Goal: Task Accomplishment & Management: Complete application form

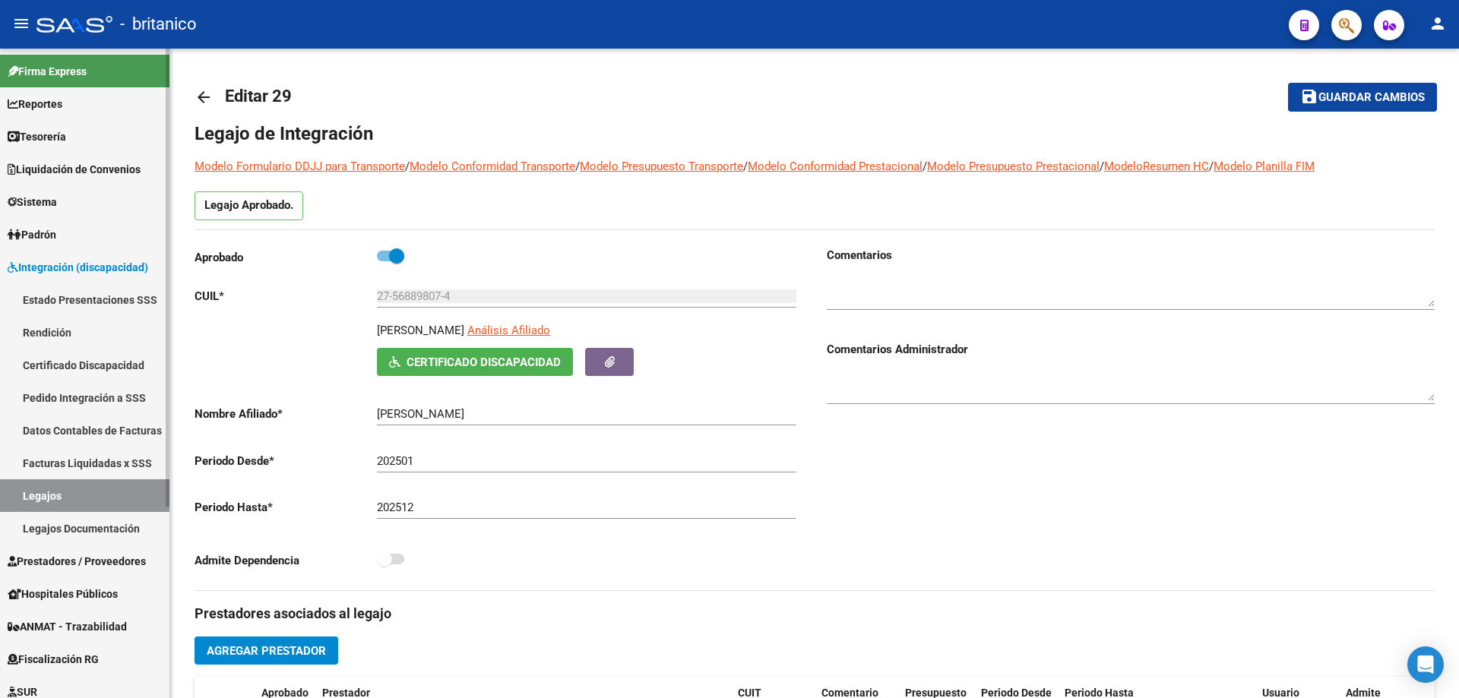
scroll to position [271, 0]
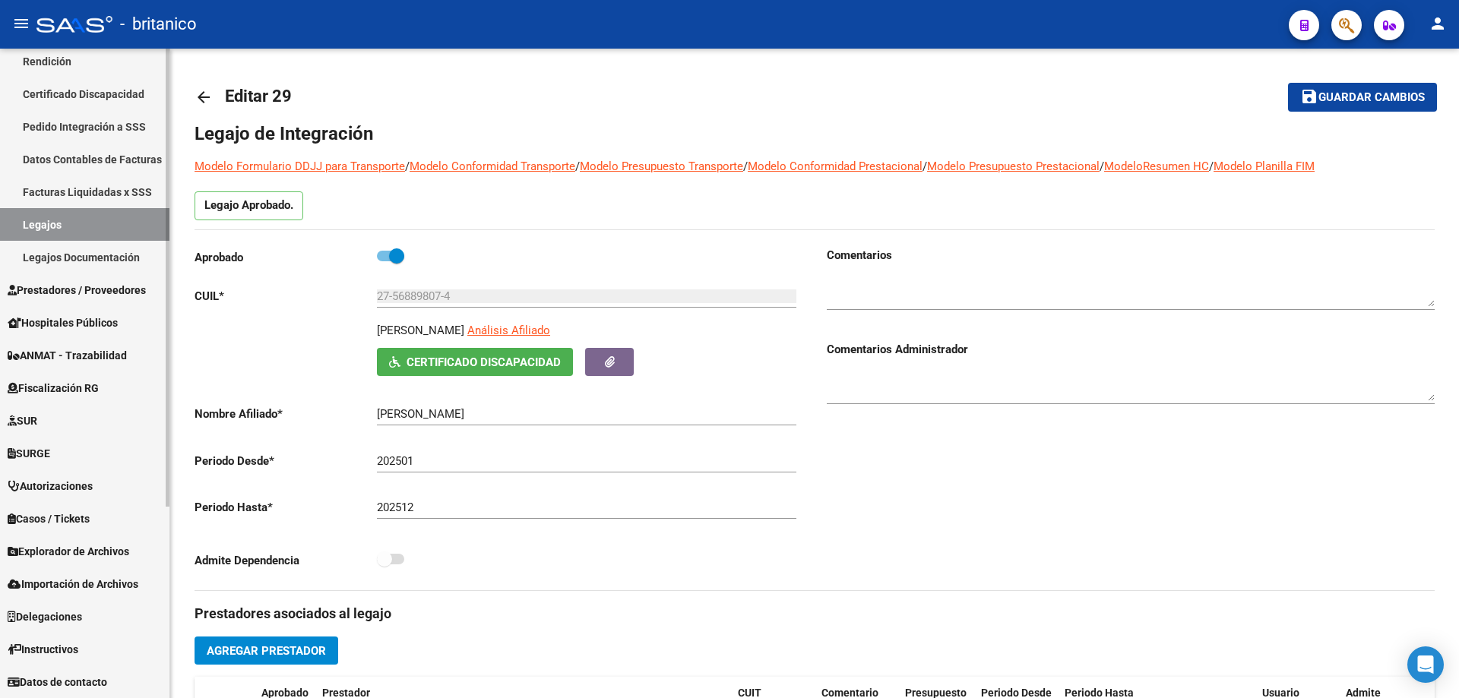
click at [76, 289] on span "Prestadores / Proveedores" at bounding box center [77, 290] width 138 height 17
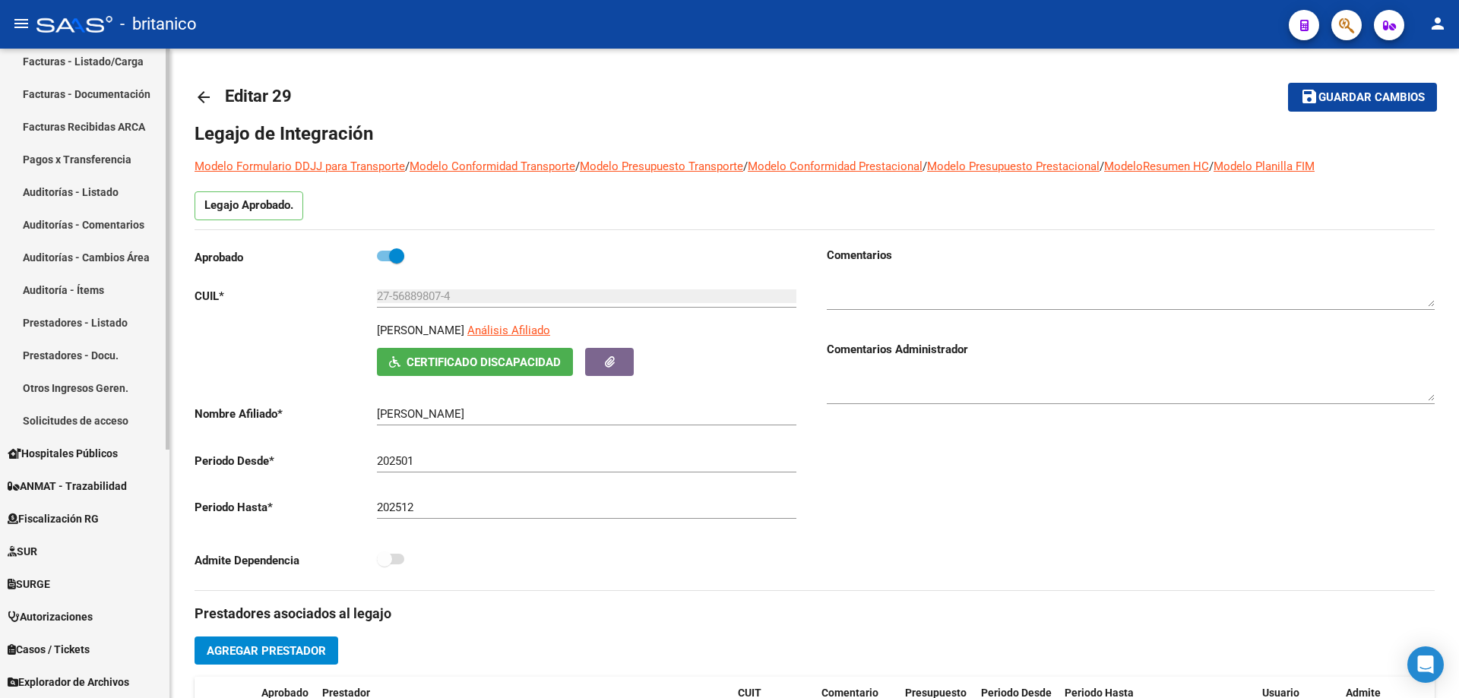
click at [93, 65] on link "Facturas - Listado/Carga" at bounding box center [84, 61] width 169 height 33
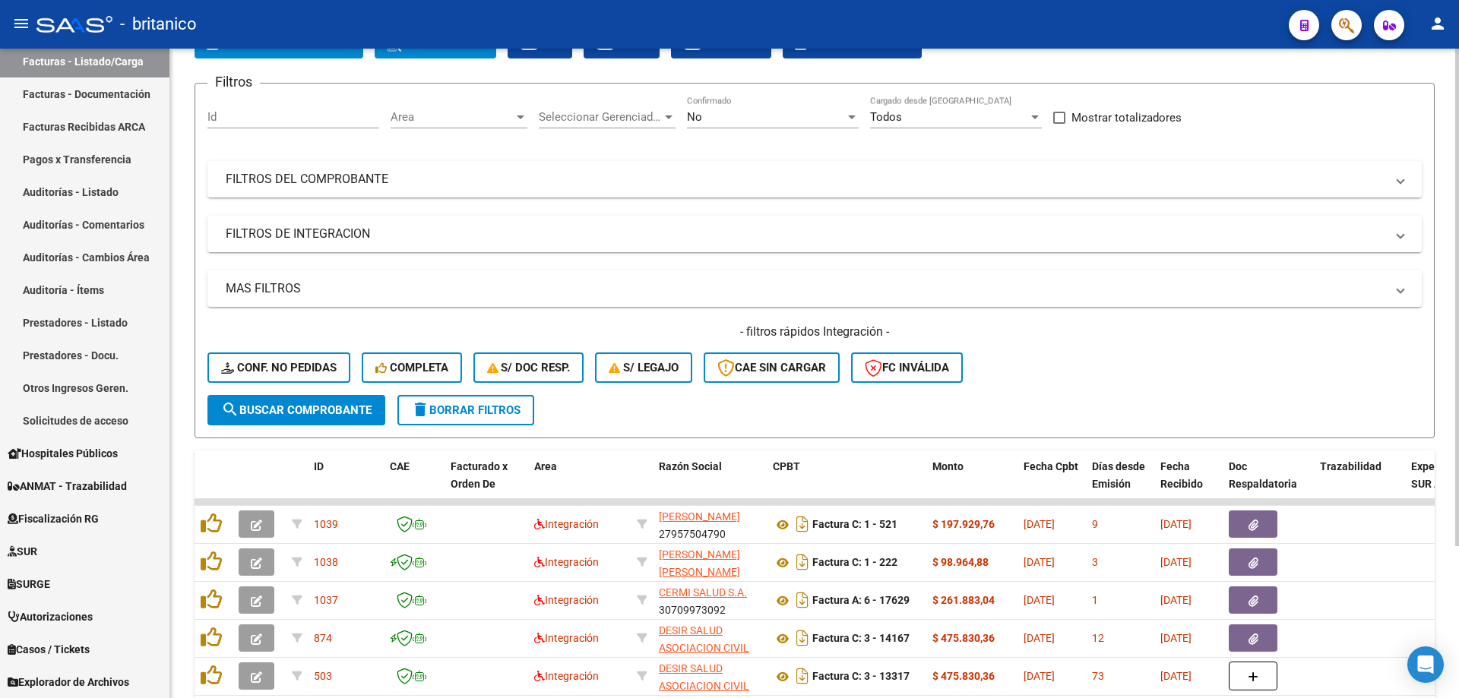
scroll to position [198, 0]
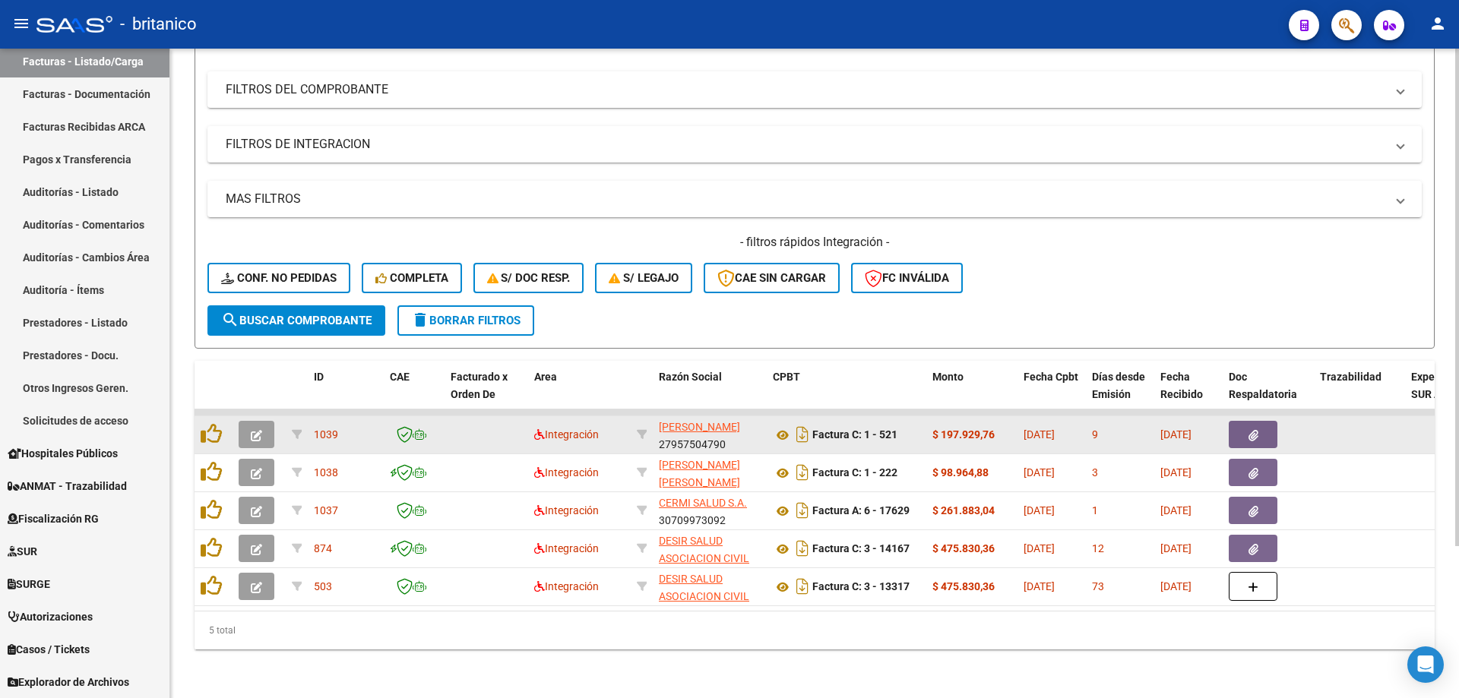
click at [1259, 426] on button "button" at bounding box center [1253, 434] width 49 height 27
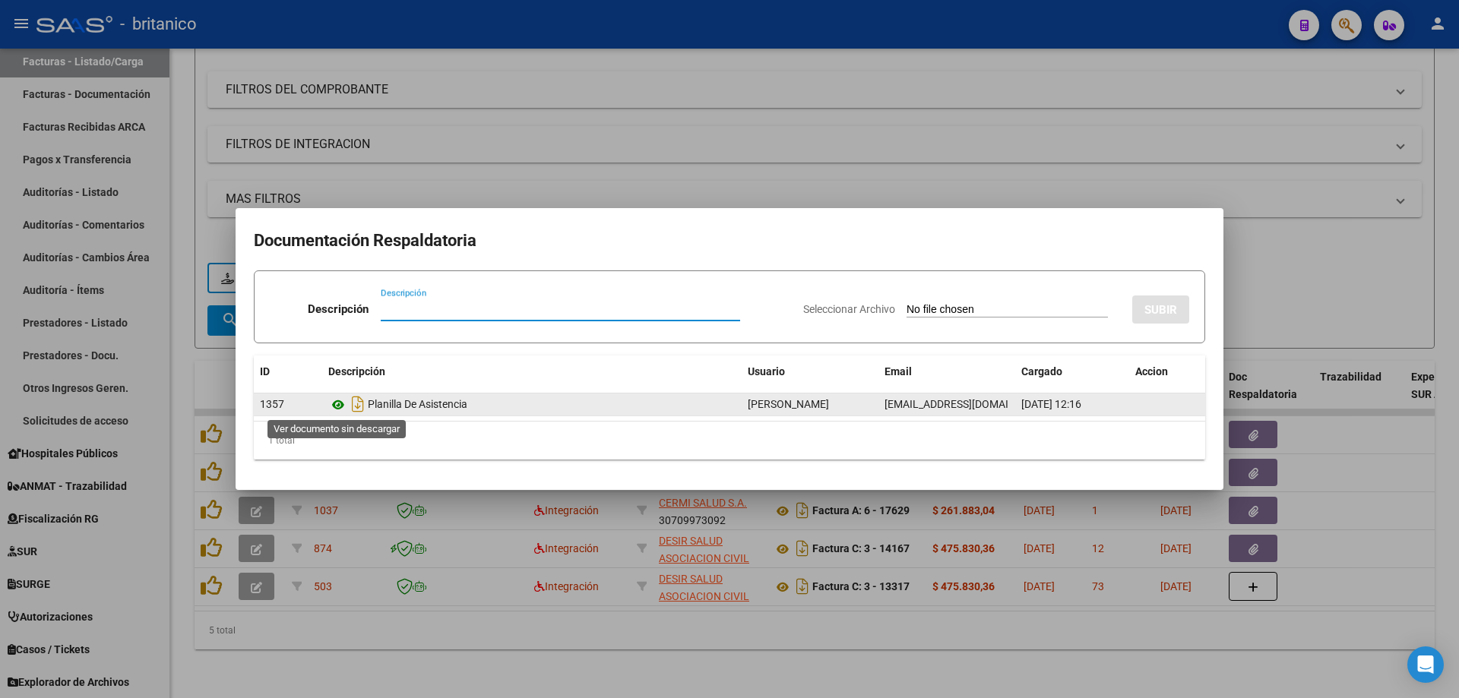
click at [336, 403] on icon at bounding box center [338, 405] width 20 height 18
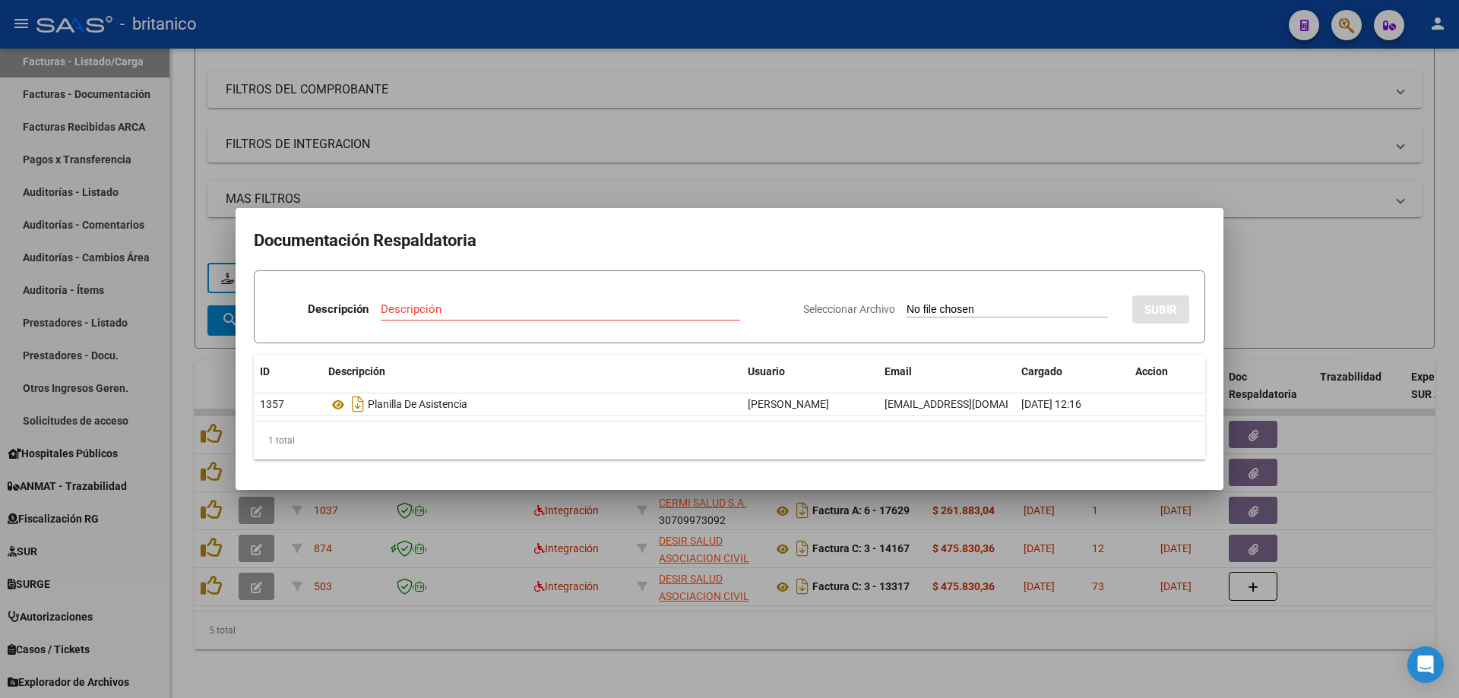
click at [686, 176] on div at bounding box center [729, 349] width 1459 height 698
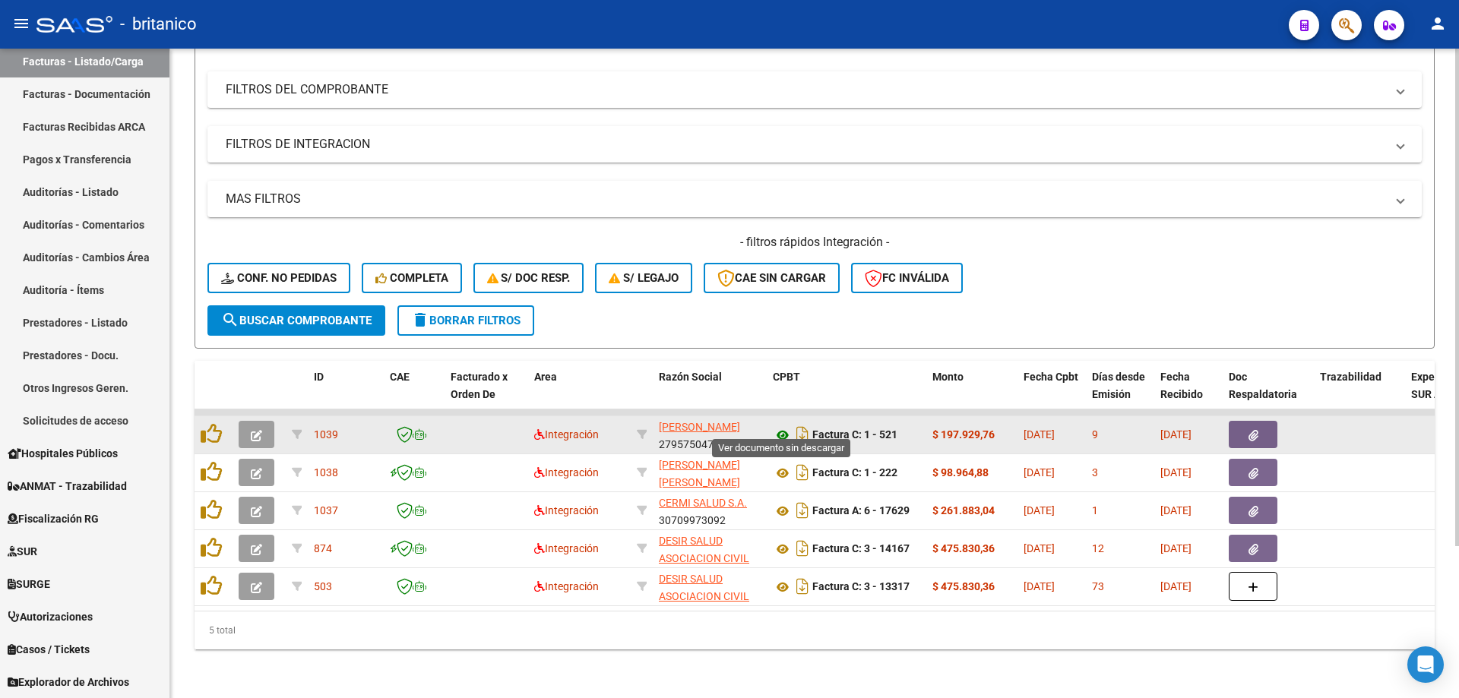
click at [781, 426] on icon at bounding box center [783, 435] width 20 height 18
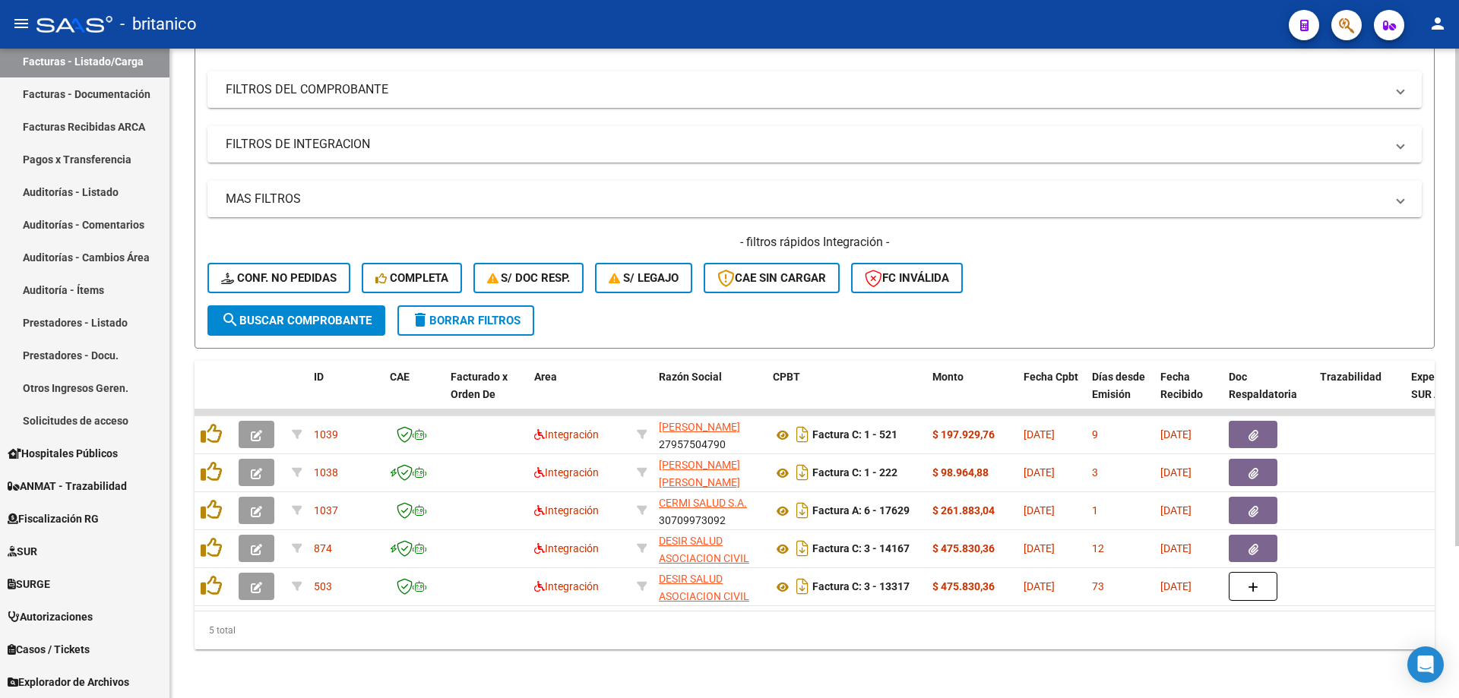
click at [671, 305] on form "Filtros Id Area Area Seleccionar Gerenciador Seleccionar Gerenciador No Confirm…" at bounding box center [815, 171] width 1240 height 356
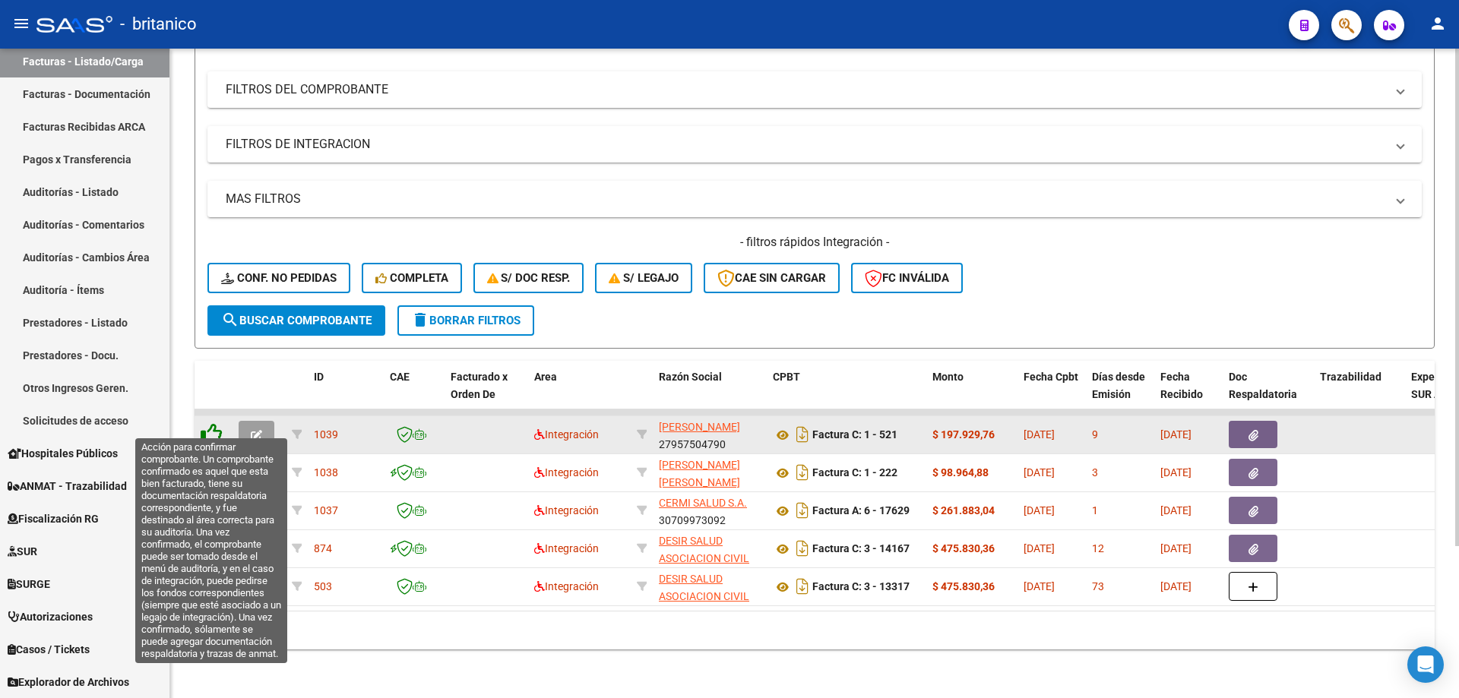
click at [211, 423] on icon at bounding box center [211, 433] width 21 height 21
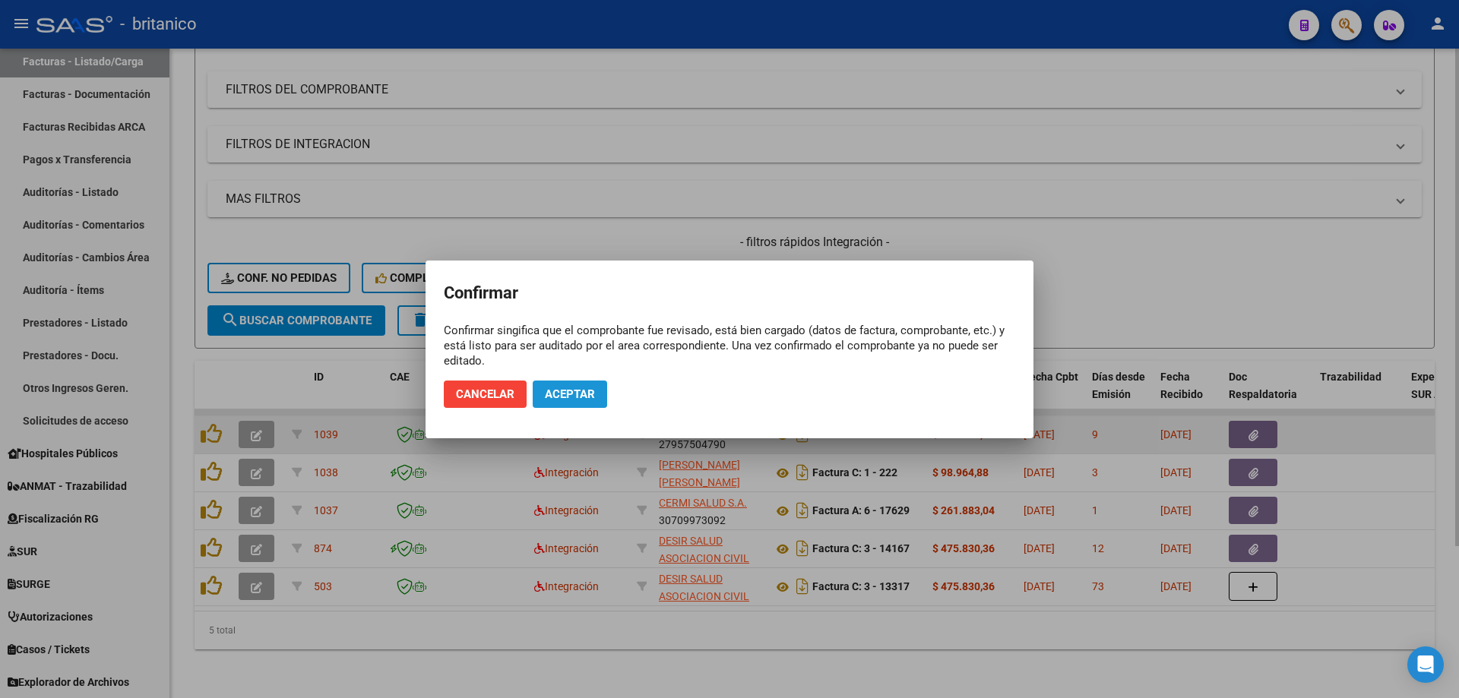
drag, startPoint x: 564, startPoint y: 398, endPoint x: 592, endPoint y: 409, distance: 30.1
click at [565, 398] on span "Aceptar" at bounding box center [570, 395] width 50 height 14
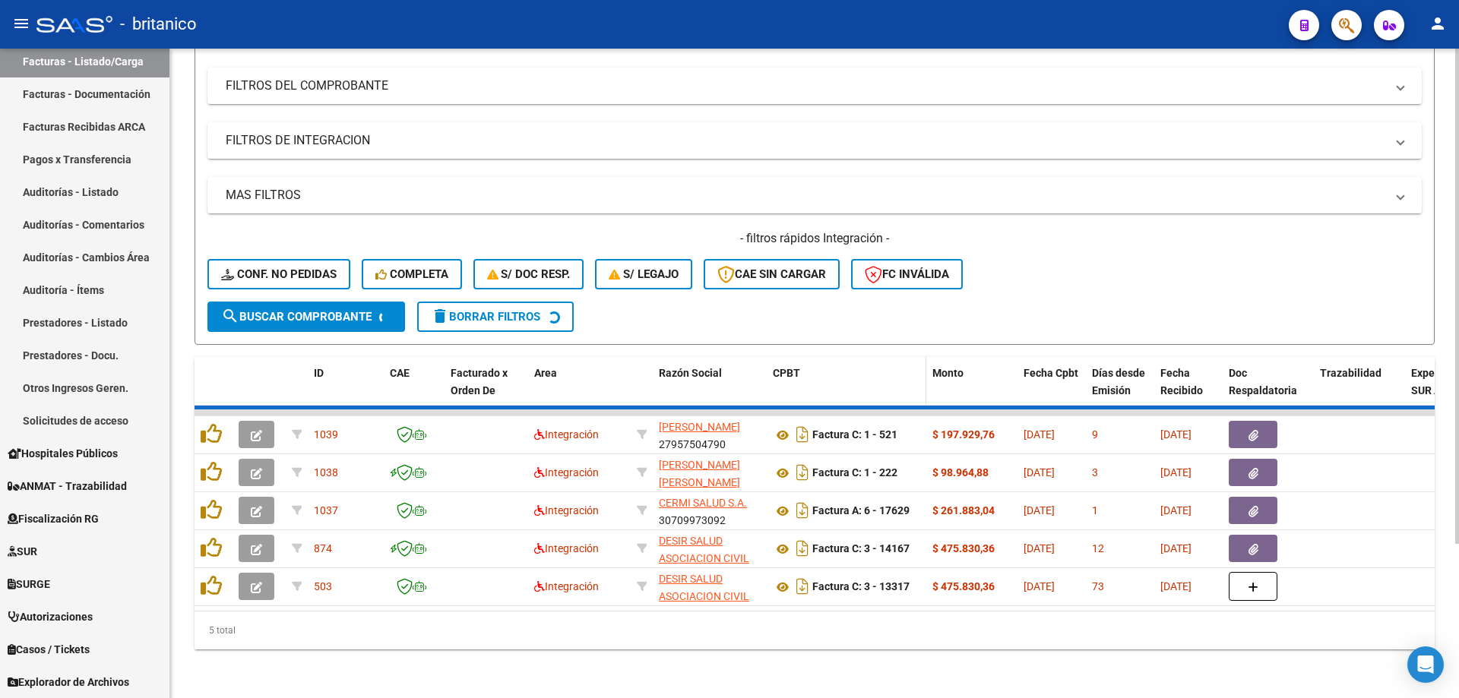
scroll to position [160, 0]
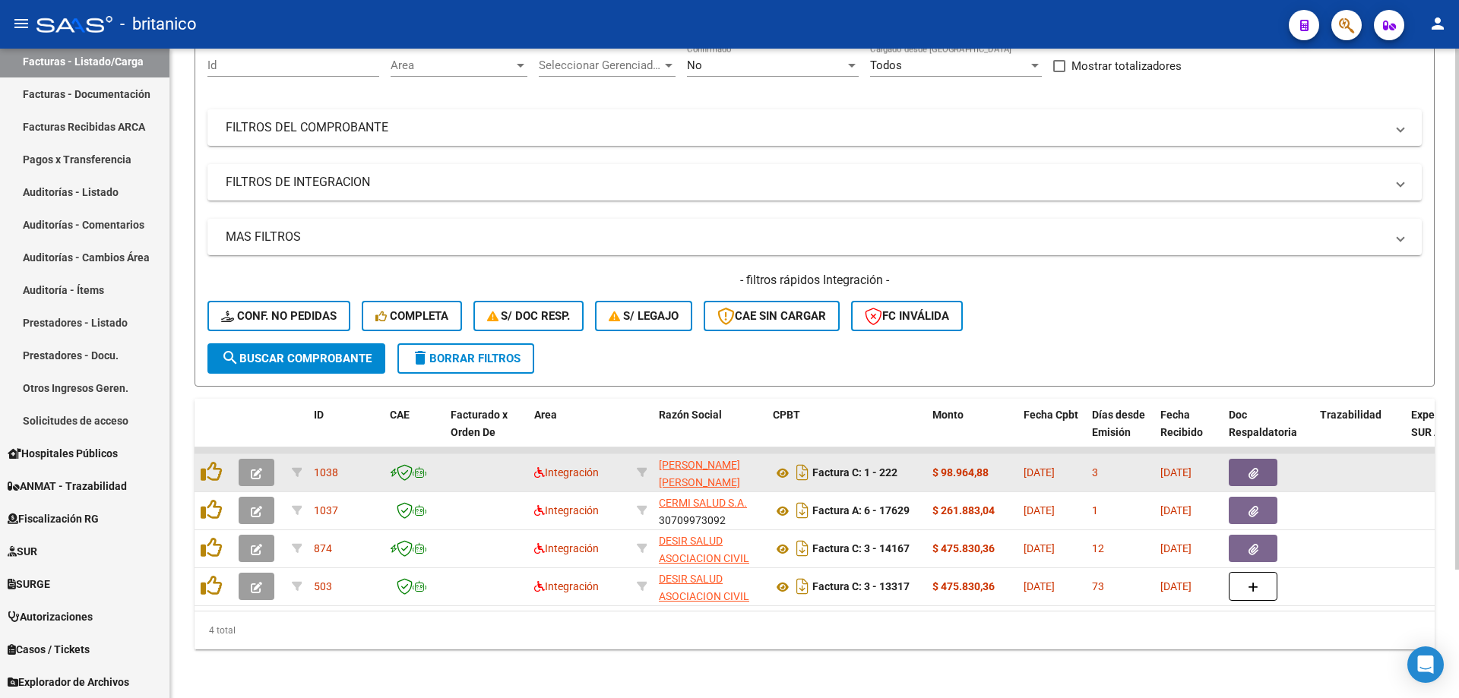
click at [1264, 460] on button "button" at bounding box center [1253, 472] width 49 height 27
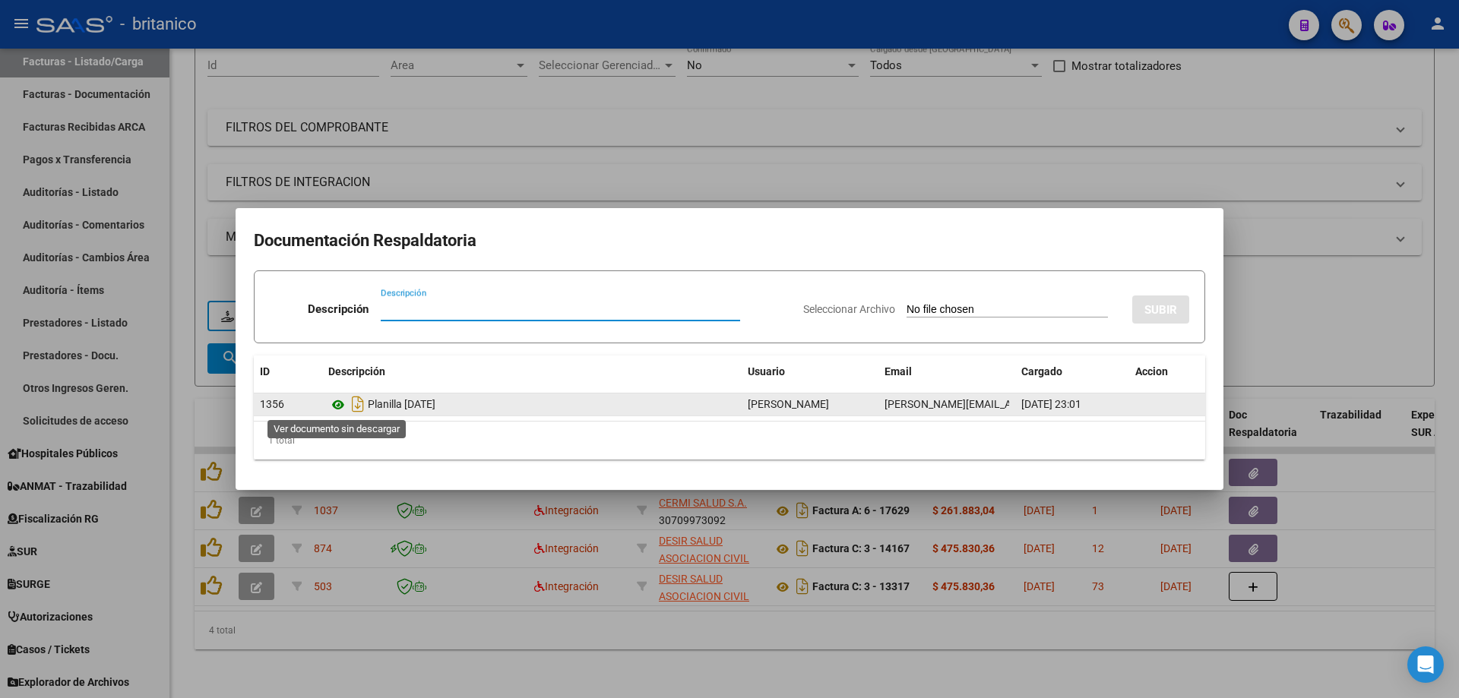
click at [337, 404] on icon at bounding box center [338, 405] width 20 height 18
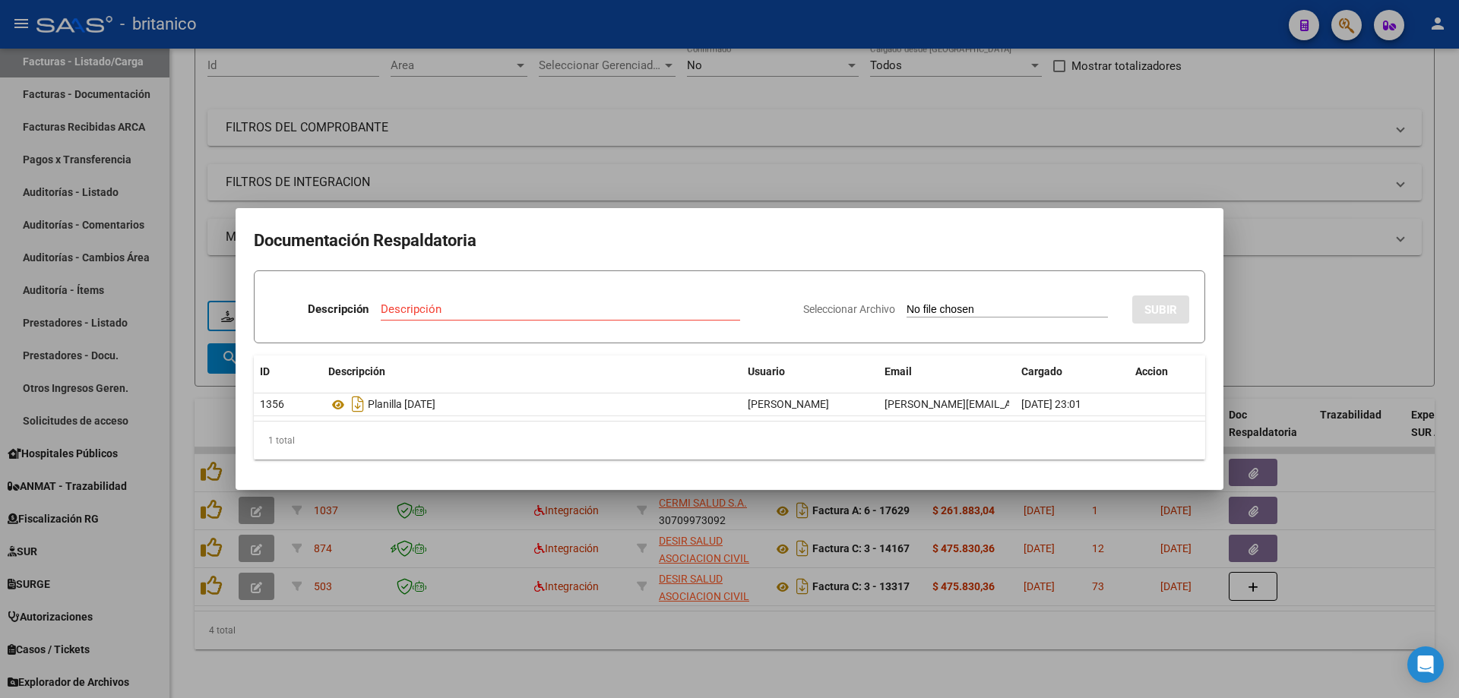
click at [728, 134] on div at bounding box center [729, 349] width 1459 height 698
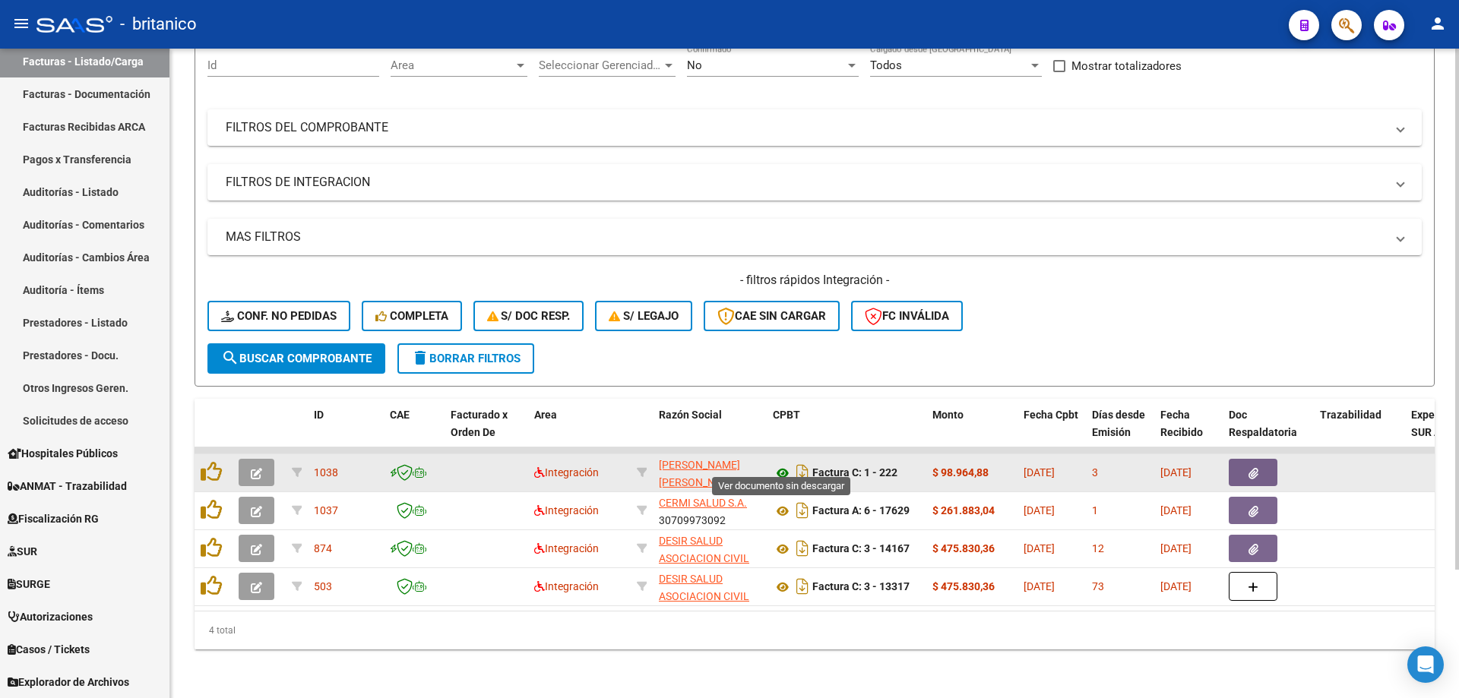
click at [778, 464] on icon at bounding box center [783, 473] width 20 height 18
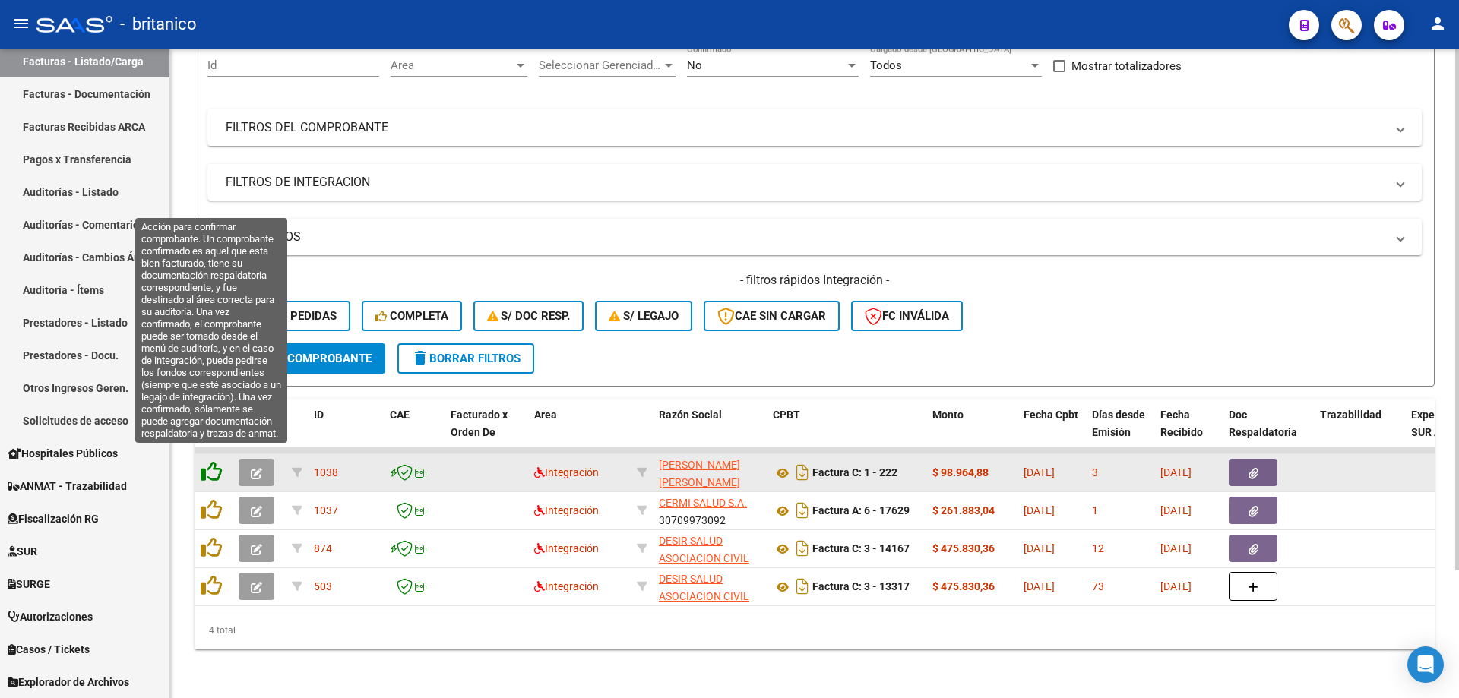
click at [211, 461] on icon at bounding box center [211, 471] width 21 height 21
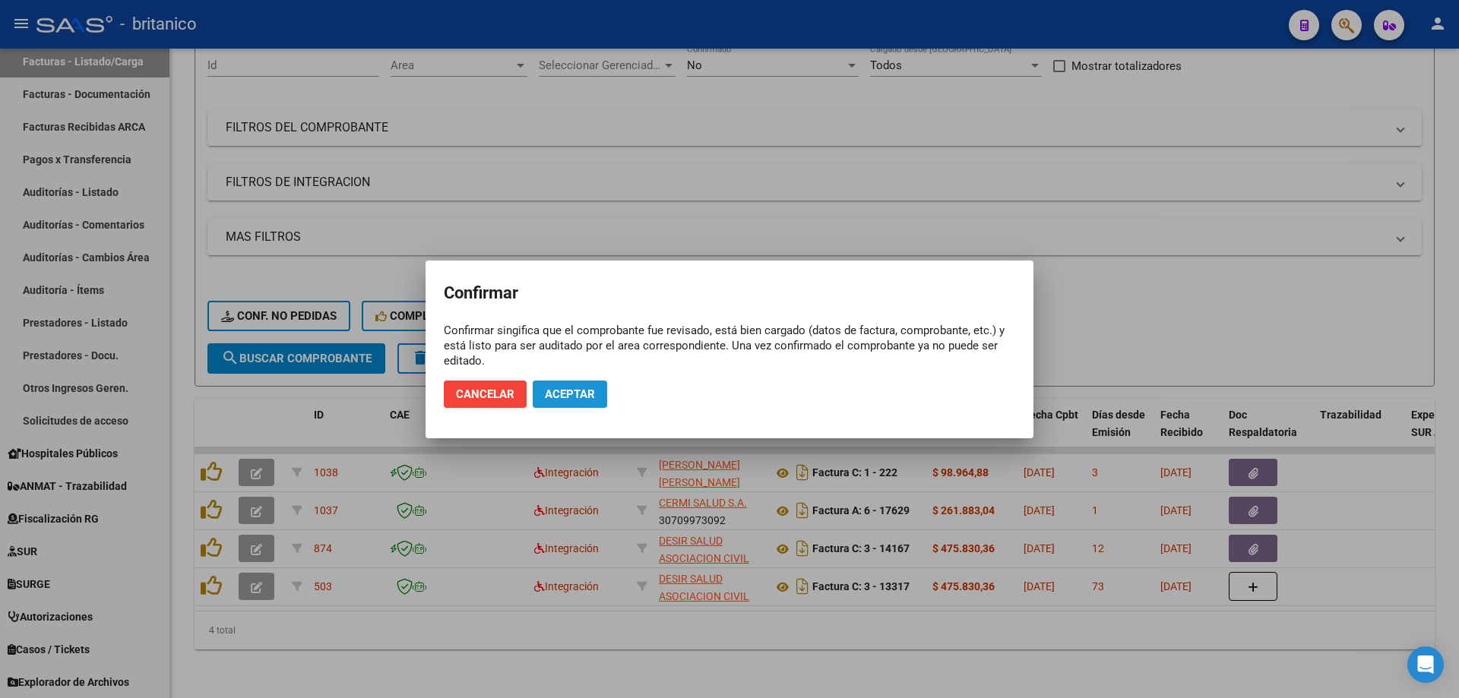
click at [578, 392] on span "Aceptar" at bounding box center [570, 395] width 50 height 14
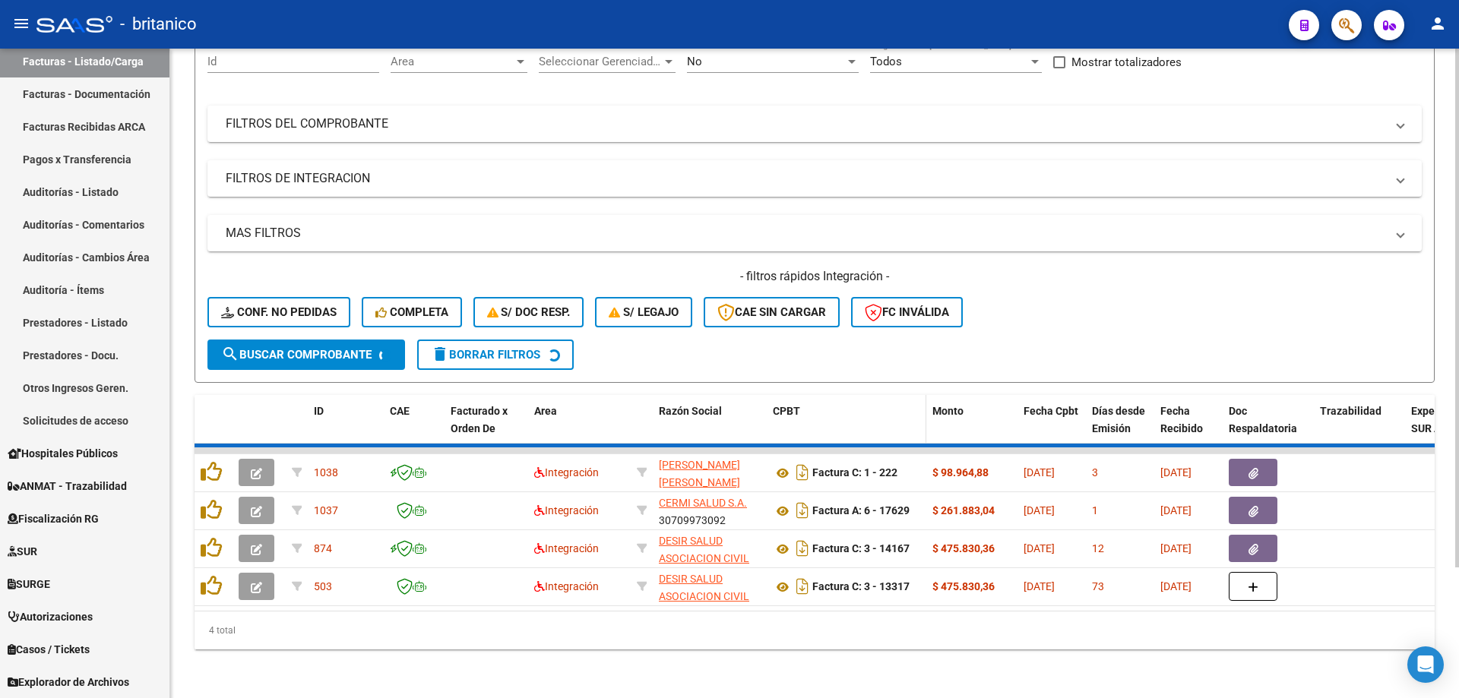
scroll to position [122, 0]
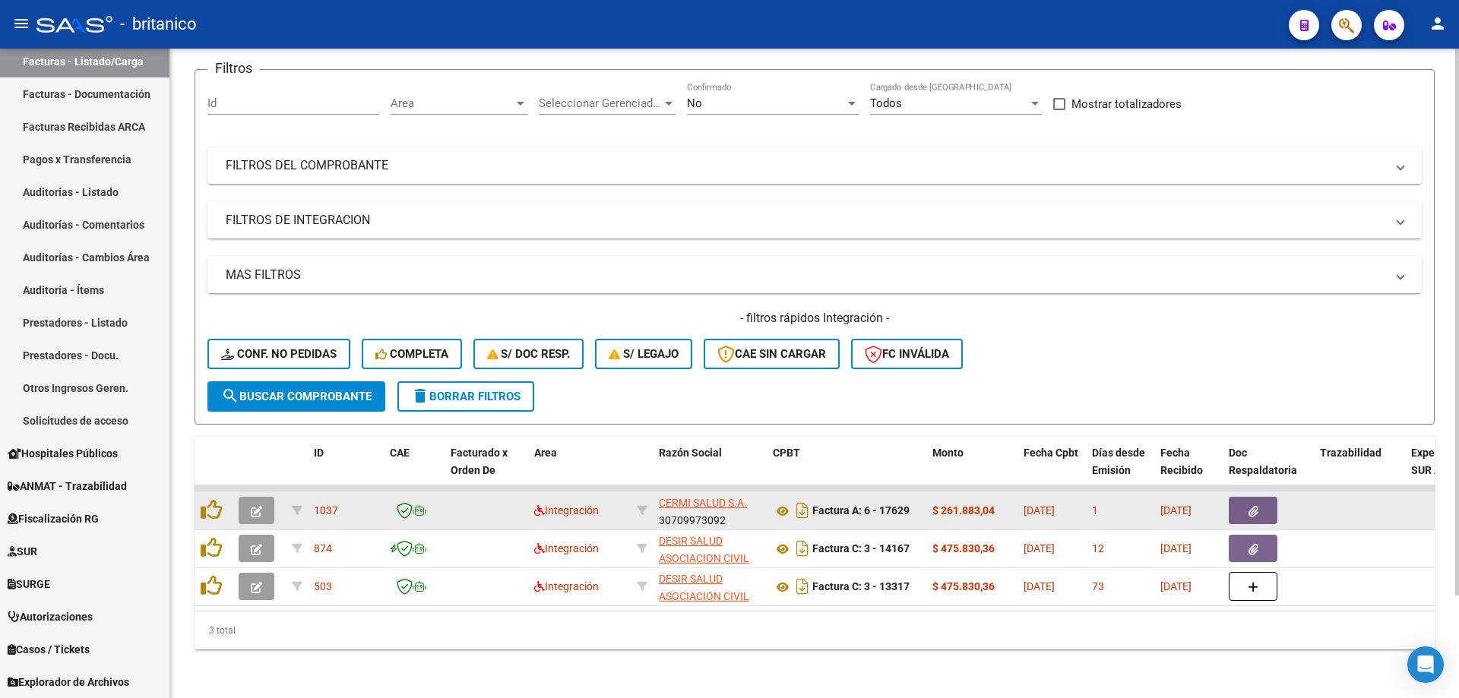
click at [1262, 497] on button "button" at bounding box center [1253, 510] width 49 height 27
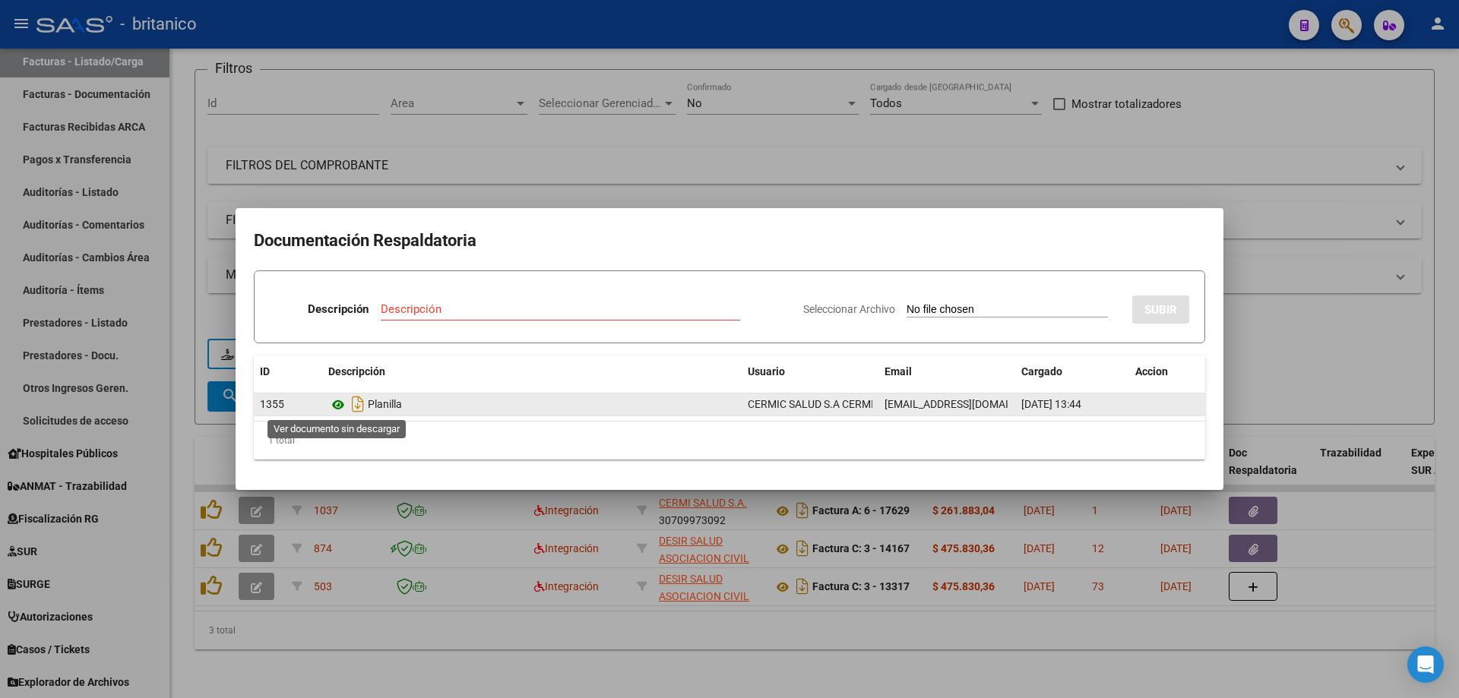
click at [343, 406] on icon at bounding box center [338, 405] width 20 height 18
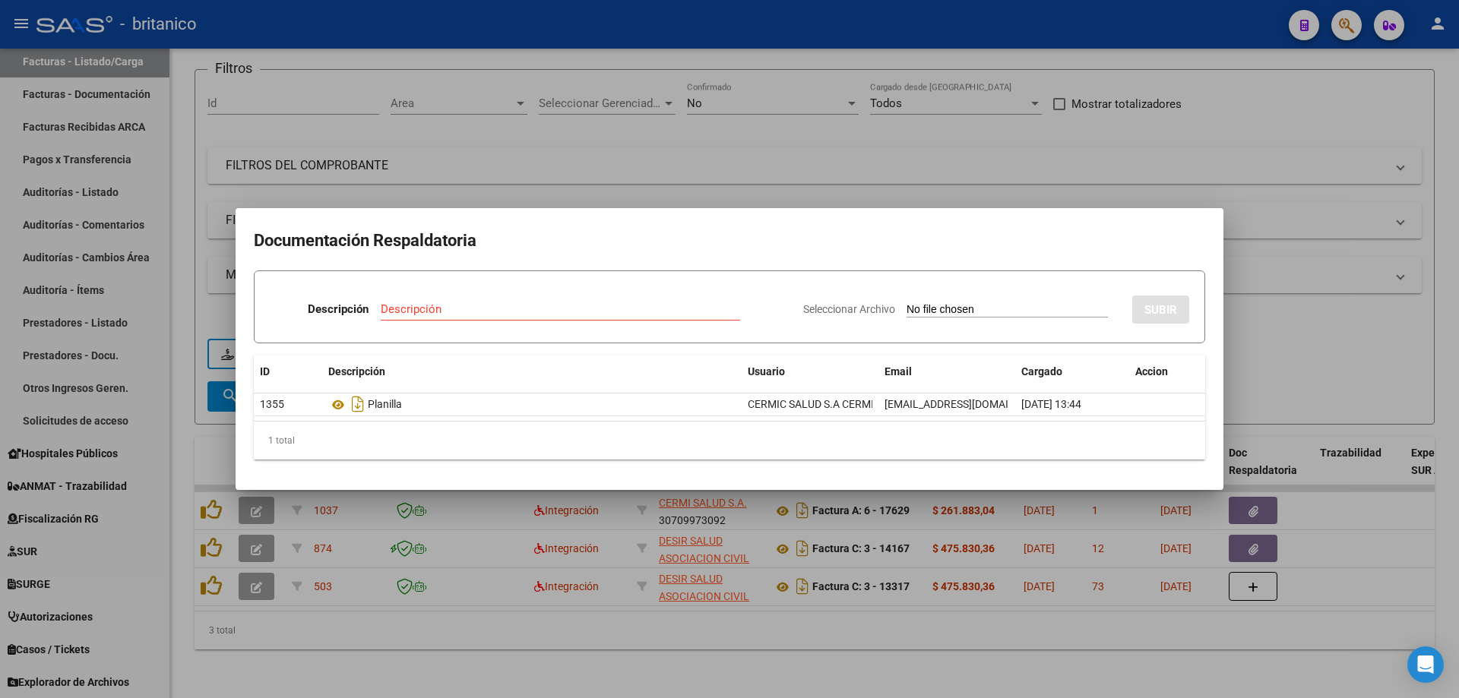
click at [761, 169] on div at bounding box center [729, 349] width 1459 height 698
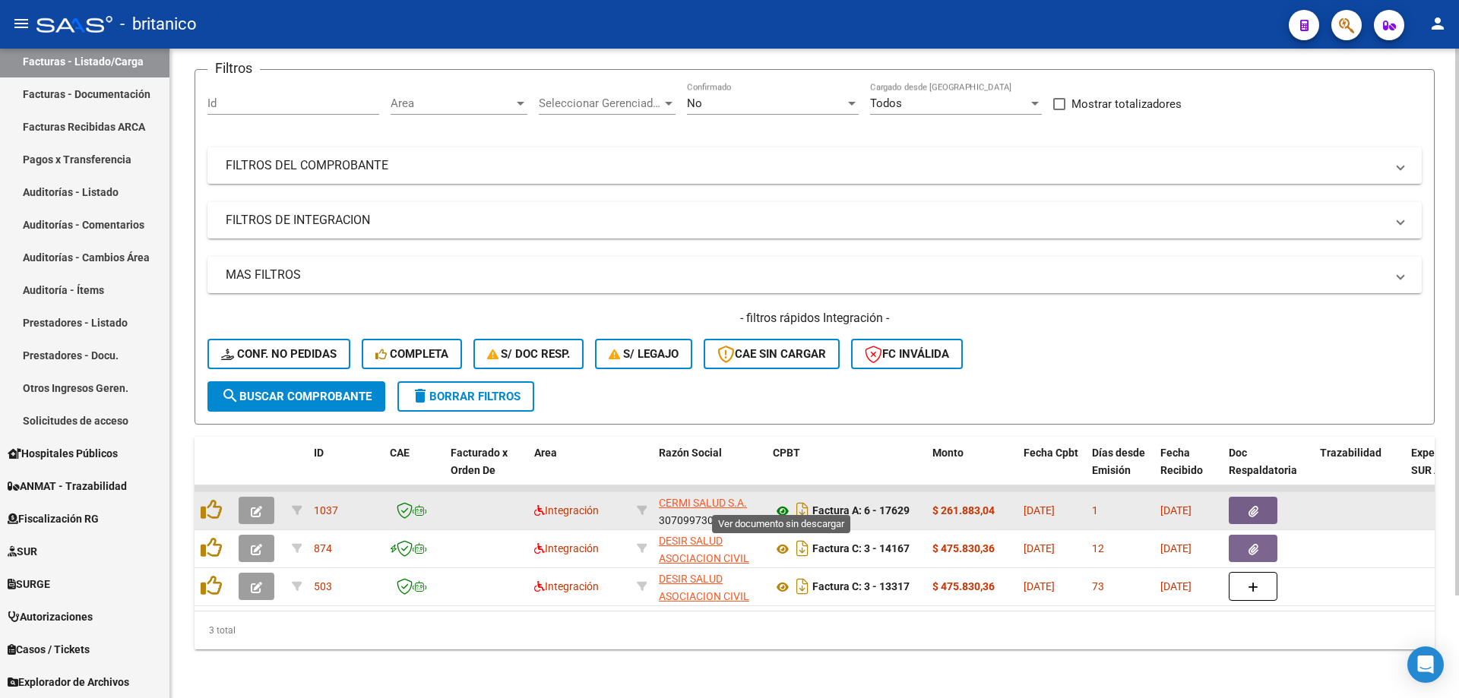
click at [782, 502] on icon at bounding box center [783, 511] width 20 height 18
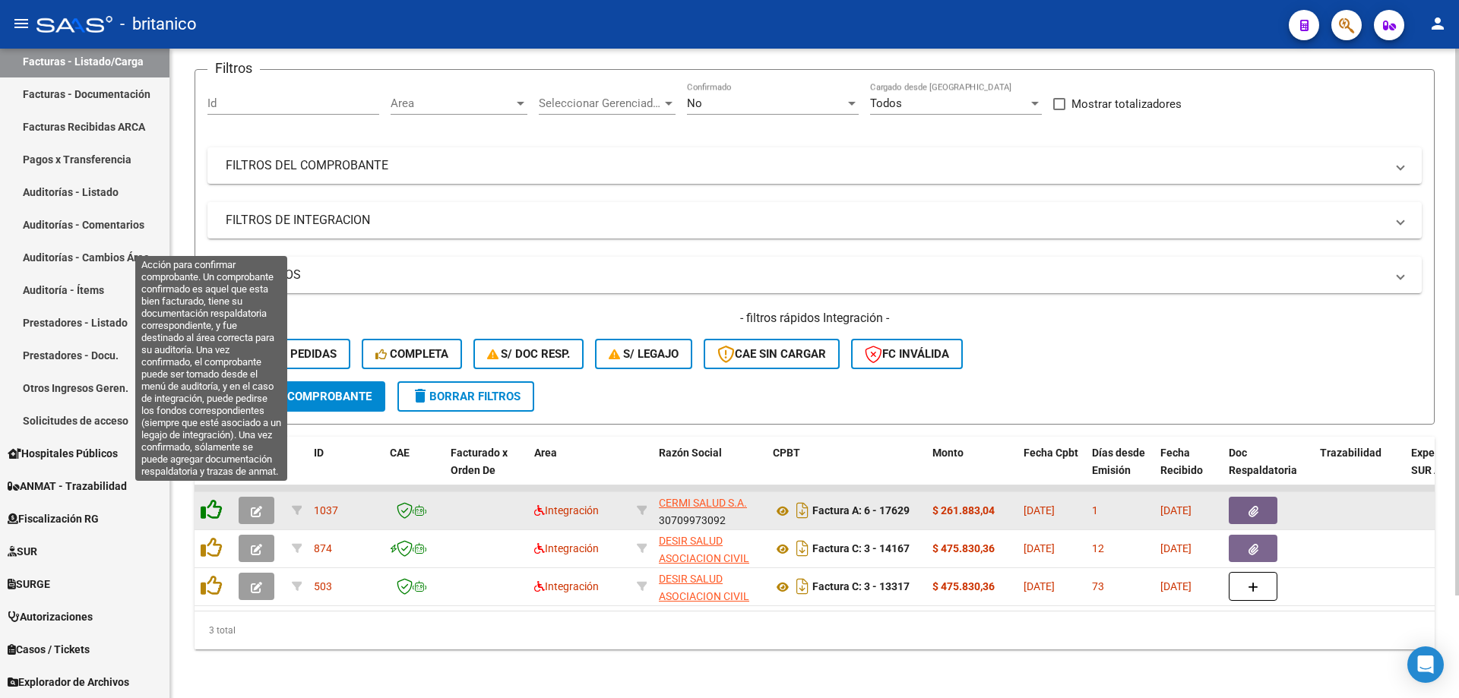
click at [205, 499] on icon at bounding box center [211, 509] width 21 height 21
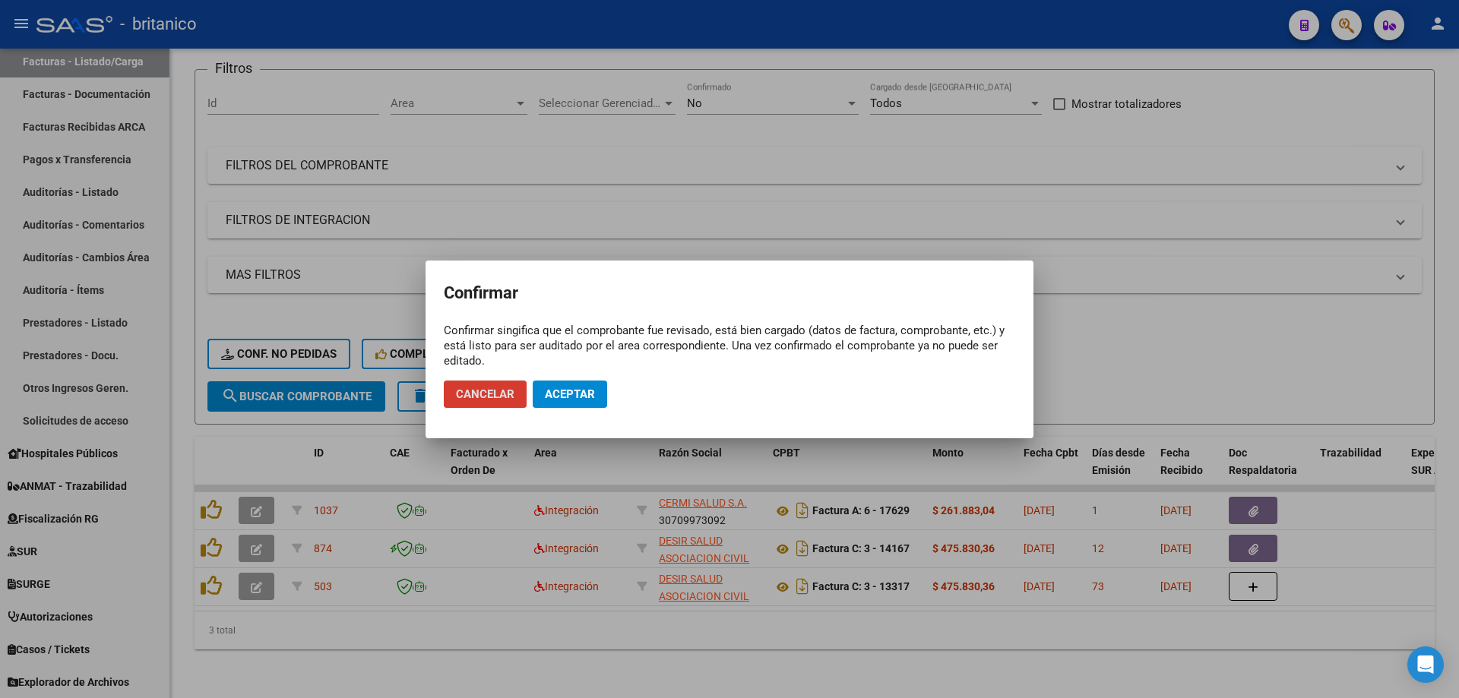
click at [565, 399] on span "Aceptar" at bounding box center [570, 395] width 50 height 14
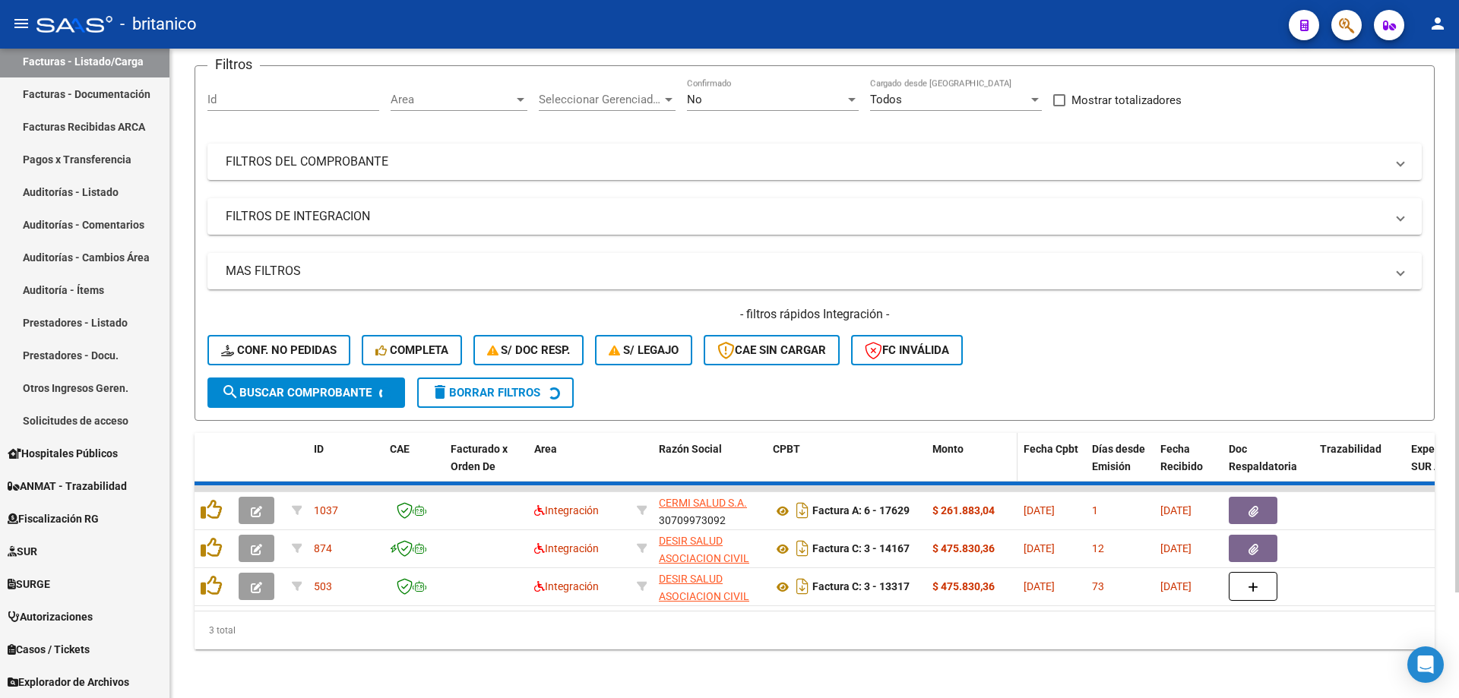
scroll to position [84, 0]
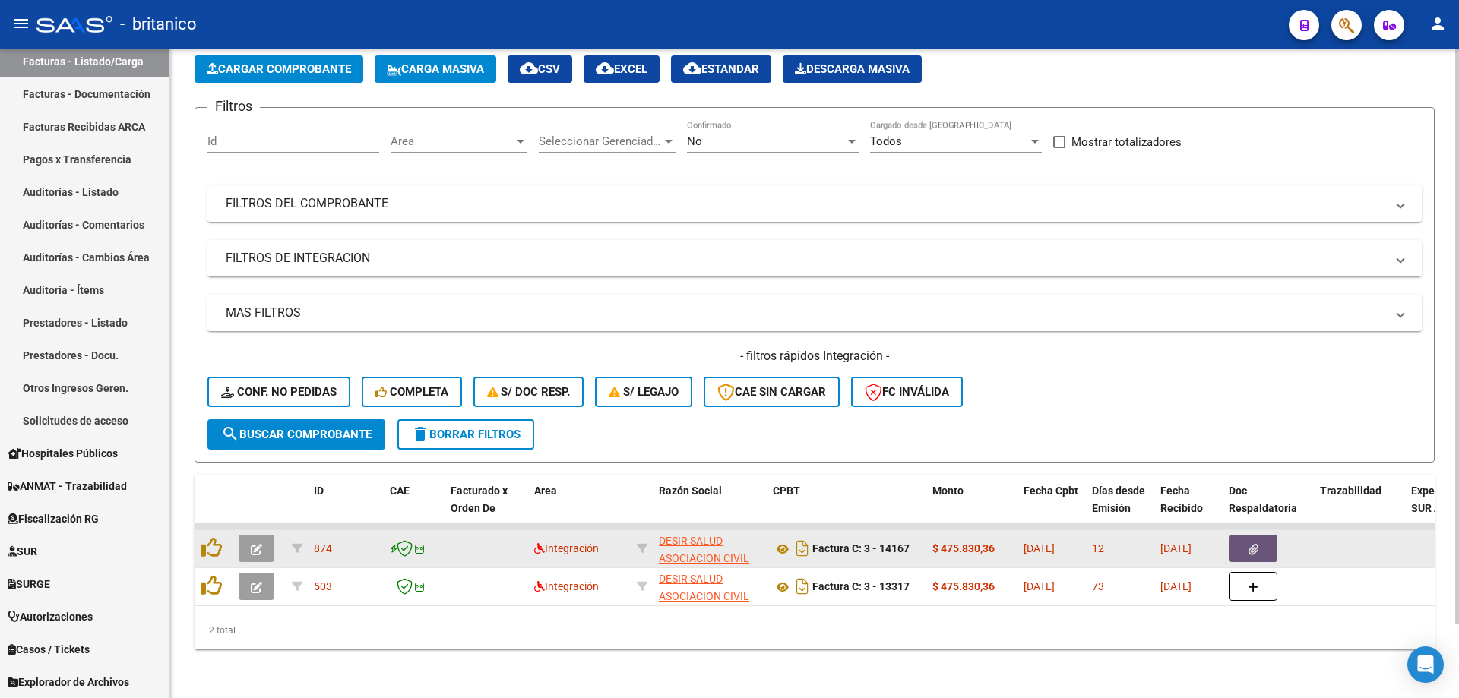
click at [1244, 541] on button "button" at bounding box center [1253, 548] width 49 height 27
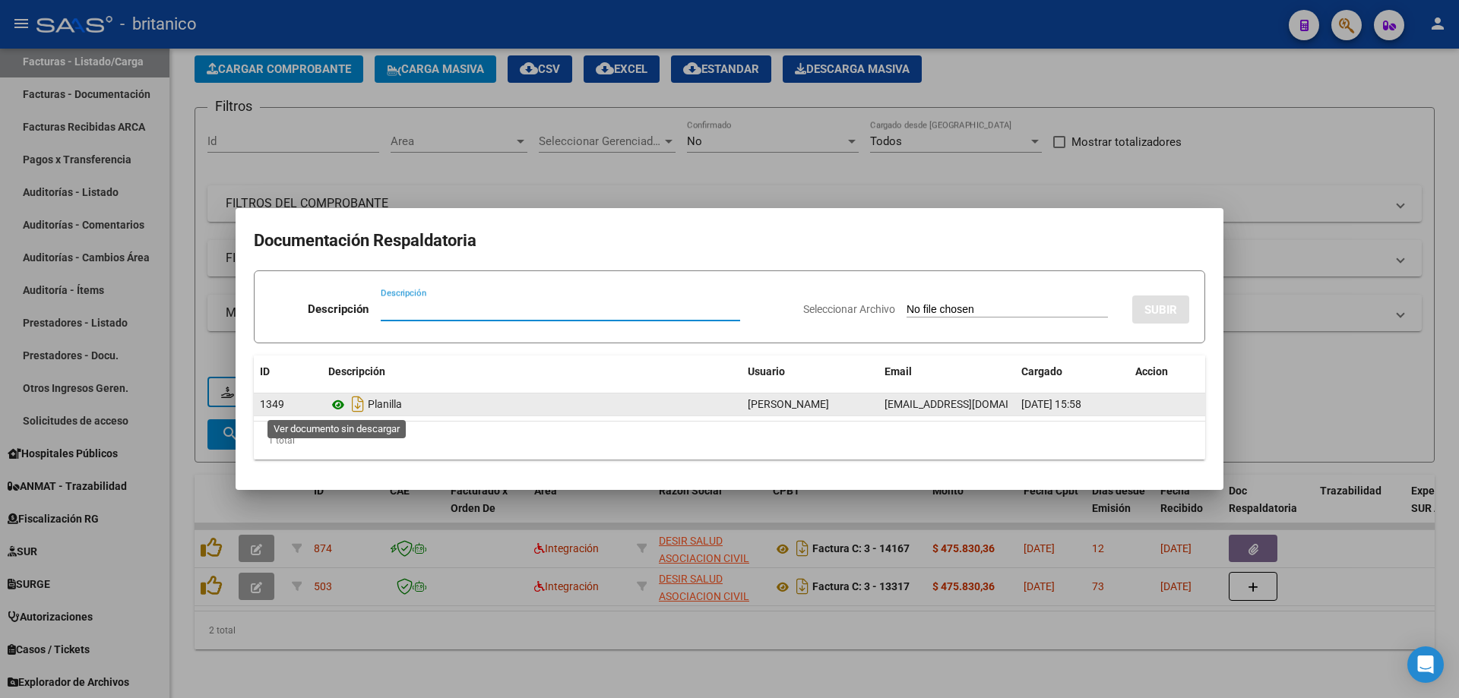
click at [340, 400] on icon at bounding box center [338, 405] width 20 height 18
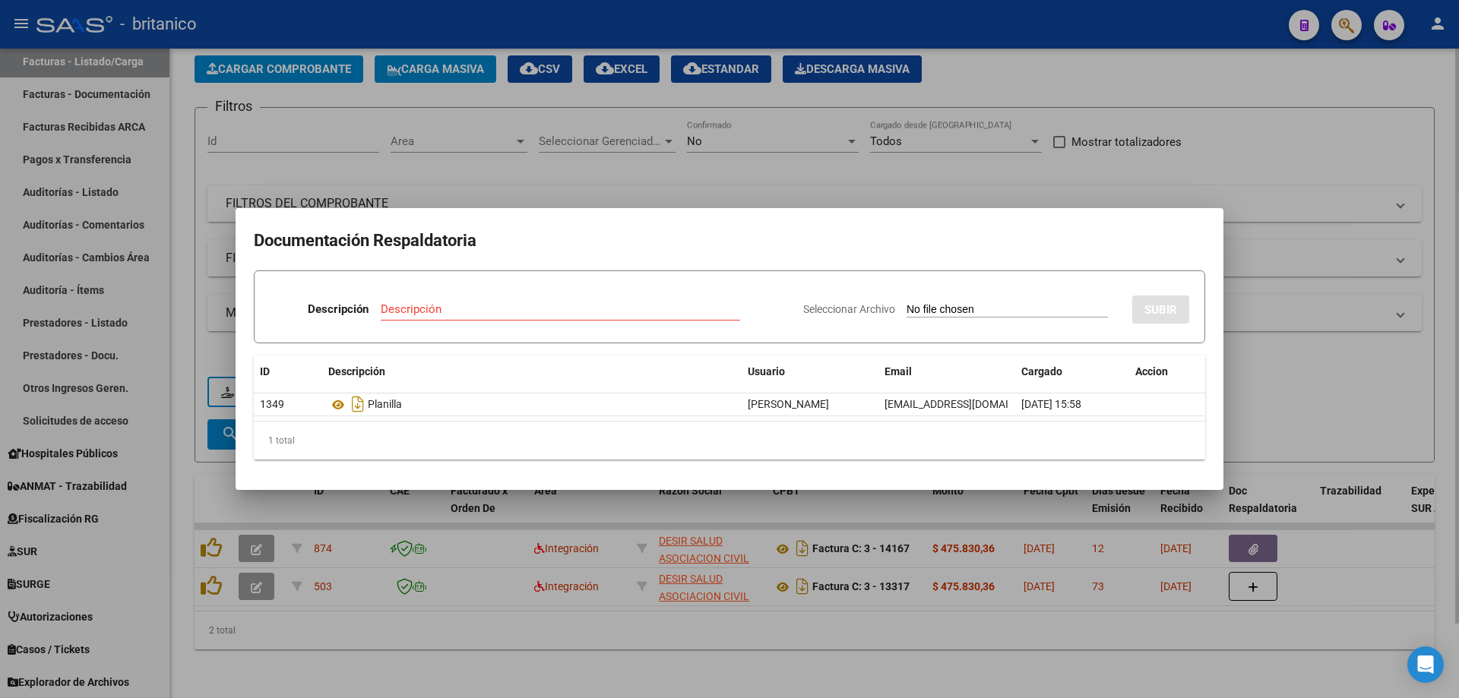
drag, startPoint x: 701, startPoint y: 660, endPoint x: 696, endPoint y: 652, distance: 9.5
click at [698, 656] on div at bounding box center [729, 349] width 1459 height 698
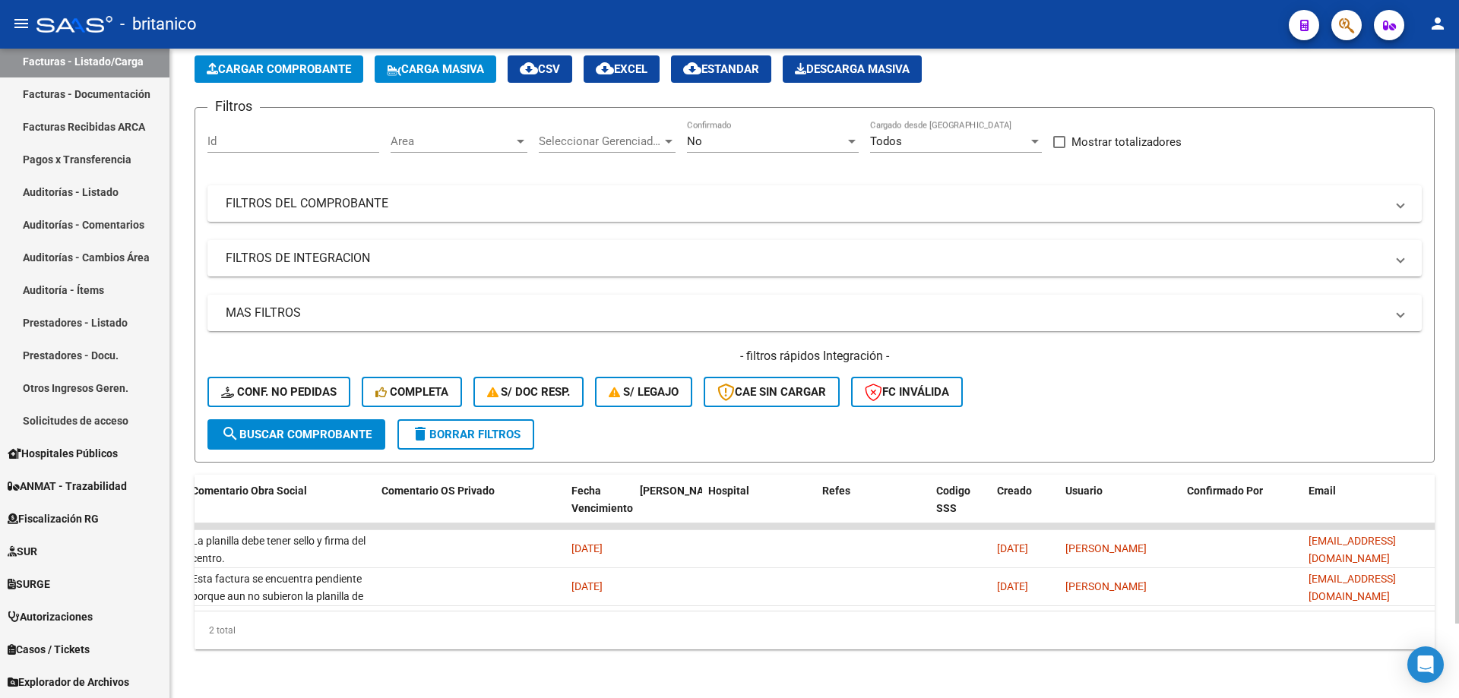
scroll to position [0, 2678]
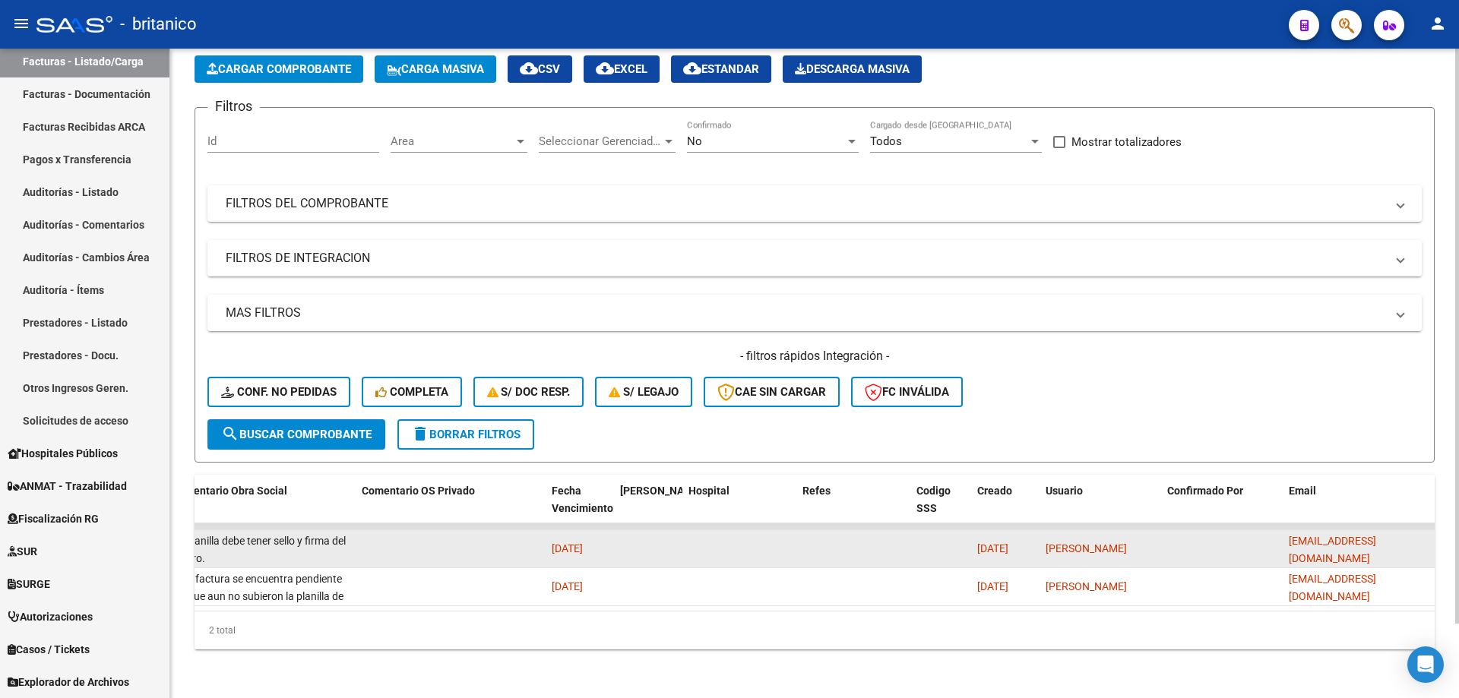
drag, startPoint x: 1289, startPoint y: 537, endPoint x: 1410, endPoint y: 538, distance: 120.8
click at [1421, 537] on div "[EMAIL_ADDRESS][DOMAIN_NAME]" at bounding box center [1359, 549] width 140 height 32
copy span "[EMAIL_ADDRESS][DOMAIN_NAME]"
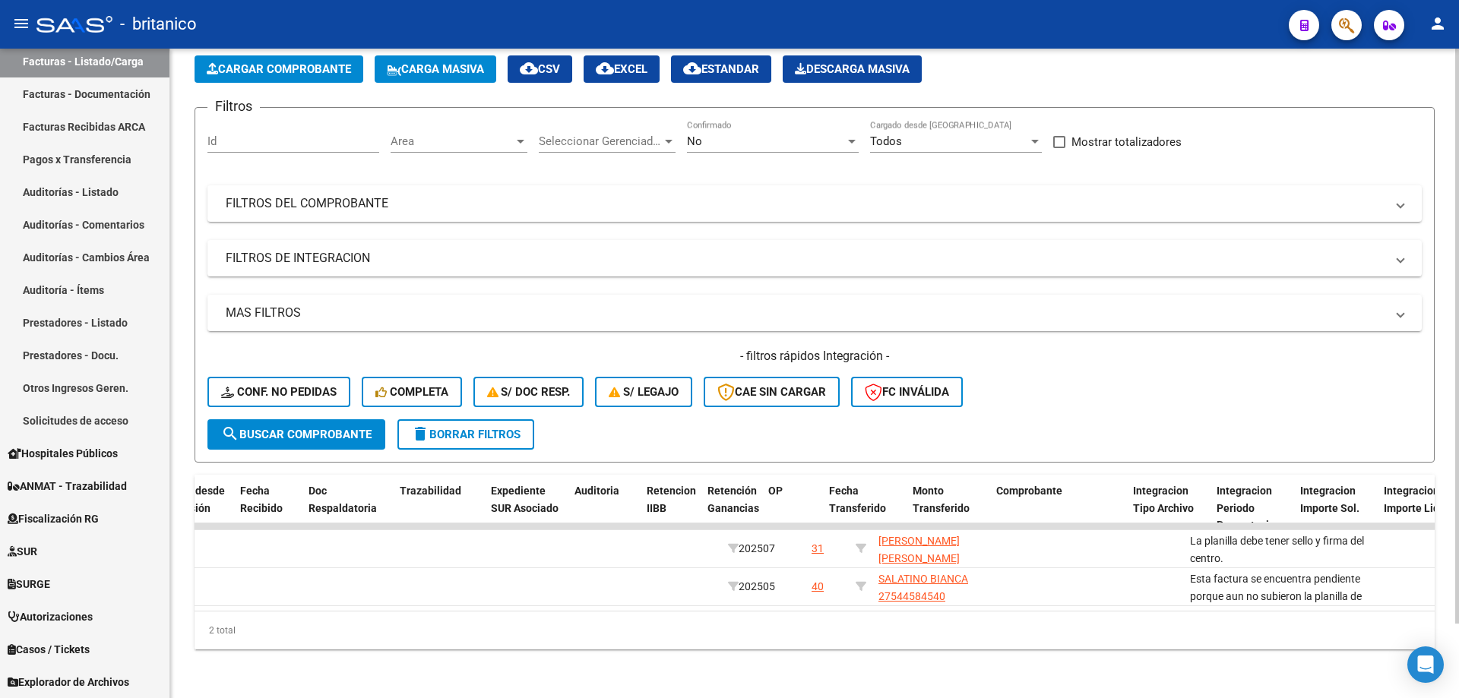
scroll to position [0, 0]
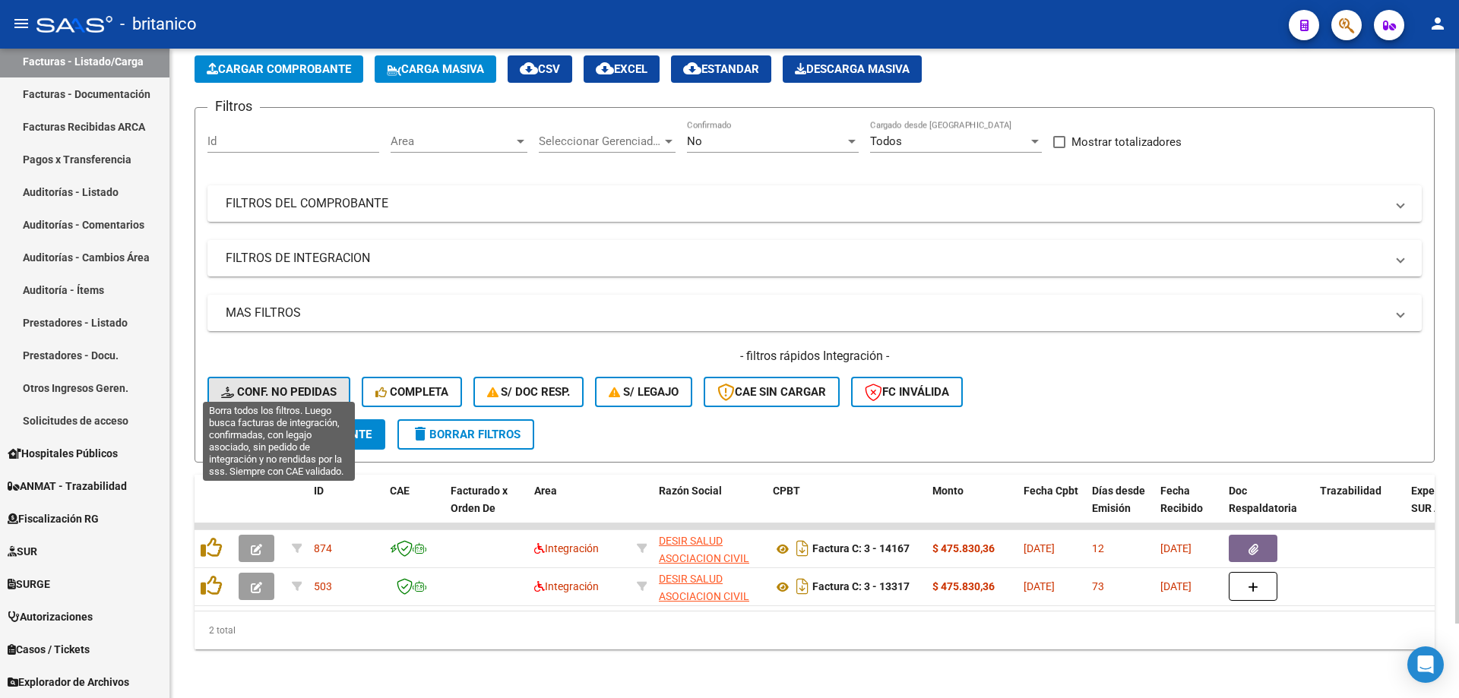
click at [287, 385] on span "Conf. no pedidas" at bounding box center [279, 392] width 116 height 14
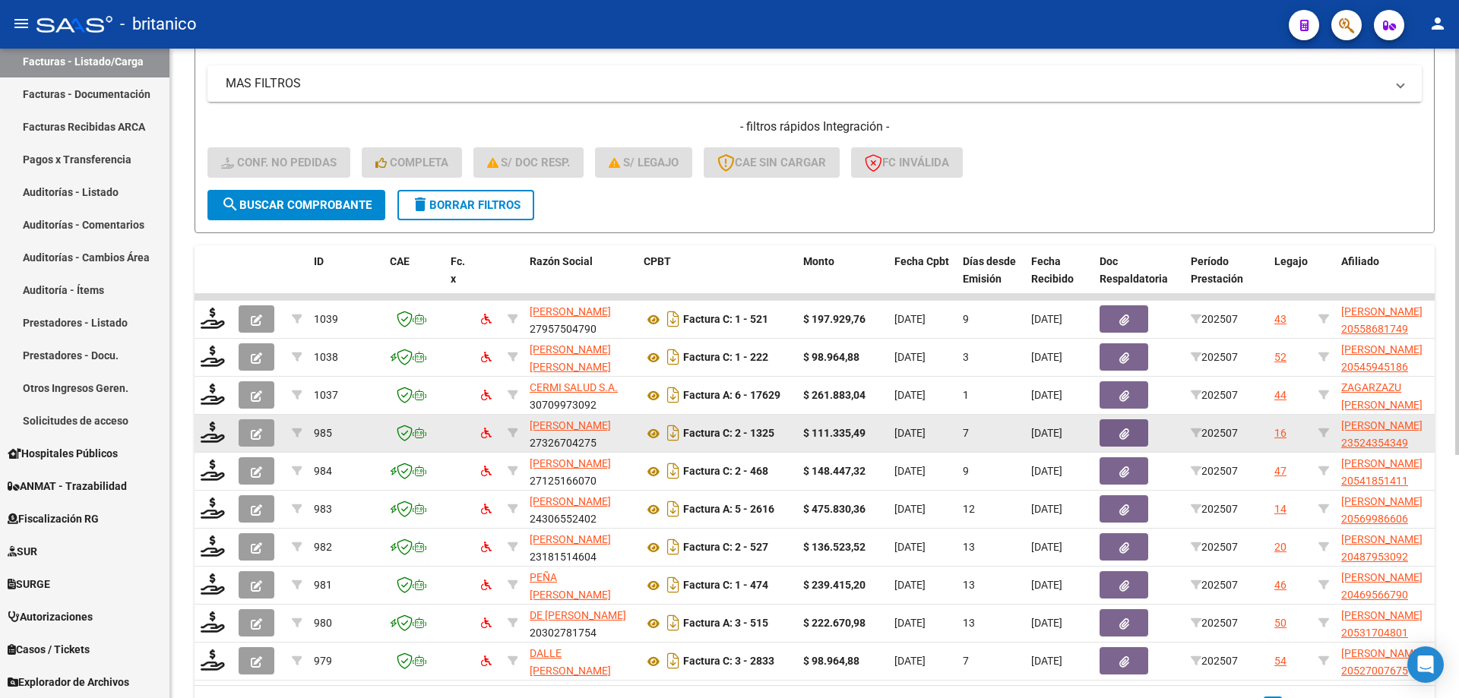
scroll to position [312, 0]
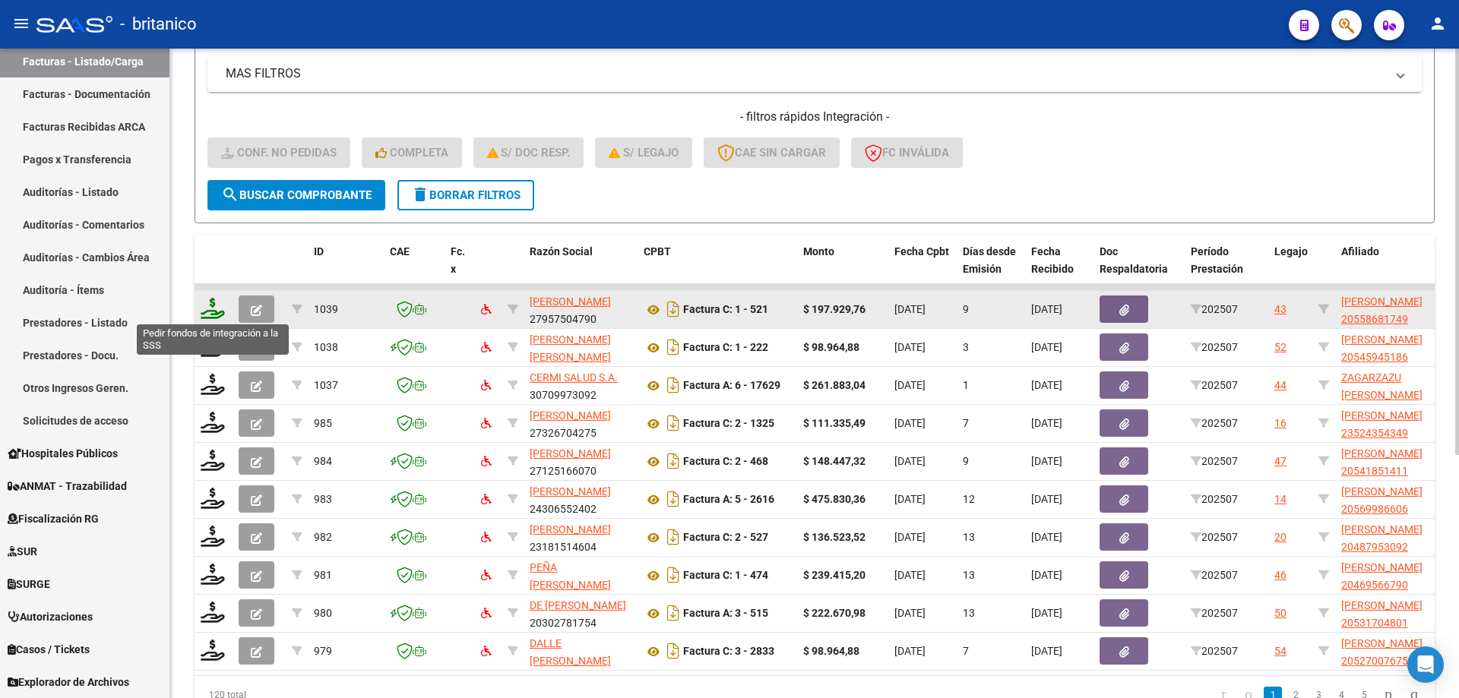
click at [214, 302] on icon at bounding box center [213, 308] width 24 height 21
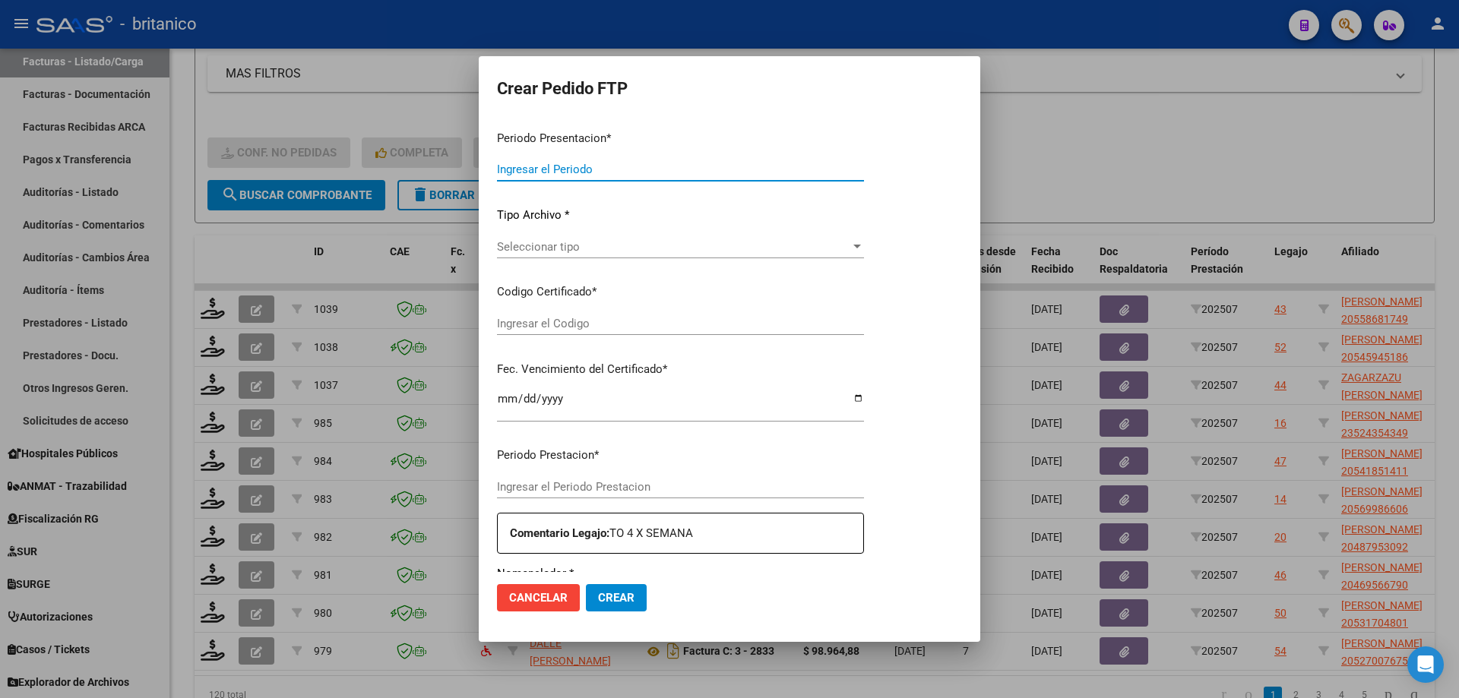
type input "202507"
type input "$ 197.929,76"
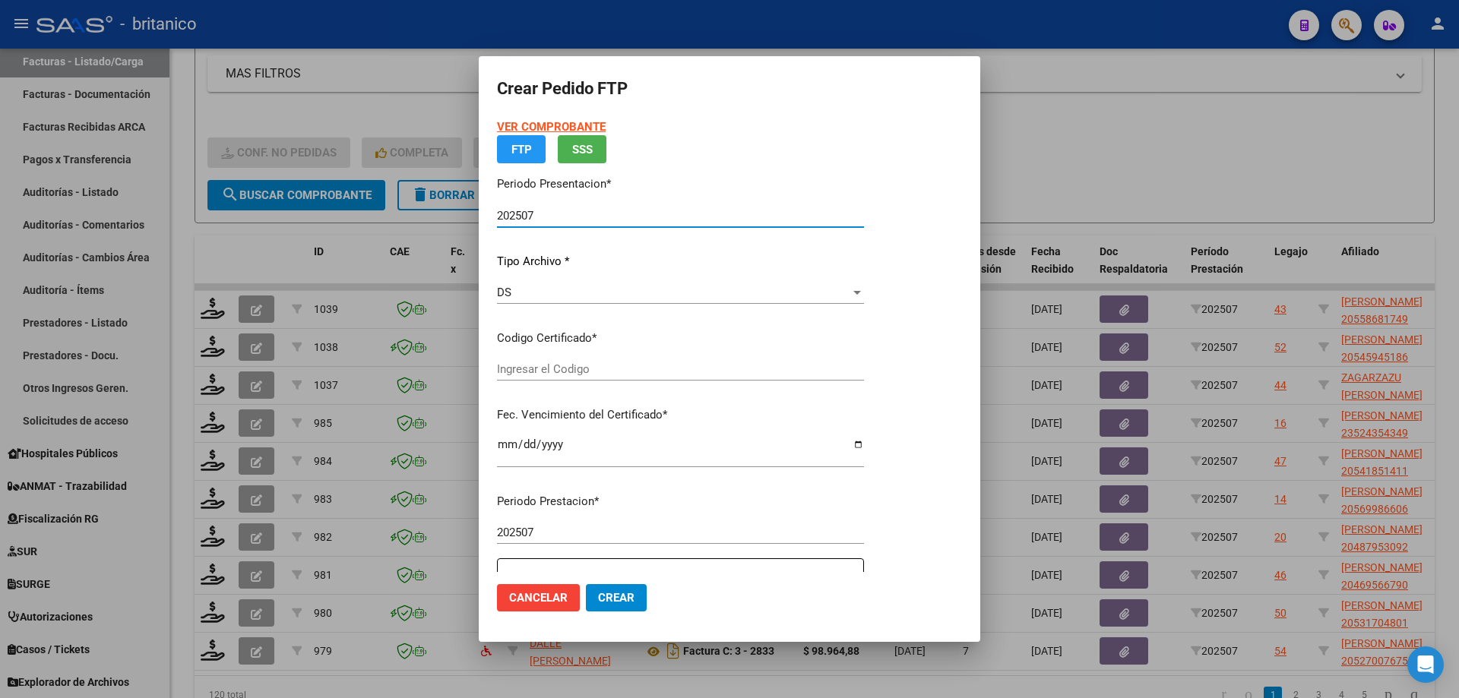
type input "ARG02000558681742022122920271229CBA-536"
type input "[DATE]"
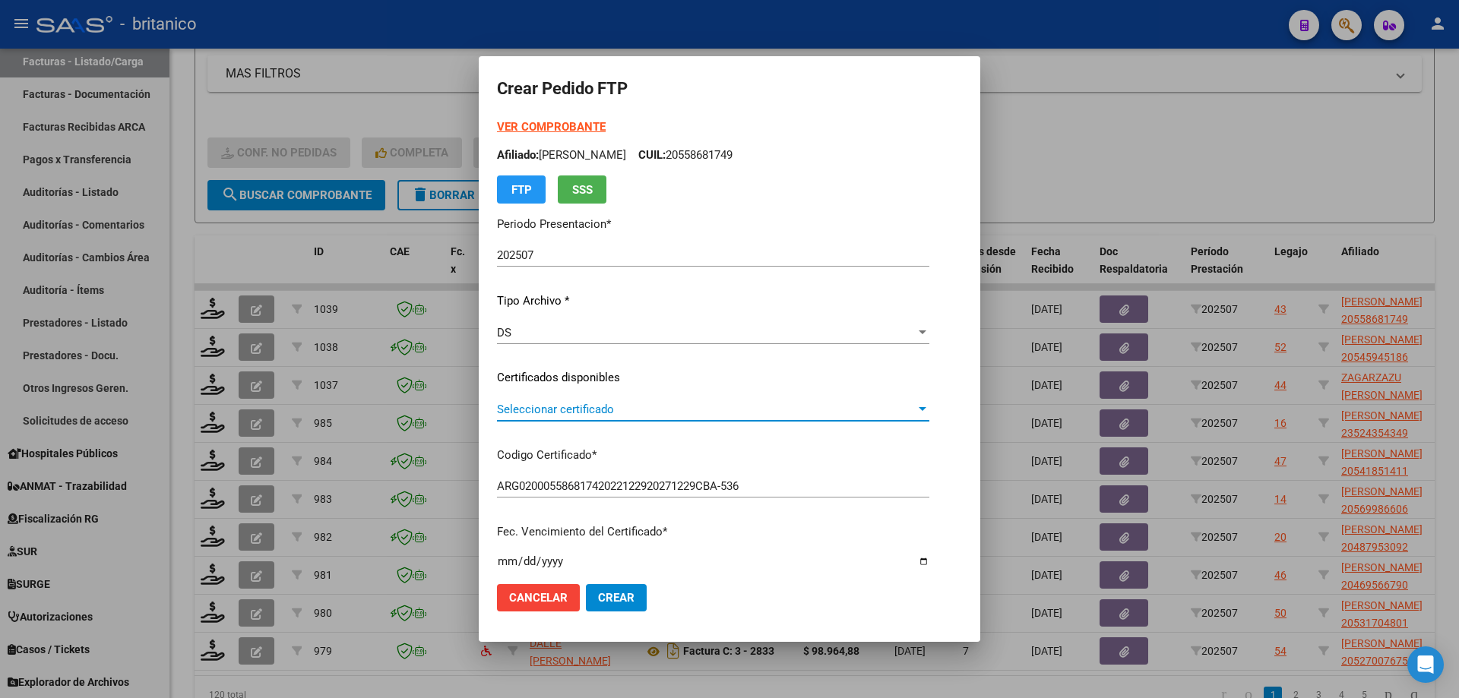
click at [549, 407] on span "Seleccionar certificado" at bounding box center [706, 410] width 419 height 14
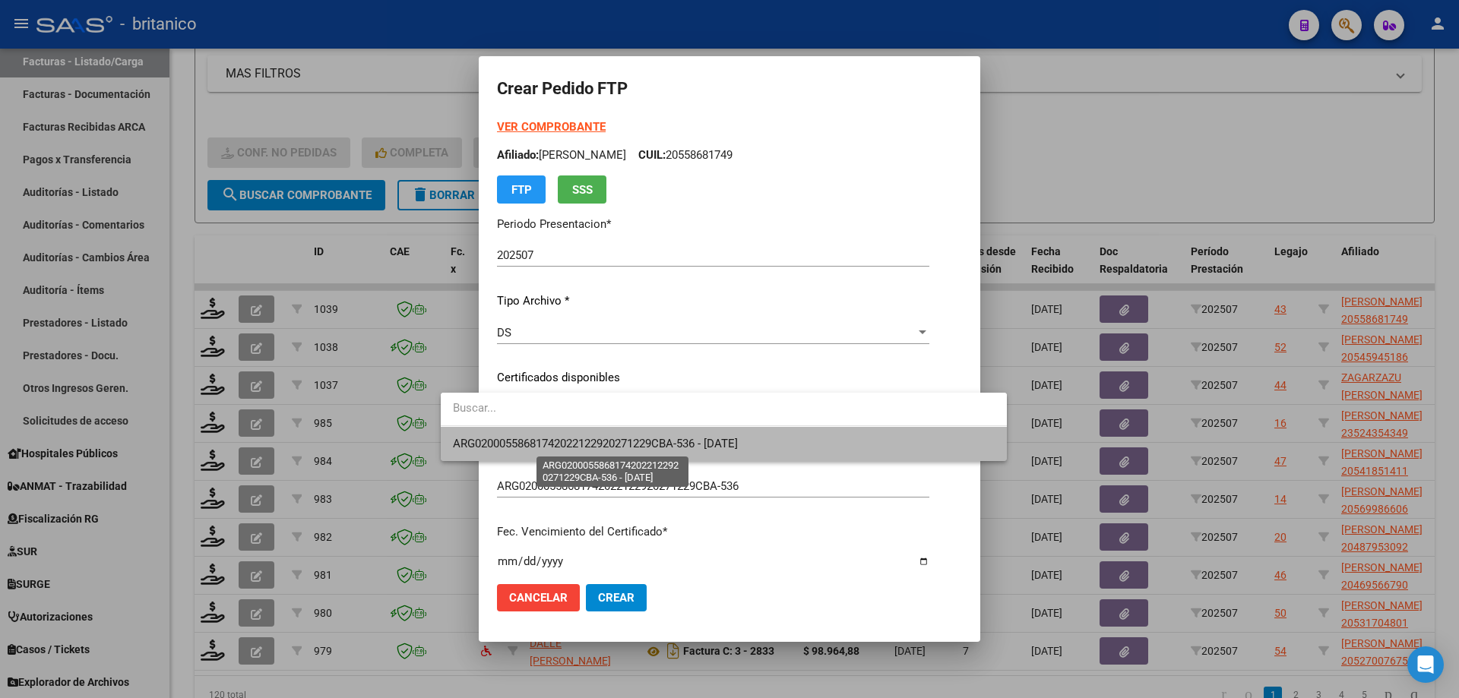
click at [549, 446] on span "ARG02000558681742022122920271229CBA-536 - [DATE]" at bounding box center [595, 444] width 285 height 14
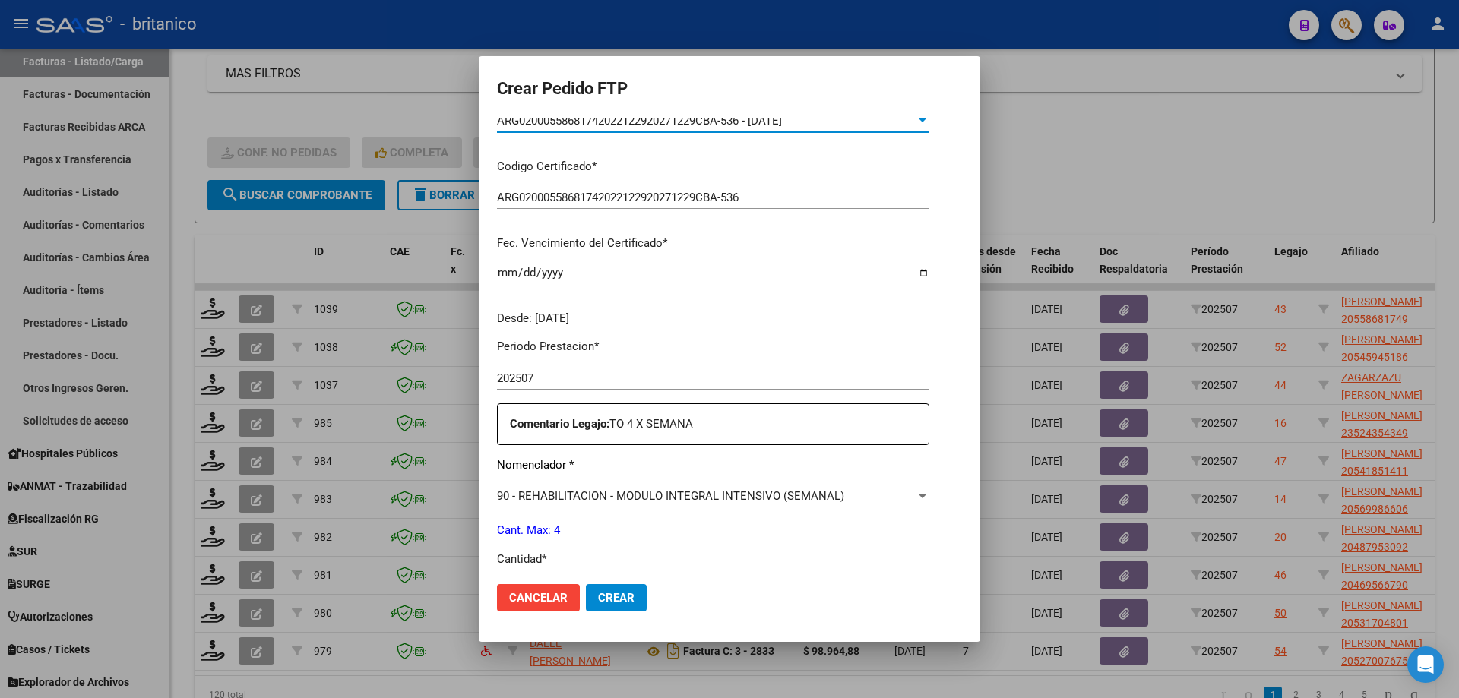
scroll to position [456, 0]
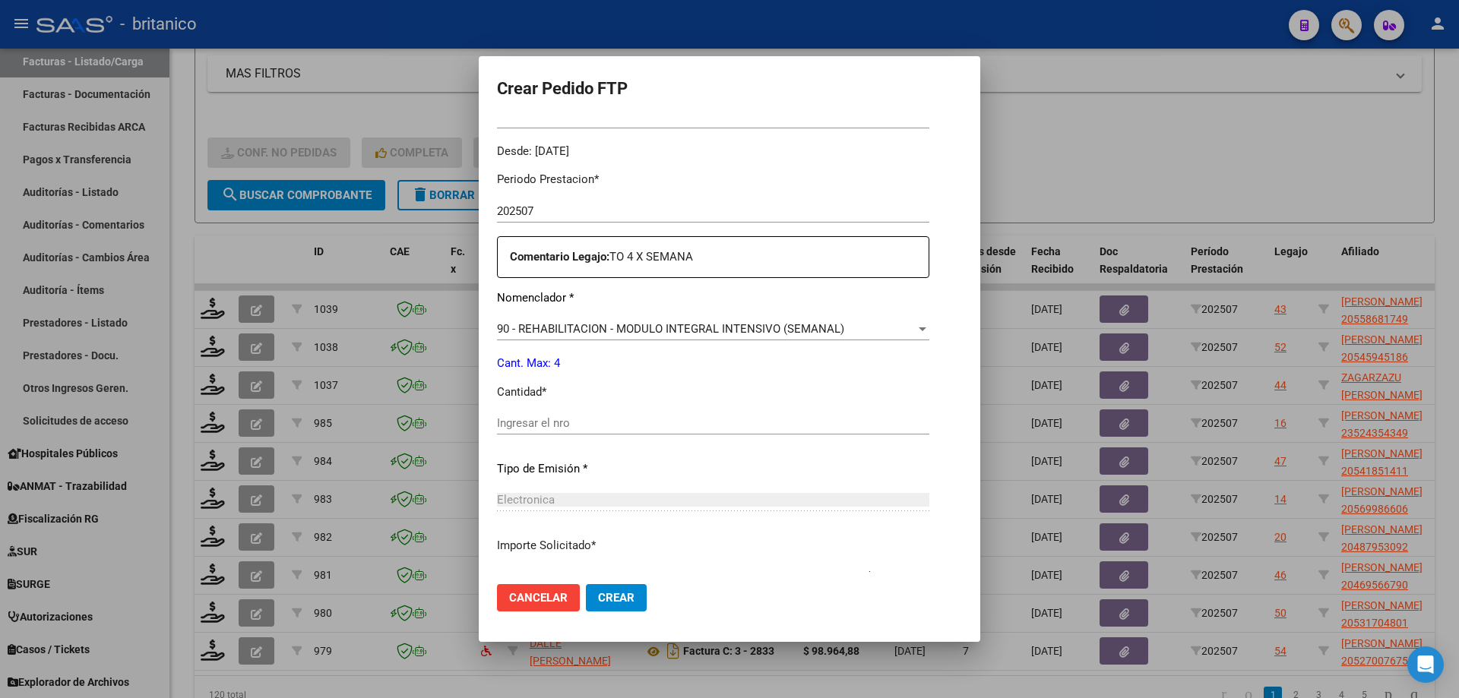
click at [502, 413] on div "Ingresar el nro" at bounding box center [713, 423] width 432 height 23
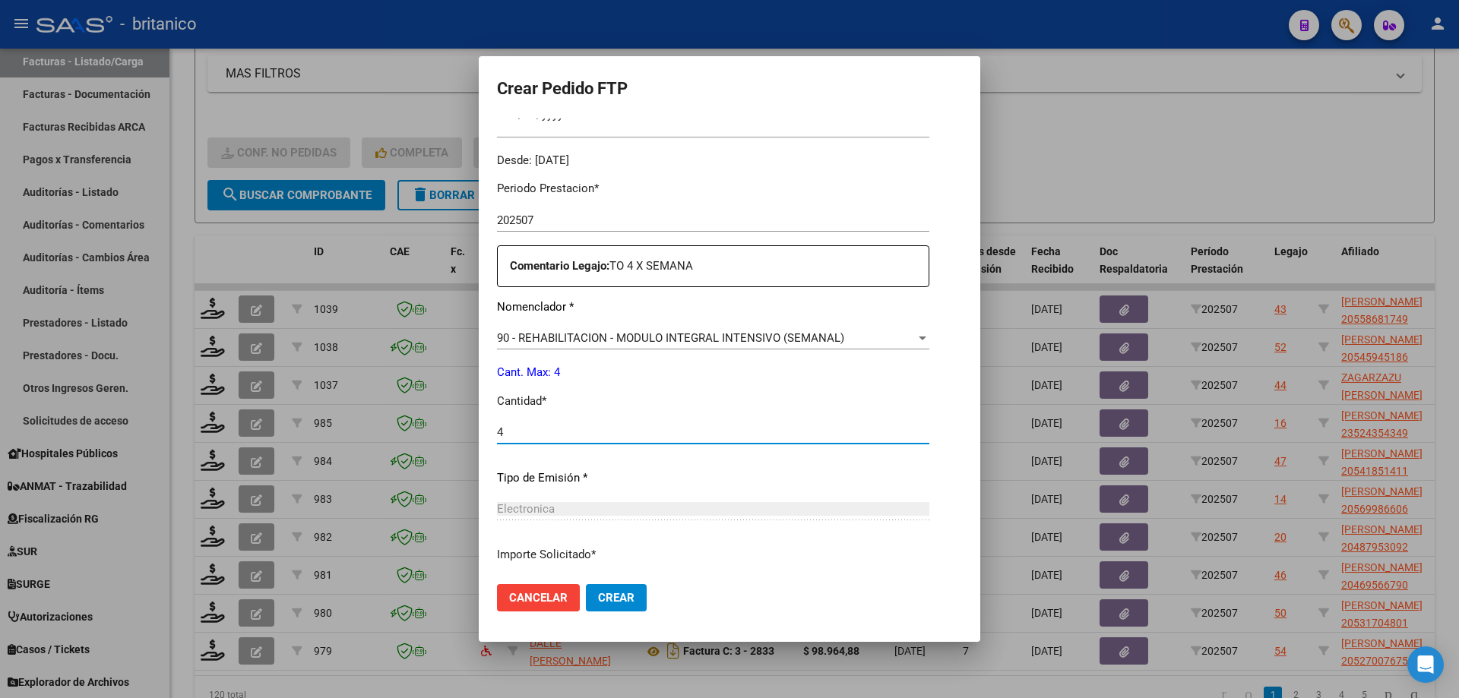
scroll to position [564, 0]
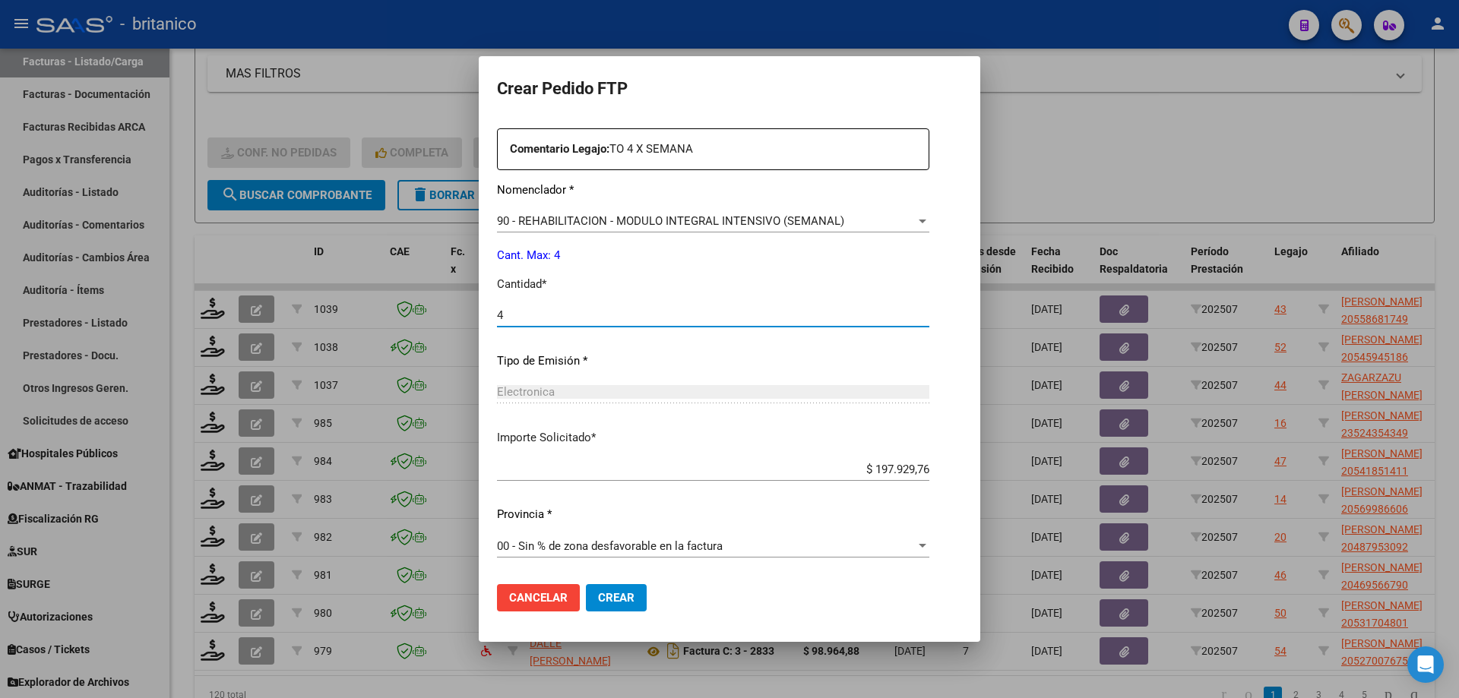
type input "4"
click at [598, 599] on span "Crear" at bounding box center [616, 598] width 36 height 14
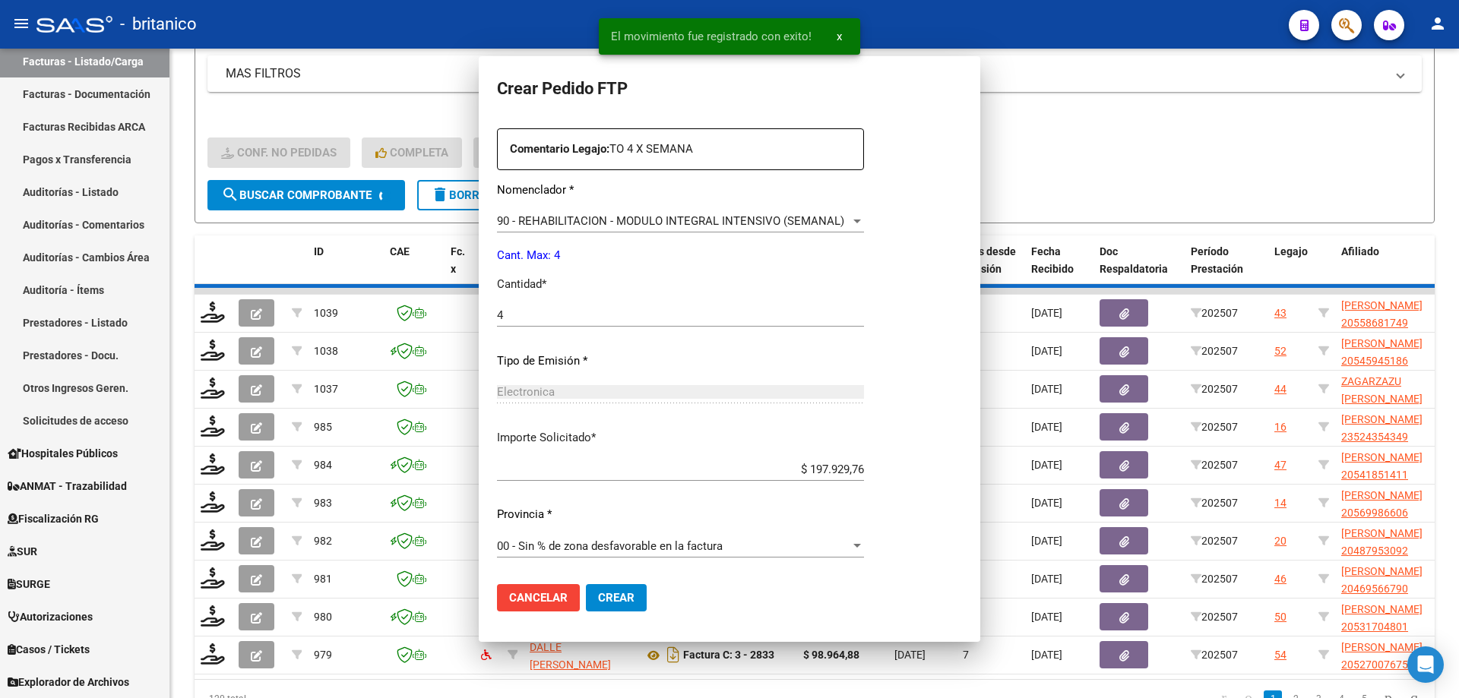
scroll to position [478, 0]
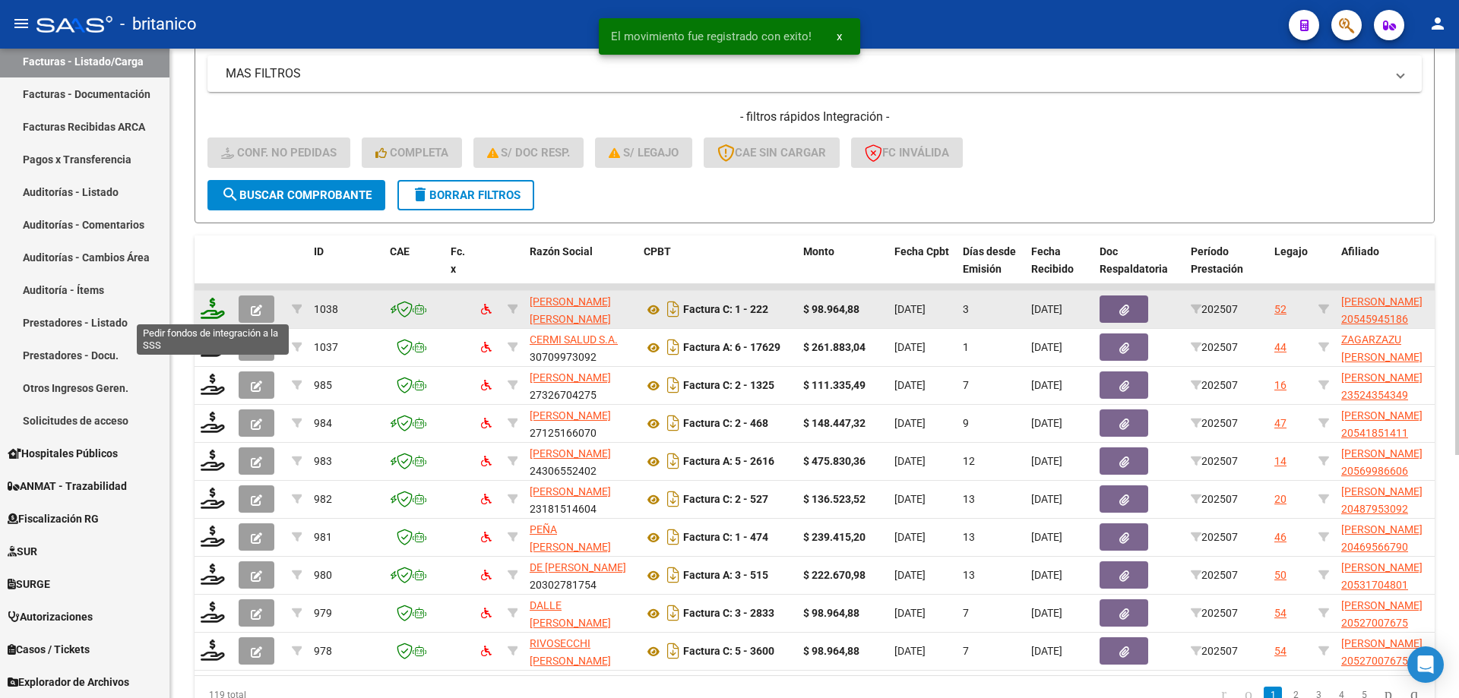
click at [215, 308] on icon at bounding box center [213, 308] width 24 height 21
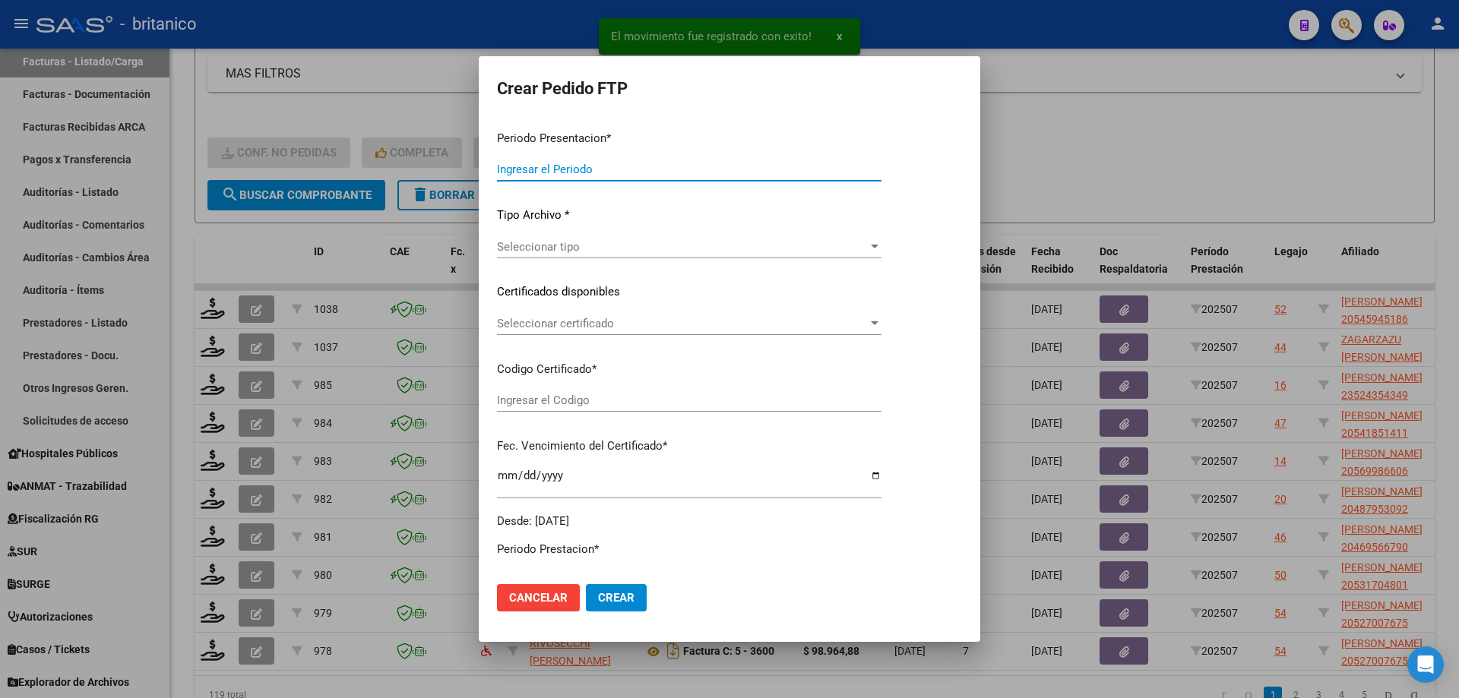
type input "202507"
type input "$ 98.964,88"
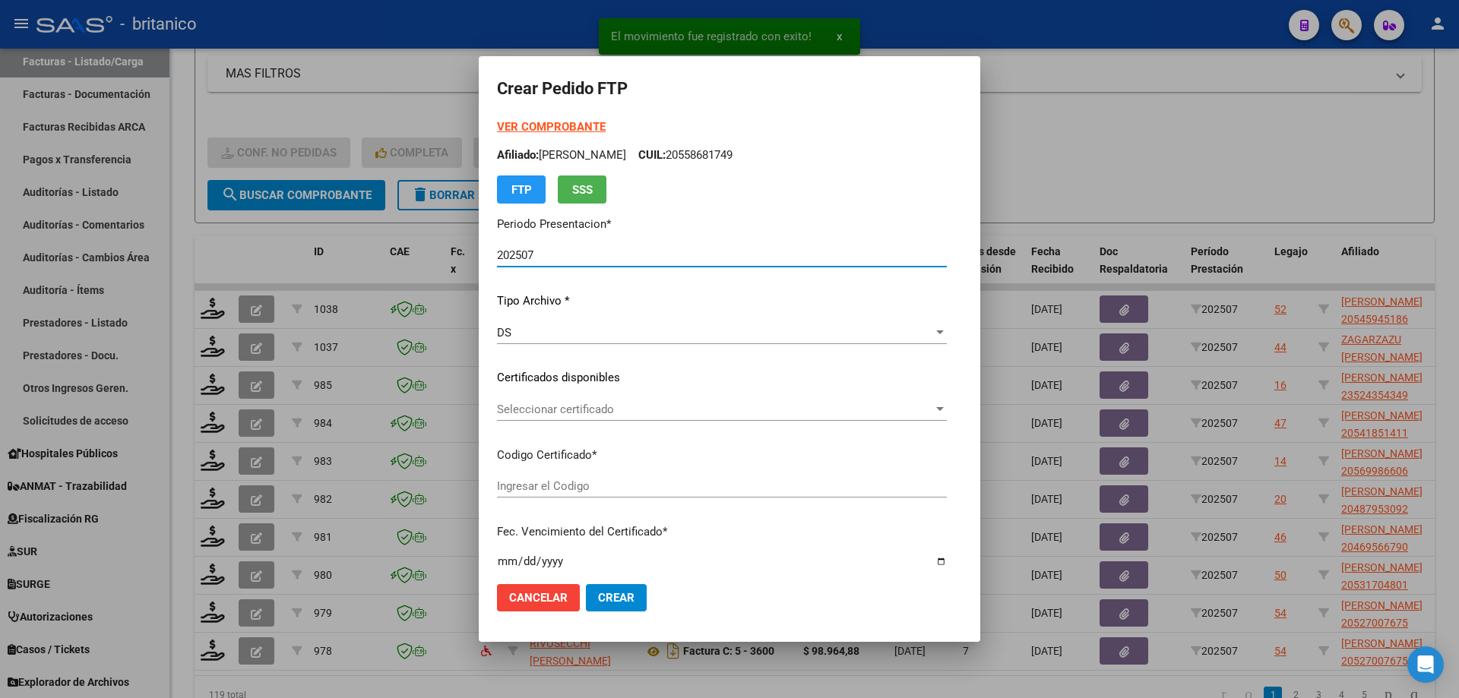
type input "ARG02000545945182020091420230914BS437"
type input "[DATE]"
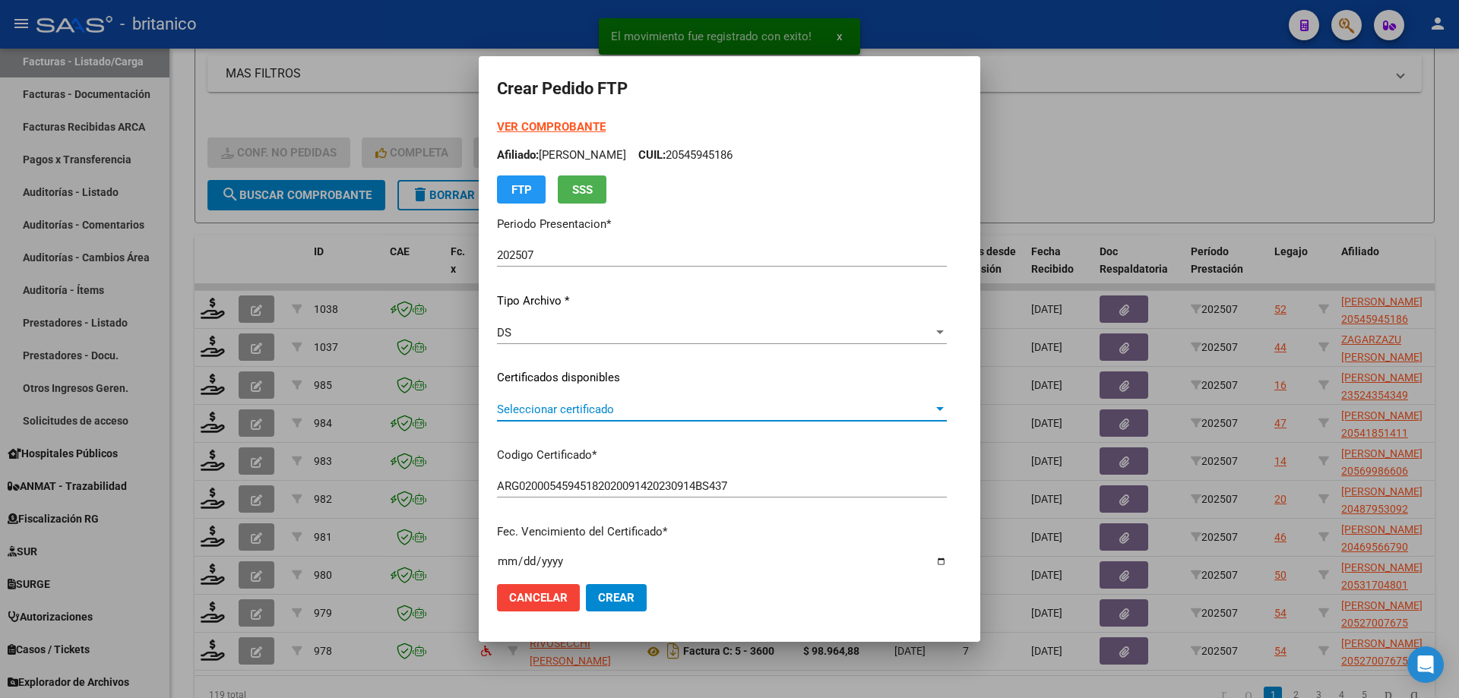
click at [552, 414] on span "Seleccionar certificado" at bounding box center [715, 410] width 436 height 14
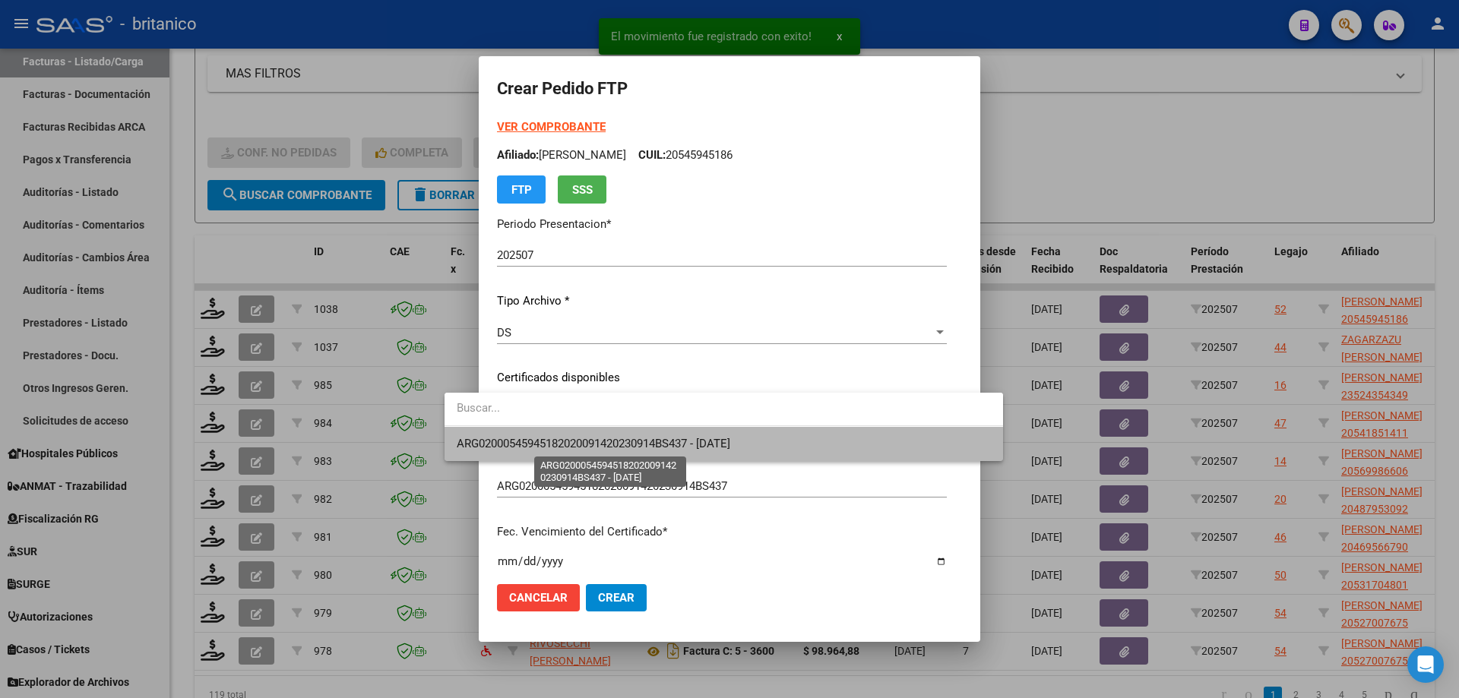
click at [560, 445] on span "ARG02000545945182020091420230914BS437 - [DATE]" at bounding box center [594, 444] width 274 height 14
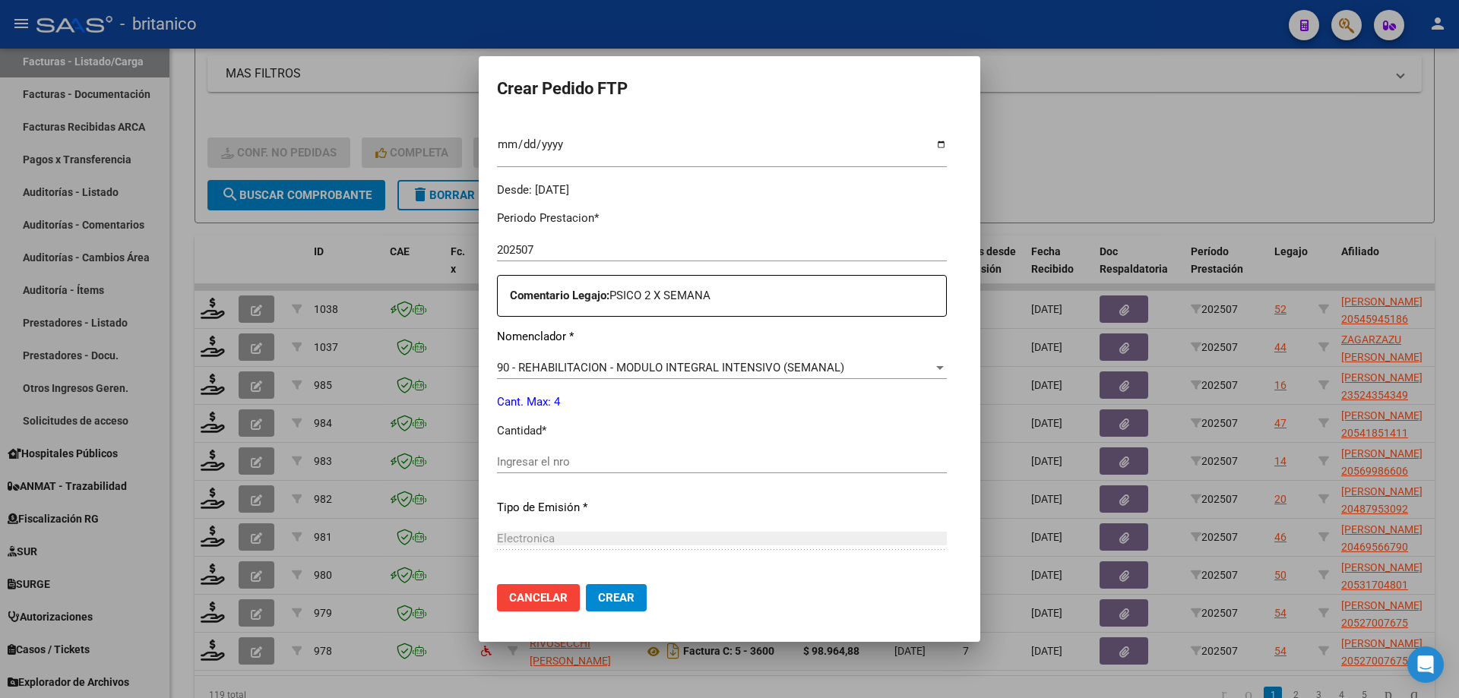
scroll to position [456, 0]
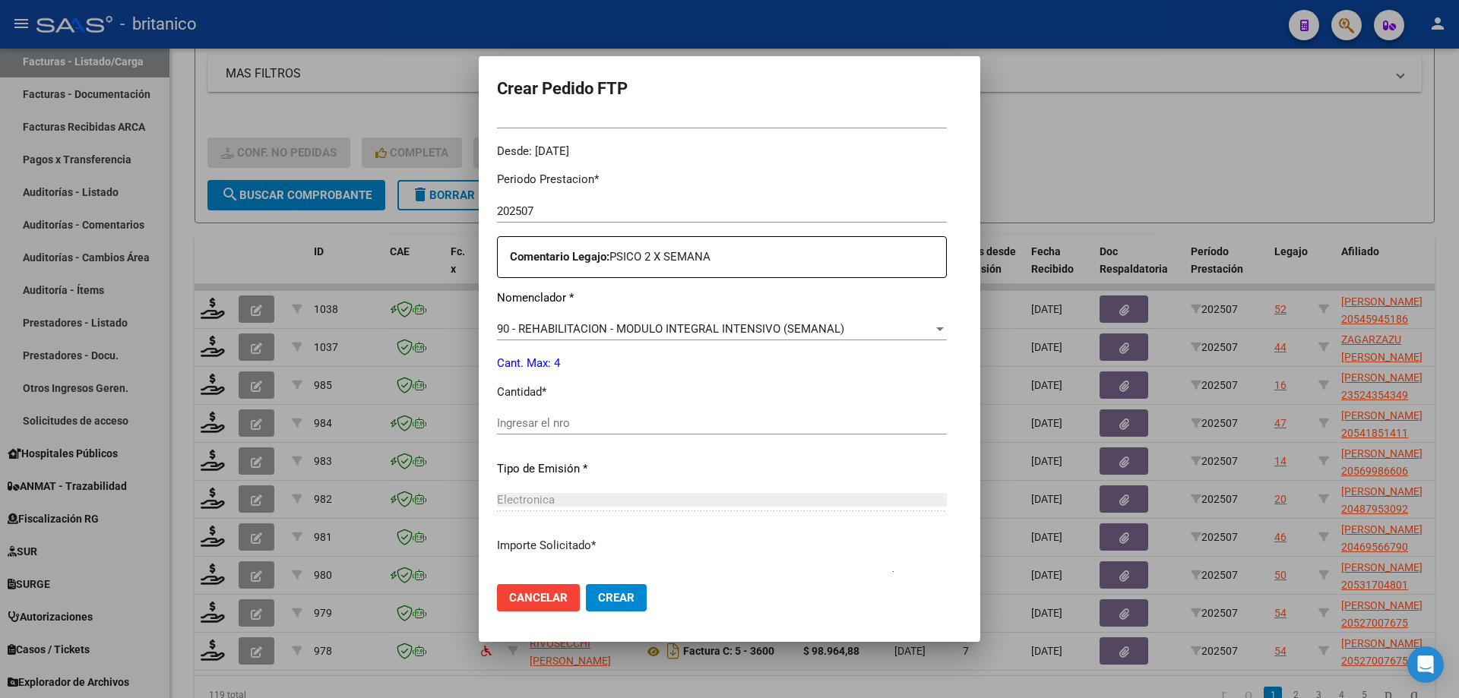
click at [532, 419] on input "Ingresar el nro" at bounding box center [722, 423] width 450 height 14
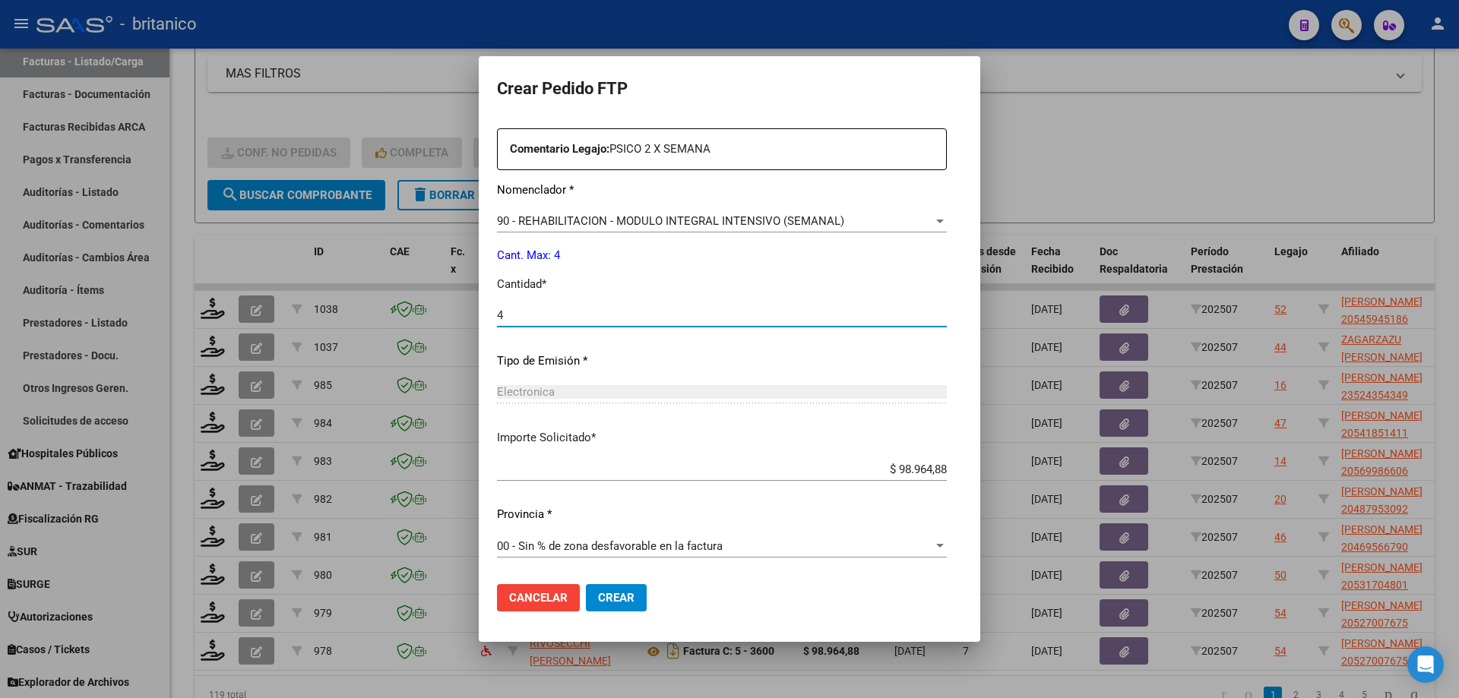
type input "4"
click at [598, 594] on span "Crear" at bounding box center [616, 598] width 36 height 14
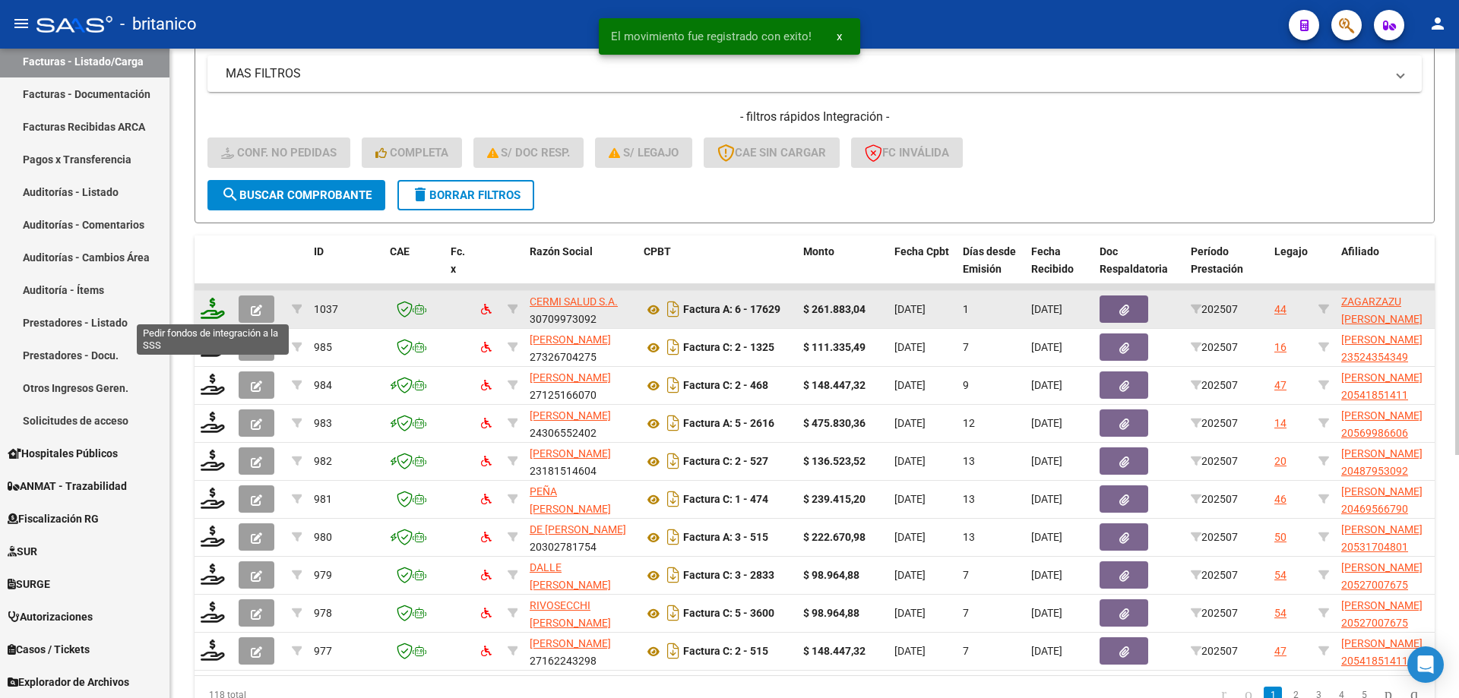
click at [212, 301] on icon at bounding box center [213, 308] width 24 height 21
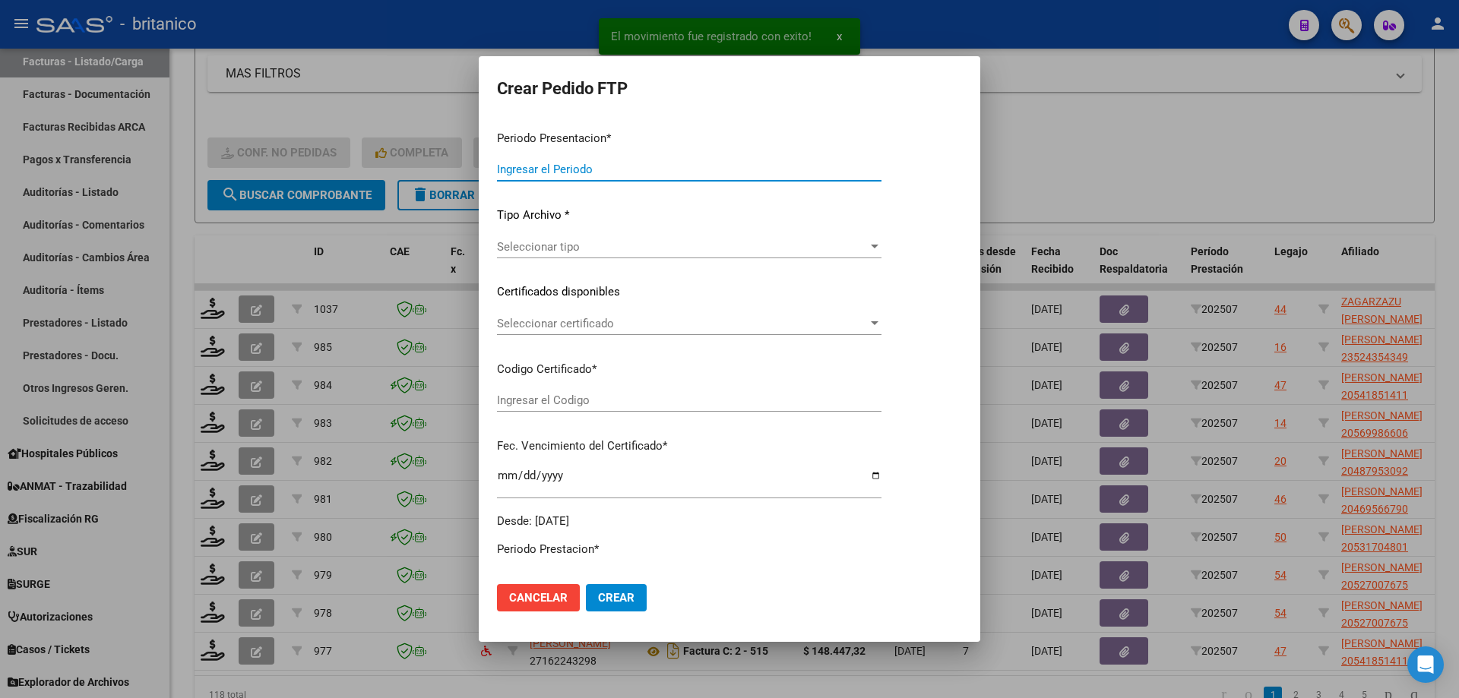
type input "202507"
type input "$ 261.883,04"
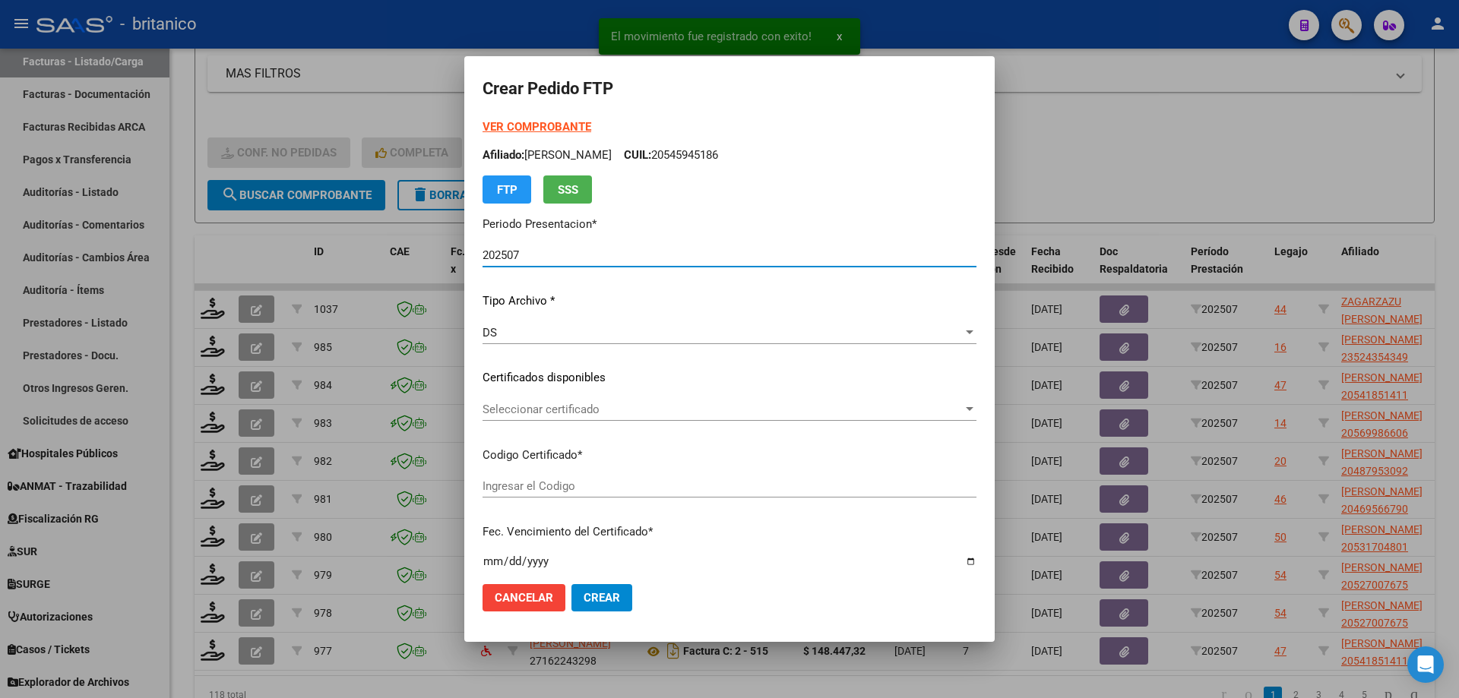
type input "ARG02000489395802024092420340924CIU13450"
type input "[DATE]"
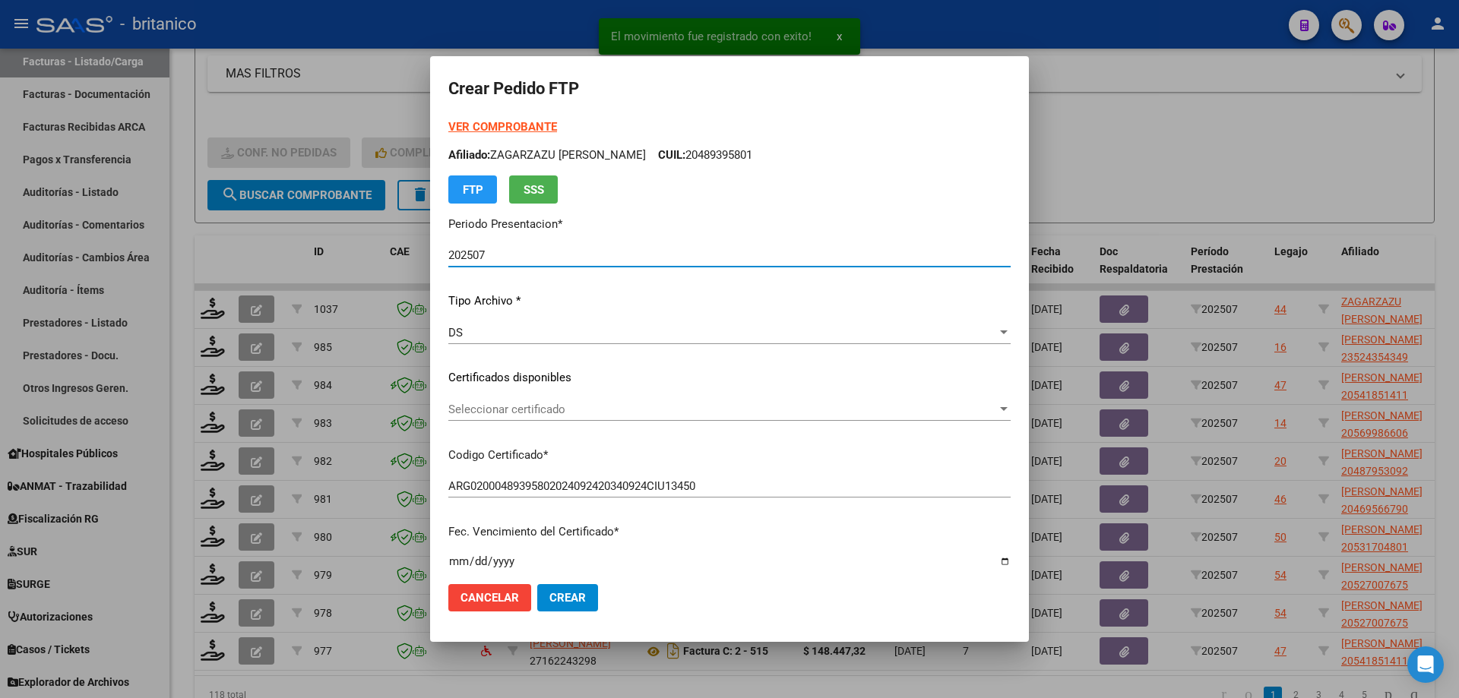
click at [508, 404] on span "Seleccionar certificado" at bounding box center [722, 410] width 549 height 14
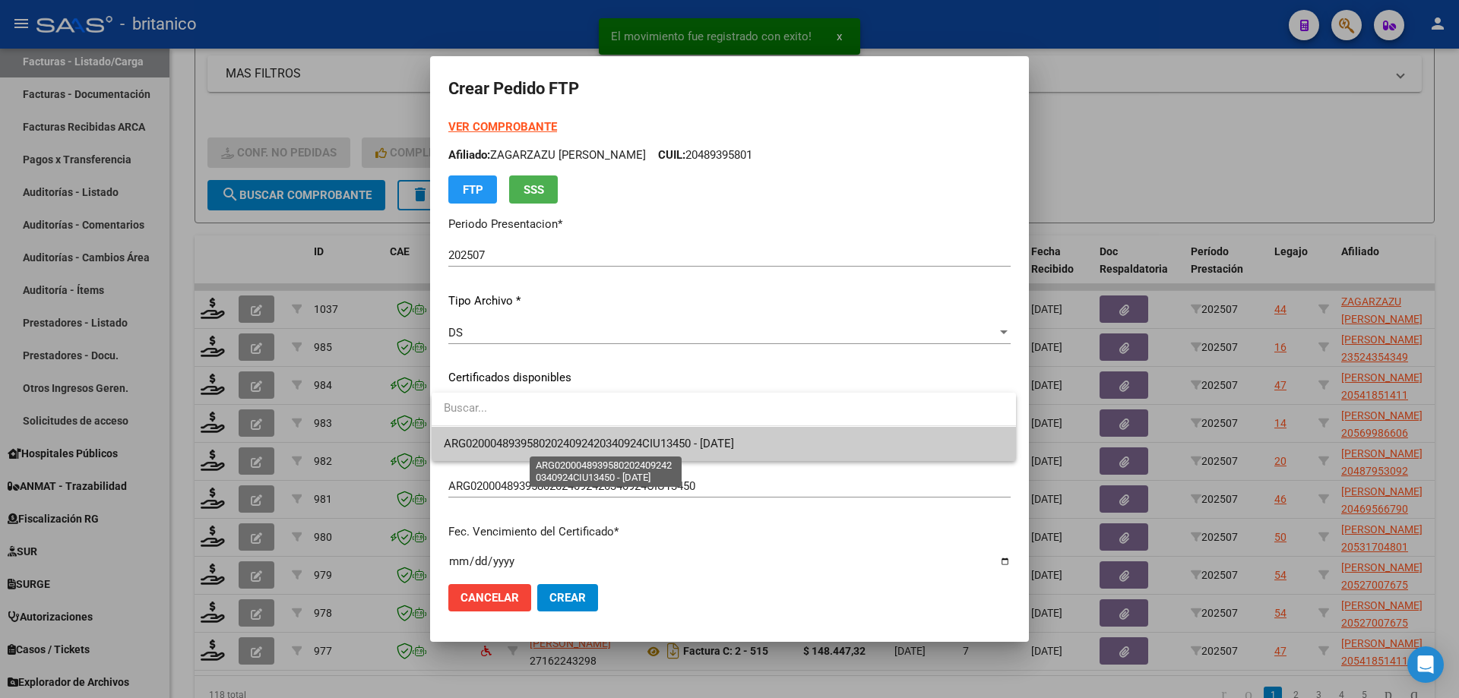
drag, startPoint x: 537, startPoint y: 443, endPoint x: 552, endPoint y: 445, distance: 15.3
click at [537, 443] on span "ARG02000489395802024092420340924CIU13450 - [DATE]" at bounding box center [589, 444] width 290 height 14
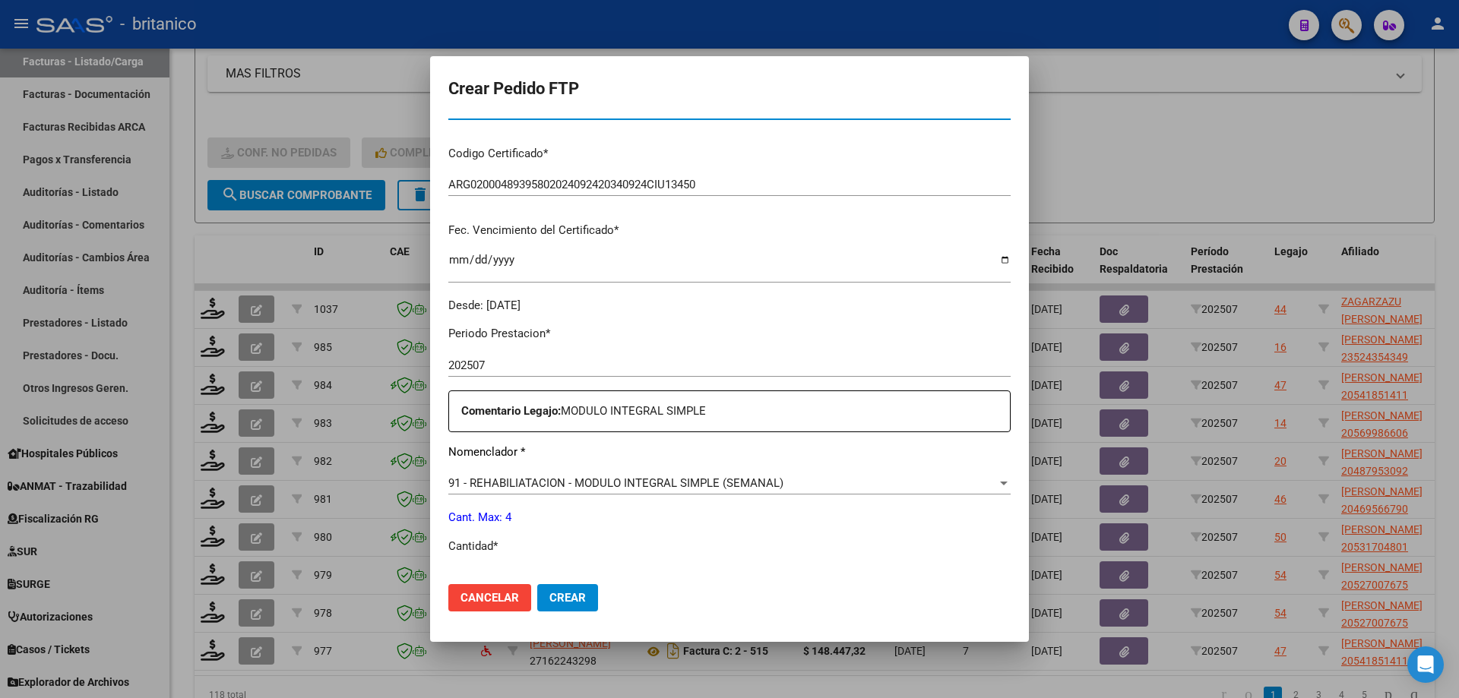
scroll to position [456, 0]
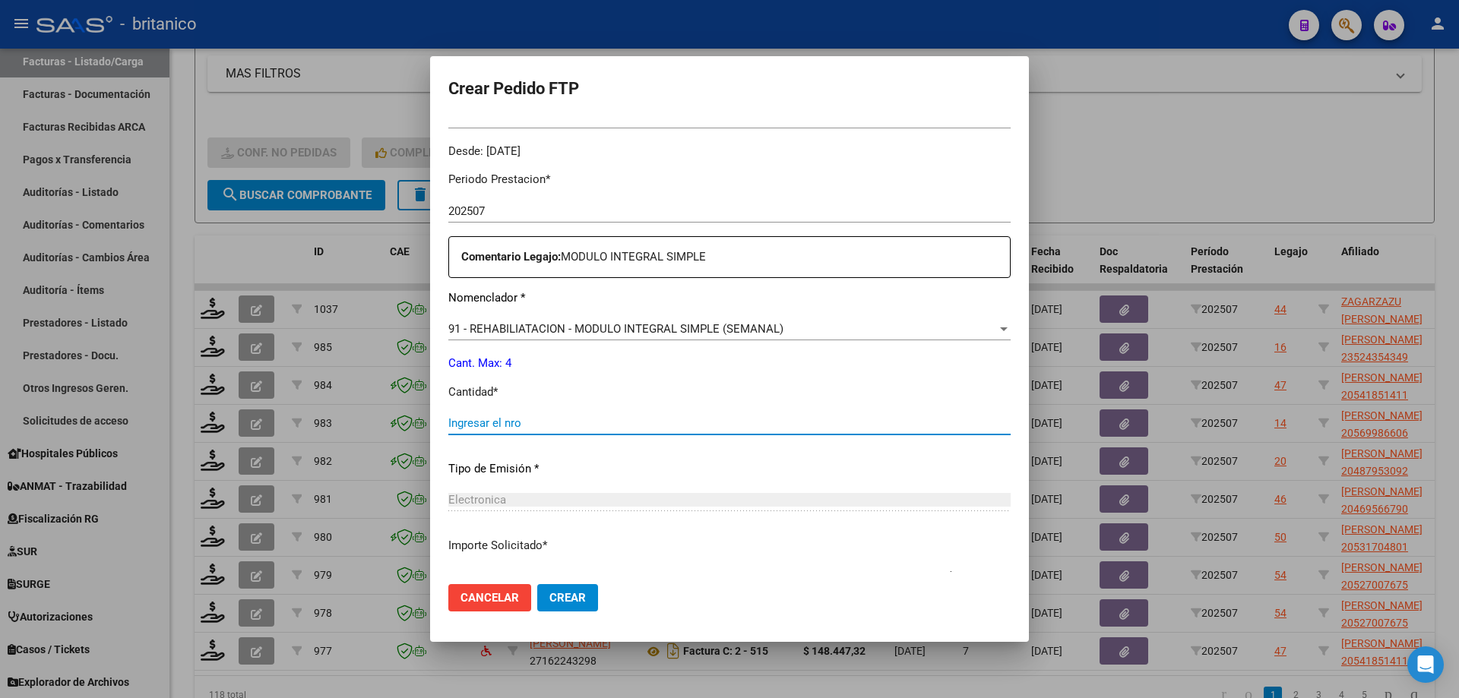
click at [522, 421] on input "Ingresar el nro" at bounding box center [729, 423] width 562 height 14
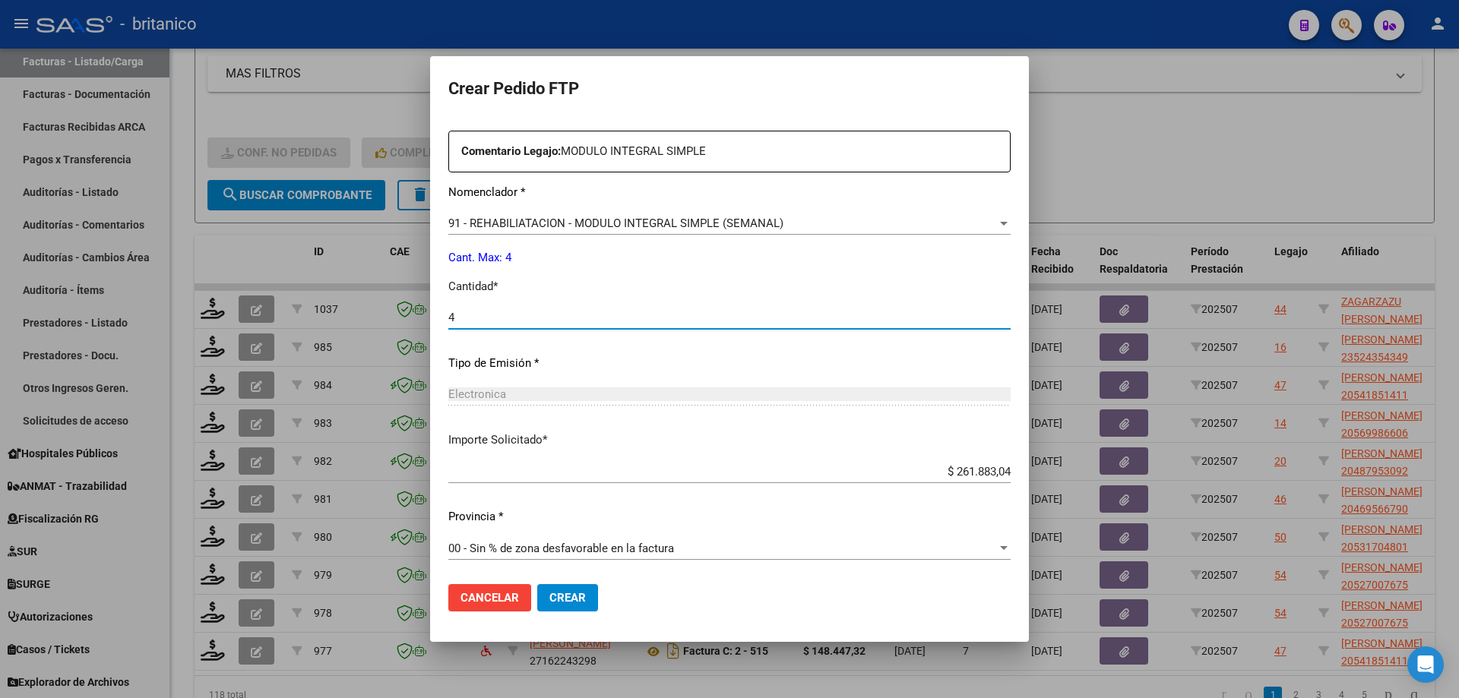
scroll to position [564, 0]
type input "4"
click at [575, 598] on span "Crear" at bounding box center [567, 598] width 36 height 14
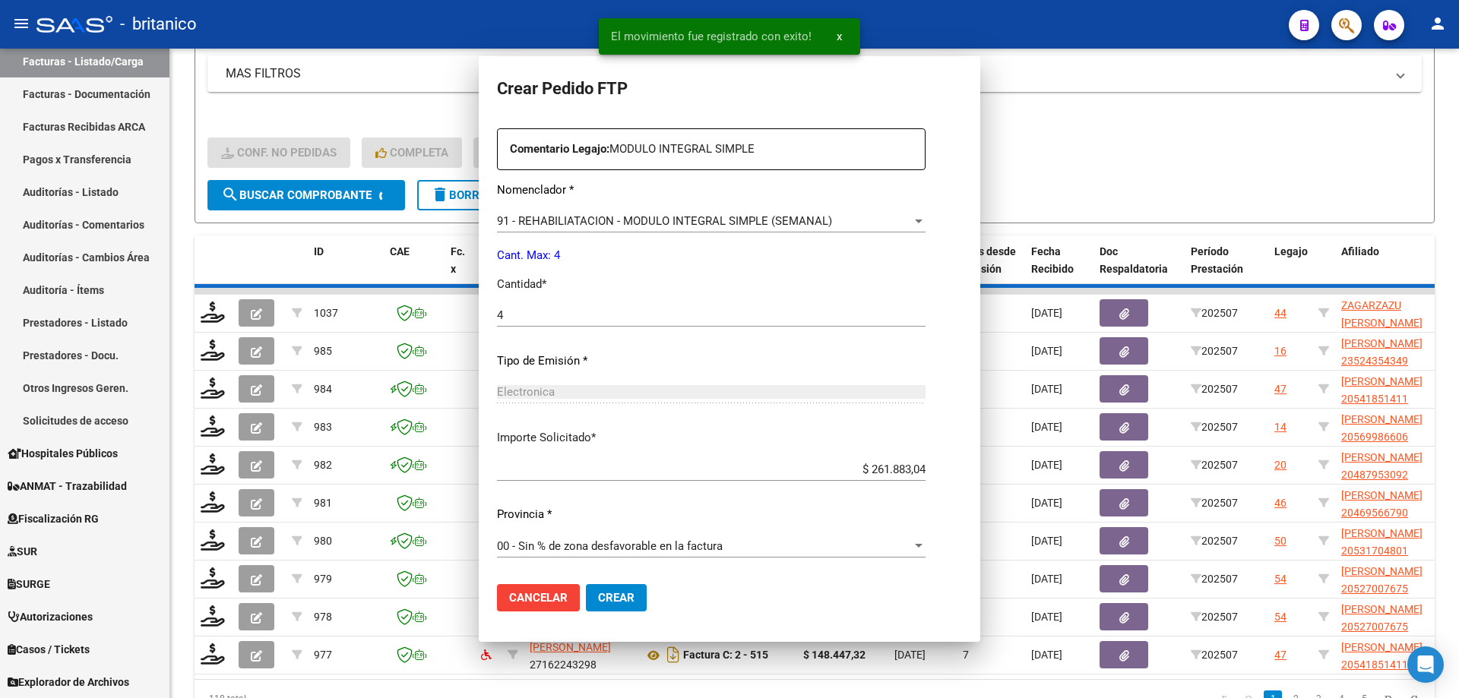
scroll to position [0, 0]
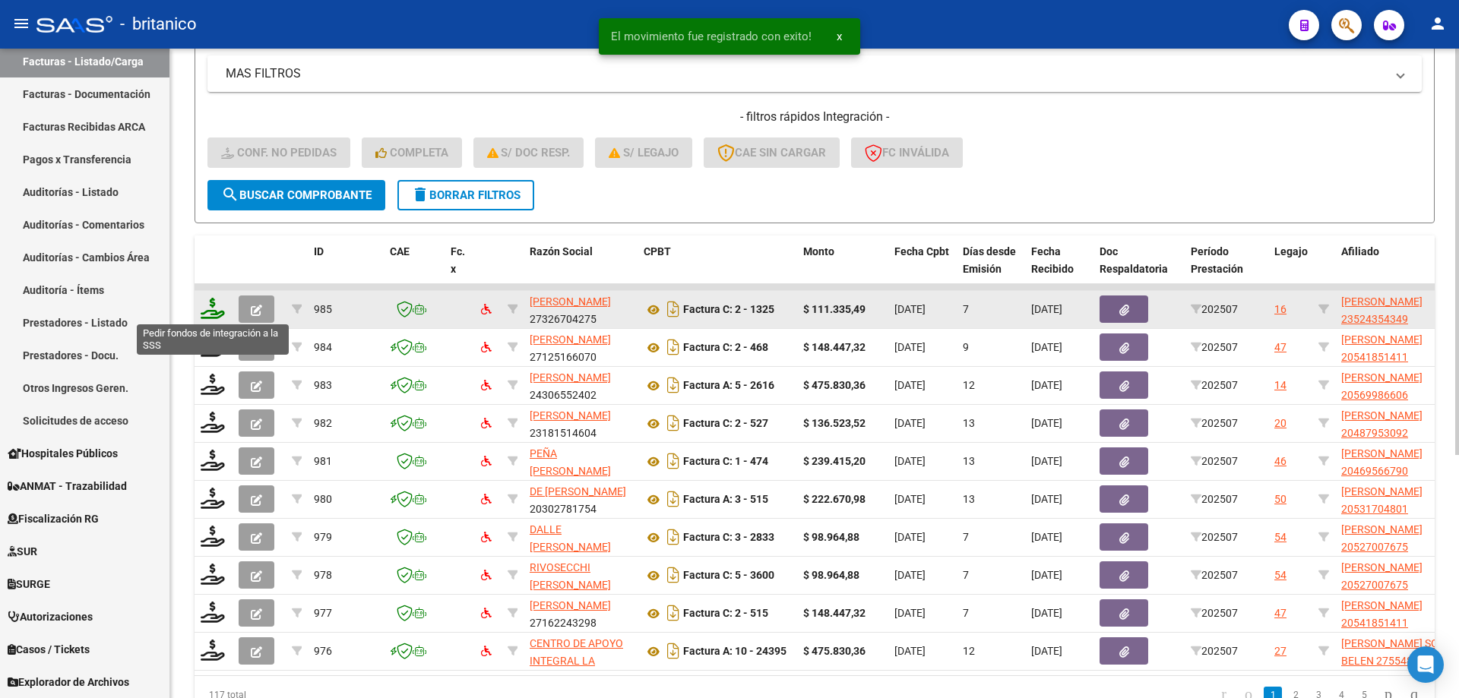
click at [214, 311] on icon at bounding box center [213, 308] width 24 height 21
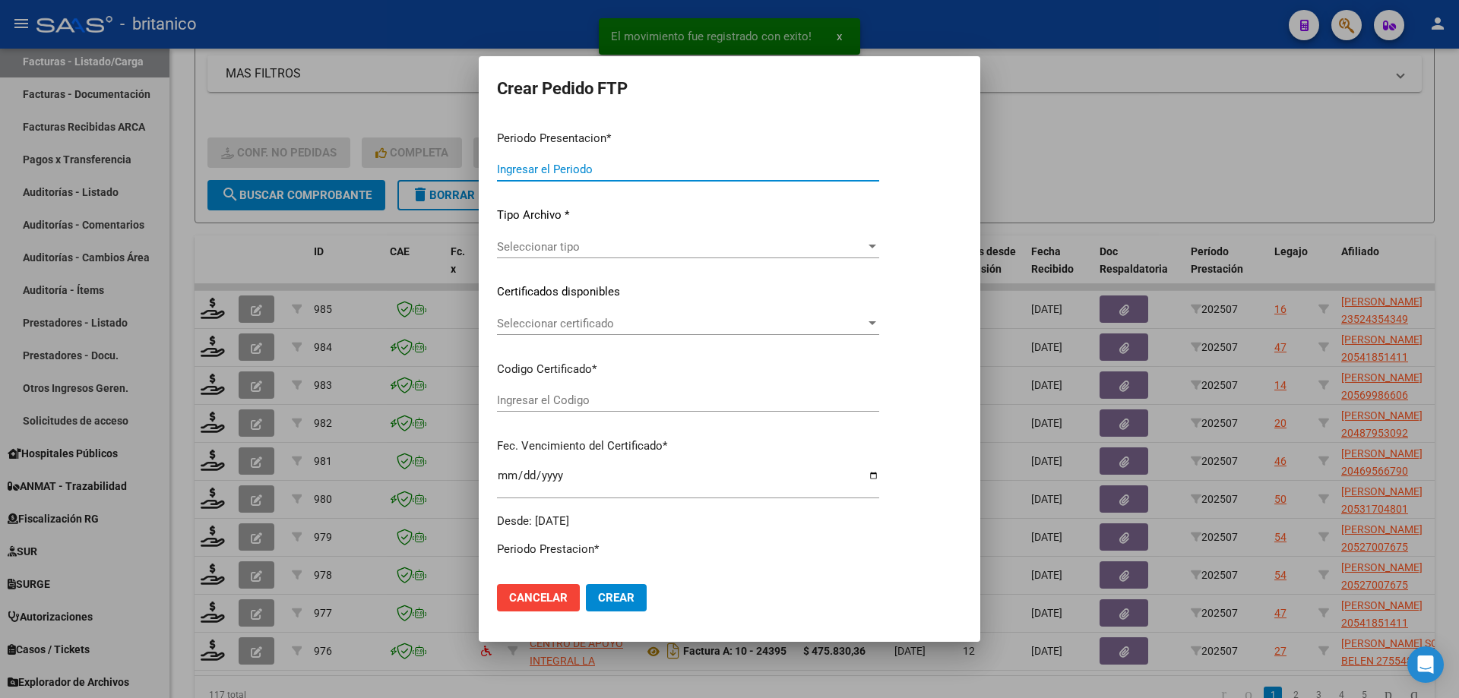
type input "202507"
type input "$ 111.335,49"
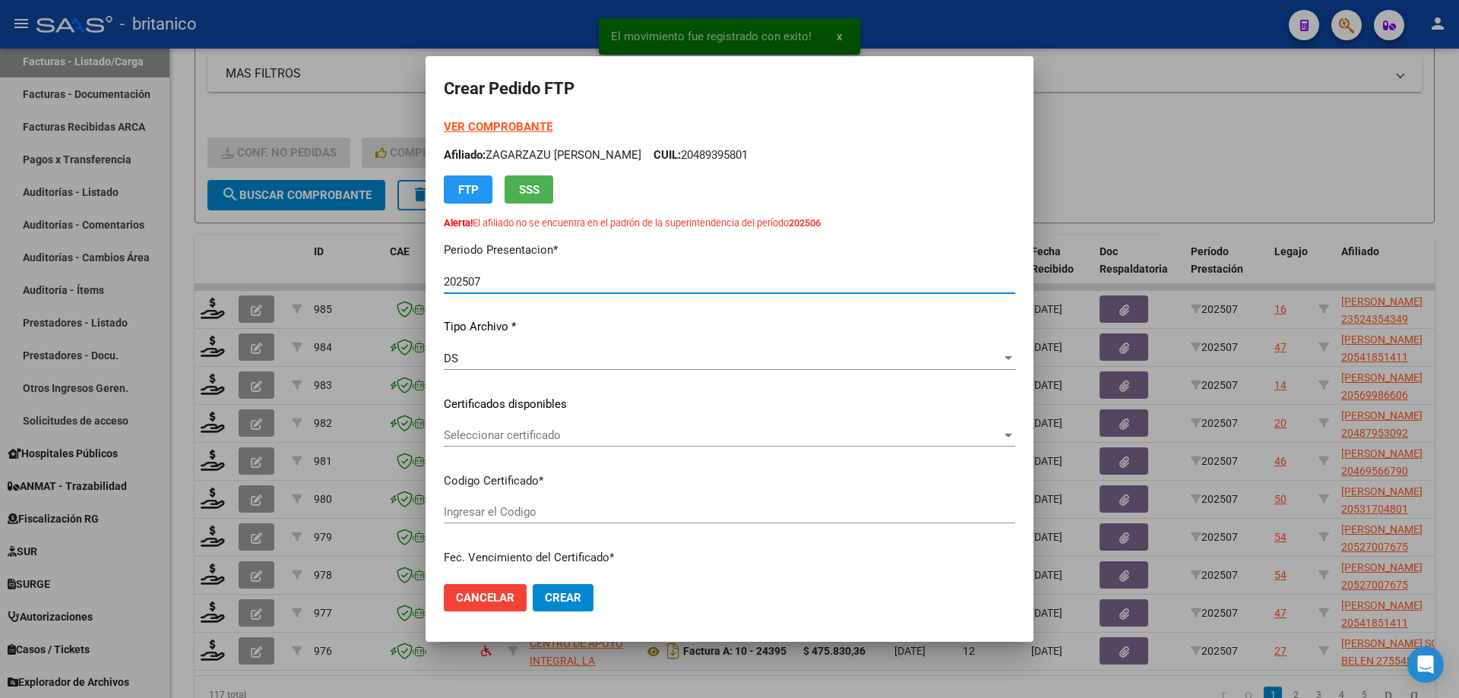
type input "ARG02000524354342022102020271020BS413"
type input "[DATE]"
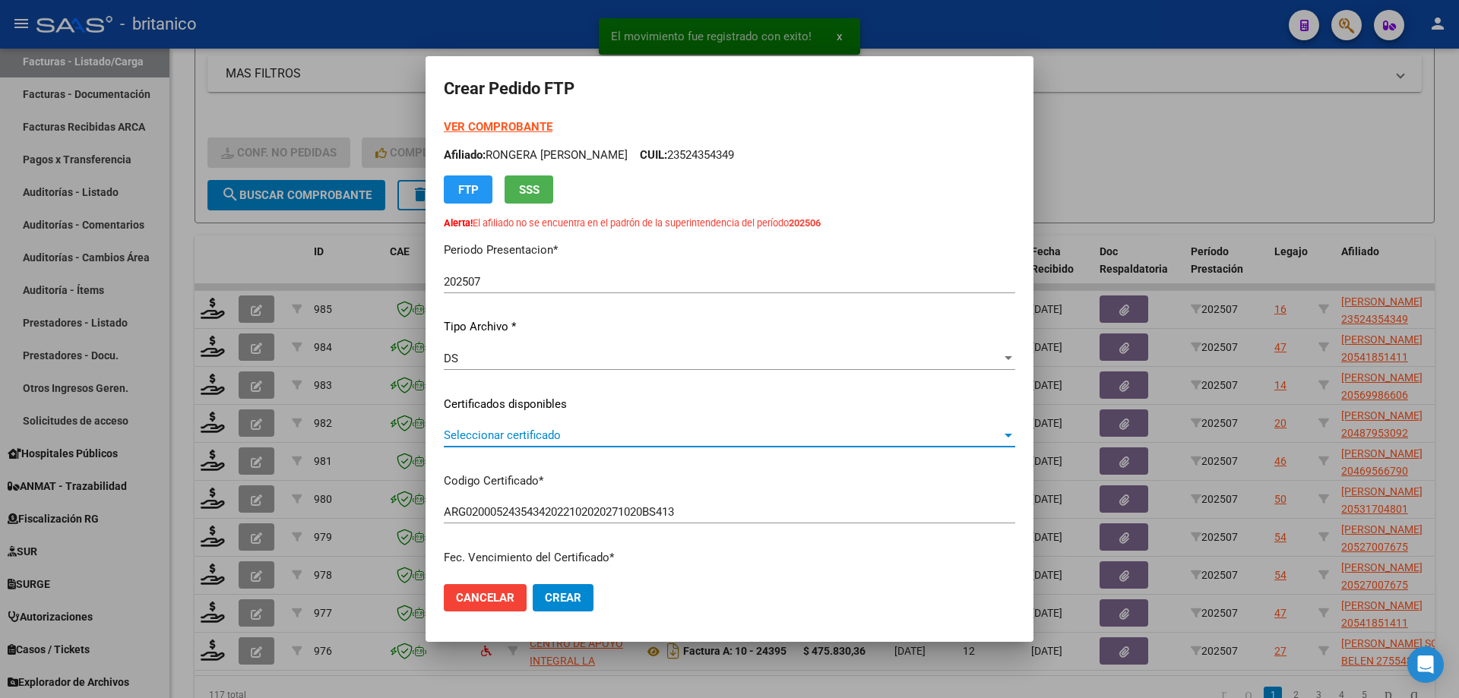
click at [545, 436] on span "Seleccionar certificado" at bounding box center [723, 436] width 558 height 14
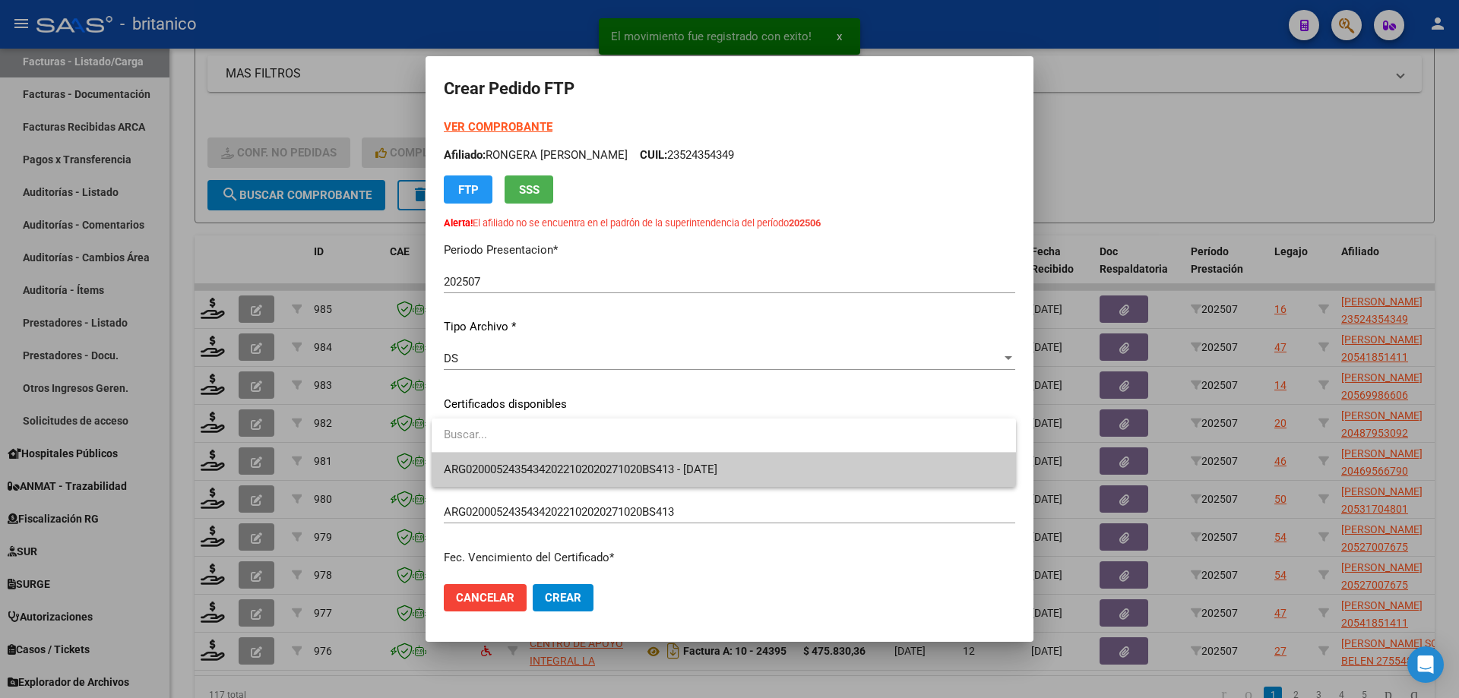
click at [534, 508] on div at bounding box center [729, 349] width 1459 height 698
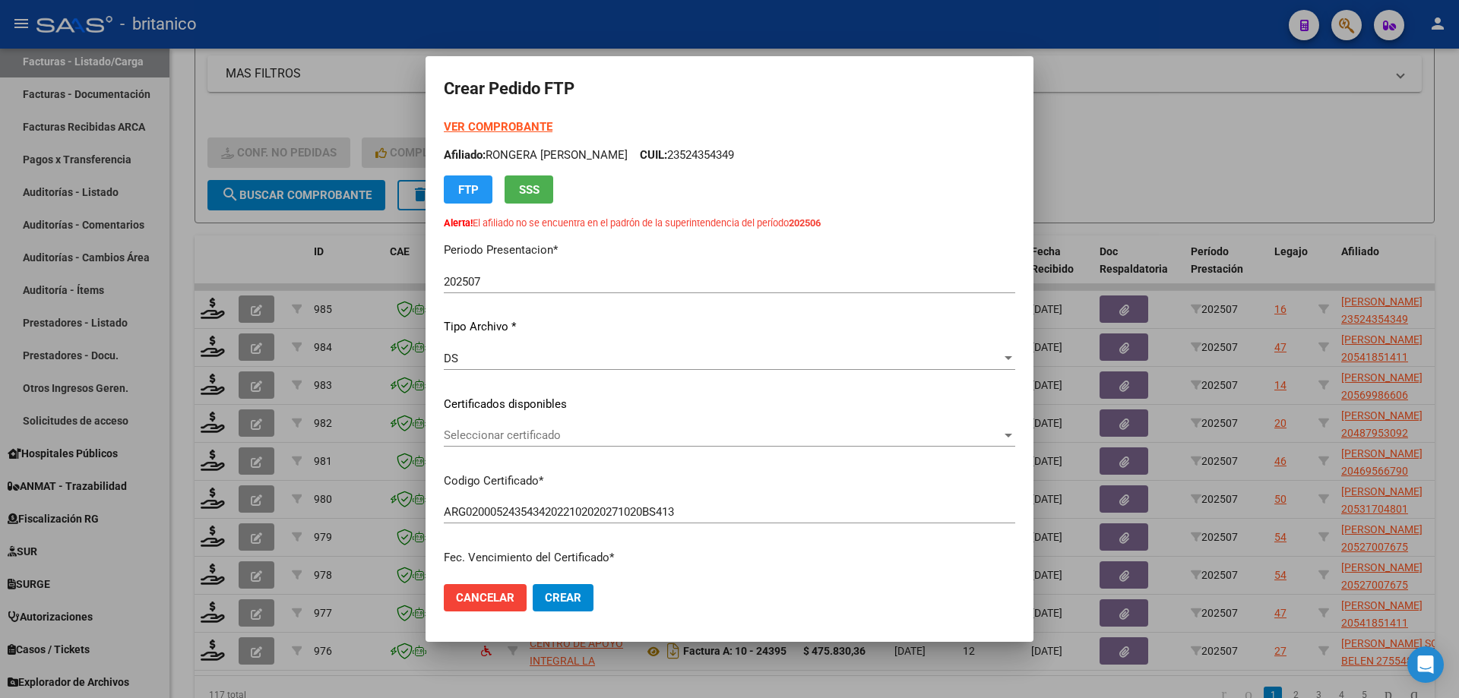
click at [499, 597] on span "Cancelar" at bounding box center [485, 598] width 59 height 14
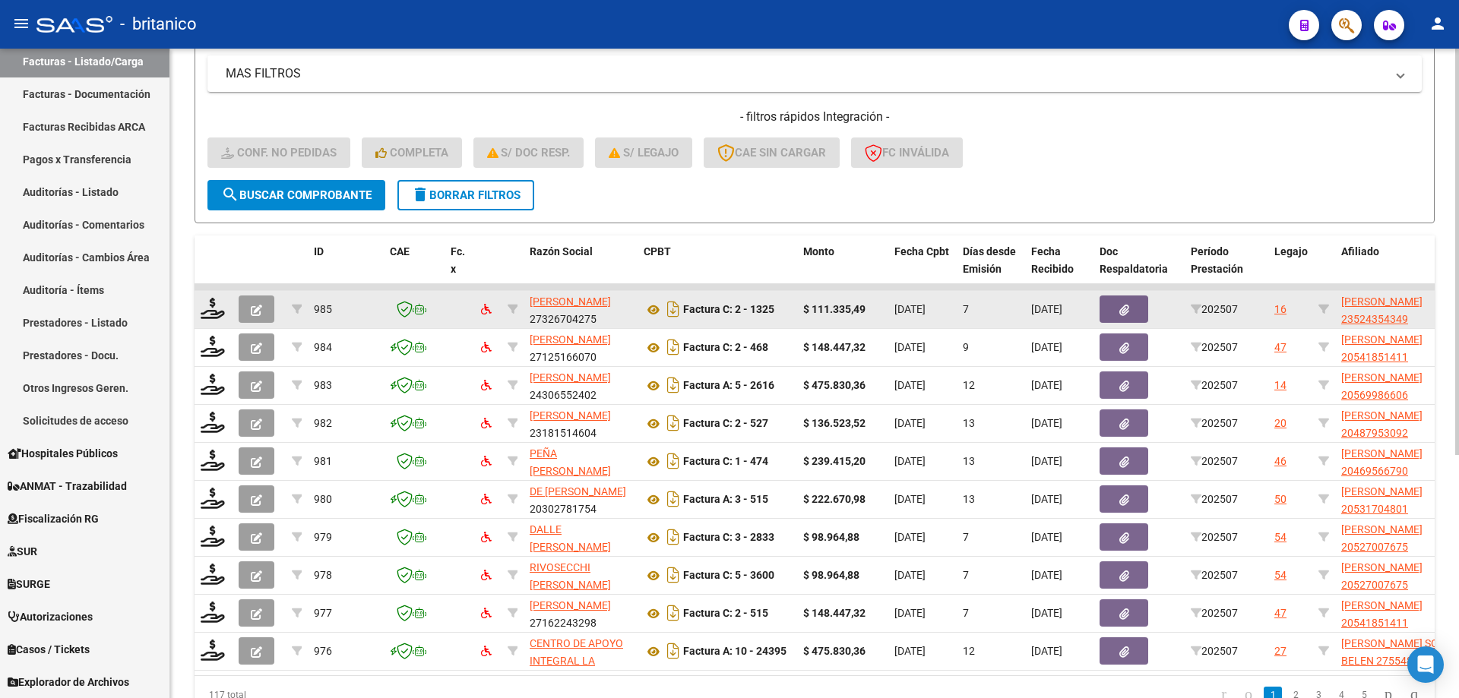
click at [256, 307] on icon "button" at bounding box center [256, 310] width 11 height 11
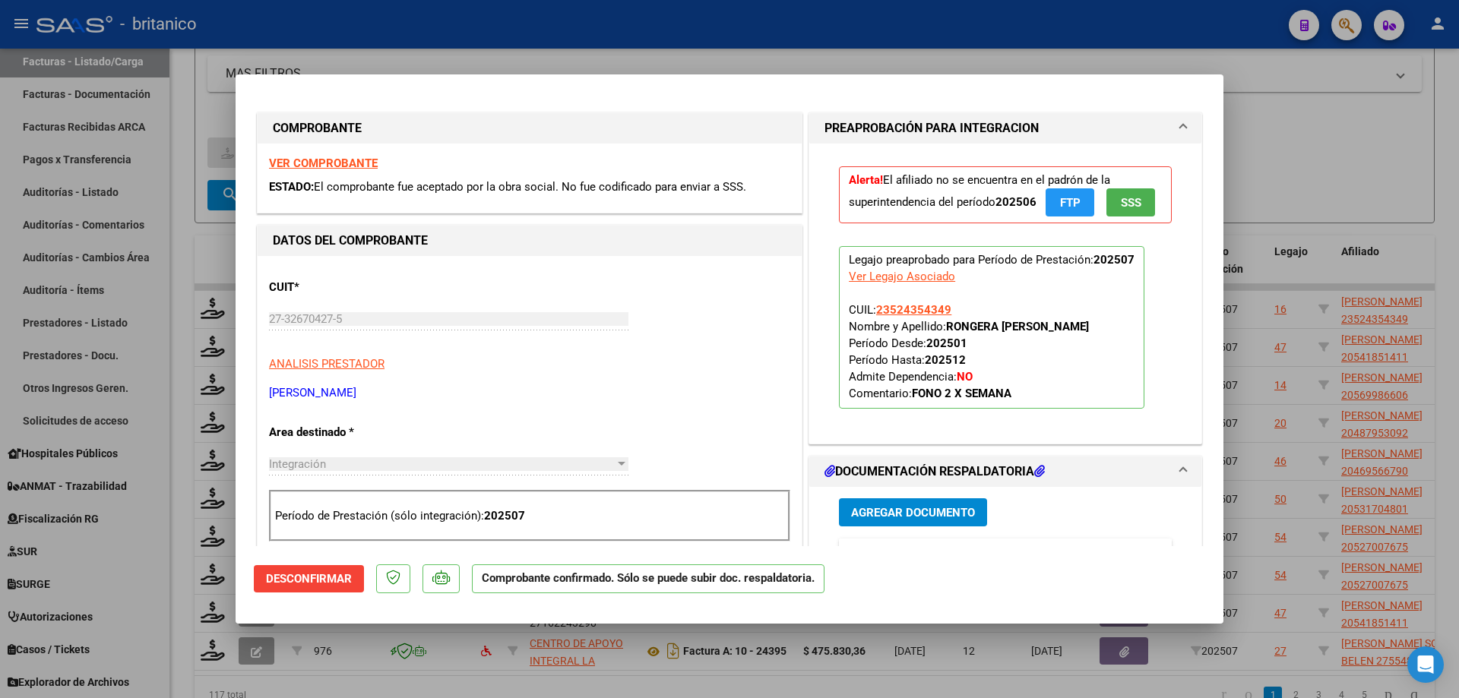
click at [621, 464] on div at bounding box center [622, 464] width 8 height 4
click at [879, 46] on div at bounding box center [729, 349] width 1459 height 698
type input "$ 0,00"
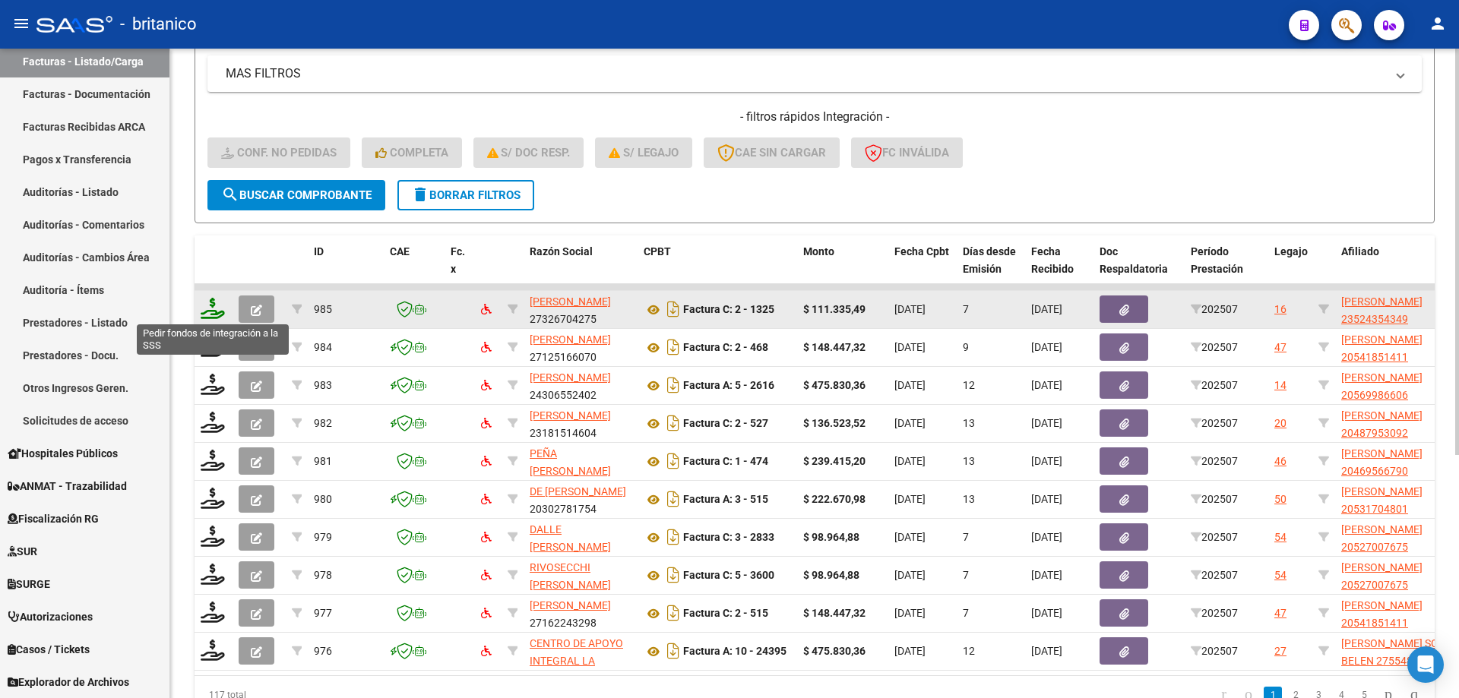
click at [214, 305] on icon at bounding box center [213, 308] width 24 height 21
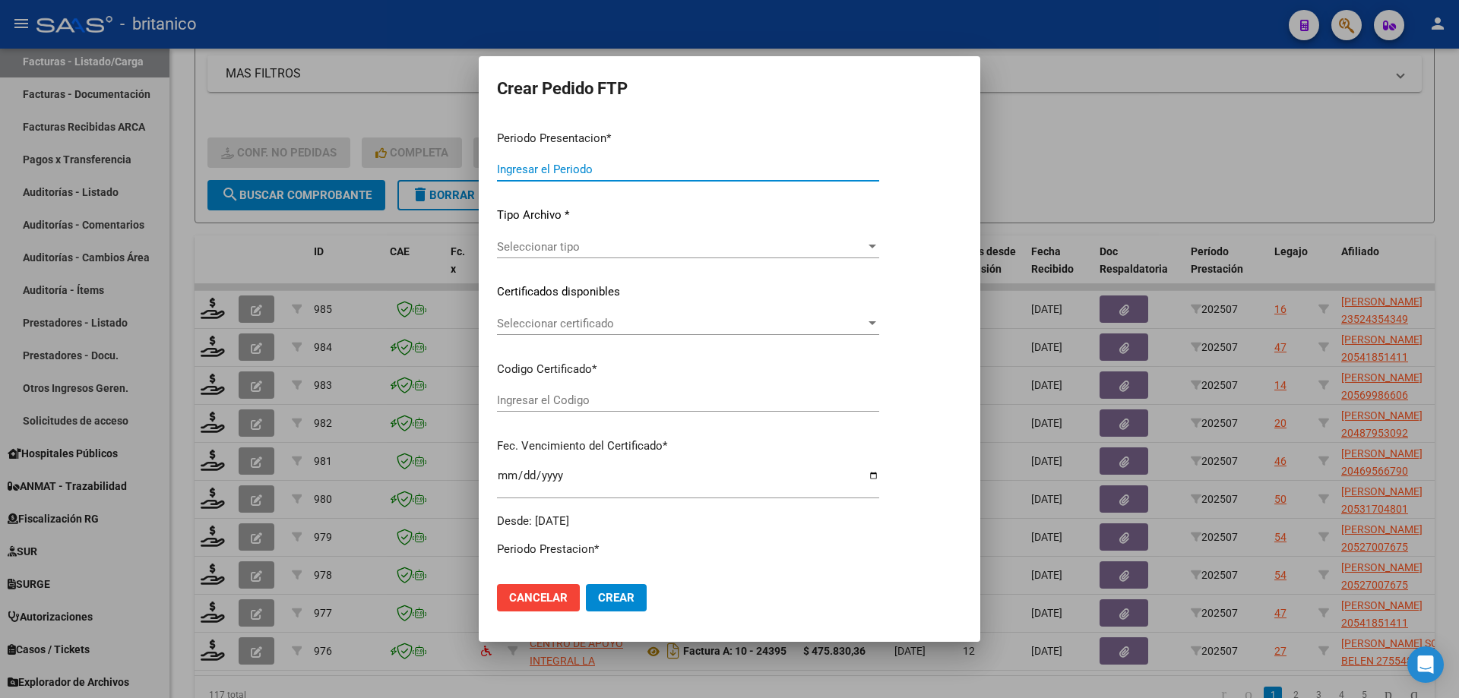
type input "202507"
type input "$ 111.335,49"
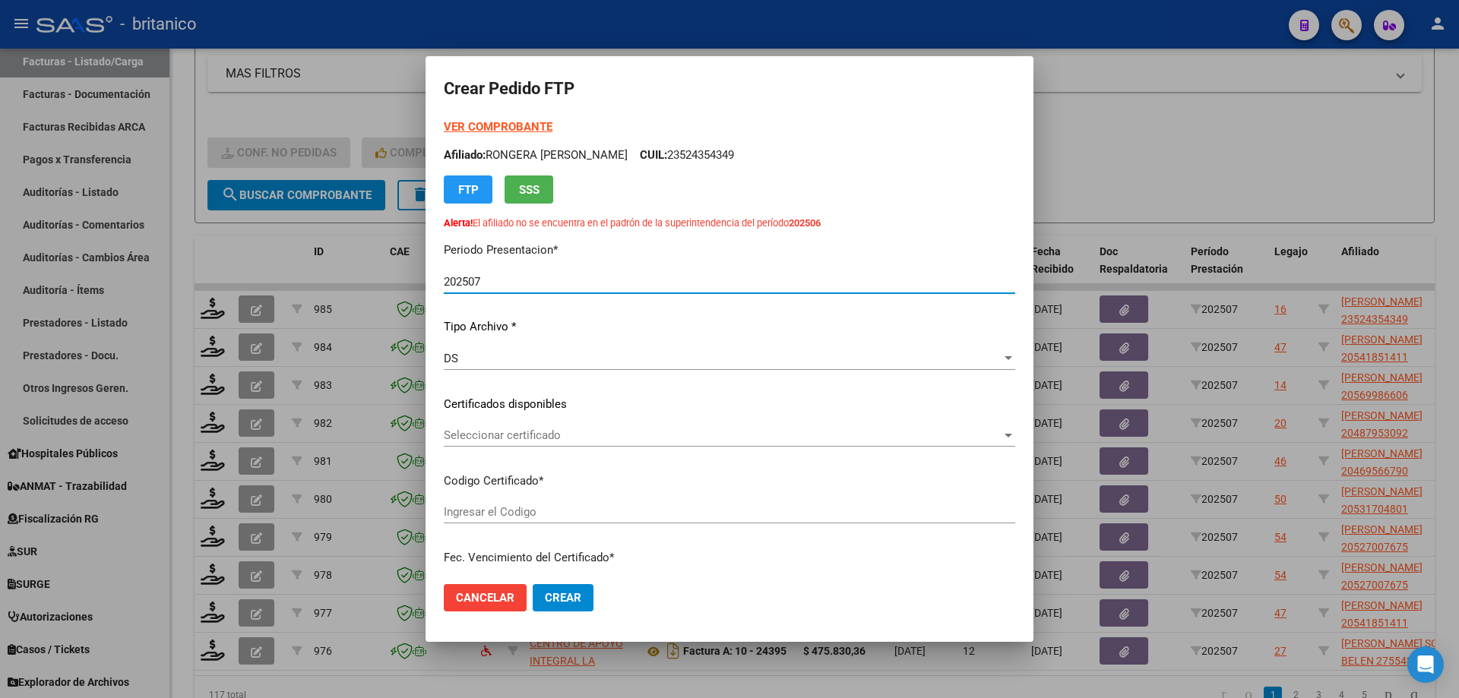
type input "ARG02000524354342022102020271020BS413"
type input "[DATE]"
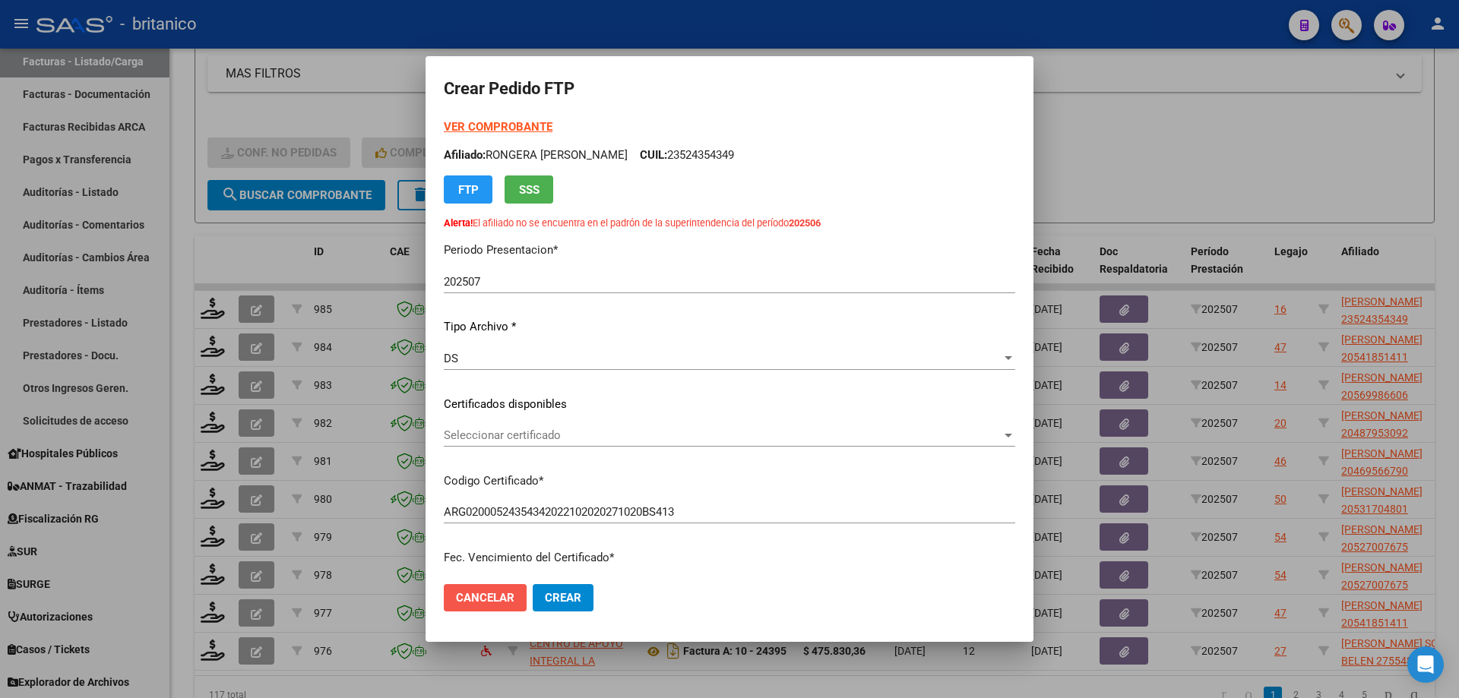
click at [486, 598] on span "Cancelar" at bounding box center [485, 598] width 59 height 14
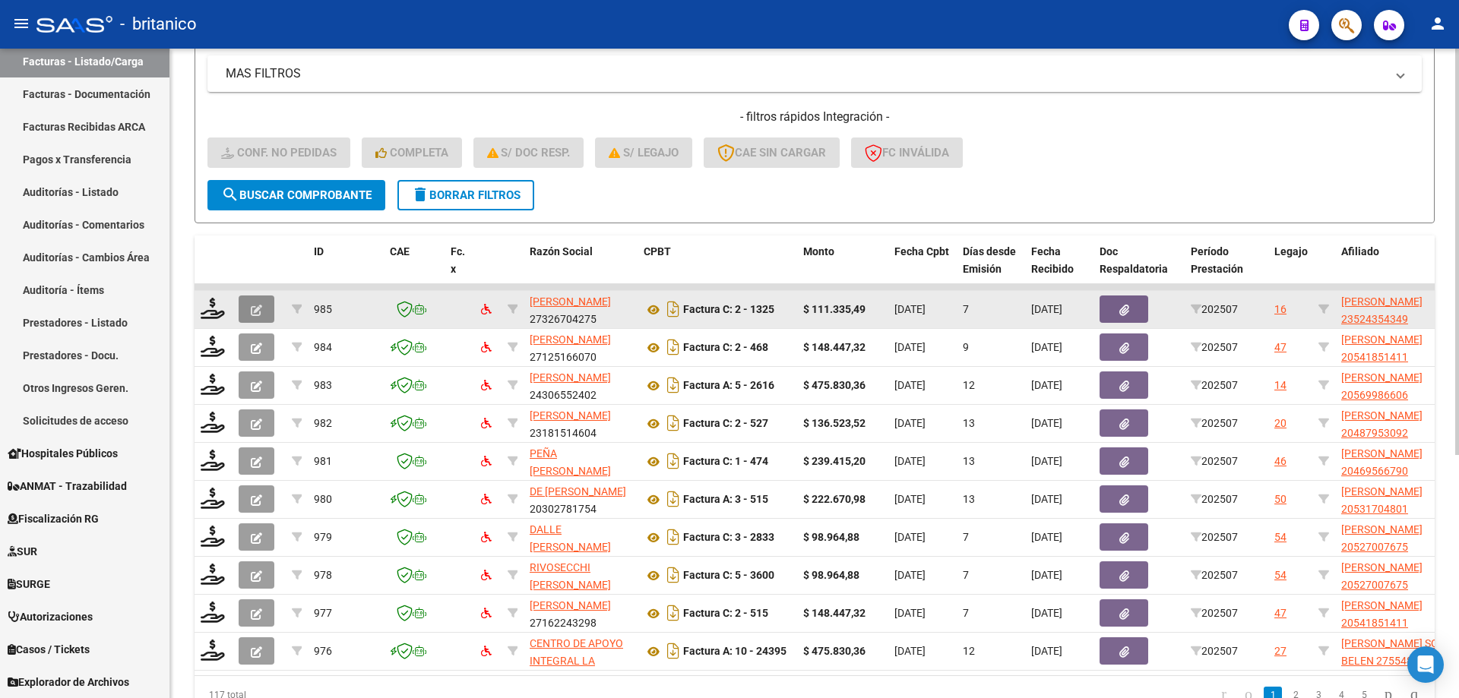
click at [257, 306] on icon "button" at bounding box center [256, 310] width 11 height 11
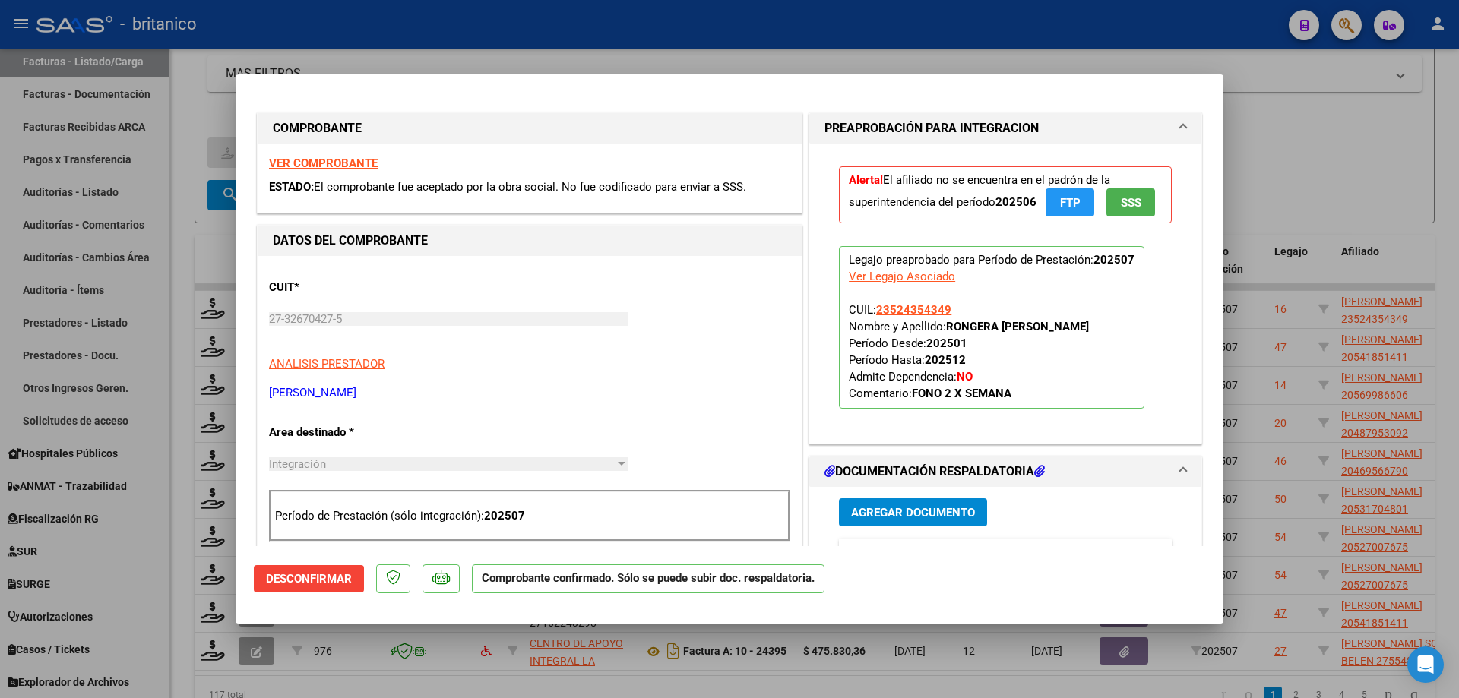
click at [306, 582] on span "Desconfirmar" at bounding box center [309, 579] width 86 height 14
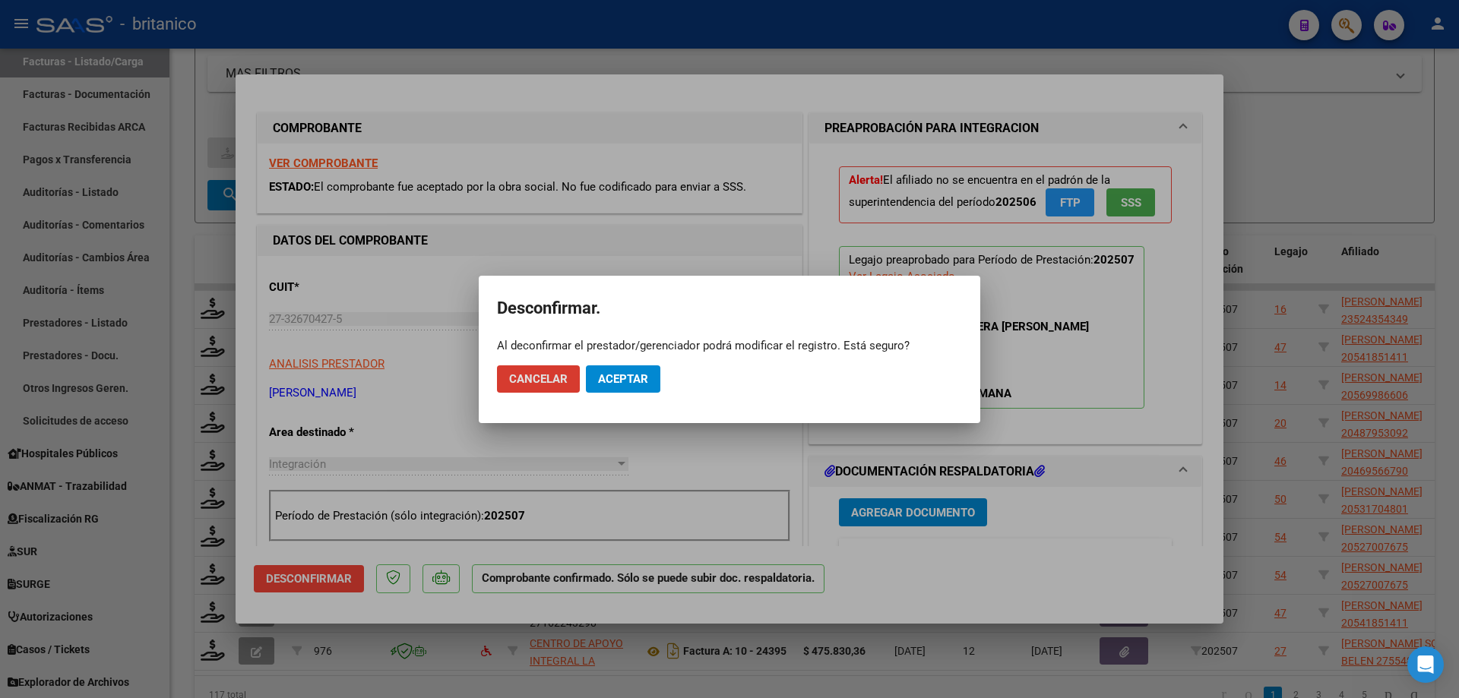
click at [646, 375] on span "Aceptar" at bounding box center [623, 379] width 50 height 14
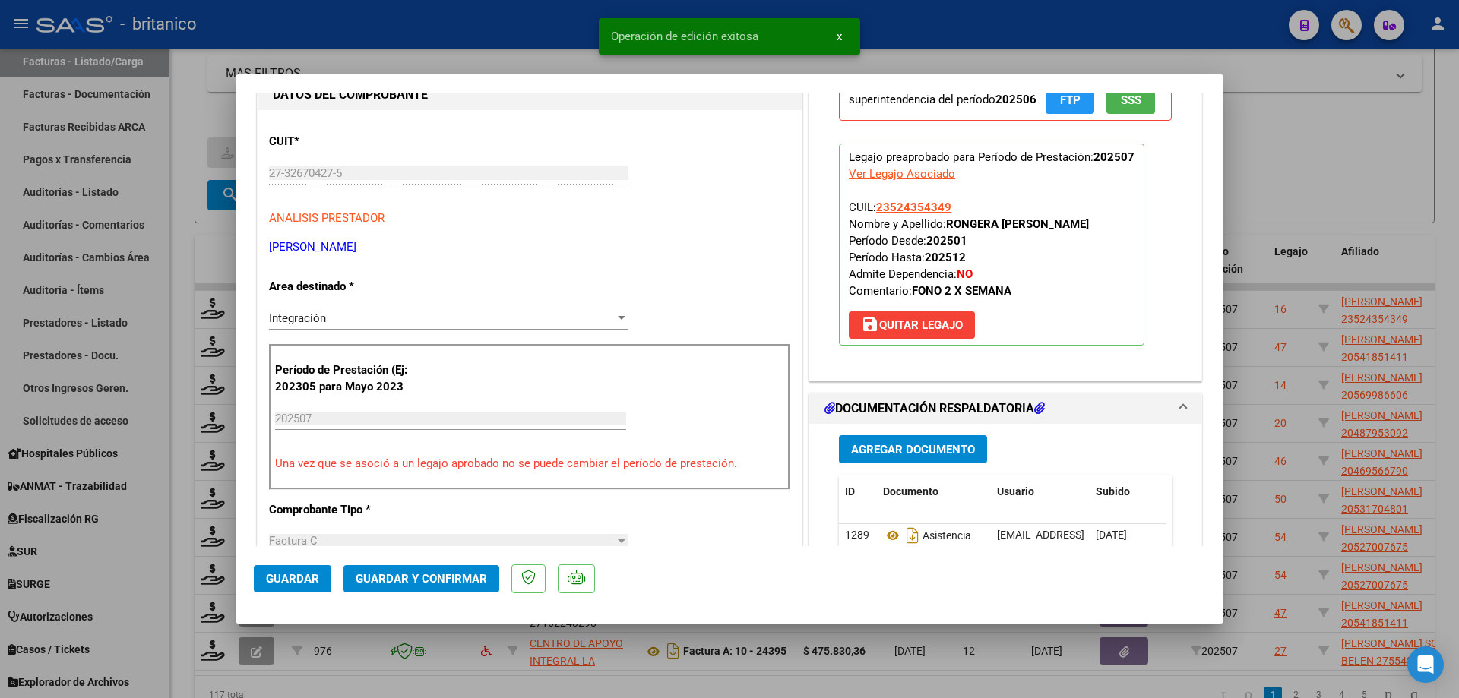
scroll to position [152, 0]
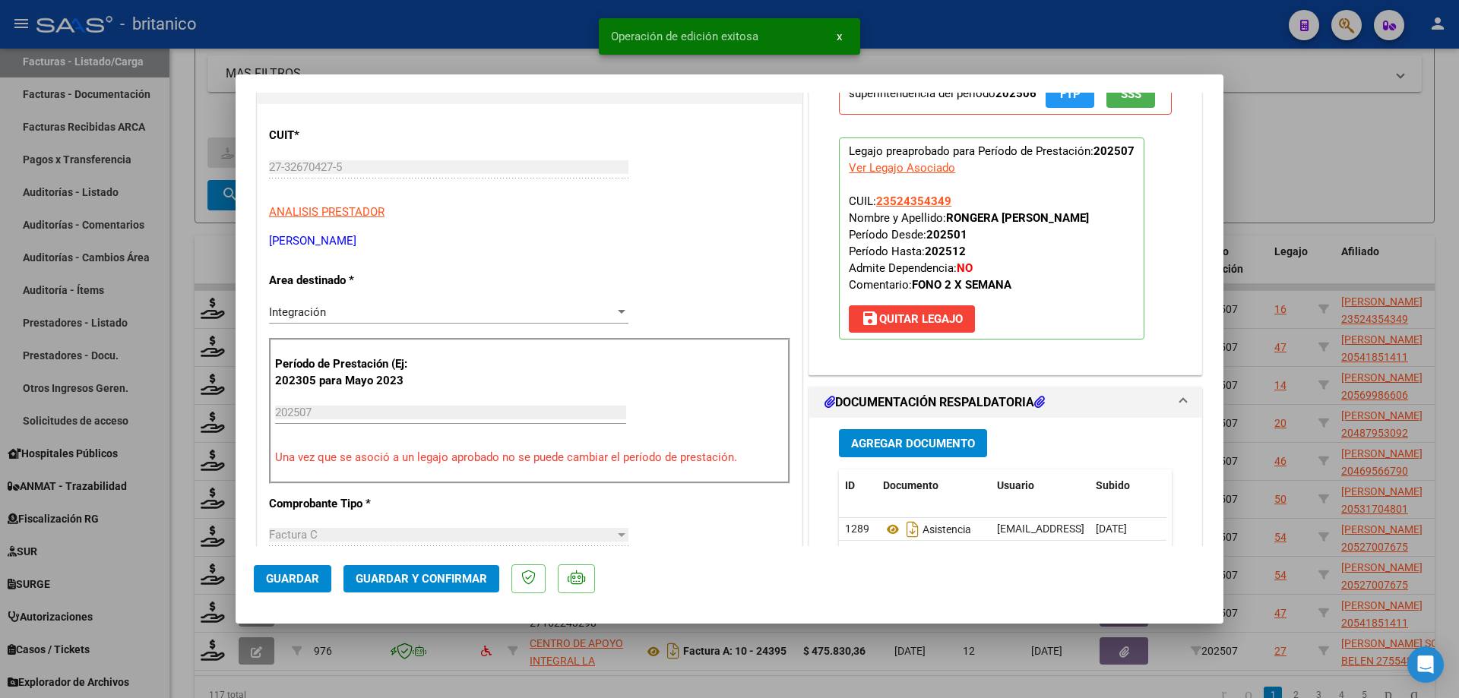
click at [618, 311] on div at bounding box center [622, 312] width 8 height 4
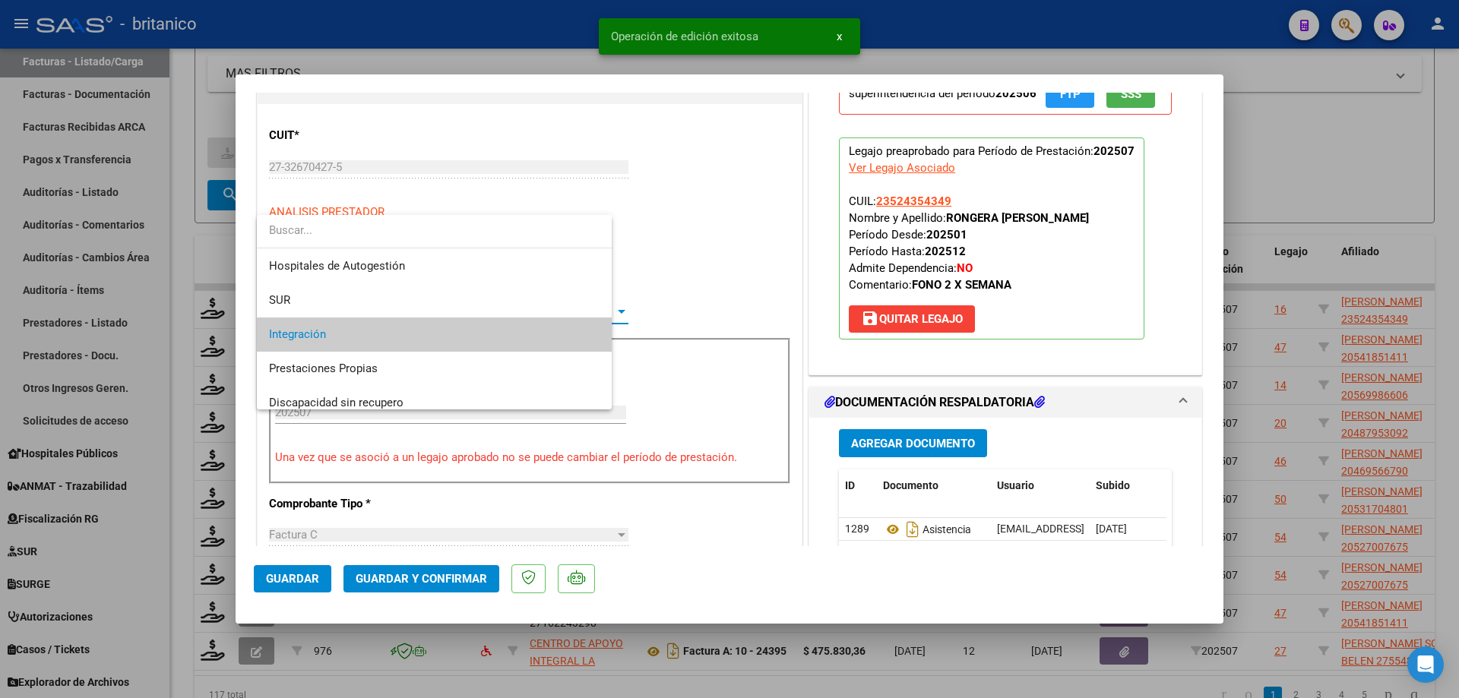
scroll to position [23, 0]
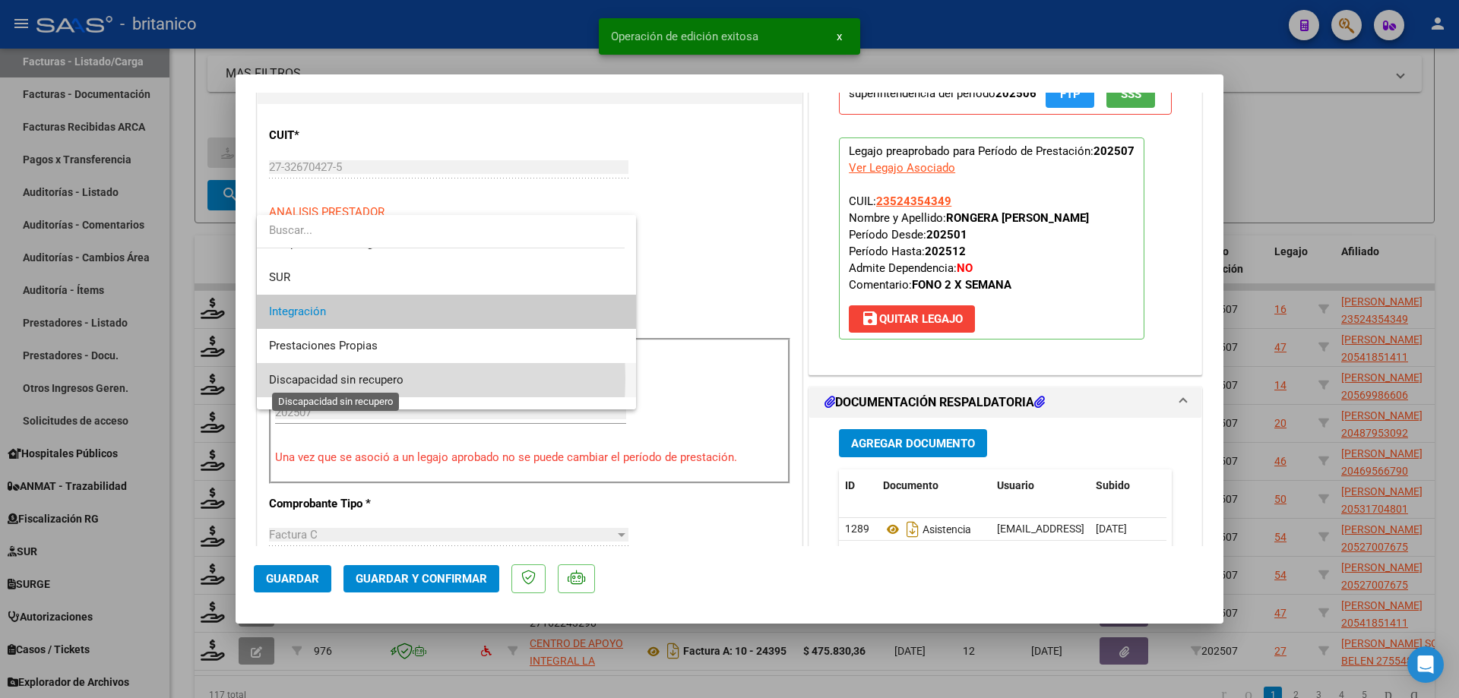
click at [304, 378] on span "Discapacidad sin recupero" at bounding box center [336, 380] width 135 height 14
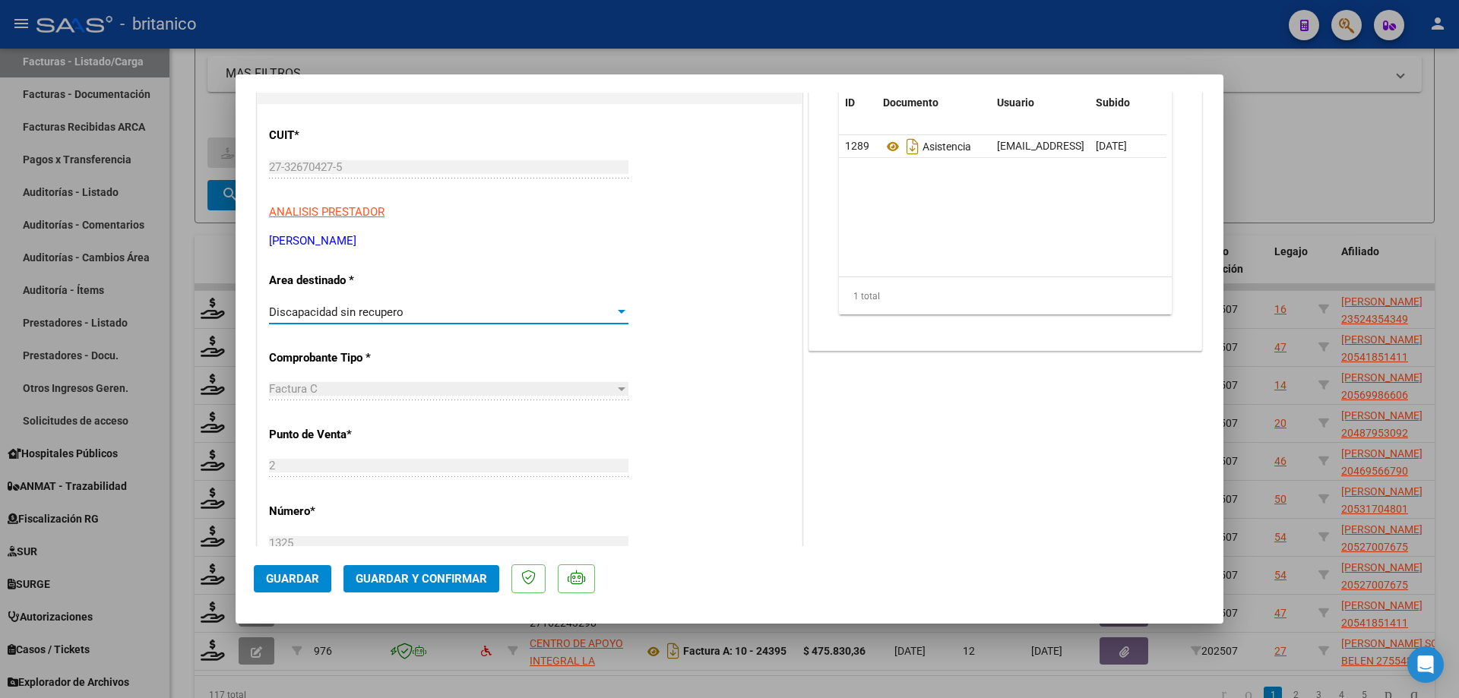
click at [304, 574] on span "Guardar" at bounding box center [292, 579] width 53 height 14
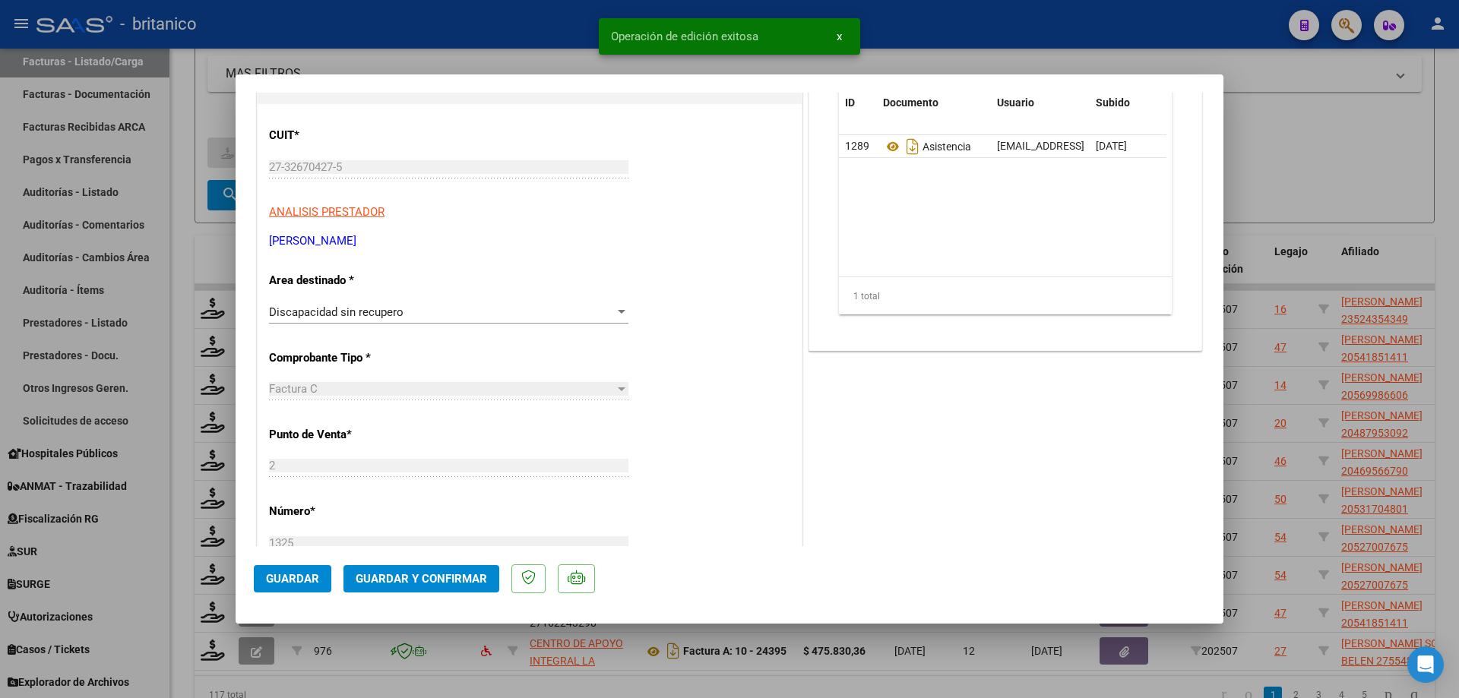
click at [1337, 198] on div at bounding box center [729, 349] width 1459 height 698
type input "$ 0,00"
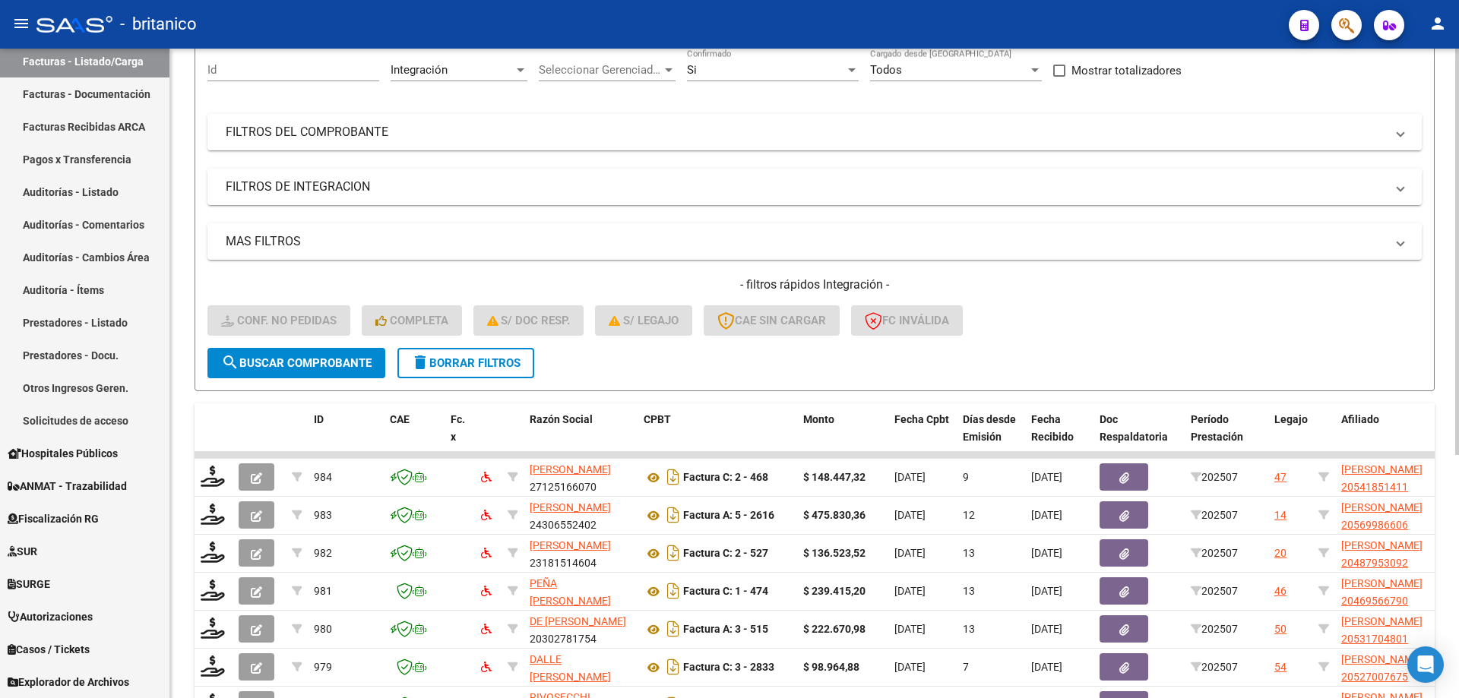
scroll to position [84, 0]
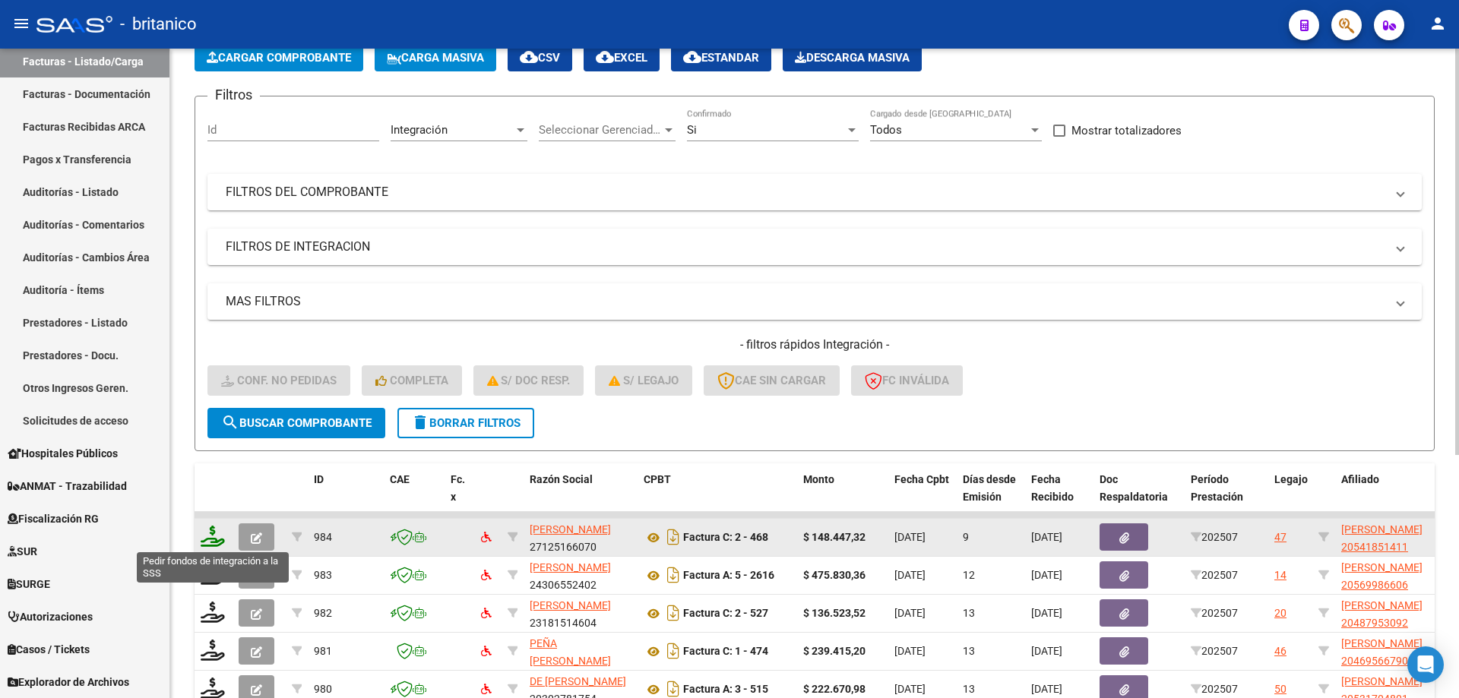
click at [214, 532] on icon at bounding box center [213, 536] width 24 height 21
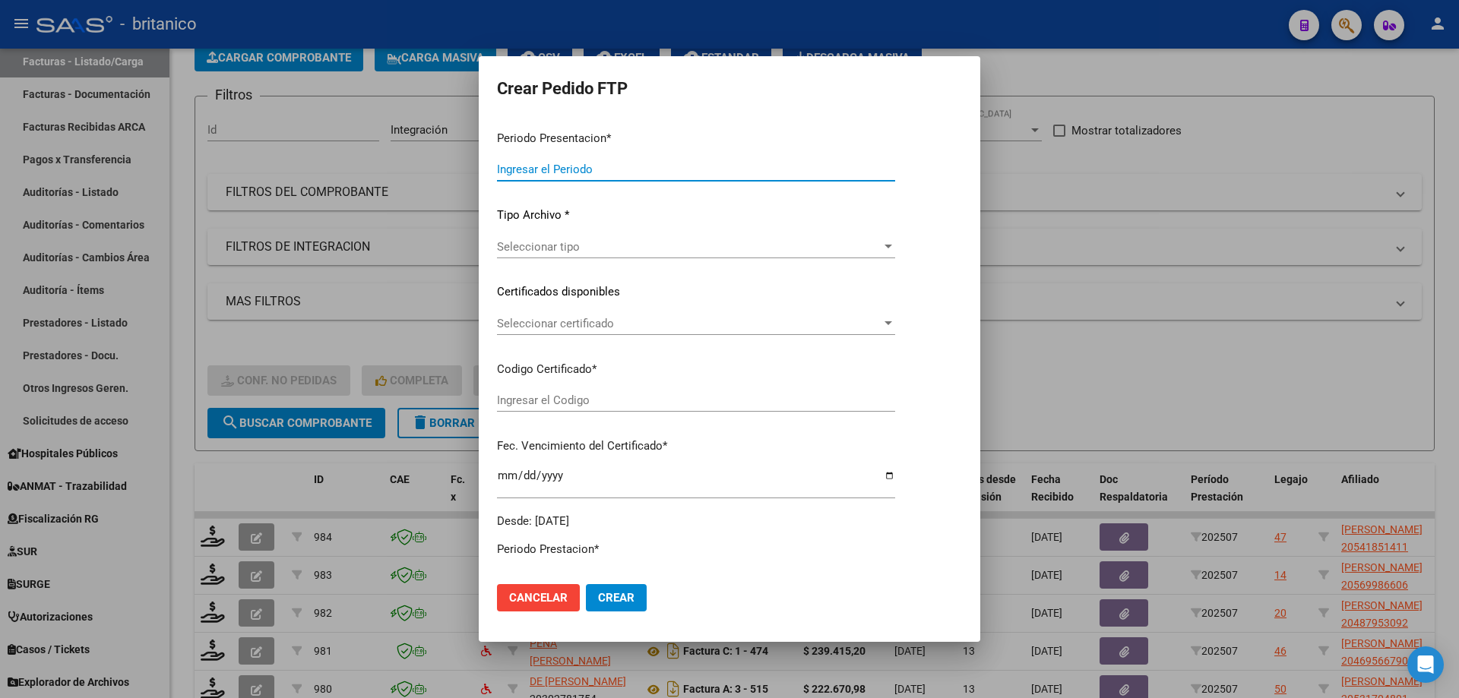
type input "202507"
type input "$ 148.447,32"
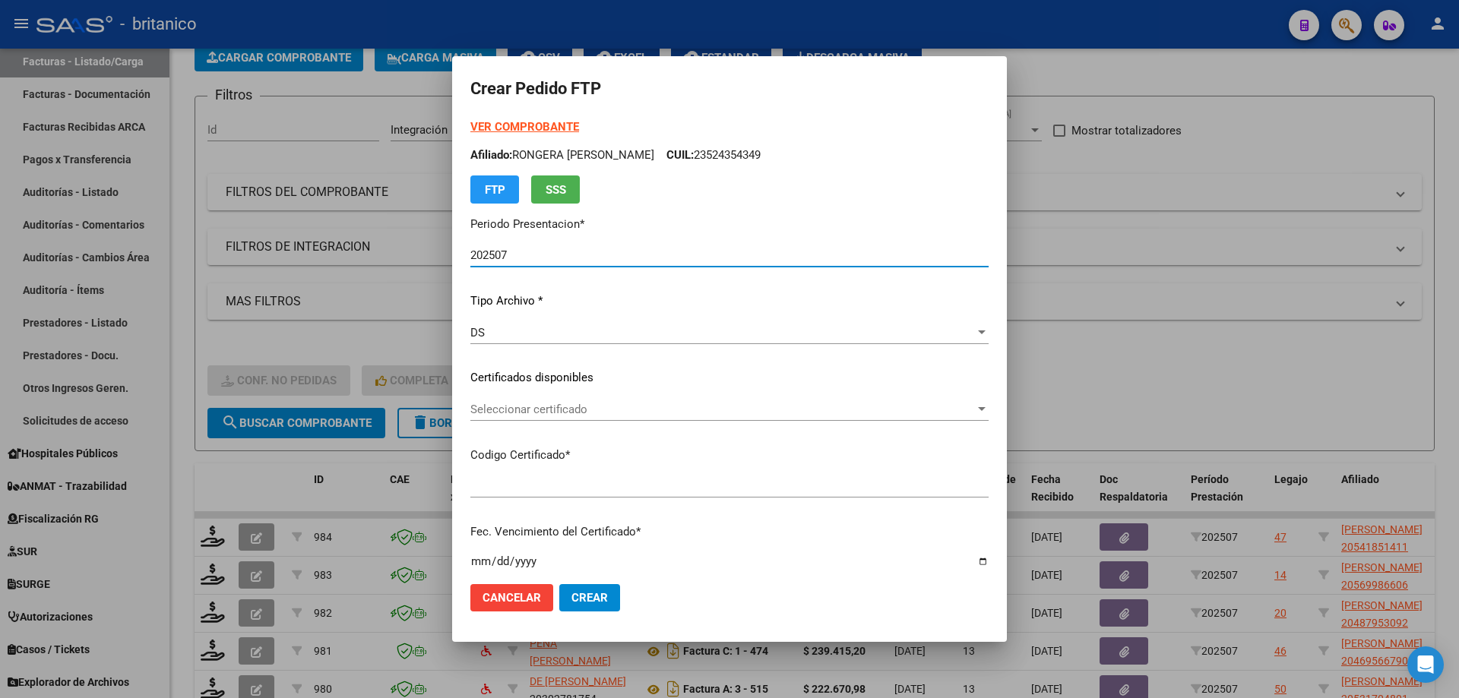
type input "ARG020005418514120230419-20260419CBA536"
type input "[DATE]"
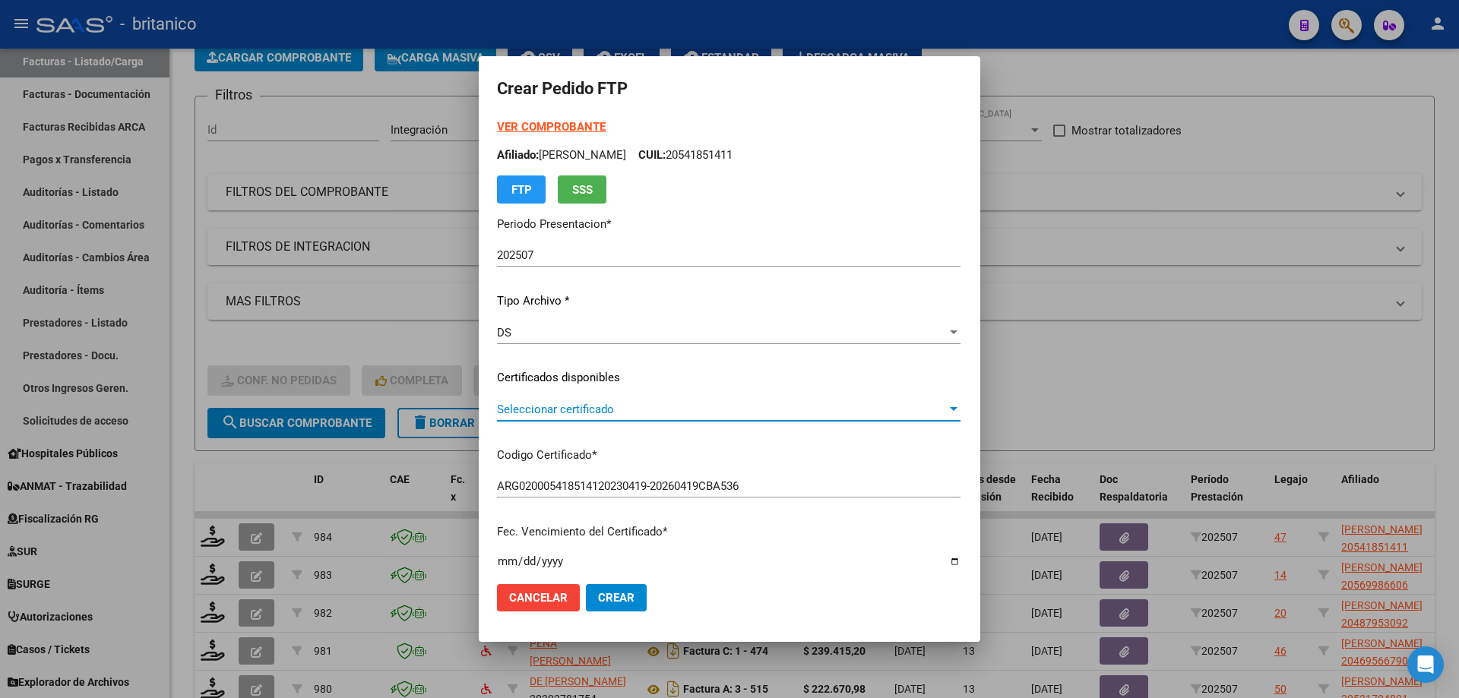
click at [918, 404] on span "Seleccionar certificado" at bounding box center [722, 410] width 450 height 14
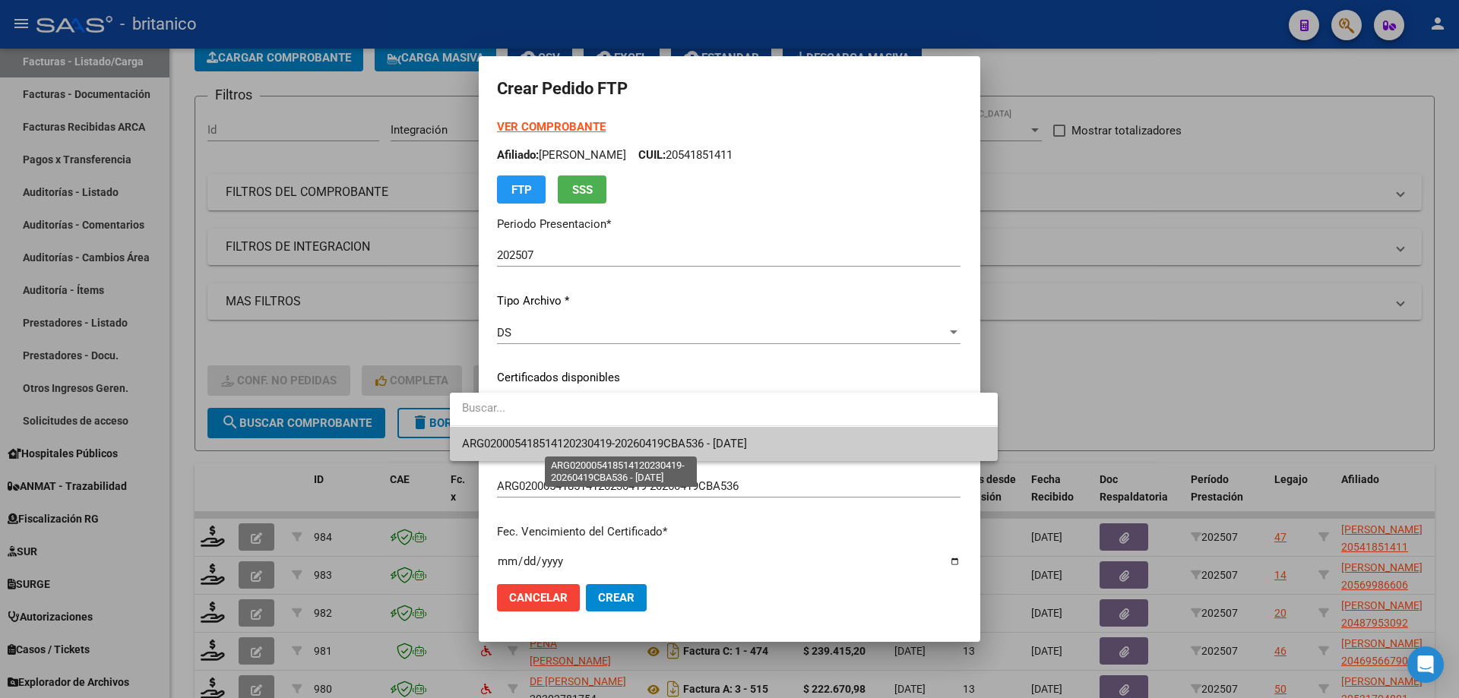
click at [676, 444] on span "ARG020005418514120230419-20260419CBA536 - [DATE]" at bounding box center [604, 444] width 285 height 14
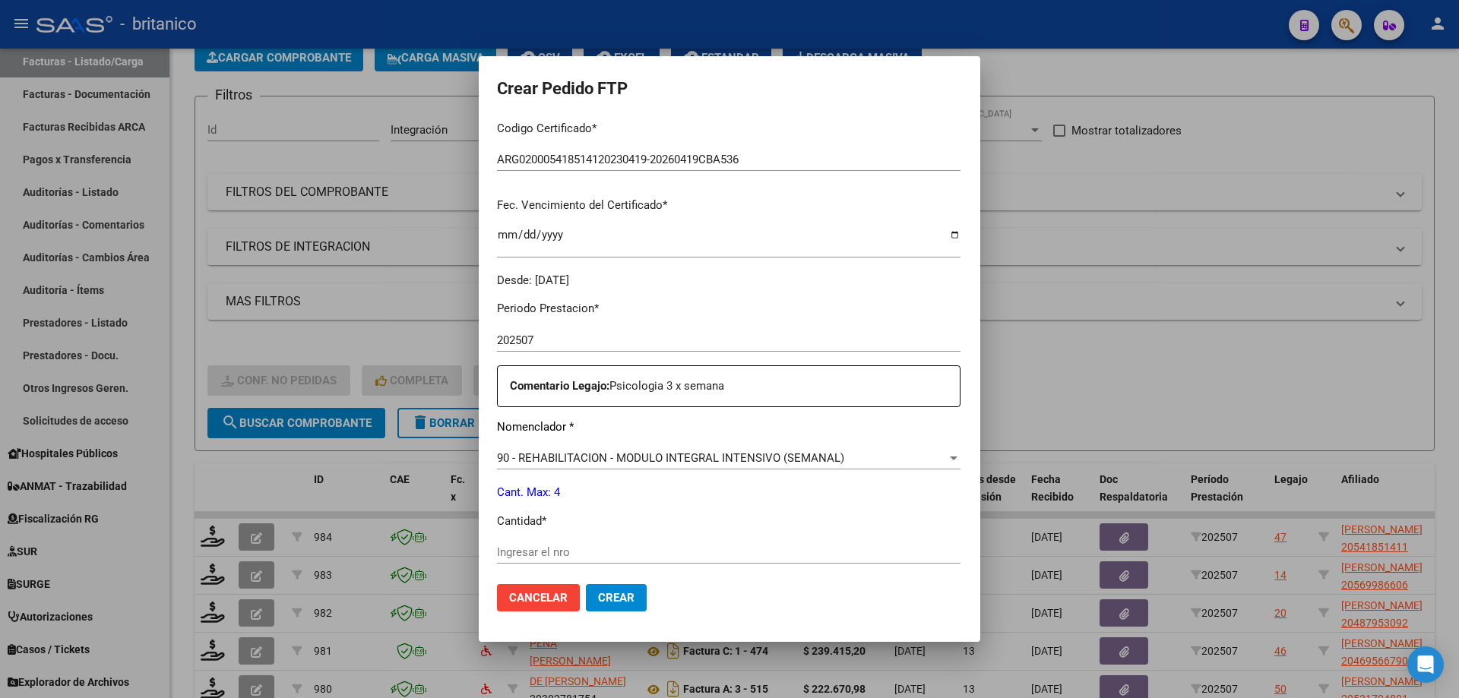
scroll to position [456, 0]
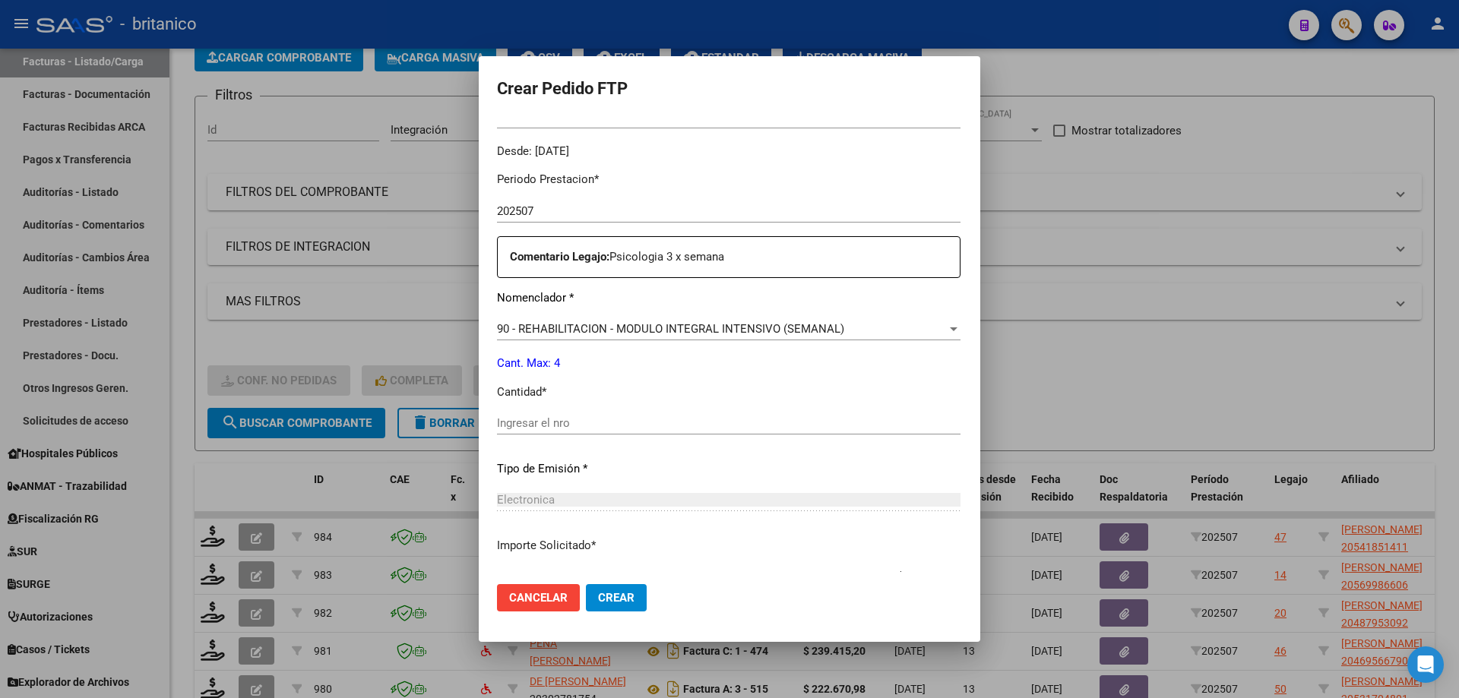
click at [664, 417] on input "Ingresar el nro" at bounding box center [729, 423] width 464 height 14
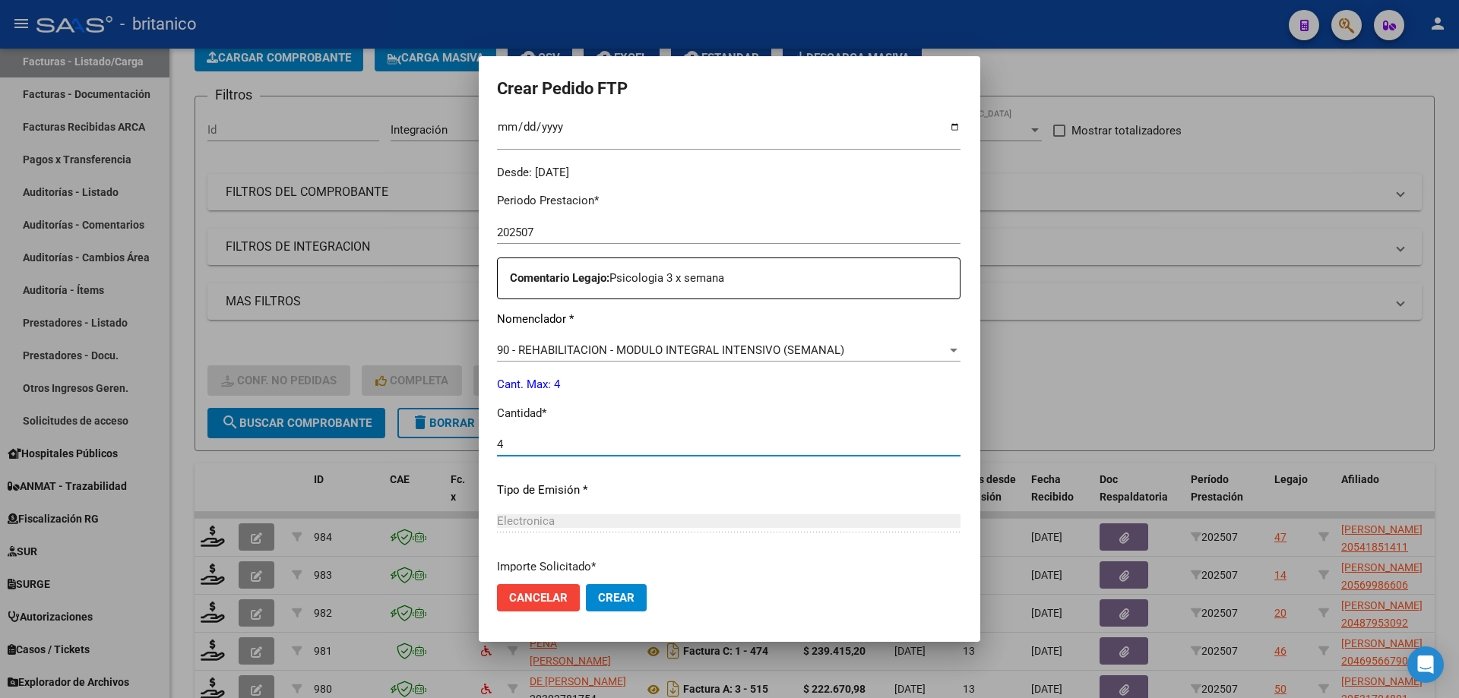
scroll to position [564, 0]
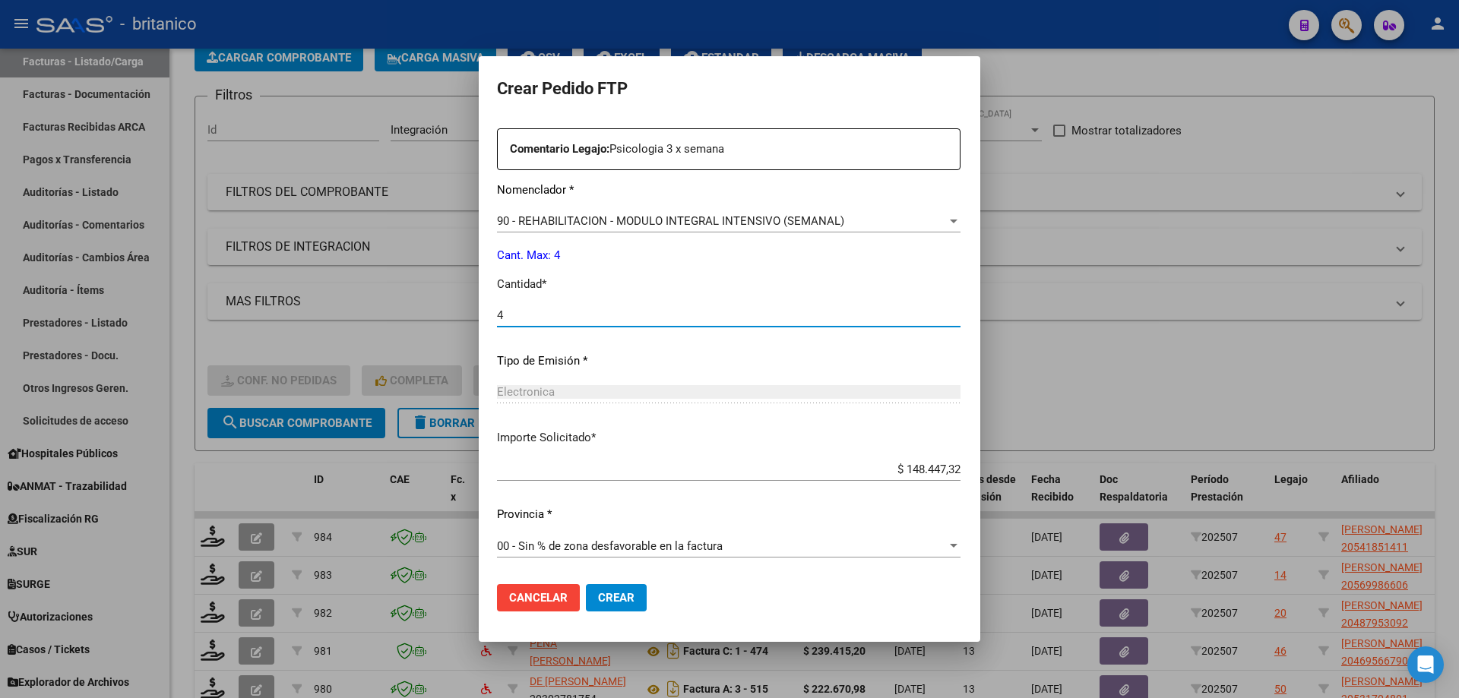
type input "4"
drag, startPoint x: 598, startPoint y: 595, endPoint x: 610, endPoint y: 594, distance: 12.2
click at [600, 595] on button "Crear" at bounding box center [616, 597] width 61 height 27
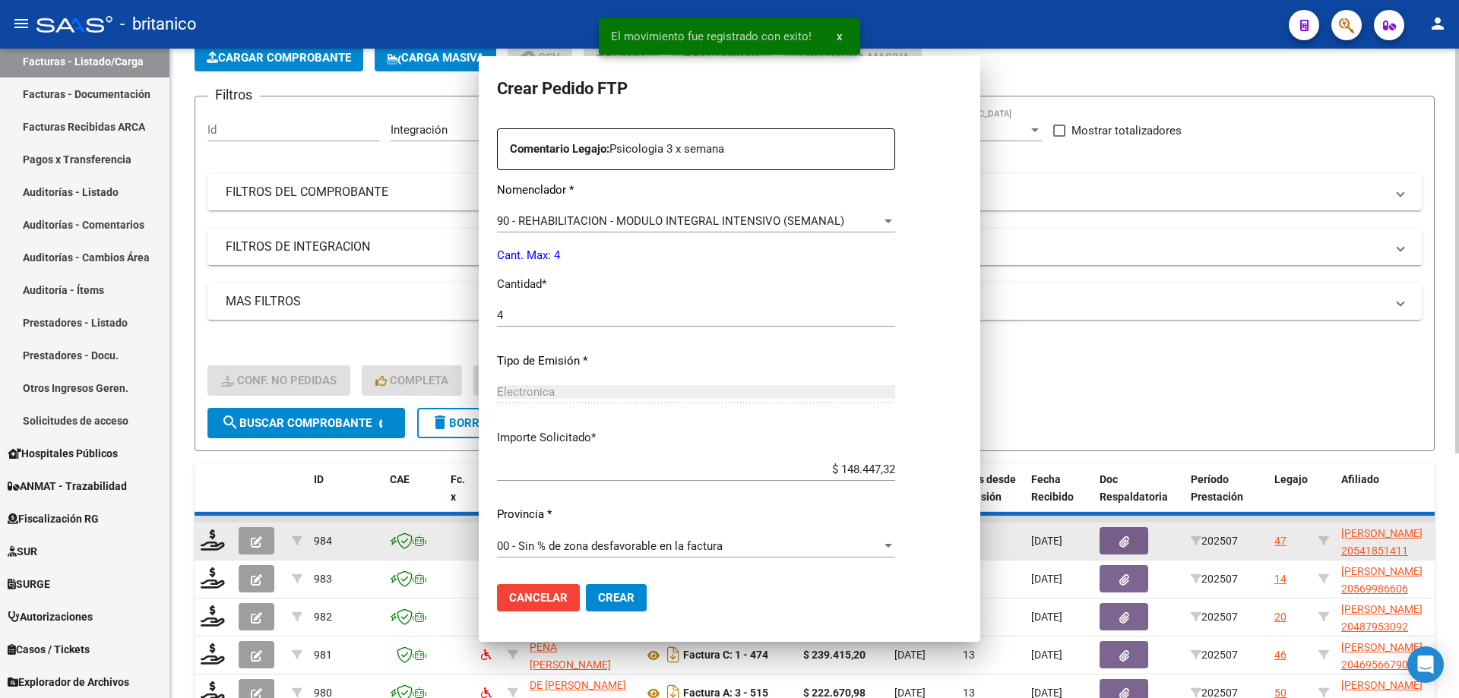
scroll to position [0, 0]
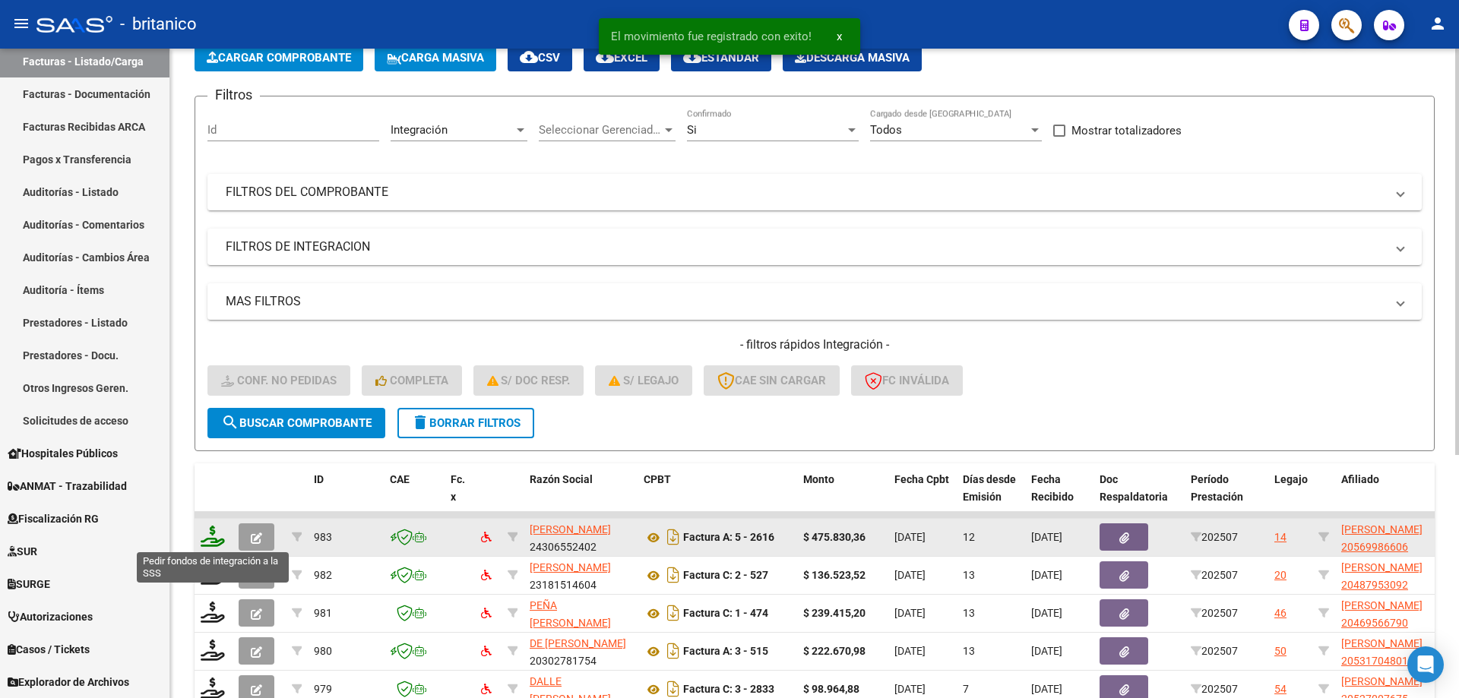
click at [204, 533] on icon at bounding box center [213, 536] width 24 height 21
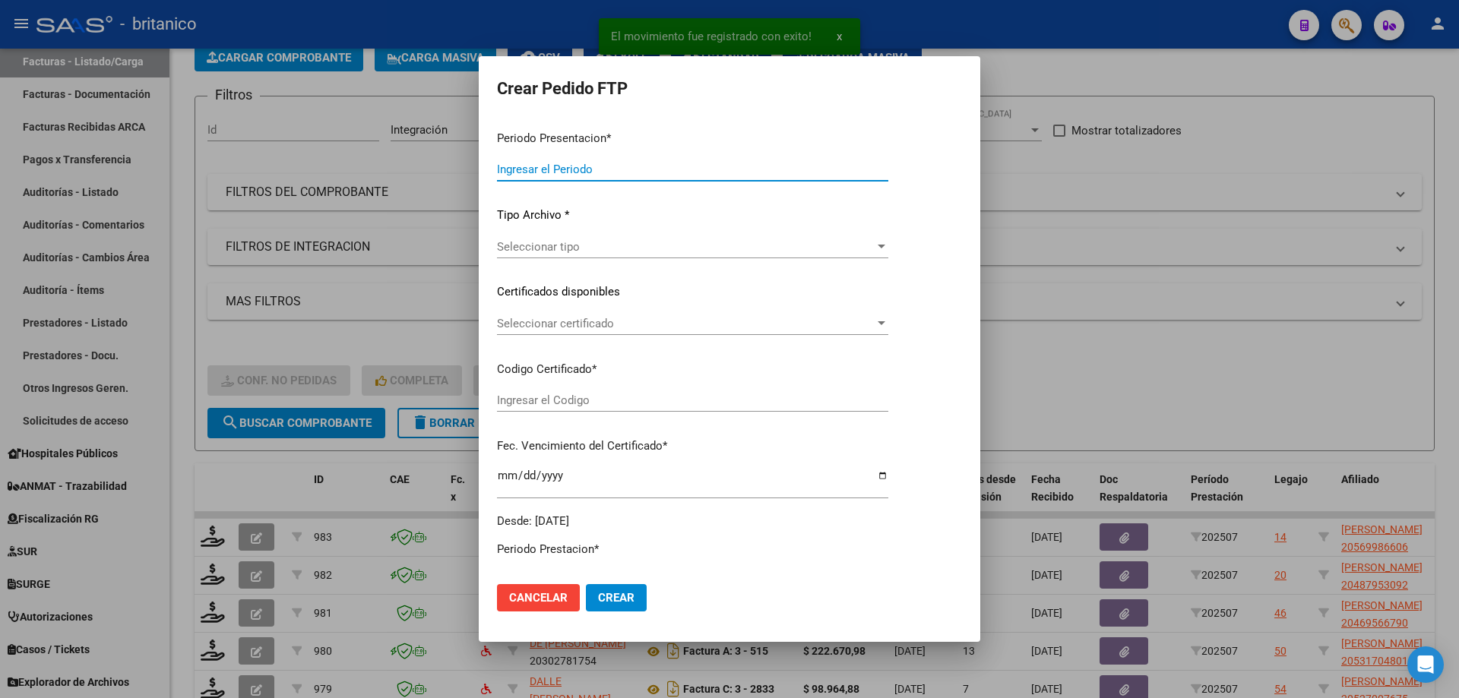
type input "202507"
type input "$ 475.830,36"
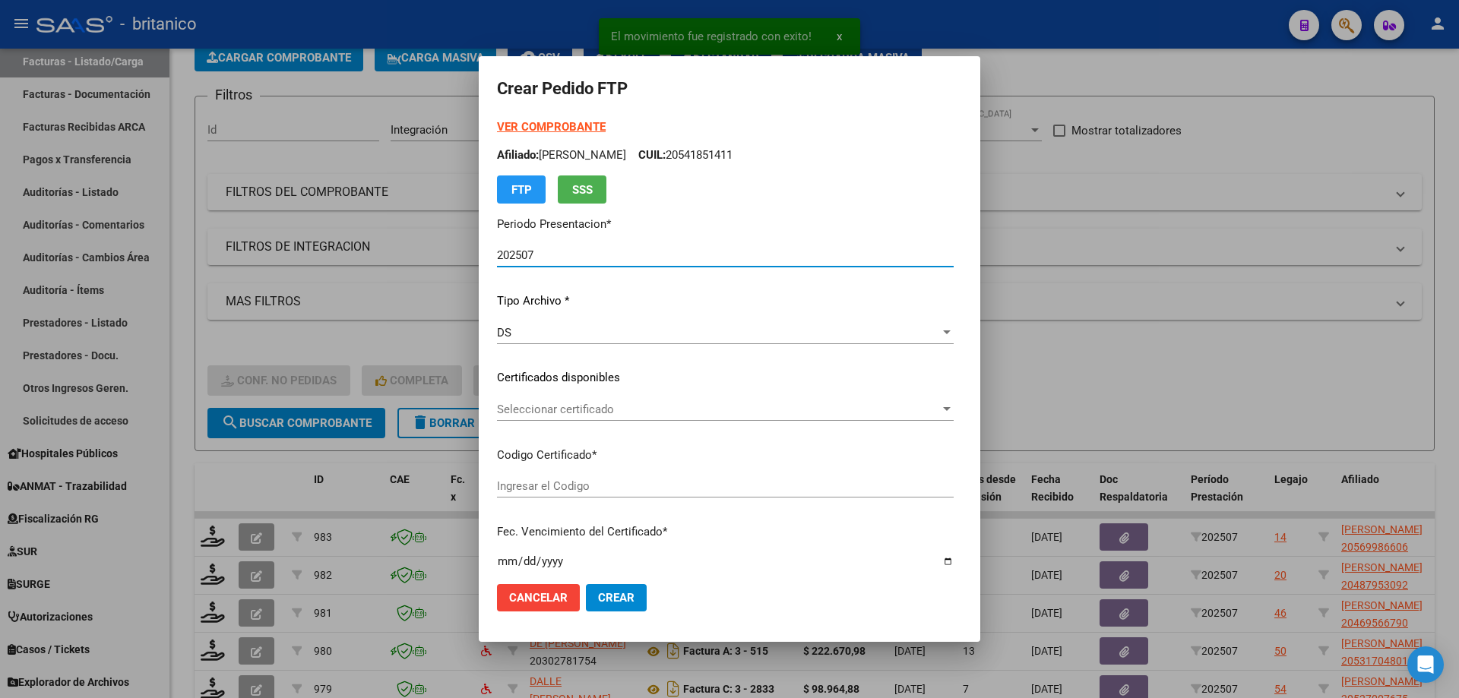
type input "ARG02000569986602019052820240528CBA536"
type input "[DATE]"
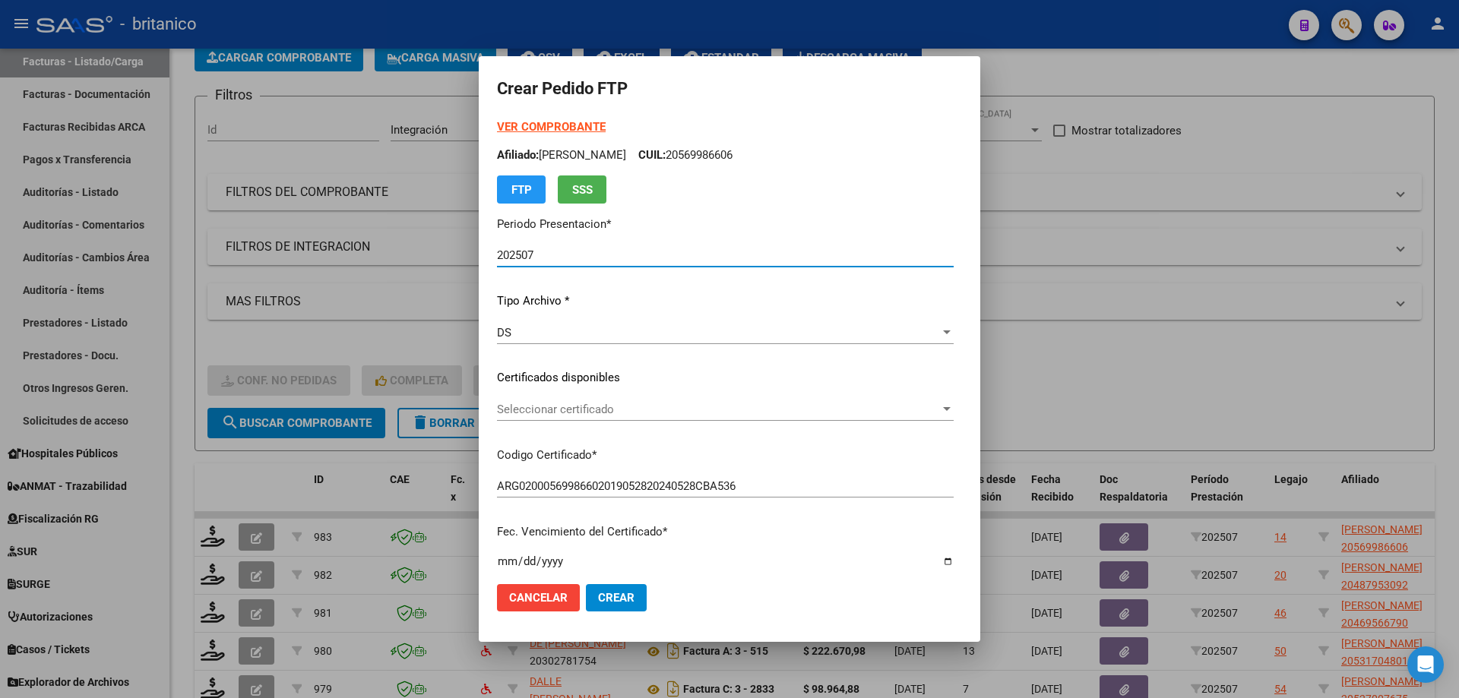
click at [536, 403] on span "Seleccionar certificado" at bounding box center [718, 410] width 443 height 14
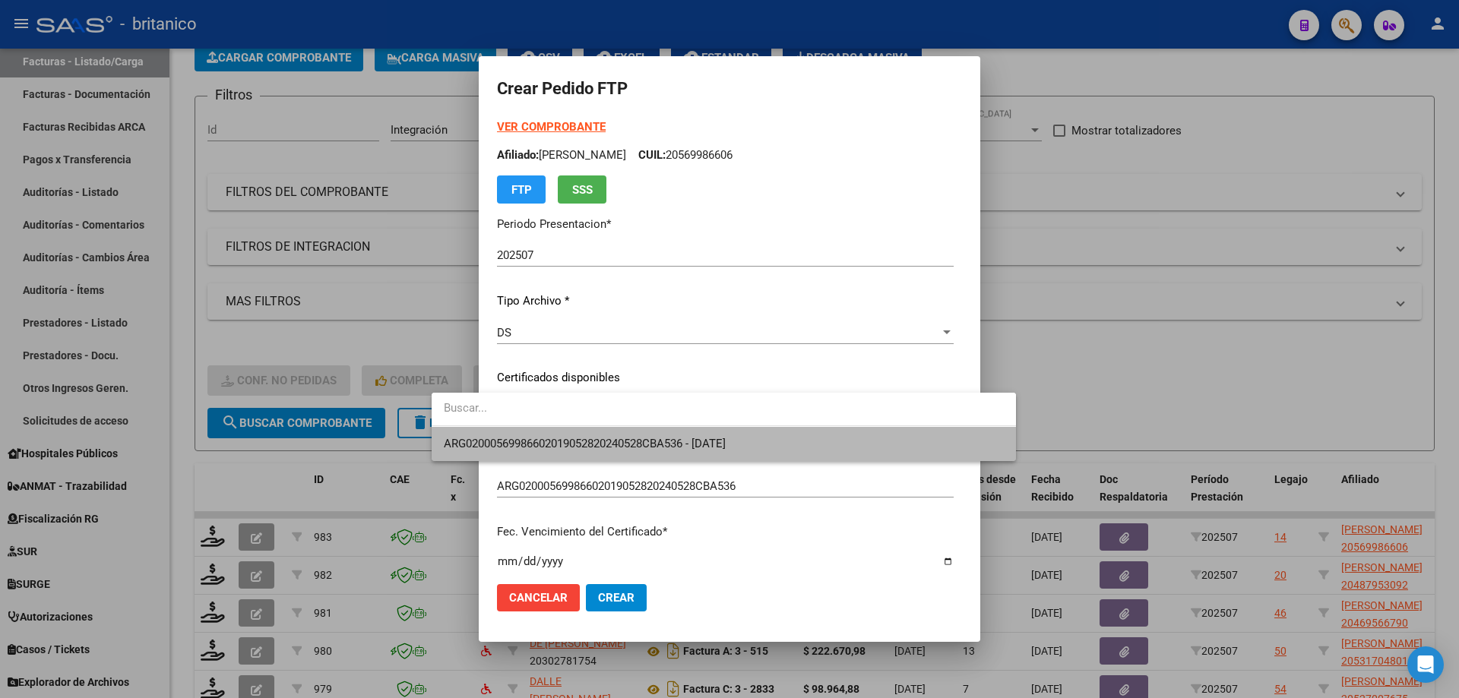
click at [559, 435] on span "ARG02000569986602019052820240528CBA536 - [DATE]" at bounding box center [724, 444] width 560 height 34
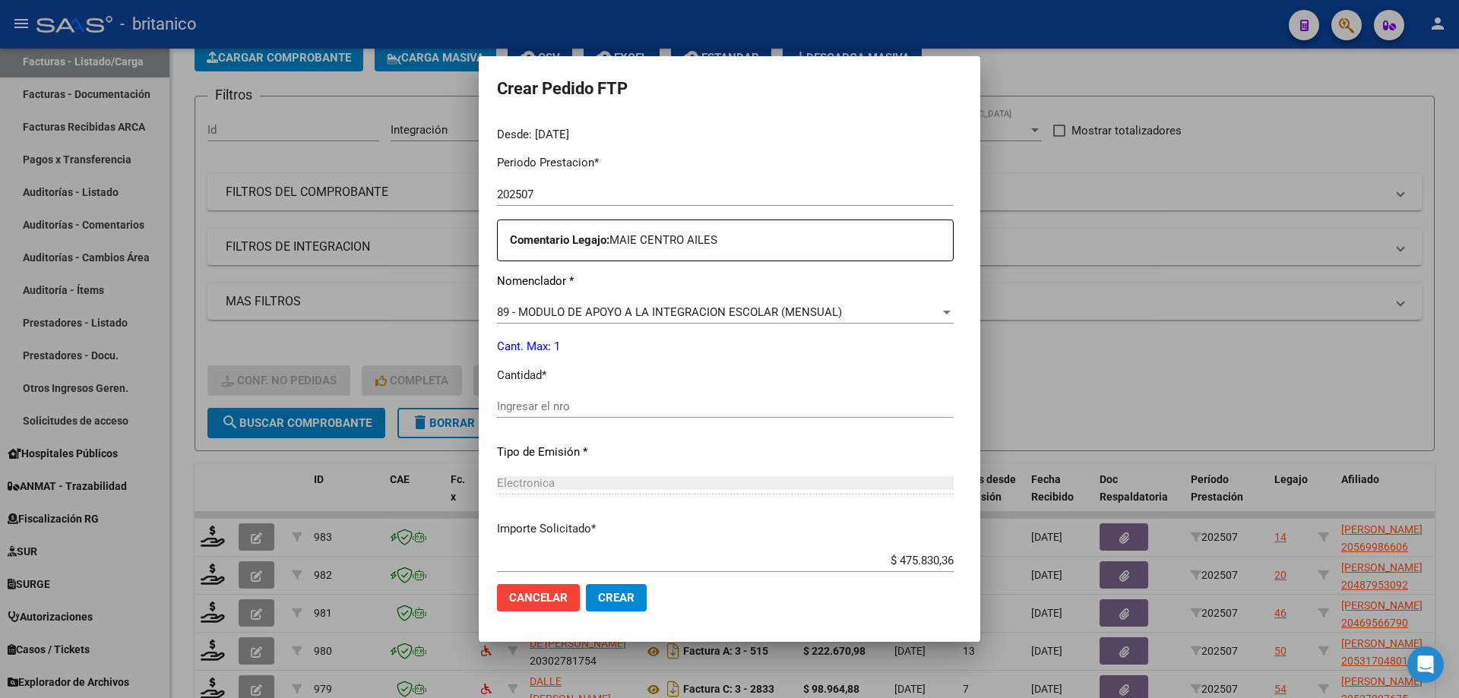
scroll to position [564, 0]
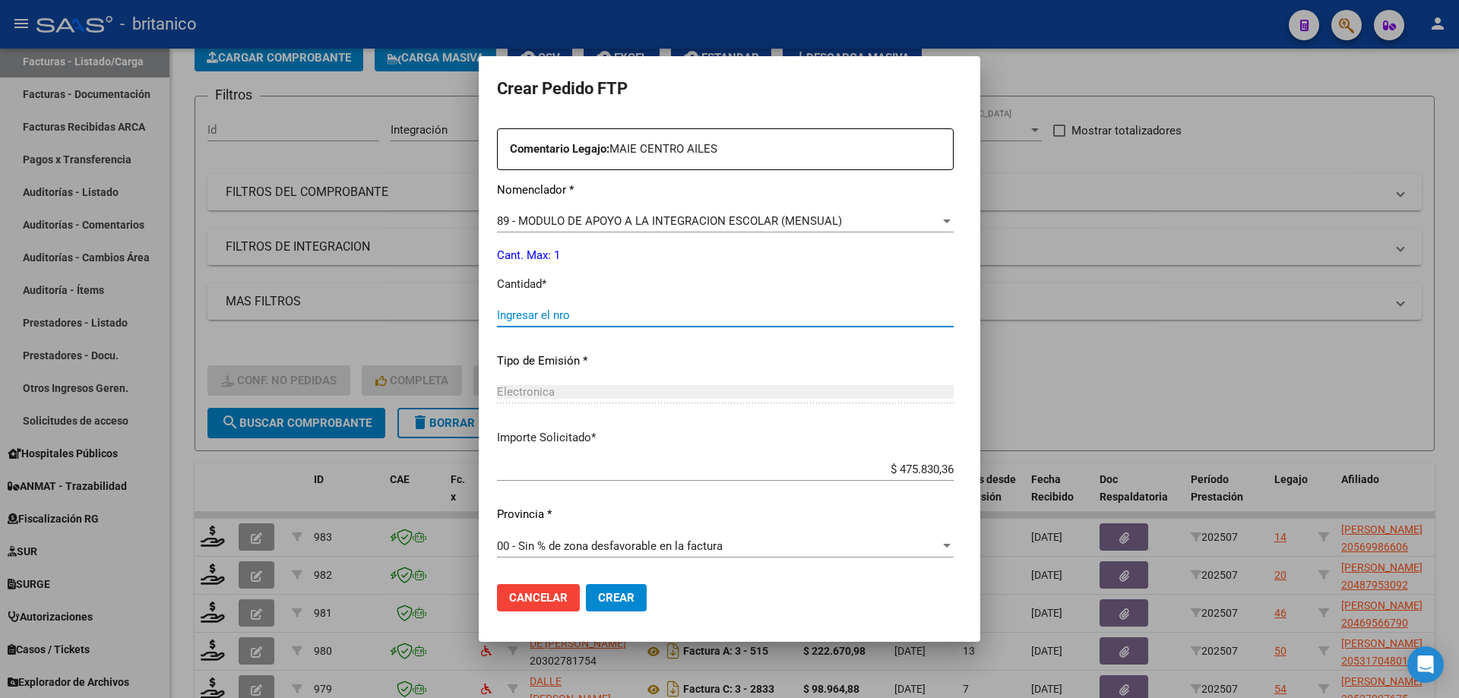
click at [497, 317] on input "Ingresar el nro" at bounding box center [725, 316] width 457 height 14
type input "1"
click at [598, 598] on span "Crear" at bounding box center [616, 598] width 36 height 14
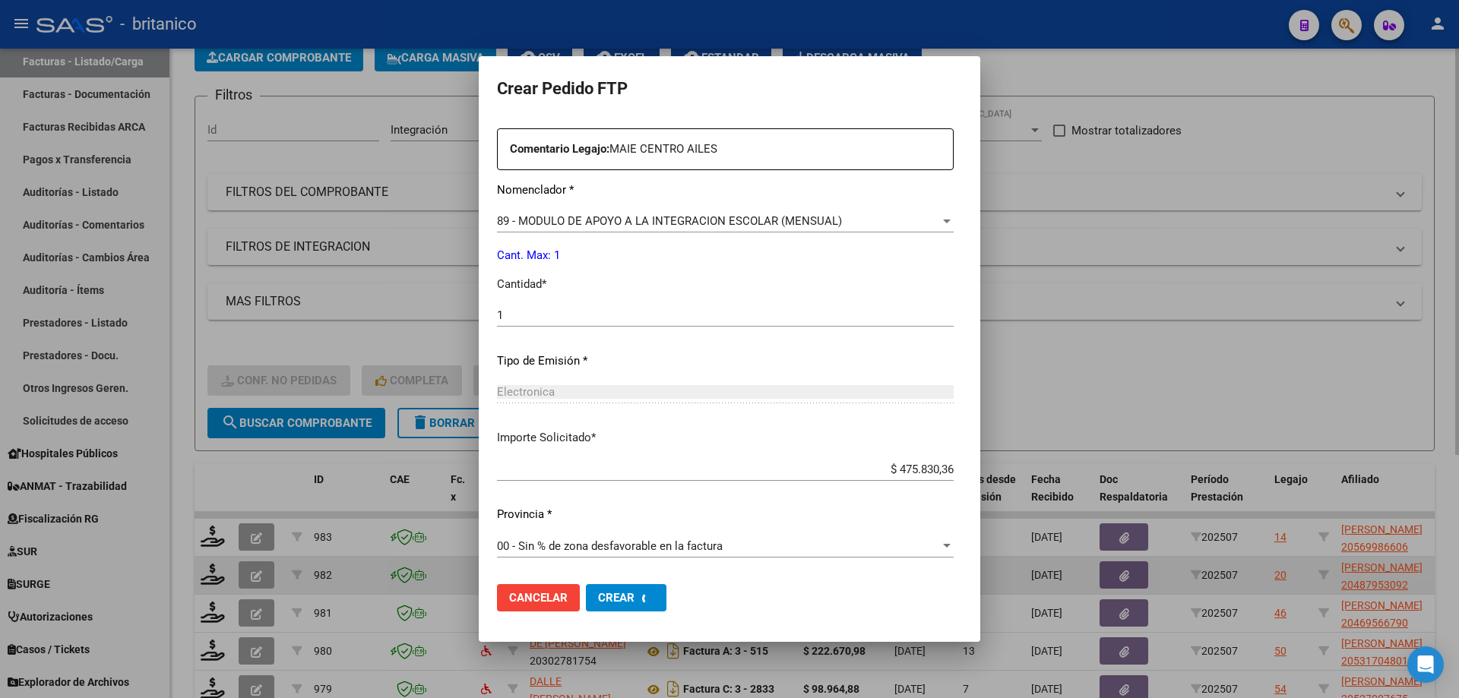
scroll to position [0, 0]
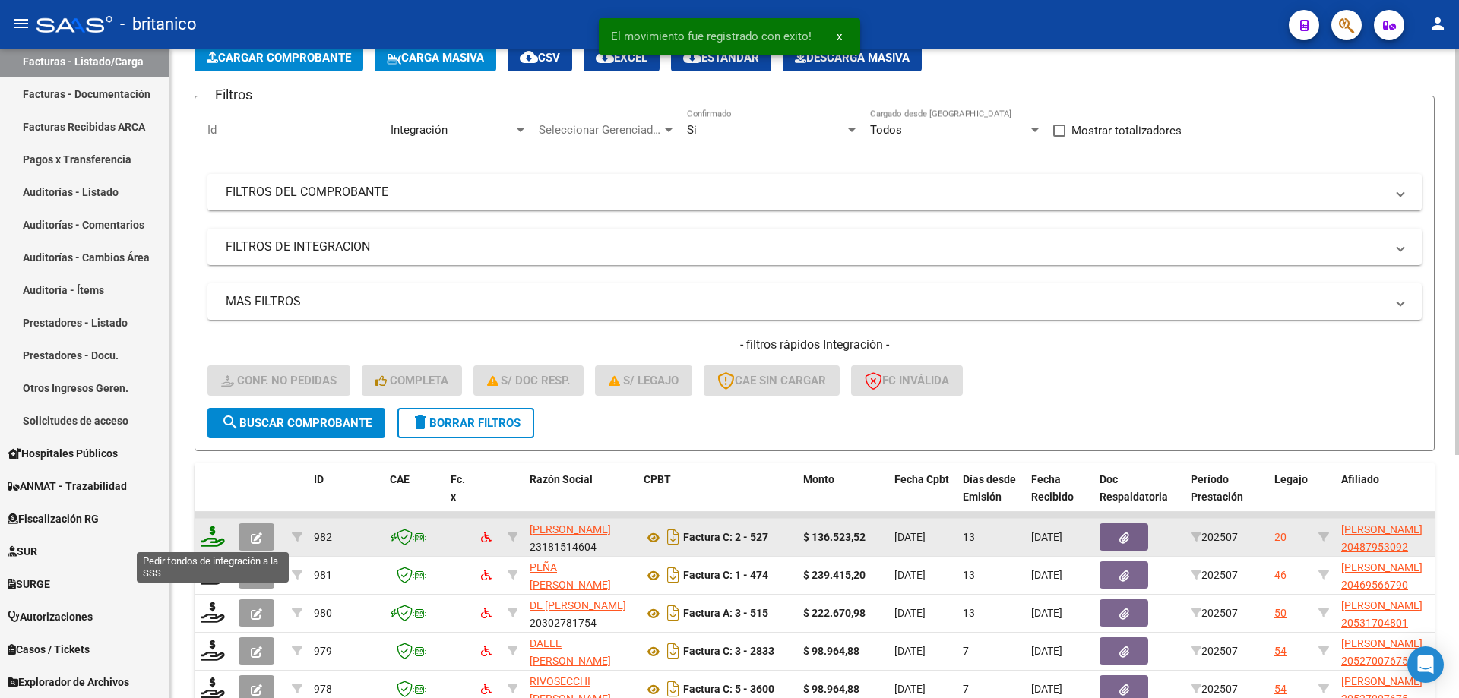
click at [212, 537] on icon at bounding box center [213, 536] width 24 height 21
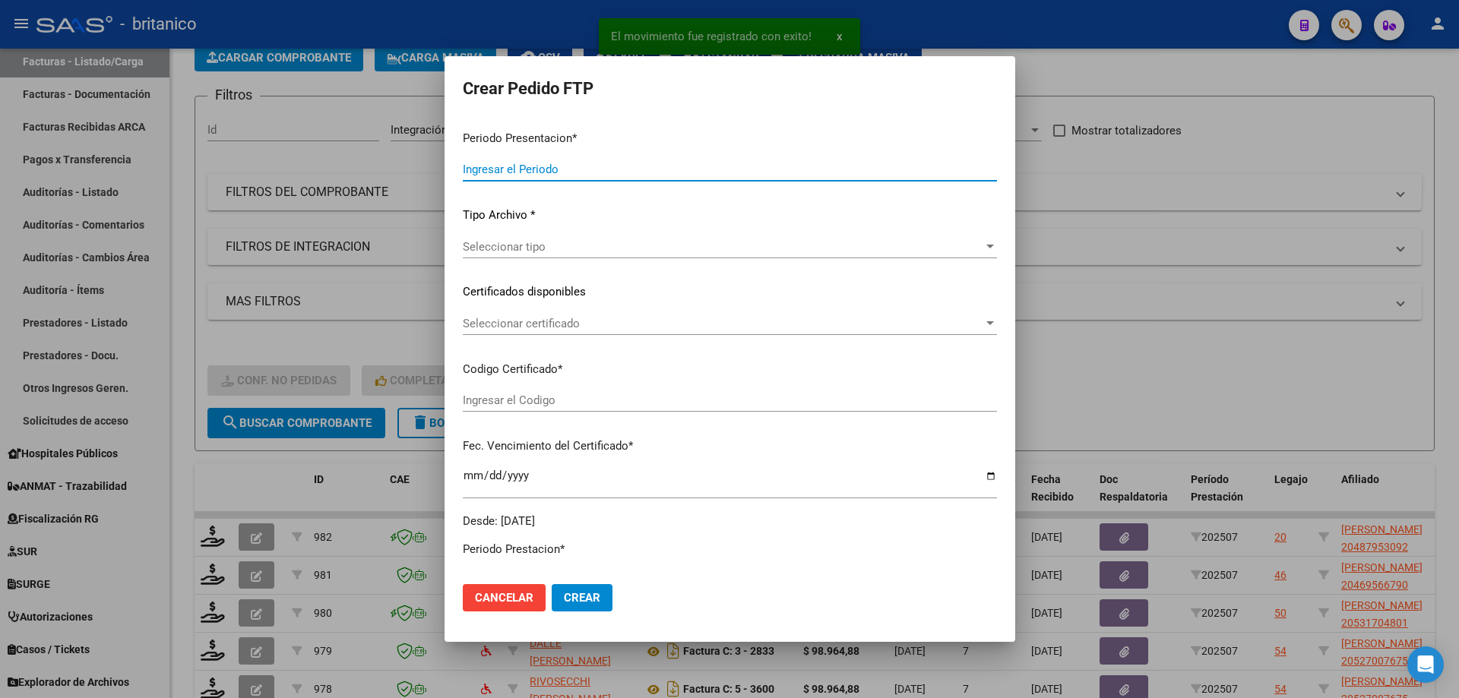
type input "202507"
type input "$ 136.523,52"
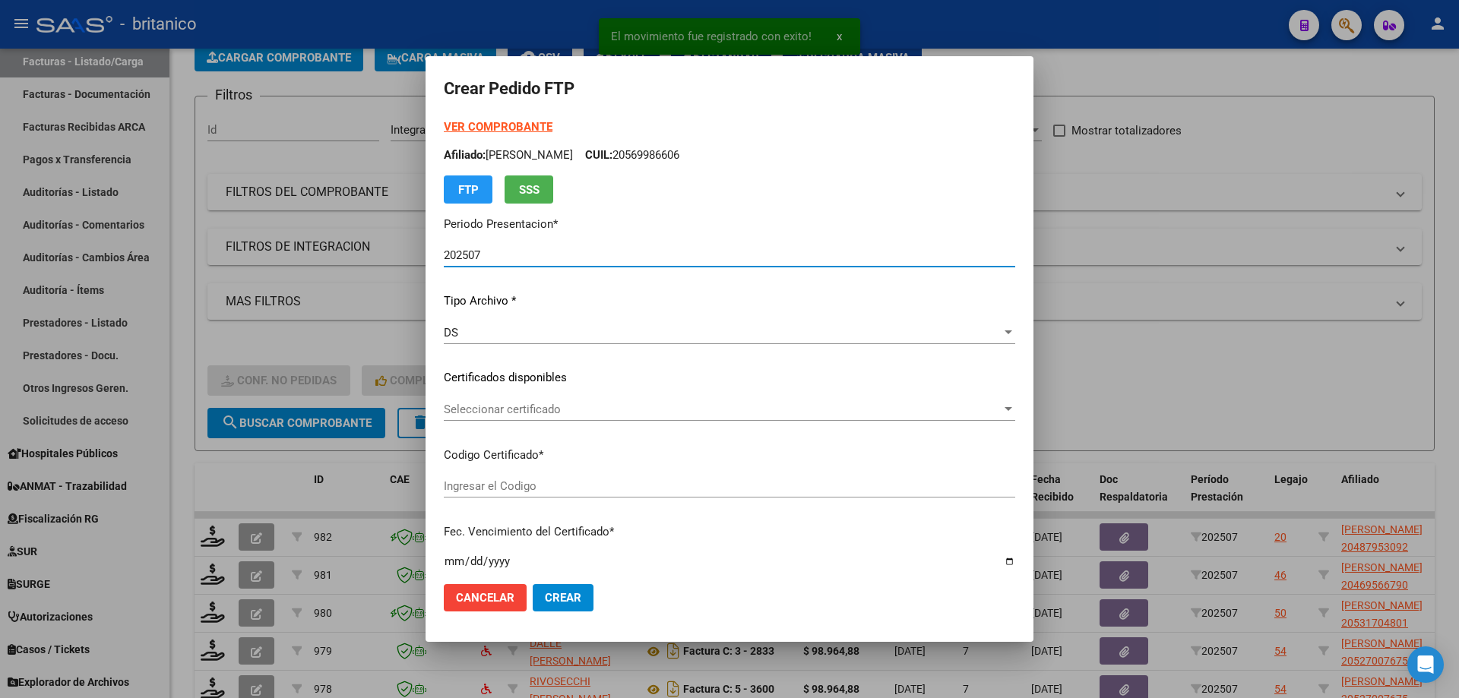
type input "ARG02000487953092025013020300130CIU13650"
type input "[DATE]"
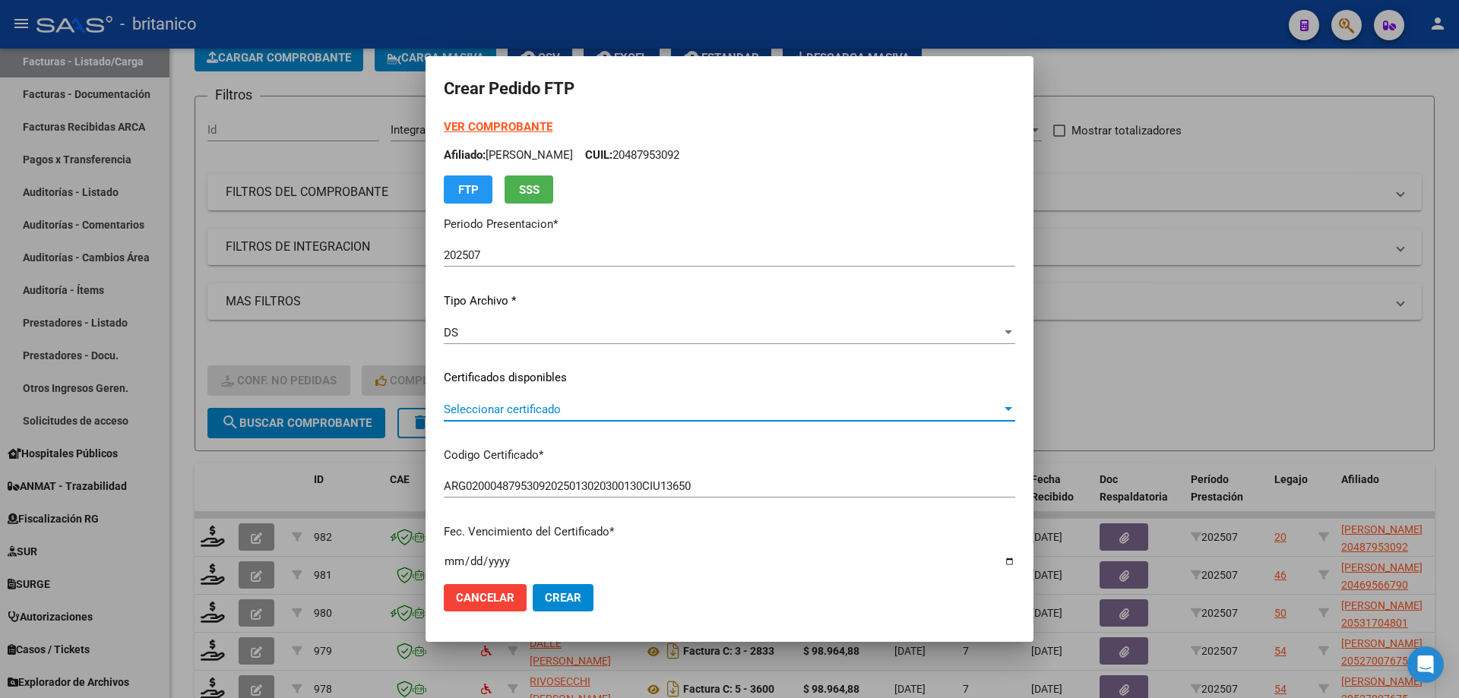
click at [528, 406] on span "Seleccionar certificado" at bounding box center [723, 410] width 558 height 14
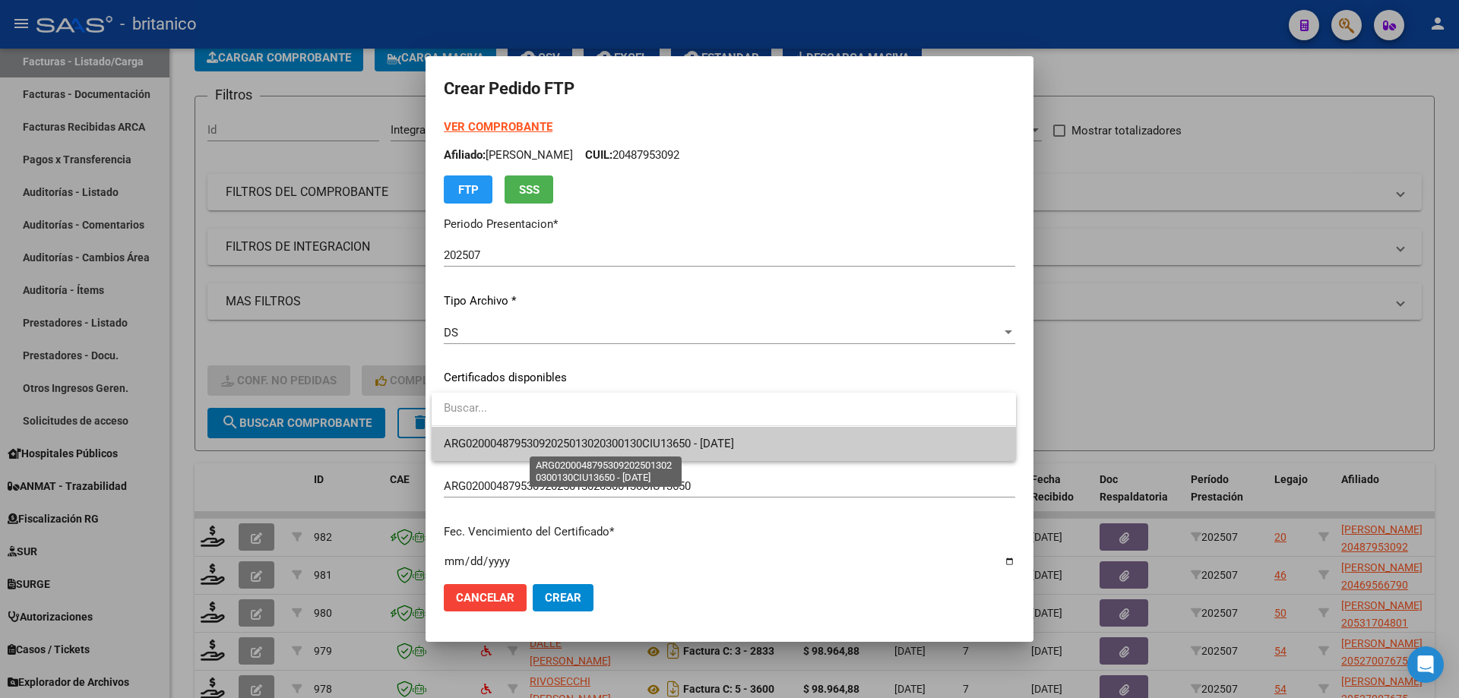
click at [532, 438] on span "ARG02000487953092025013020300130CIU13650 - [DATE]" at bounding box center [589, 444] width 290 height 14
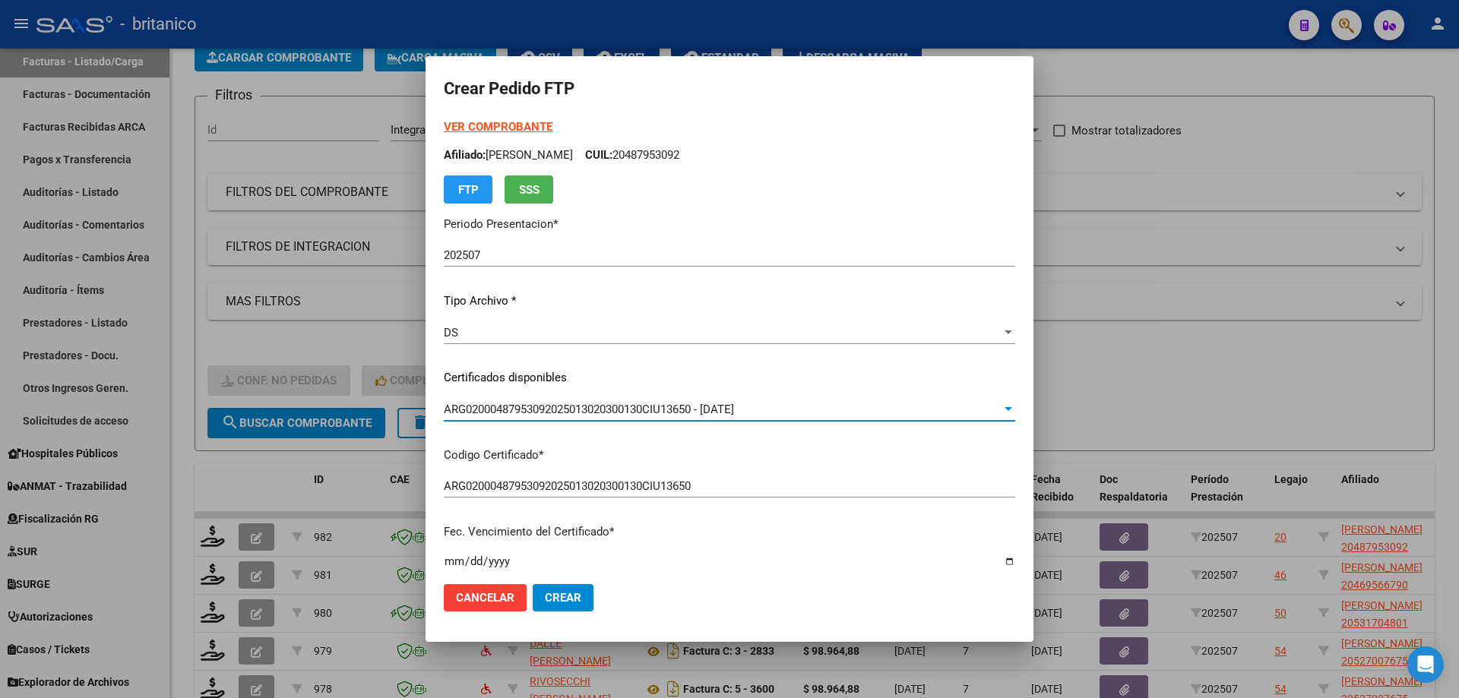
click at [506, 120] on strong "VER COMPROBANTE" at bounding box center [498, 127] width 109 height 14
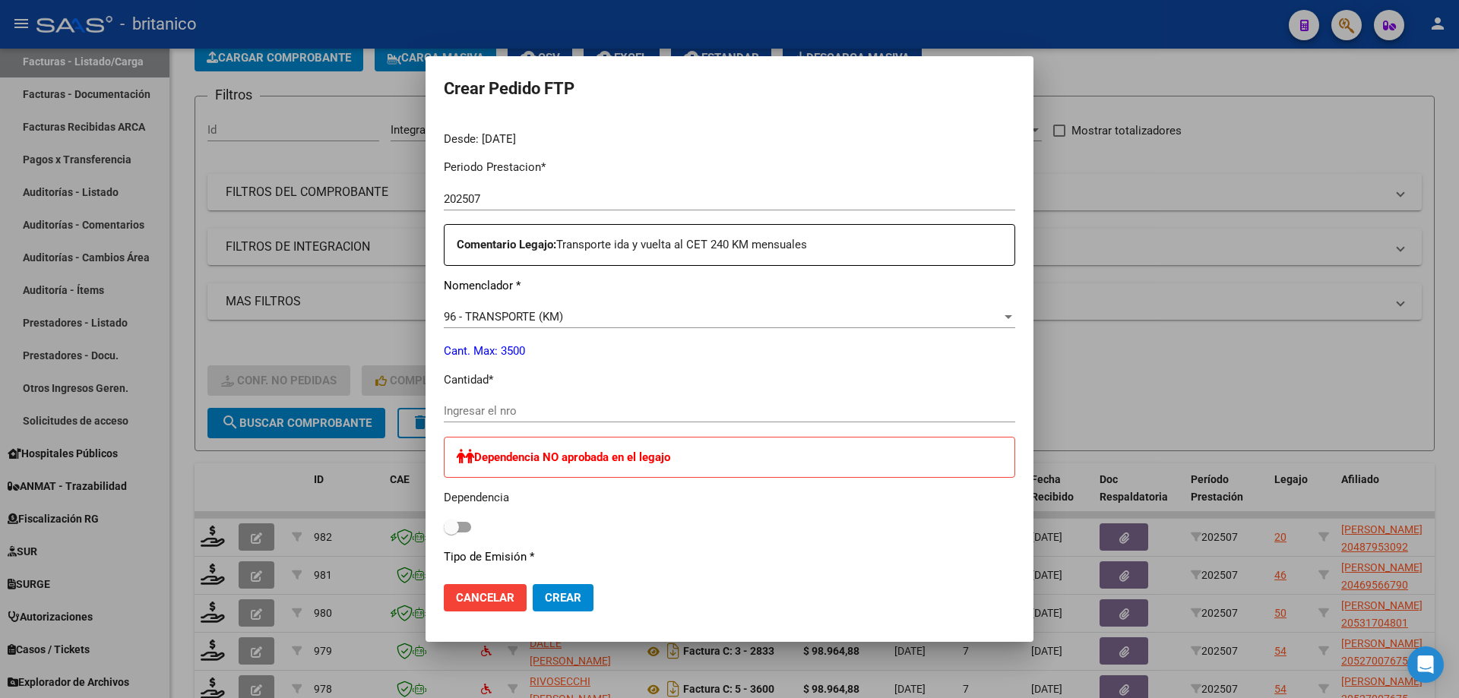
scroll to position [532, 0]
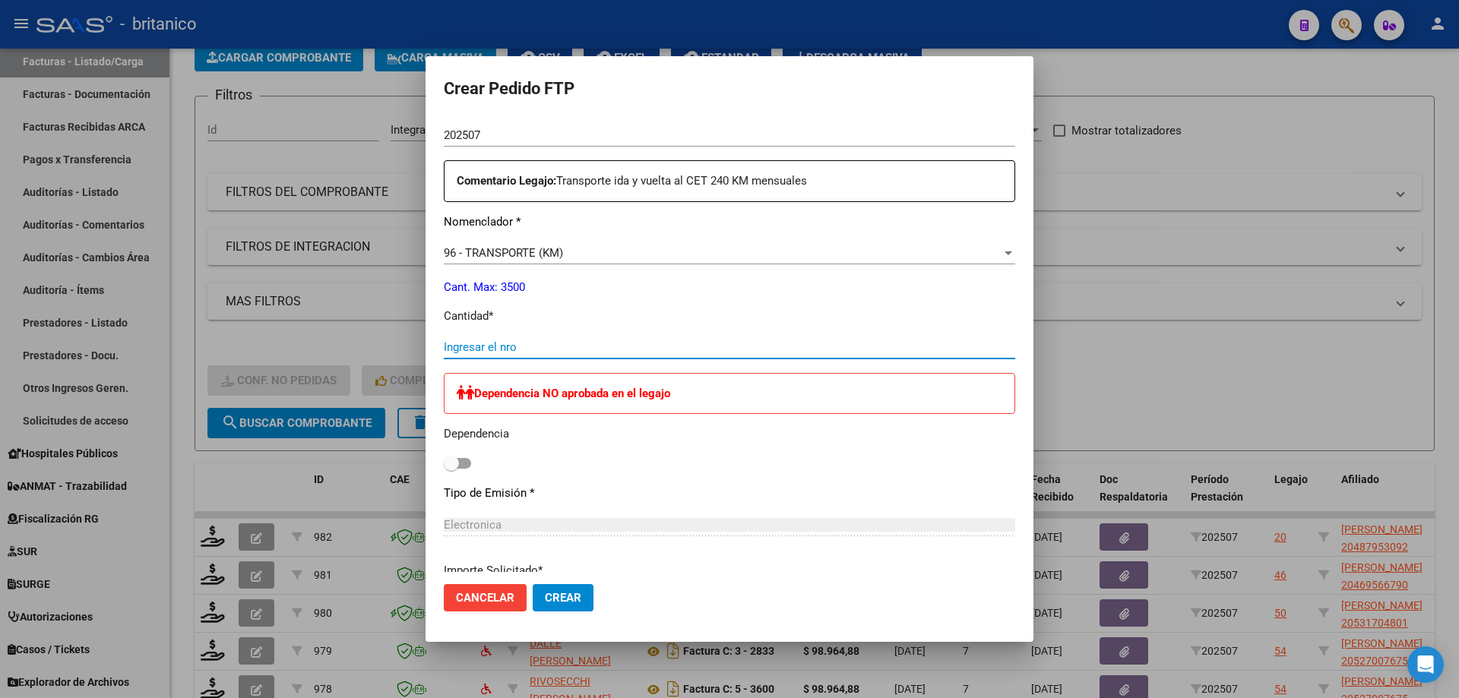
click at [500, 343] on input "Ingresar el nro" at bounding box center [729, 347] width 571 height 14
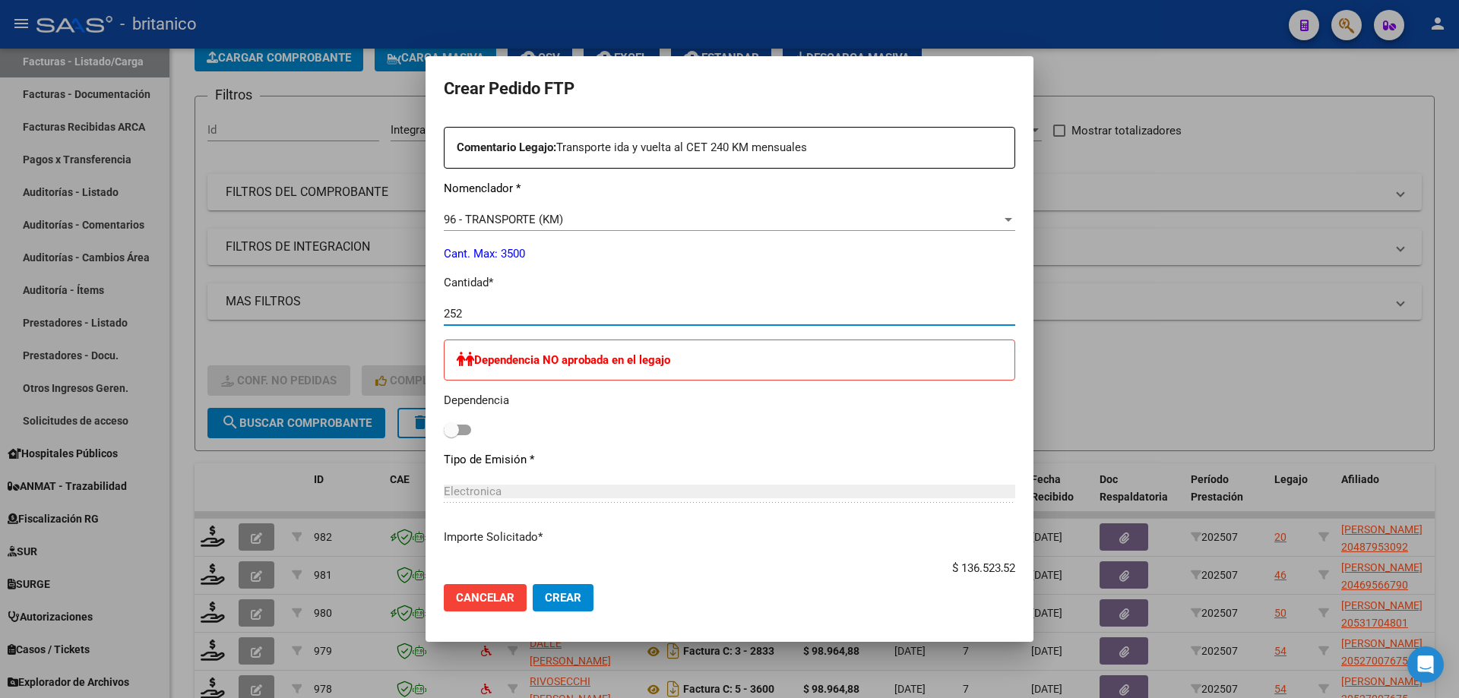
scroll to position [608, 0]
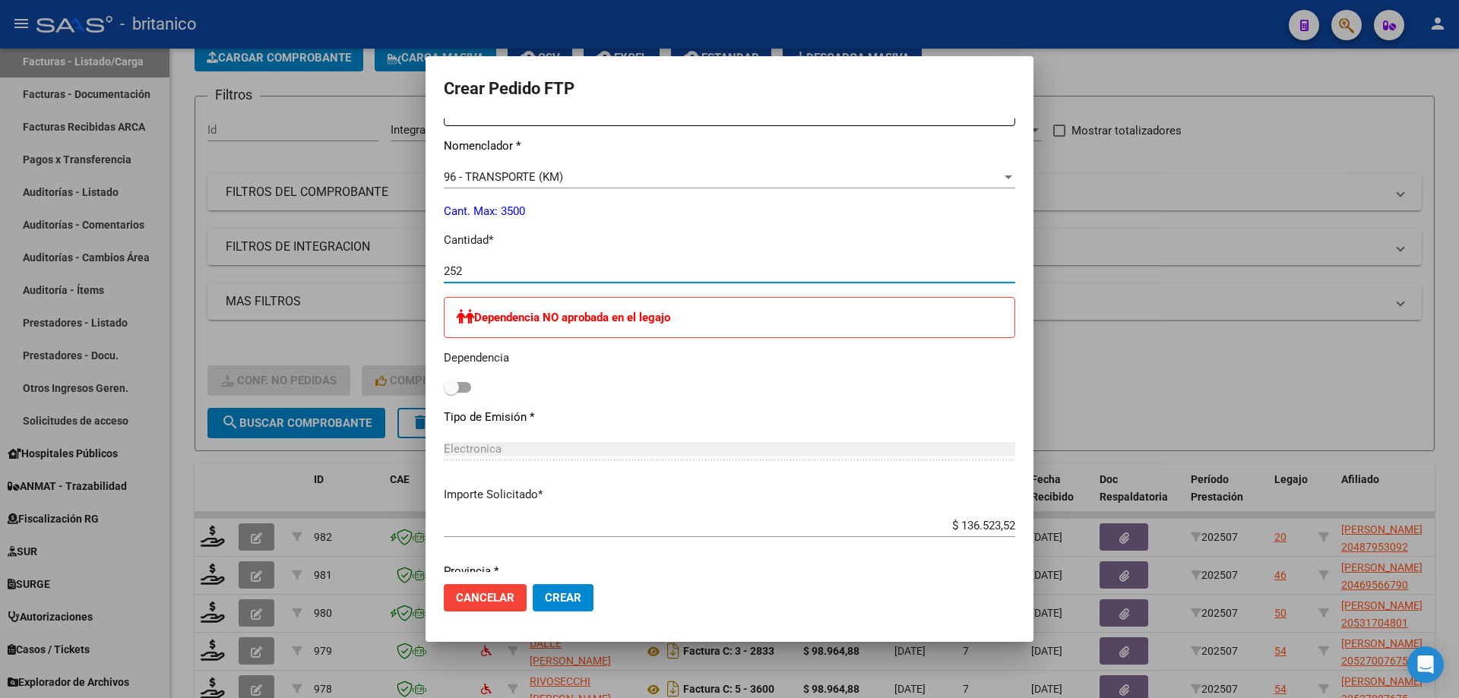
type input "252"
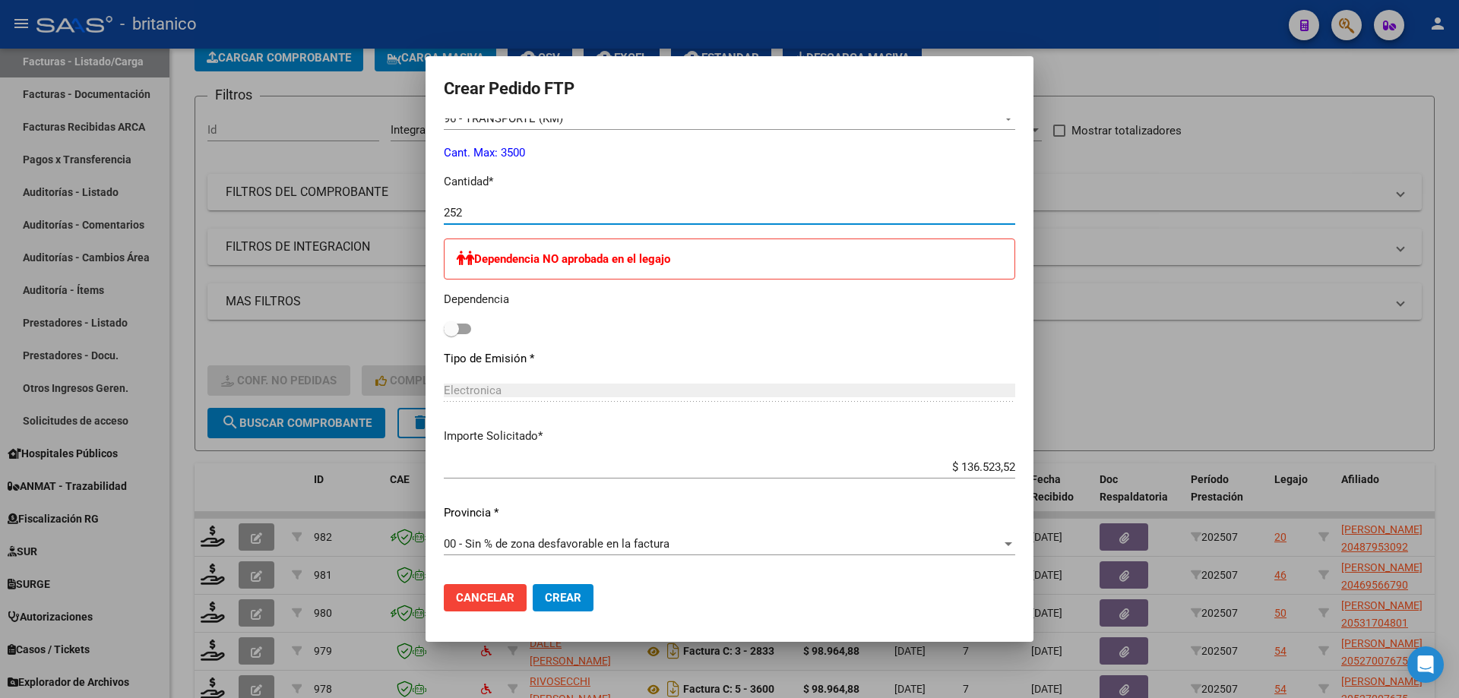
scroll to position [818, 0]
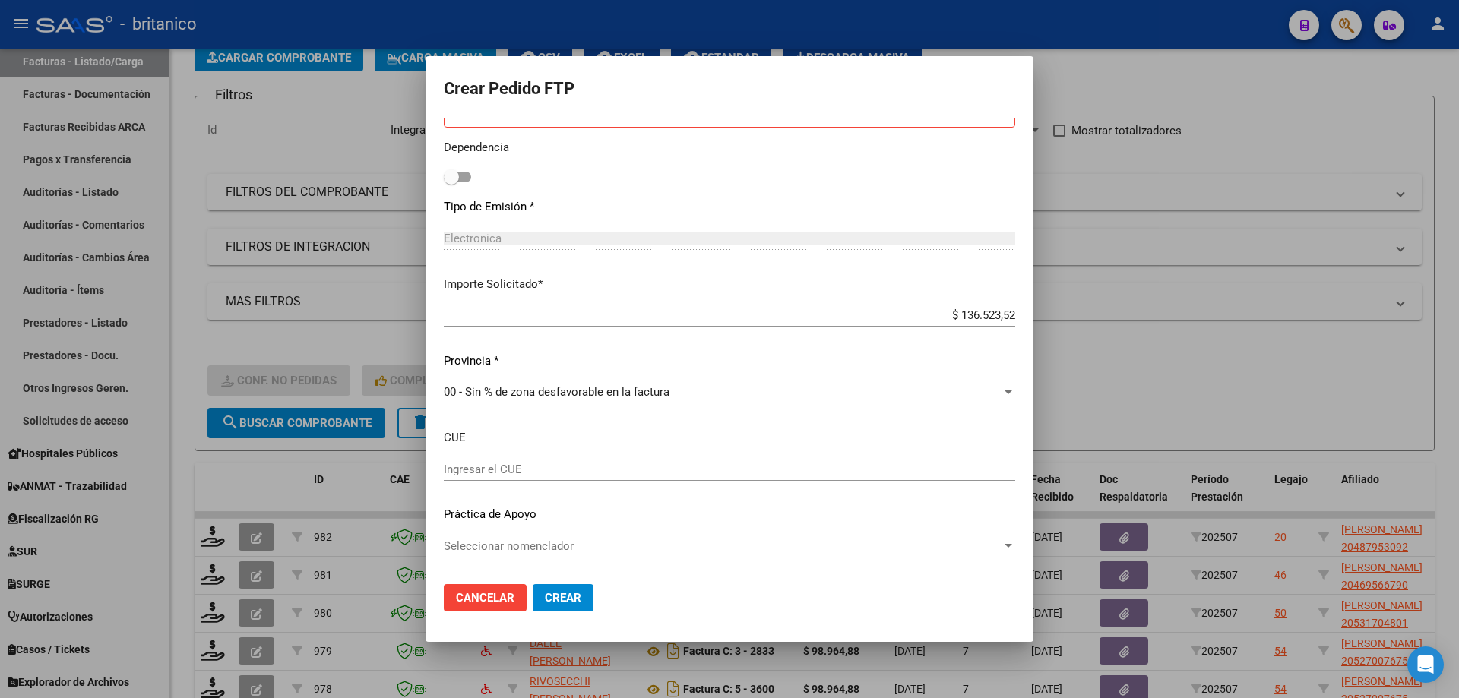
click at [597, 546] on span "Seleccionar nomenclador" at bounding box center [723, 547] width 558 height 14
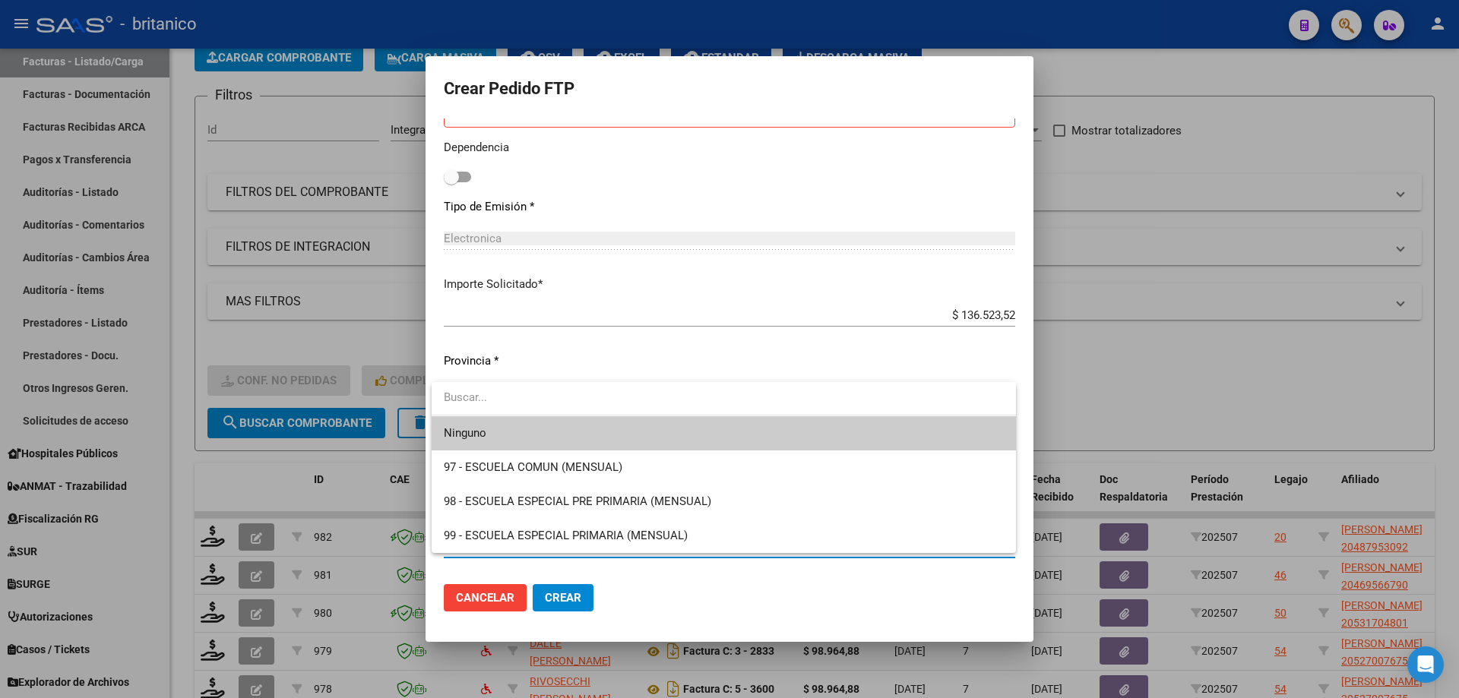
click at [600, 429] on span "Ninguno" at bounding box center [724, 433] width 560 height 34
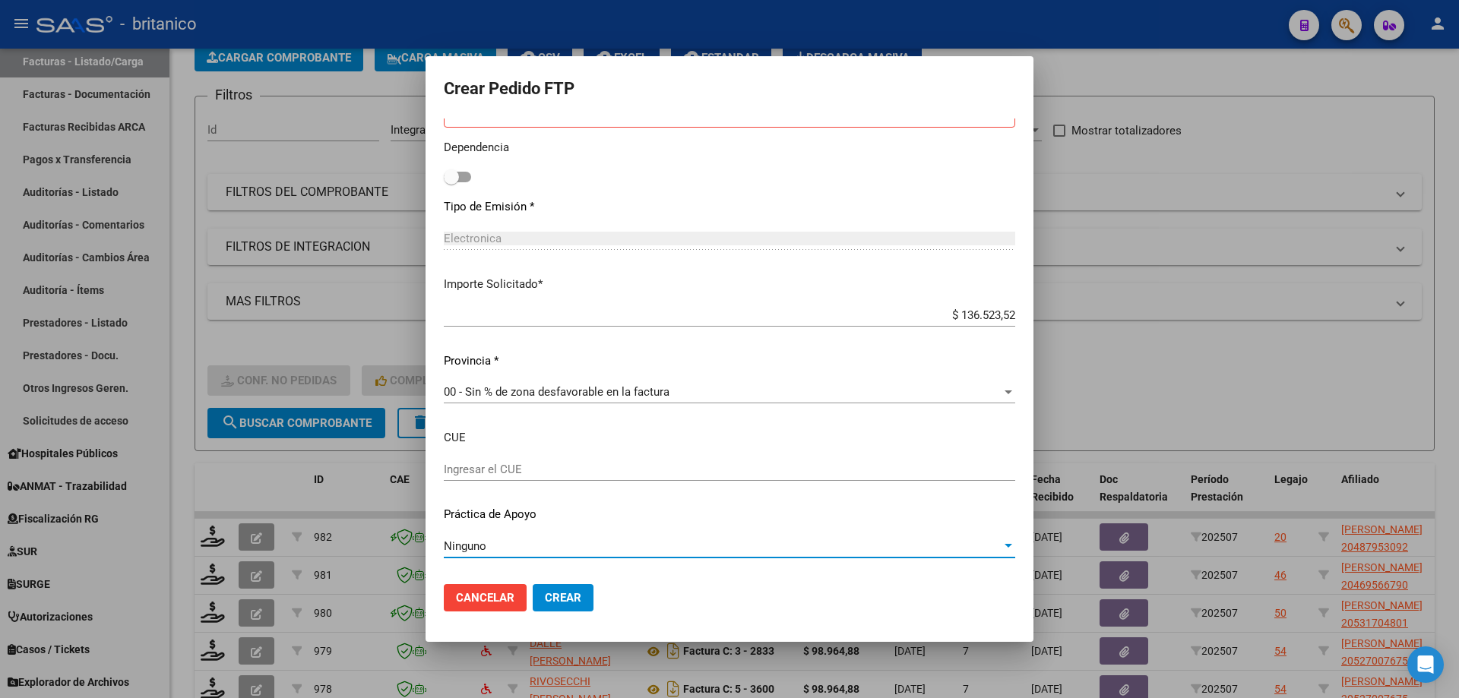
click at [573, 594] on span "Crear" at bounding box center [563, 598] width 36 height 14
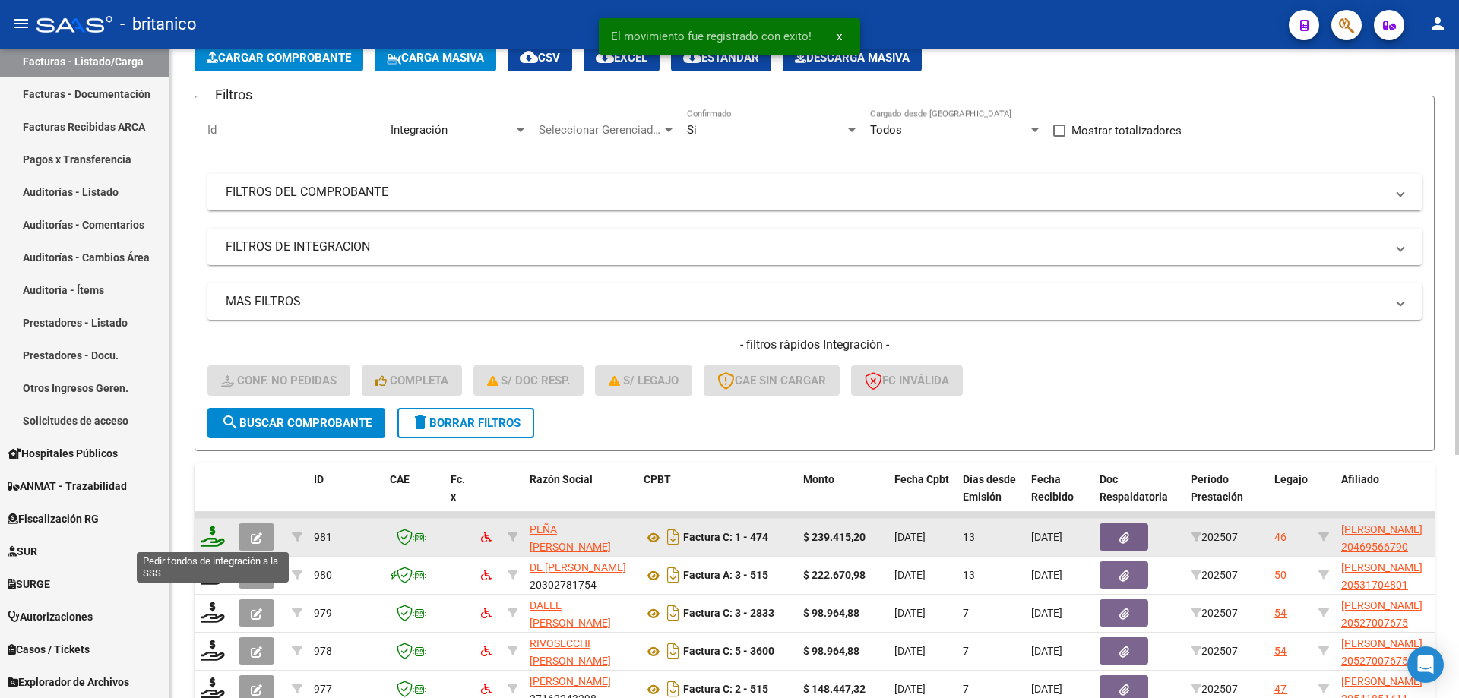
click at [218, 534] on icon at bounding box center [213, 536] width 24 height 21
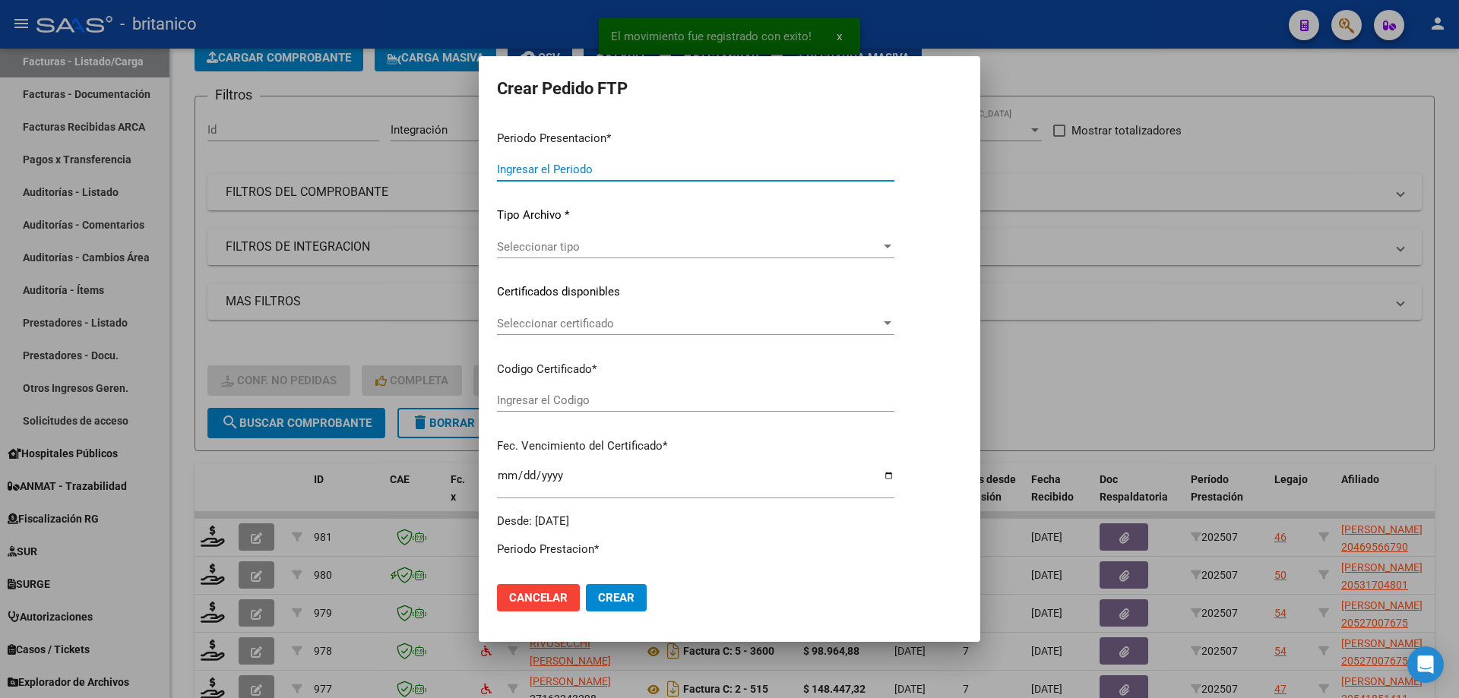
type input "202507"
type input "$ 239.415,20"
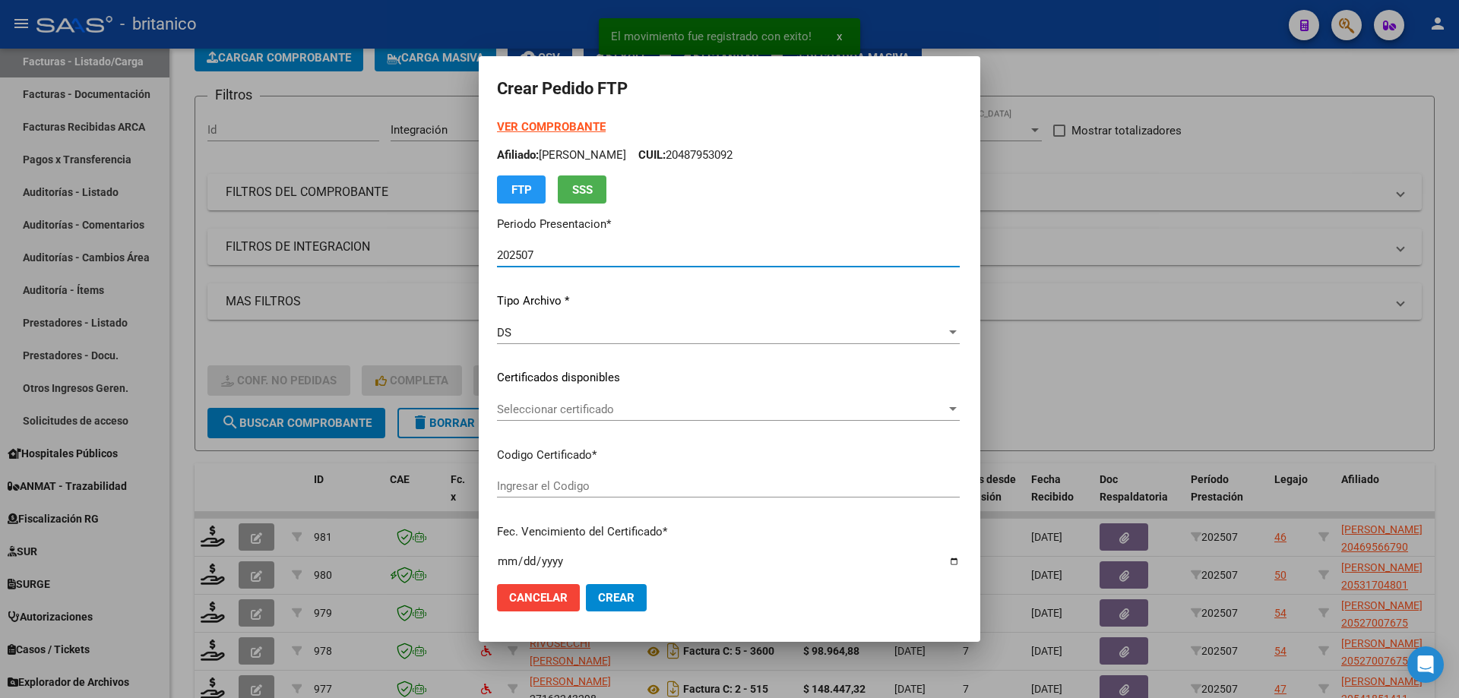
type input "ARG0200046956679-2023011820330118BS350"
type input "[DATE]"
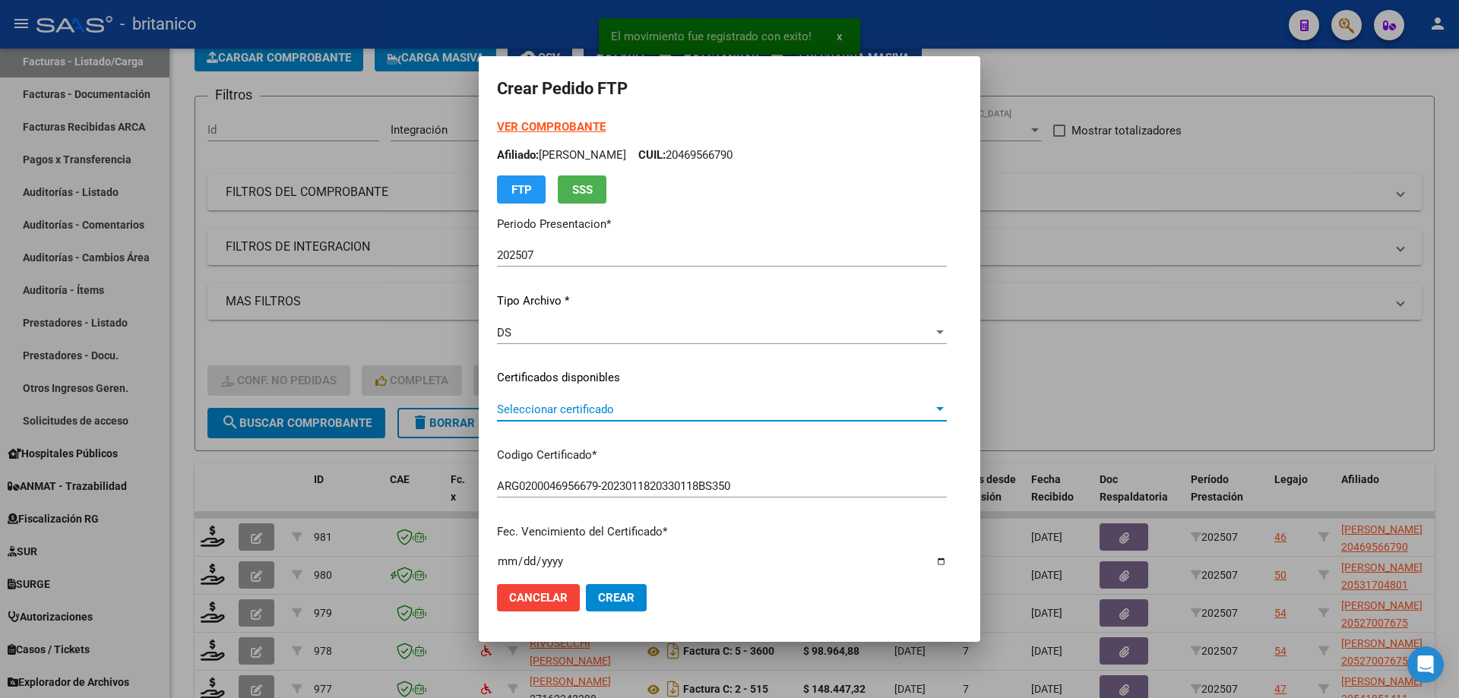
click at [564, 409] on span "Seleccionar certificado" at bounding box center [715, 410] width 436 height 14
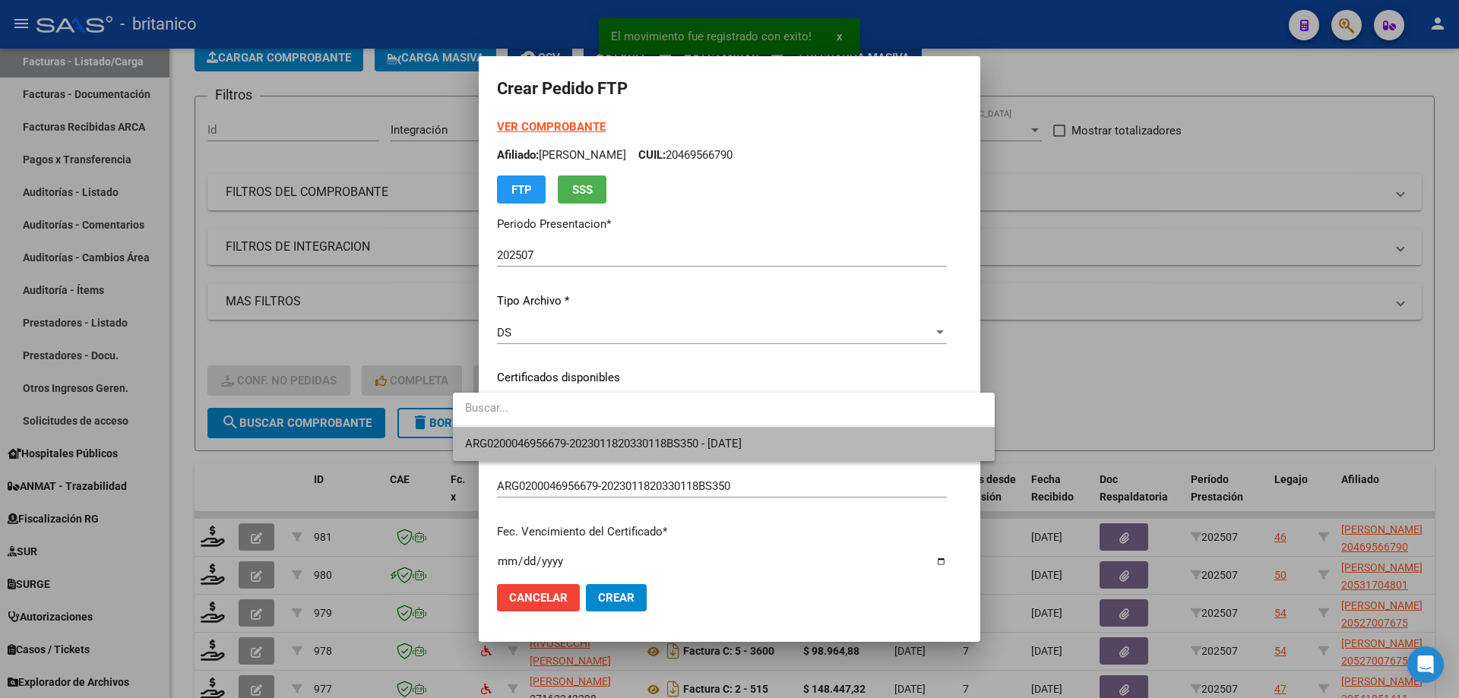
click at [568, 451] on span "ARG0200046956679-2023011820330118BS350 - [DATE]" at bounding box center [724, 444] width 518 height 34
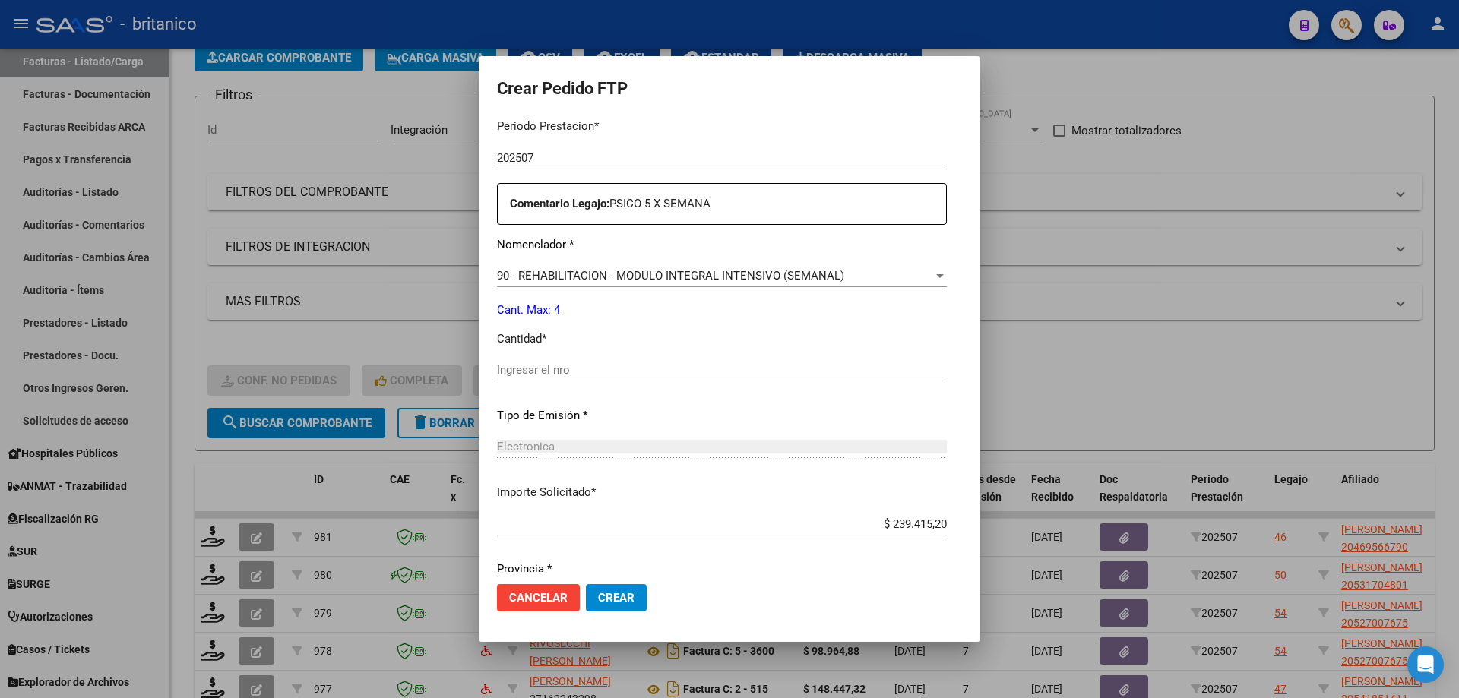
scroll to position [532, 0]
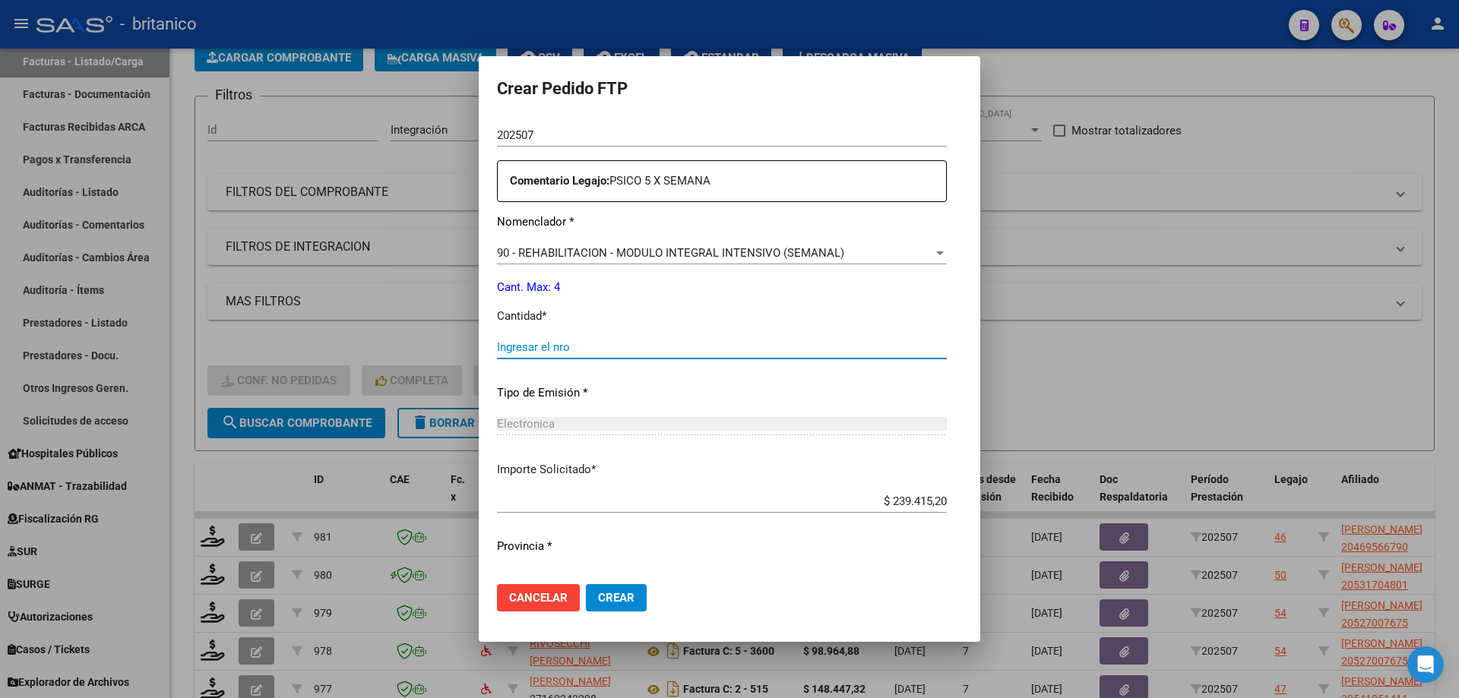
click at [545, 344] on input "Ingresar el nro" at bounding box center [722, 347] width 450 height 14
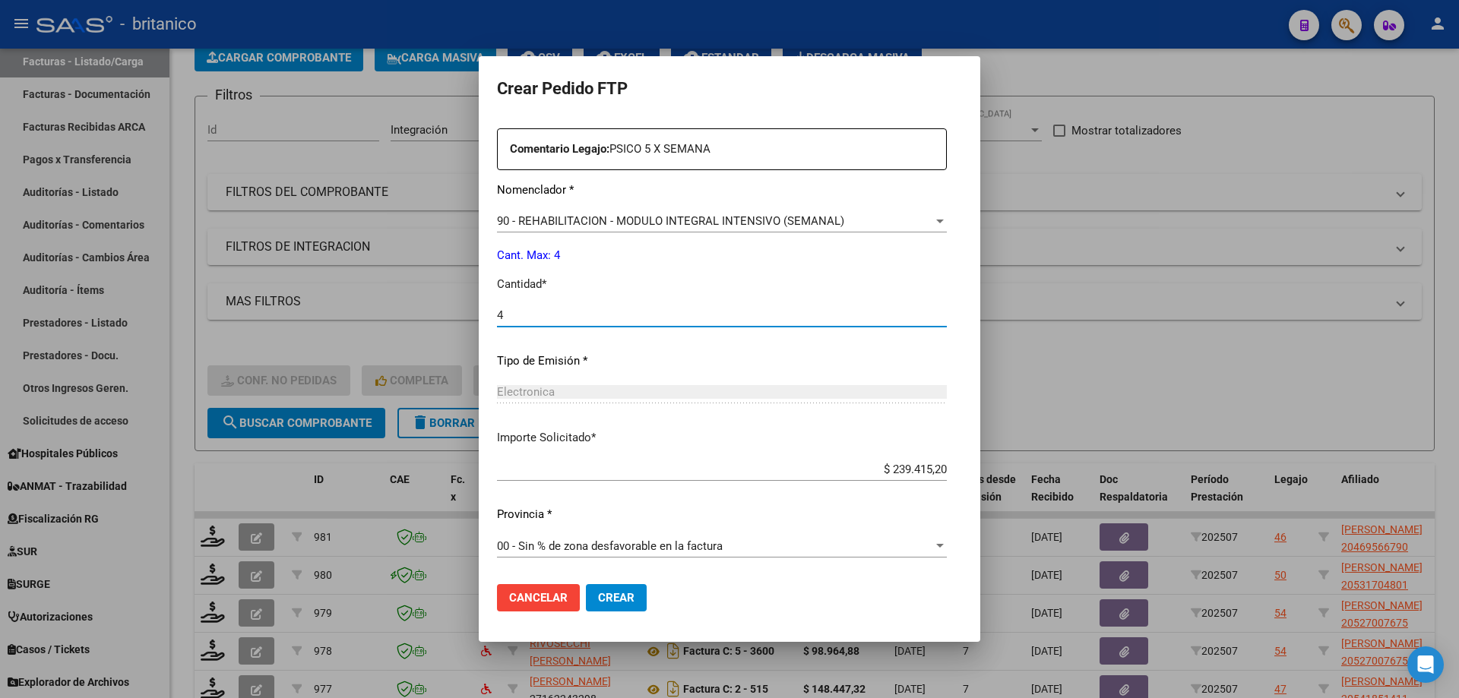
type input "4"
click at [600, 593] on span "Crear" at bounding box center [616, 598] width 36 height 14
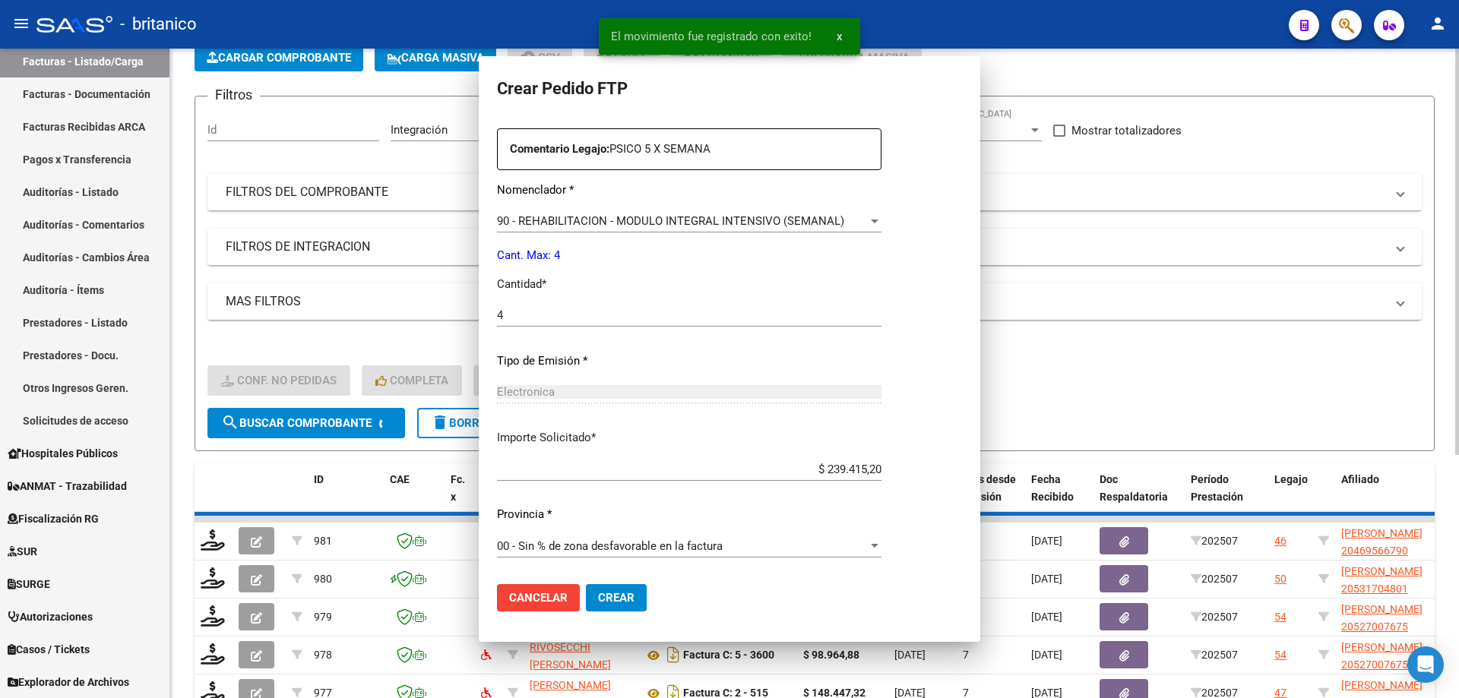
scroll to position [478, 0]
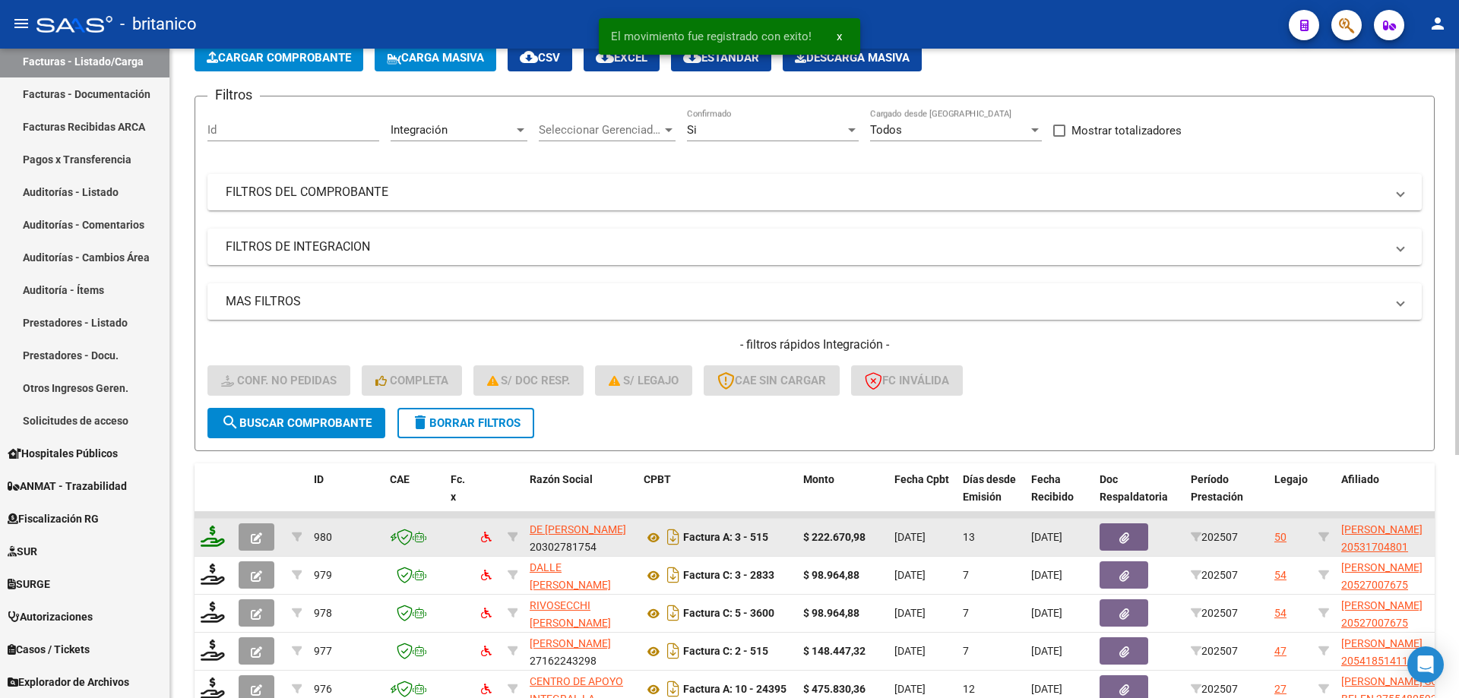
click at [215, 530] on icon at bounding box center [213, 536] width 24 height 21
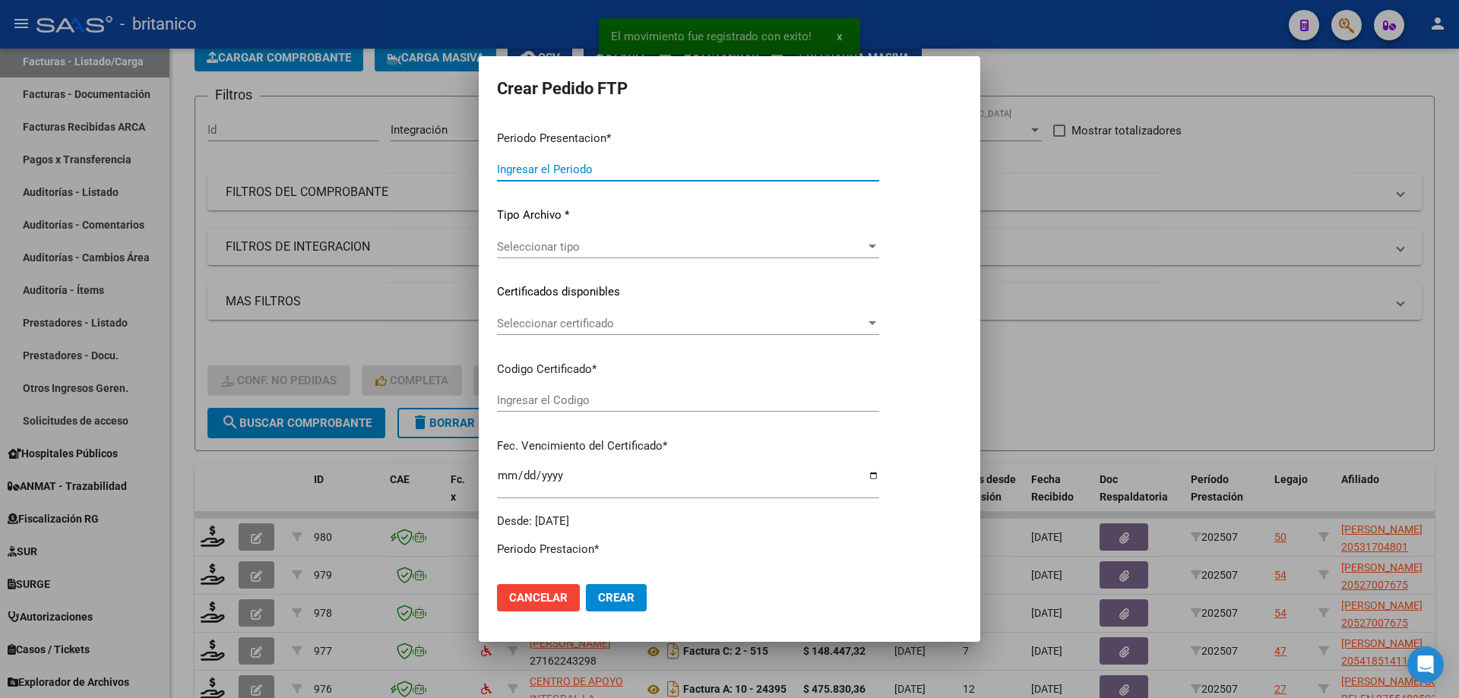
type input "202507"
type input "$ 222.670,98"
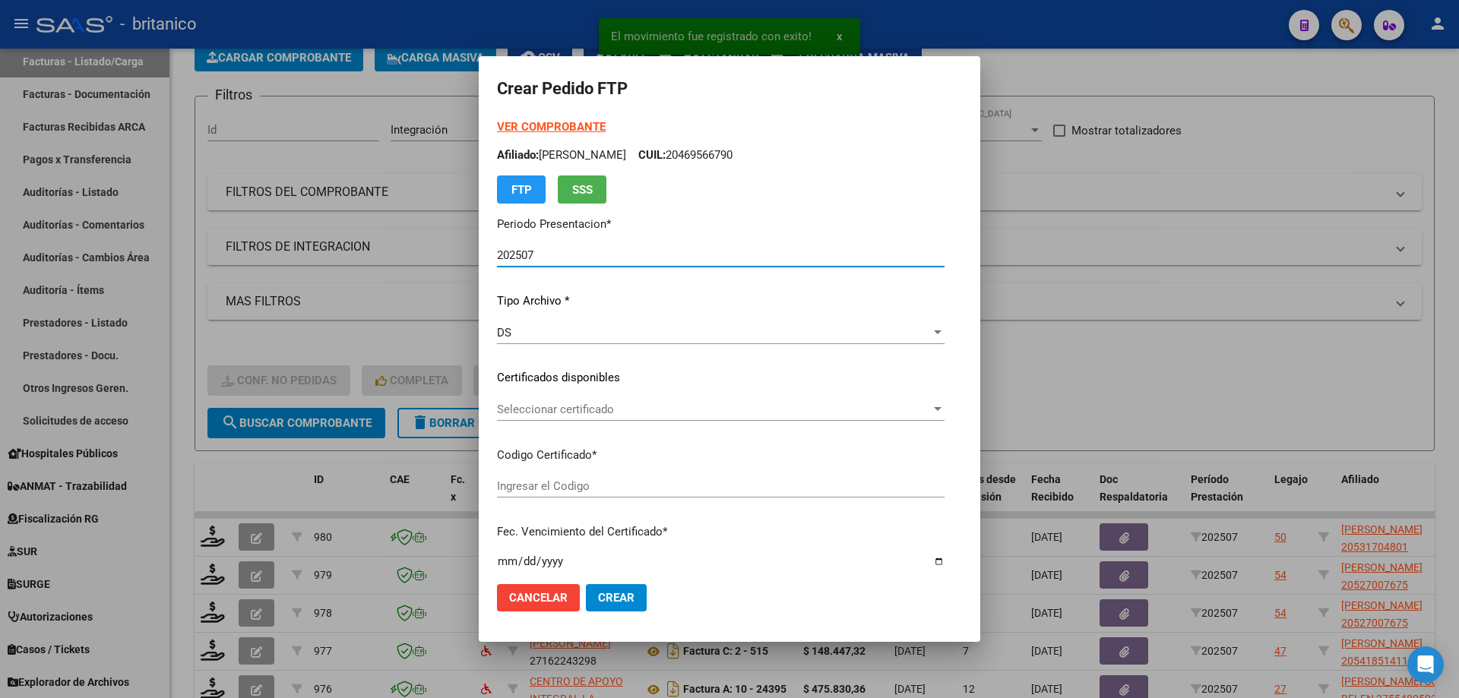
type input "ARG02000531704802020021120300211CBA536"
type input "[DATE]"
click at [514, 403] on span "Seleccionar certificado" at bounding box center [714, 410] width 434 height 14
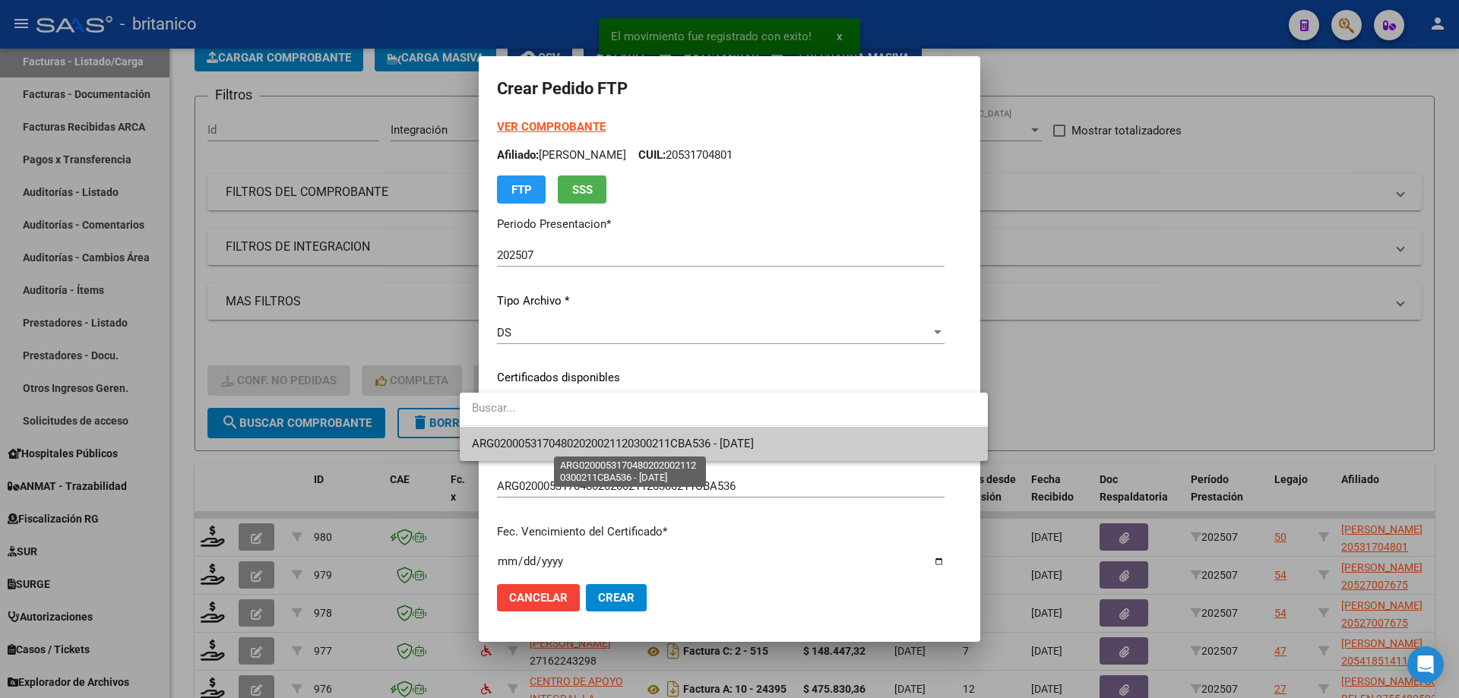
click at [566, 440] on span "ARG02000531704802020021120300211CBA536 - [DATE]" at bounding box center [613, 444] width 282 height 14
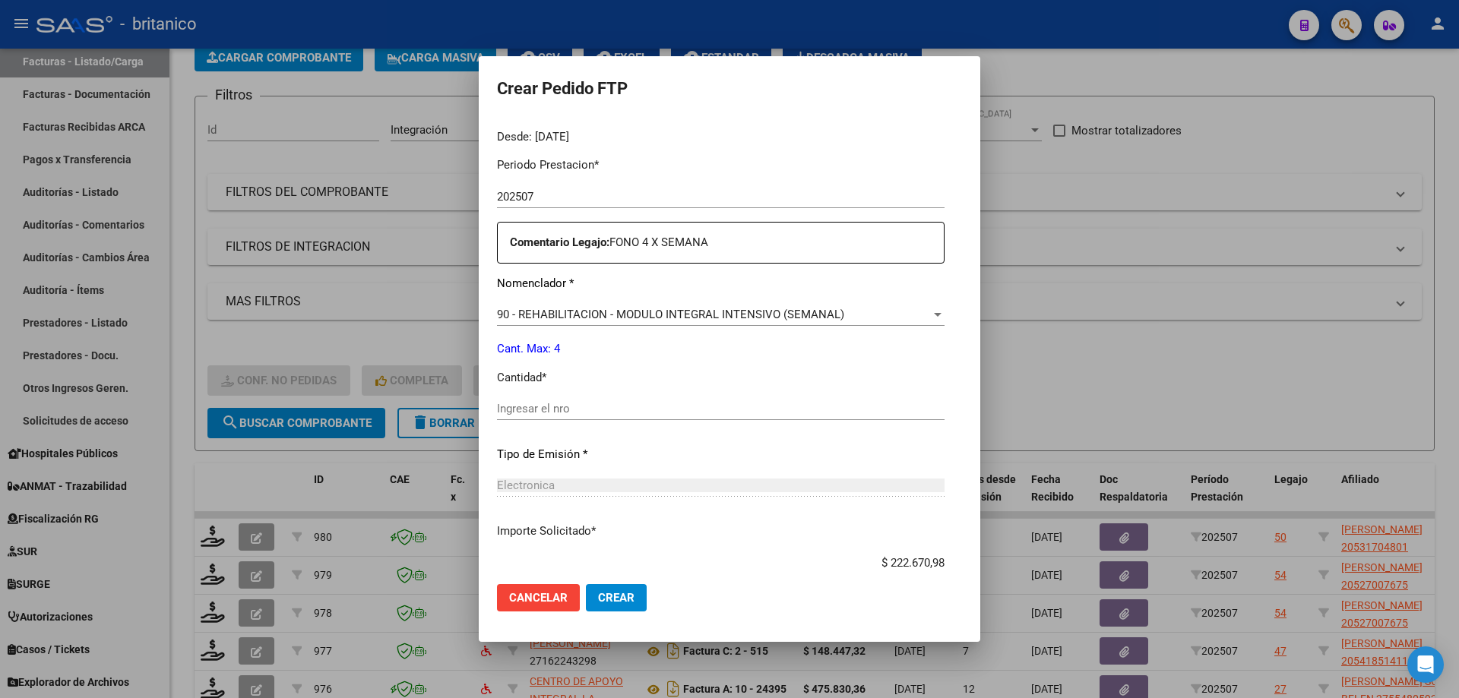
scroll to position [532, 0]
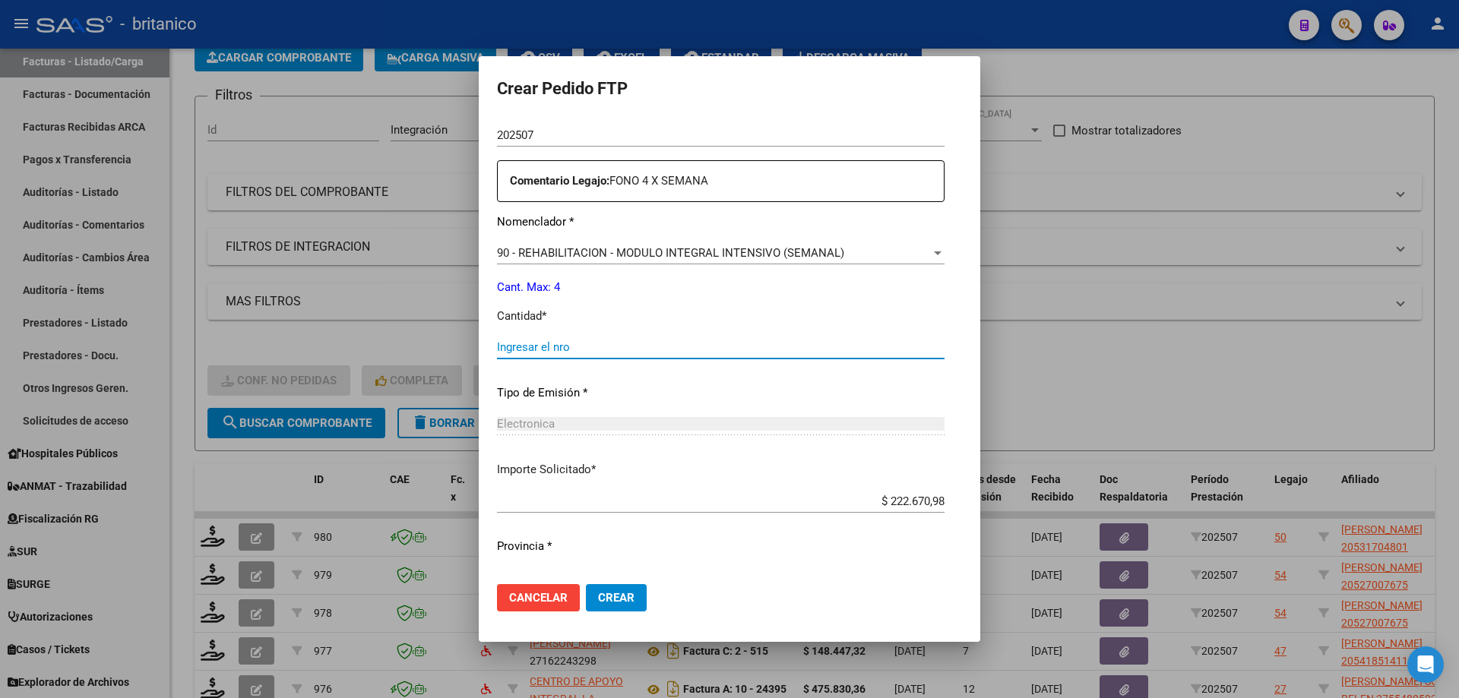
click at [574, 350] on input "Ingresar el nro" at bounding box center [721, 347] width 448 height 14
type input "4"
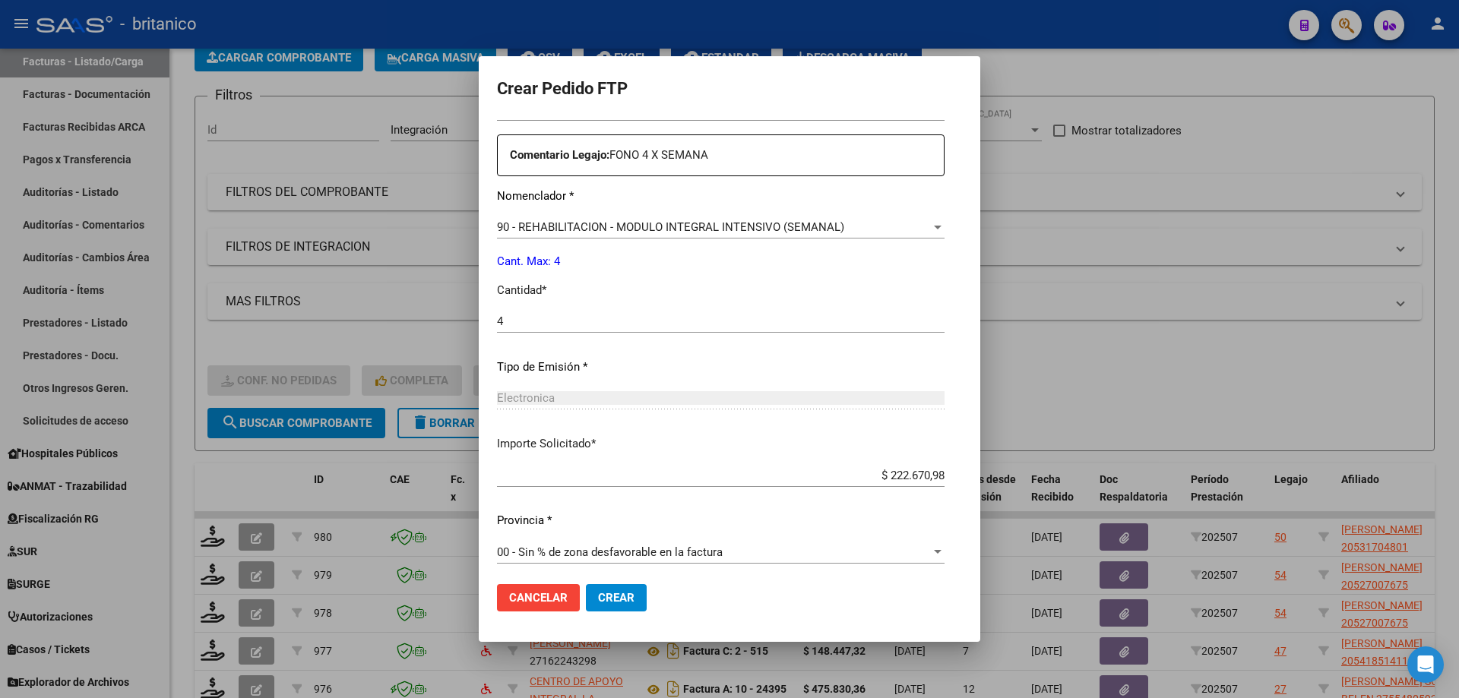
scroll to position [564, 0]
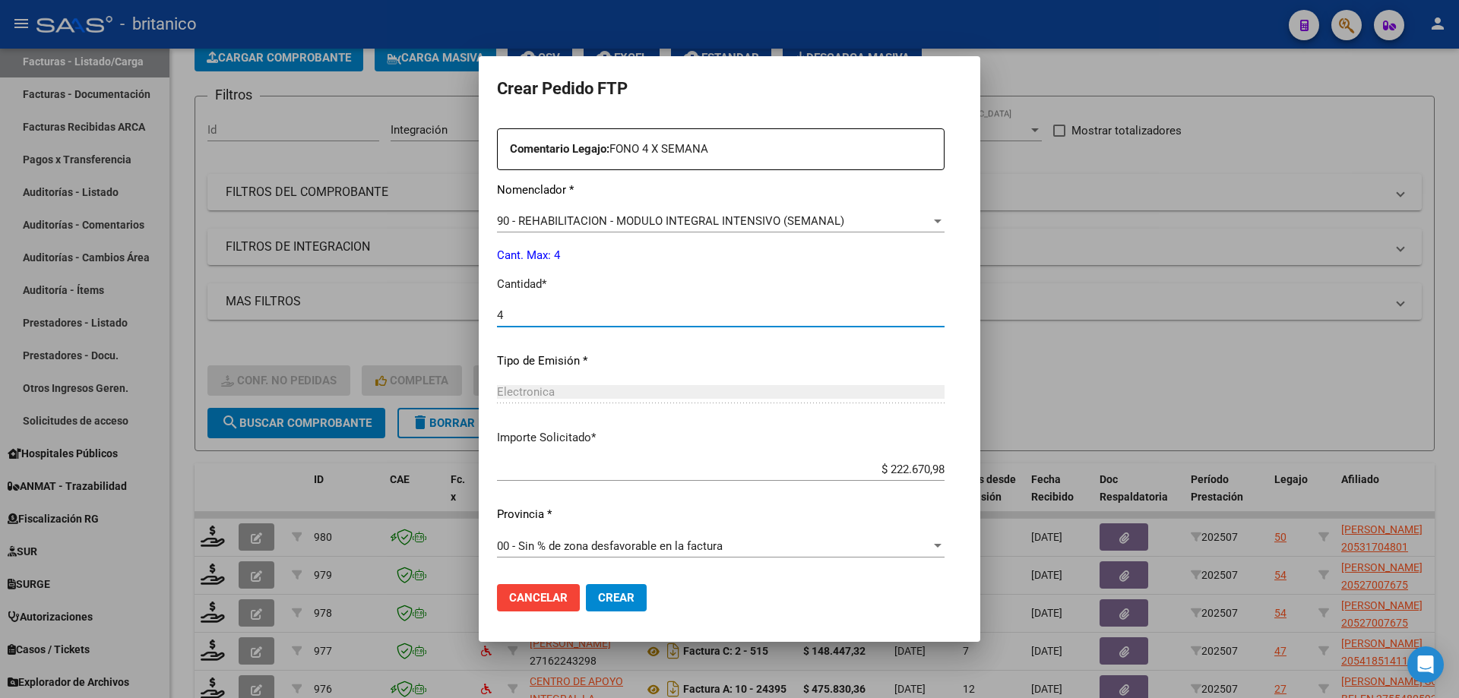
click at [687, 320] on input "4" at bounding box center [721, 316] width 448 height 14
click at [598, 592] on span "Crear" at bounding box center [616, 598] width 36 height 14
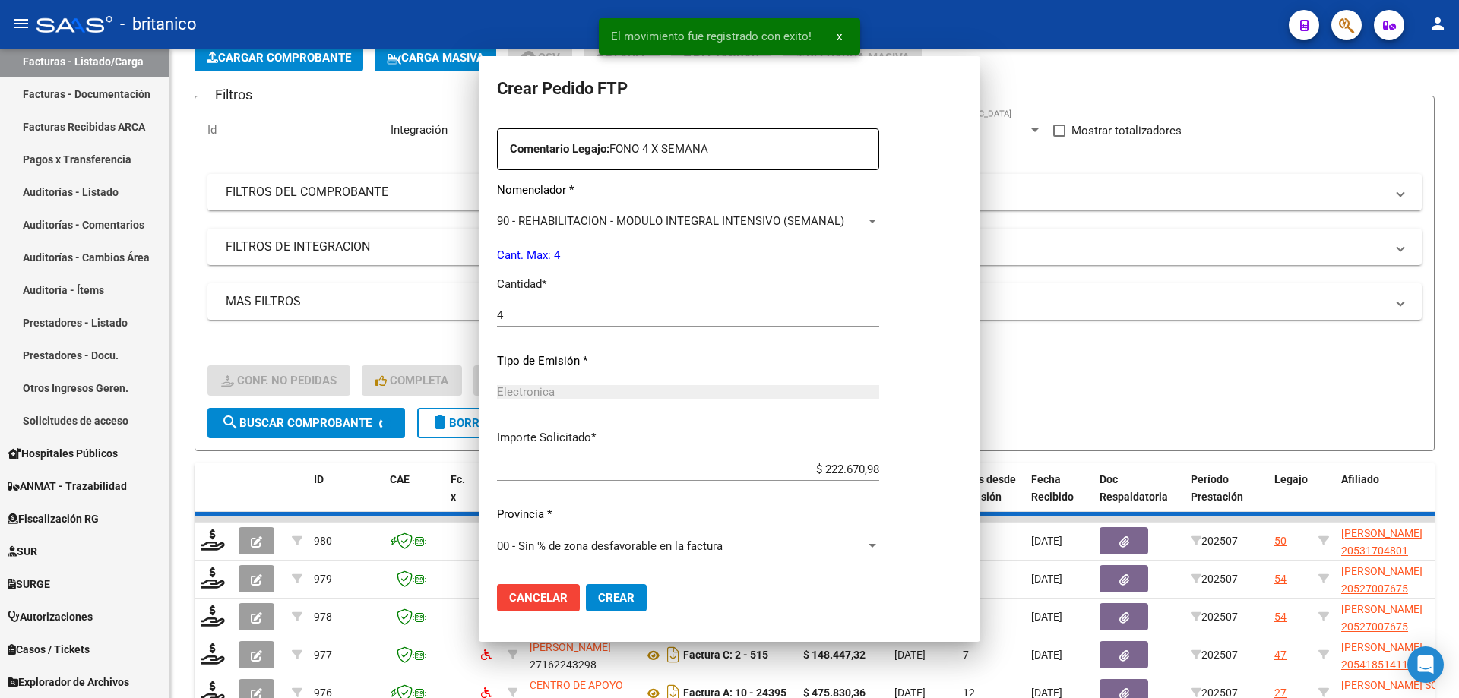
scroll to position [0, 0]
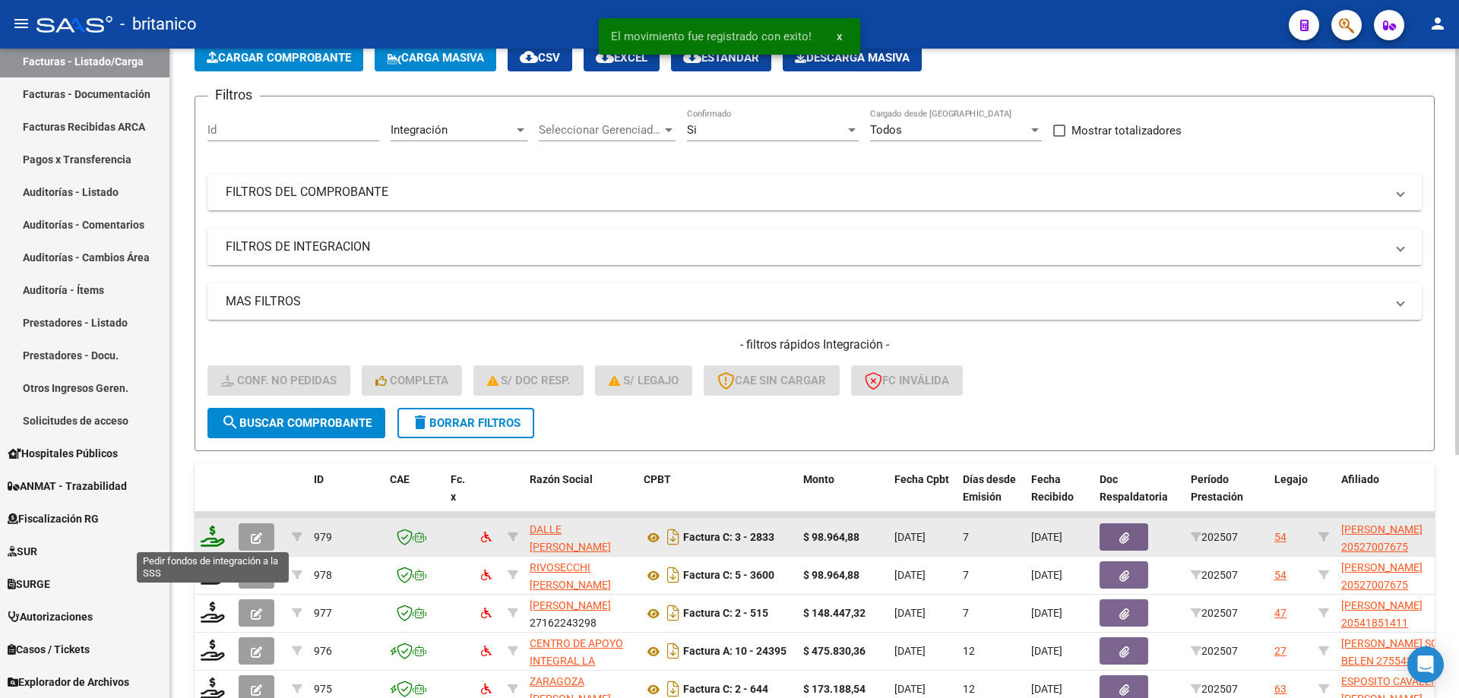
click at [211, 530] on icon at bounding box center [213, 536] width 24 height 21
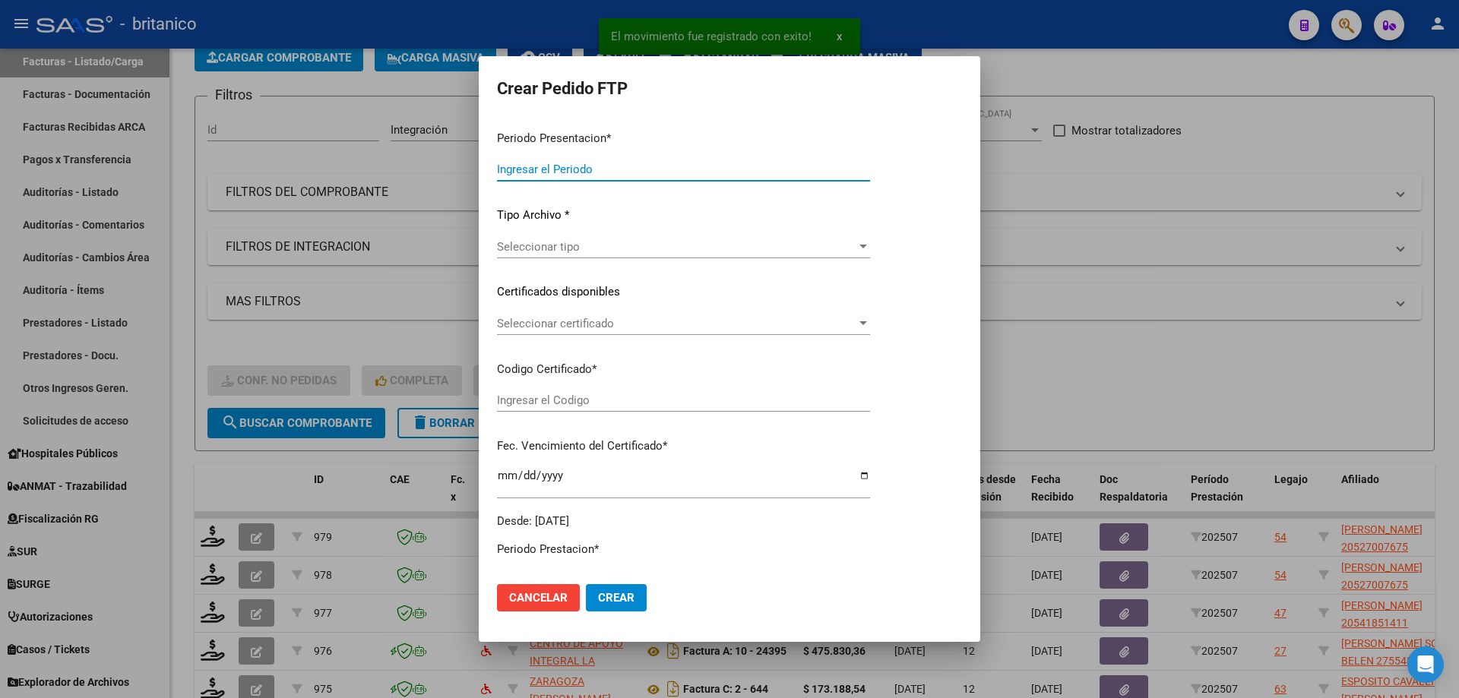
type input "202507"
type input "$ 98.964,88"
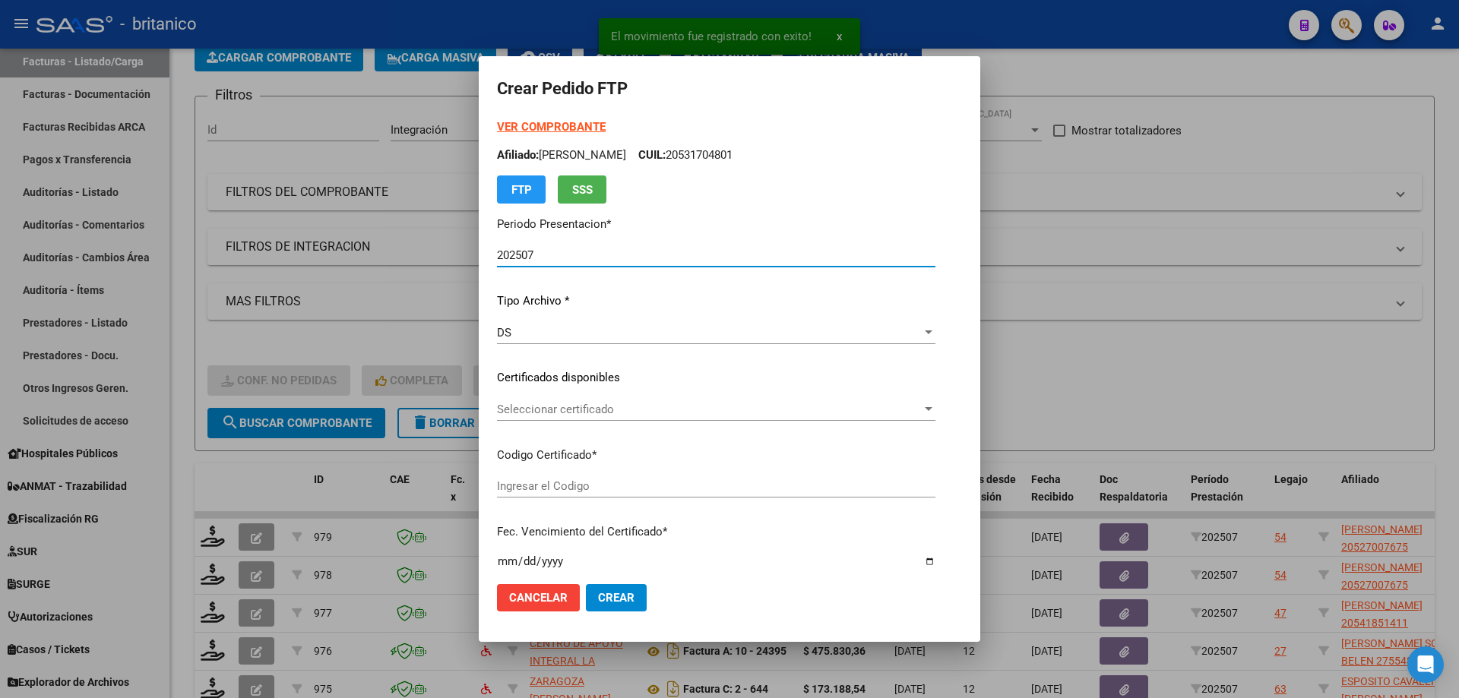
type input "ARG0200052700767-2021112320261123BS315"
type input "[DATE]"
click at [497, 404] on span "Seleccionar certificado" at bounding box center [709, 410] width 425 height 14
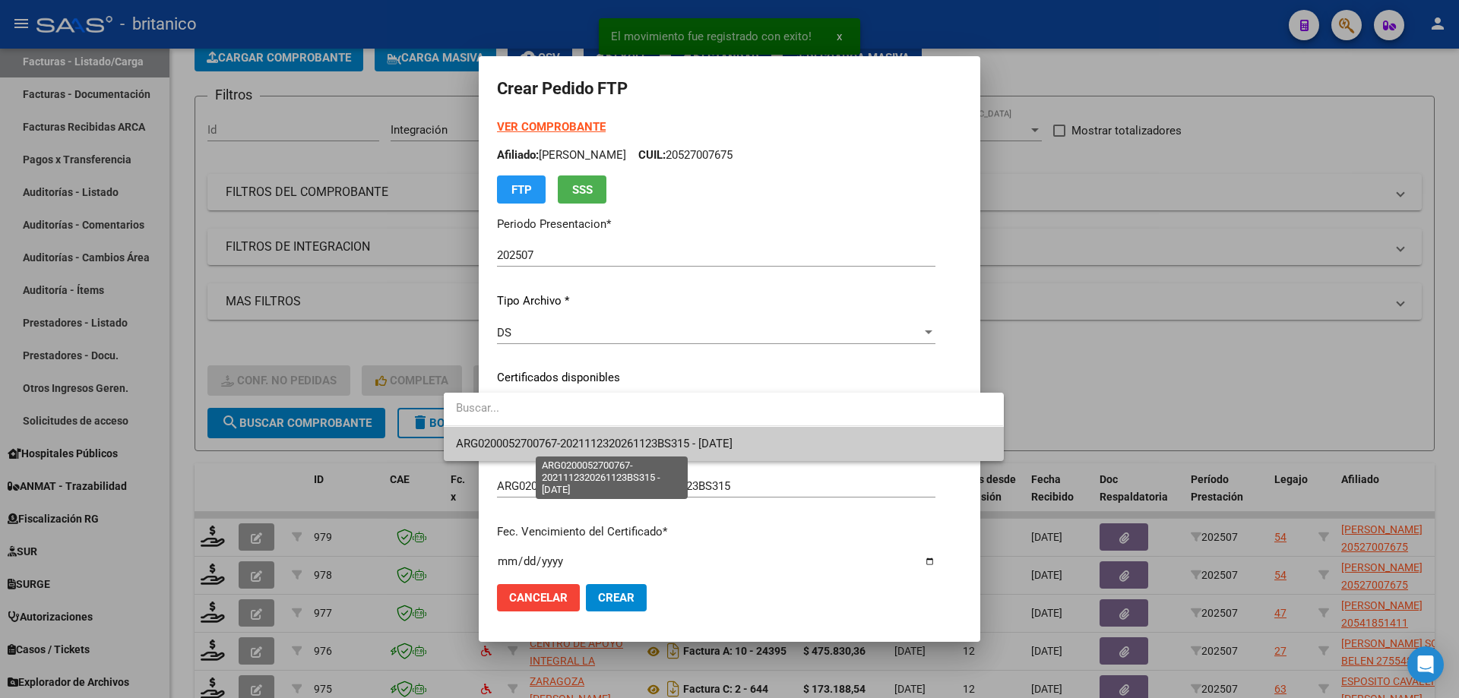
click at [522, 446] on span "ARG0200052700767-2021112320261123BS315 - [DATE]" at bounding box center [594, 444] width 277 height 14
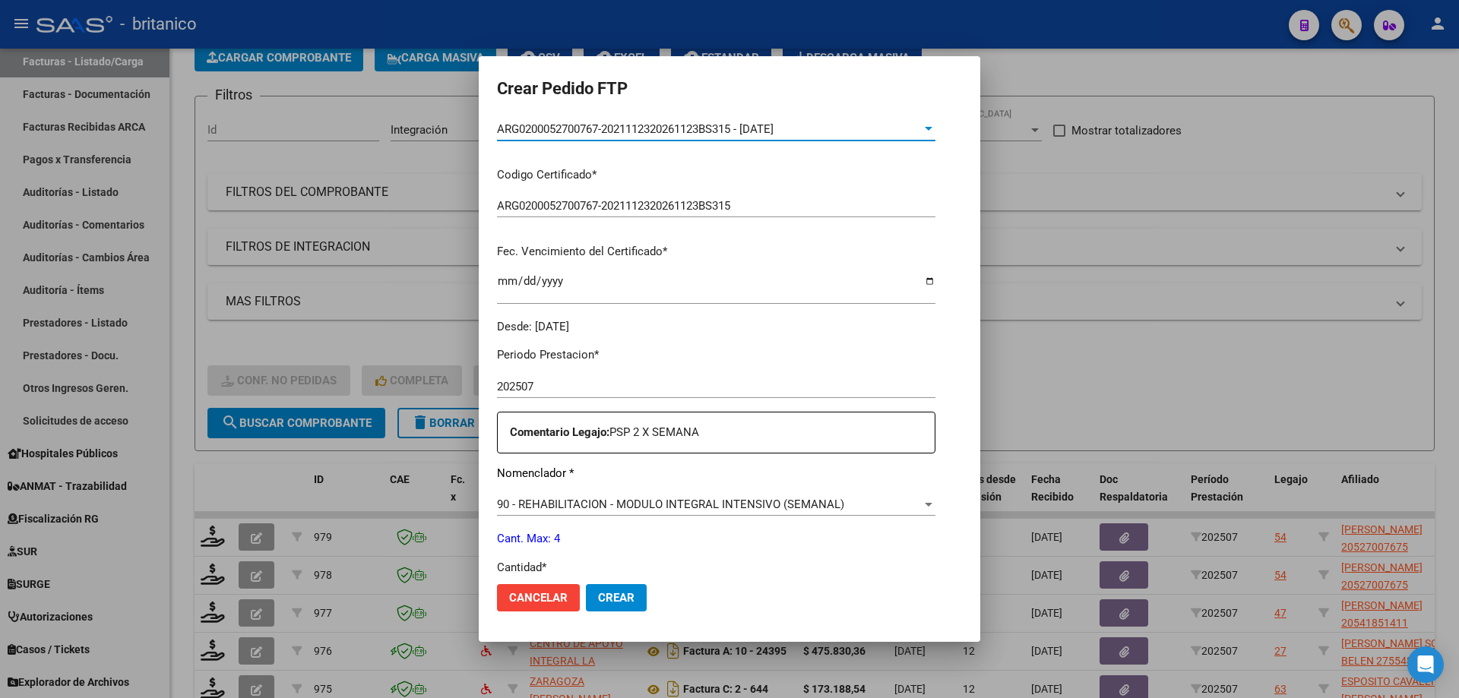
scroll to position [456, 0]
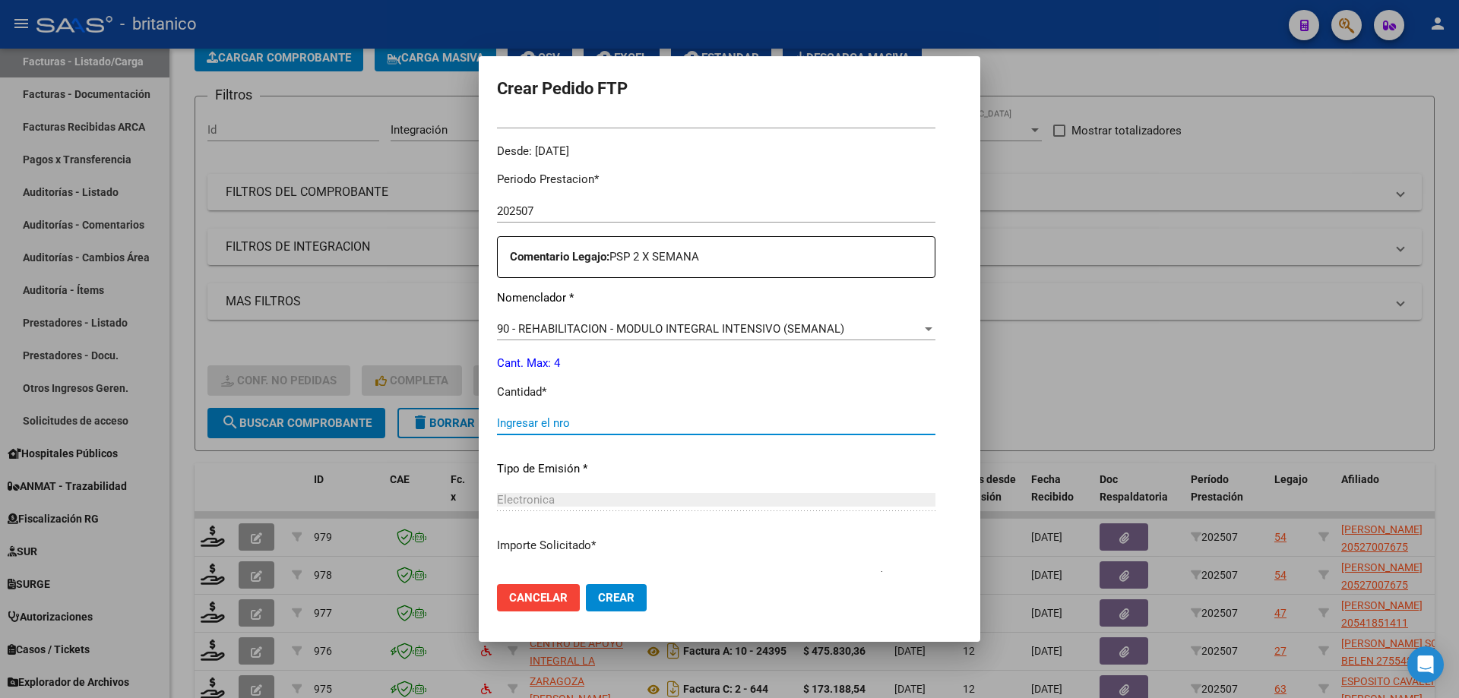
click at [549, 424] on input "Ingresar el nro" at bounding box center [716, 423] width 438 height 14
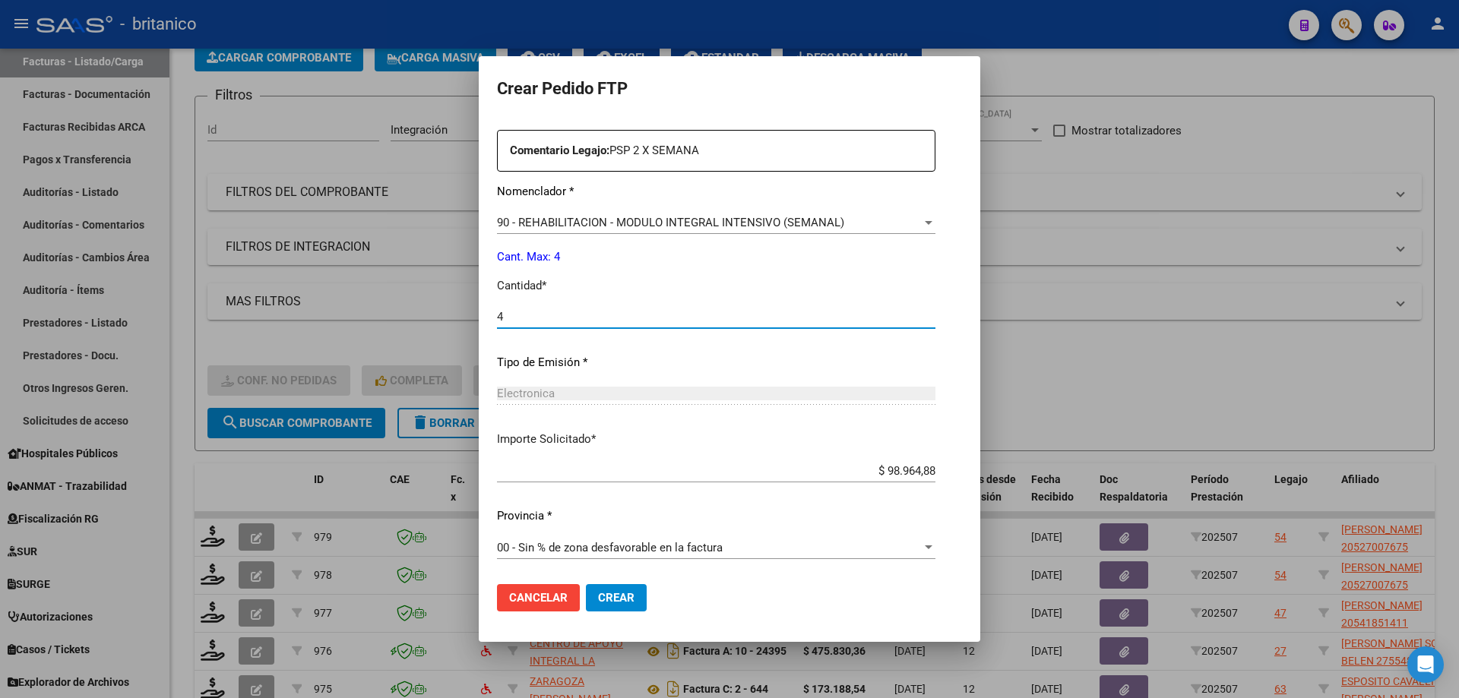
scroll to position [564, 0]
type input "4"
click at [598, 597] on span "Crear" at bounding box center [616, 598] width 36 height 14
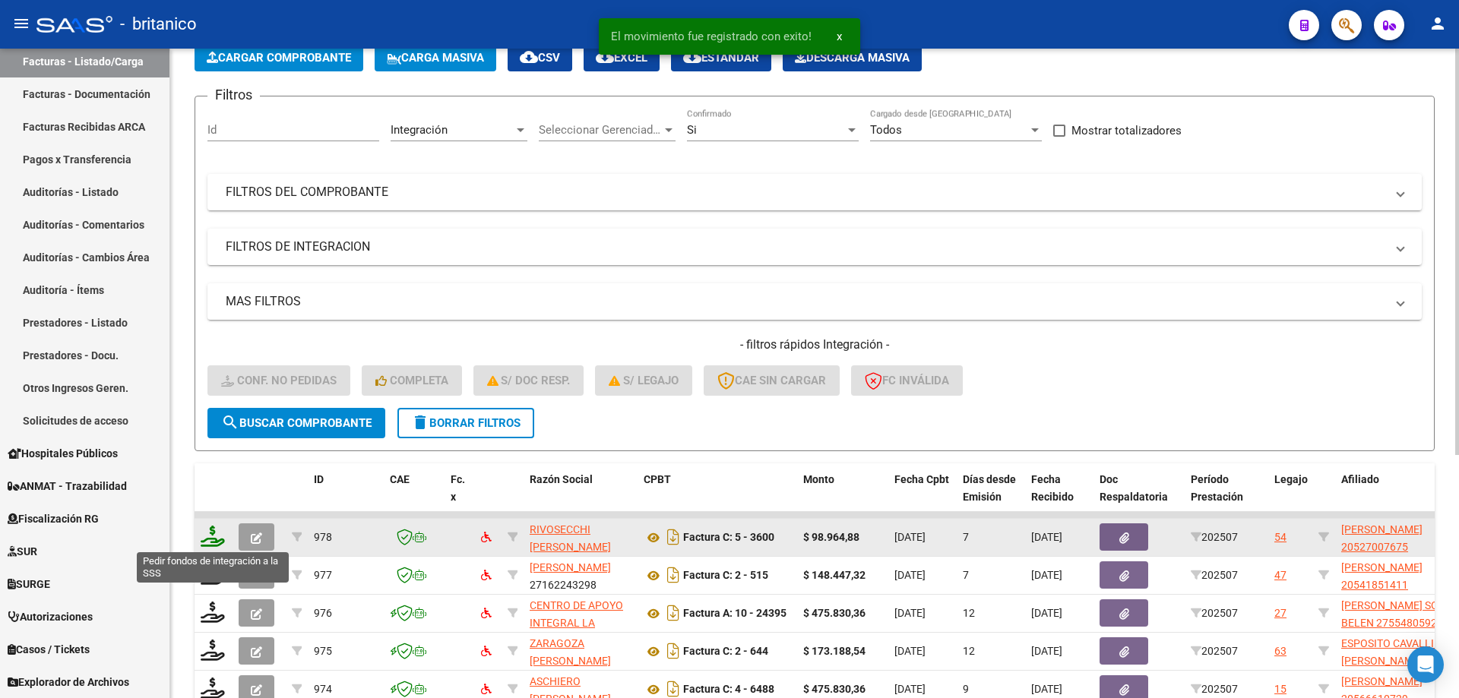
click at [213, 530] on icon at bounding box center [213, 536] width 24 height 21
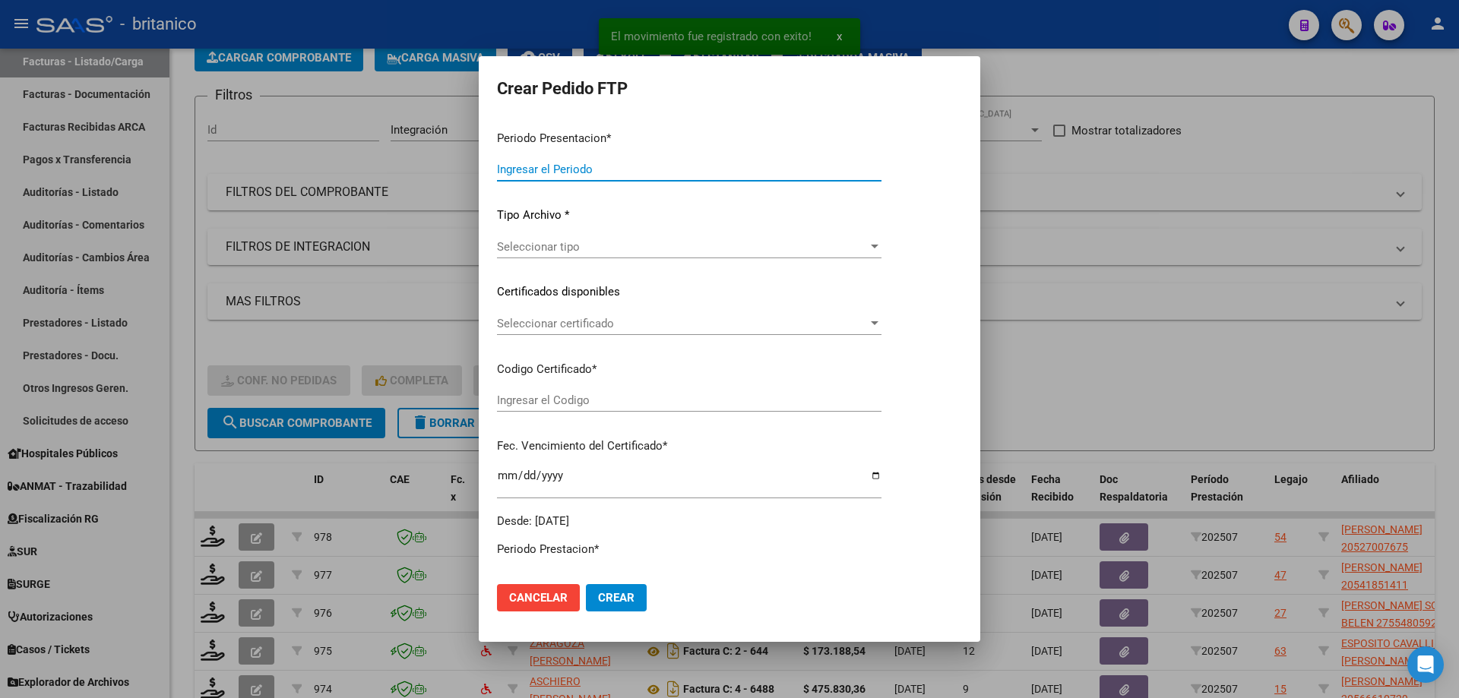
type input "202507"
type input "$ 98.964,88"
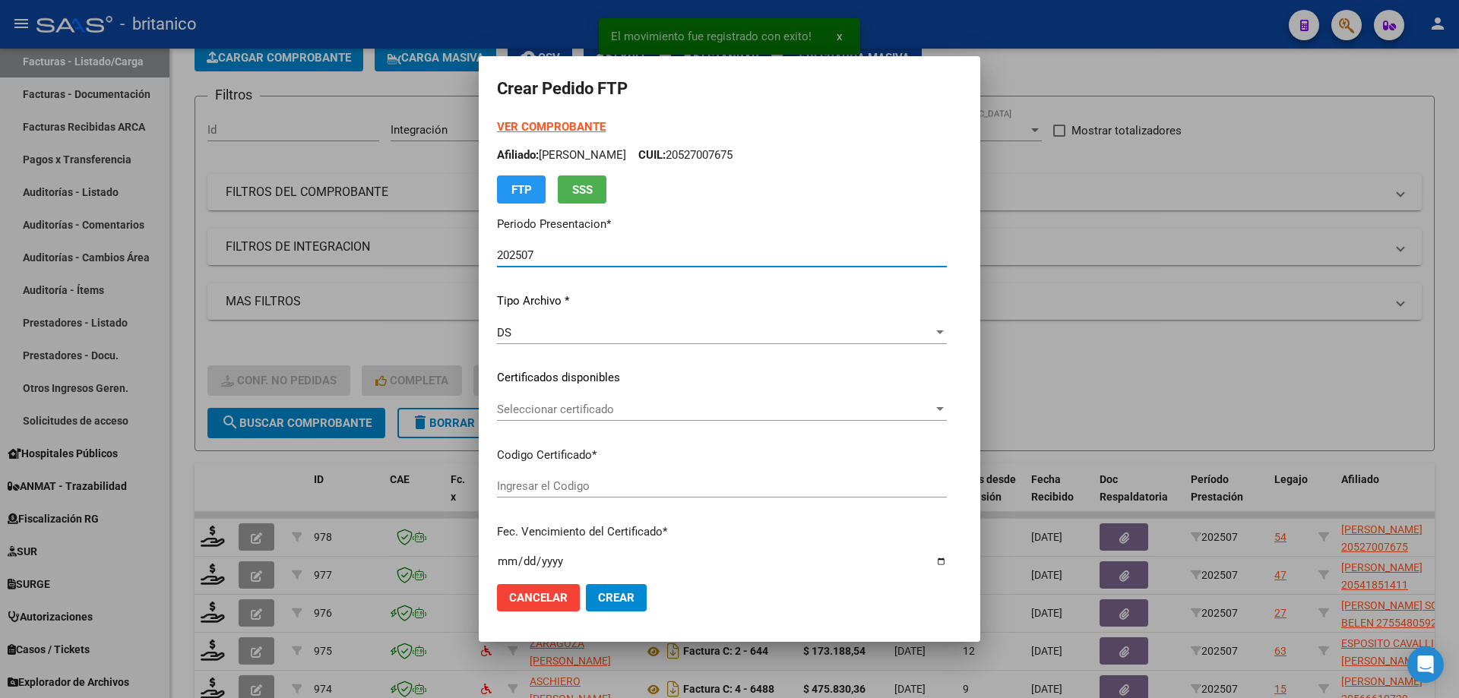
type input "ARG0200052700767-2021112320261123BS315"
type input "[DATE]"
click at [500, 391] on div "VER COMPROBANTE ARCA Padrón Afiliado: [PERSON_NAME]: 20527007675 FTP SSS Period…" at bounding box center [722, 367] width 450 height 497
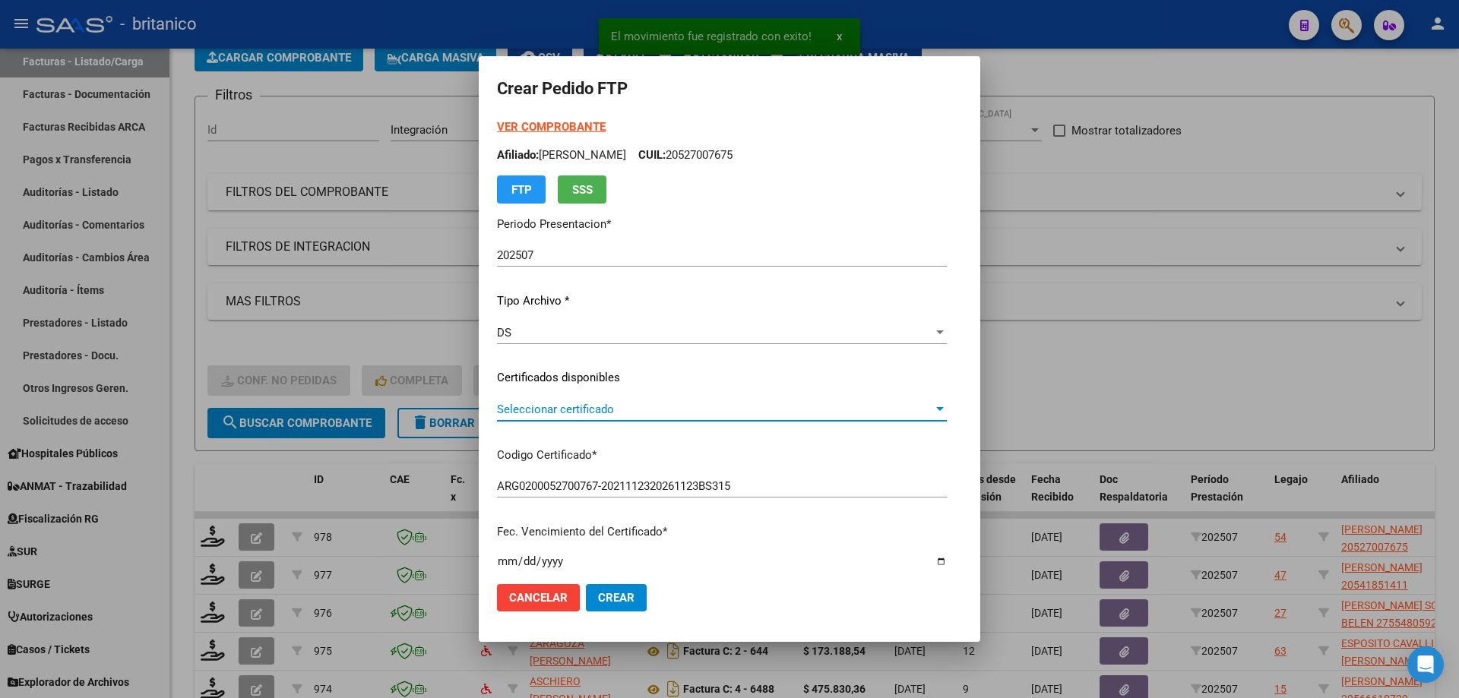
click at [508, 410] on span "Seleccionar certificado" at bounding box center [715, 410] width 436 height 14
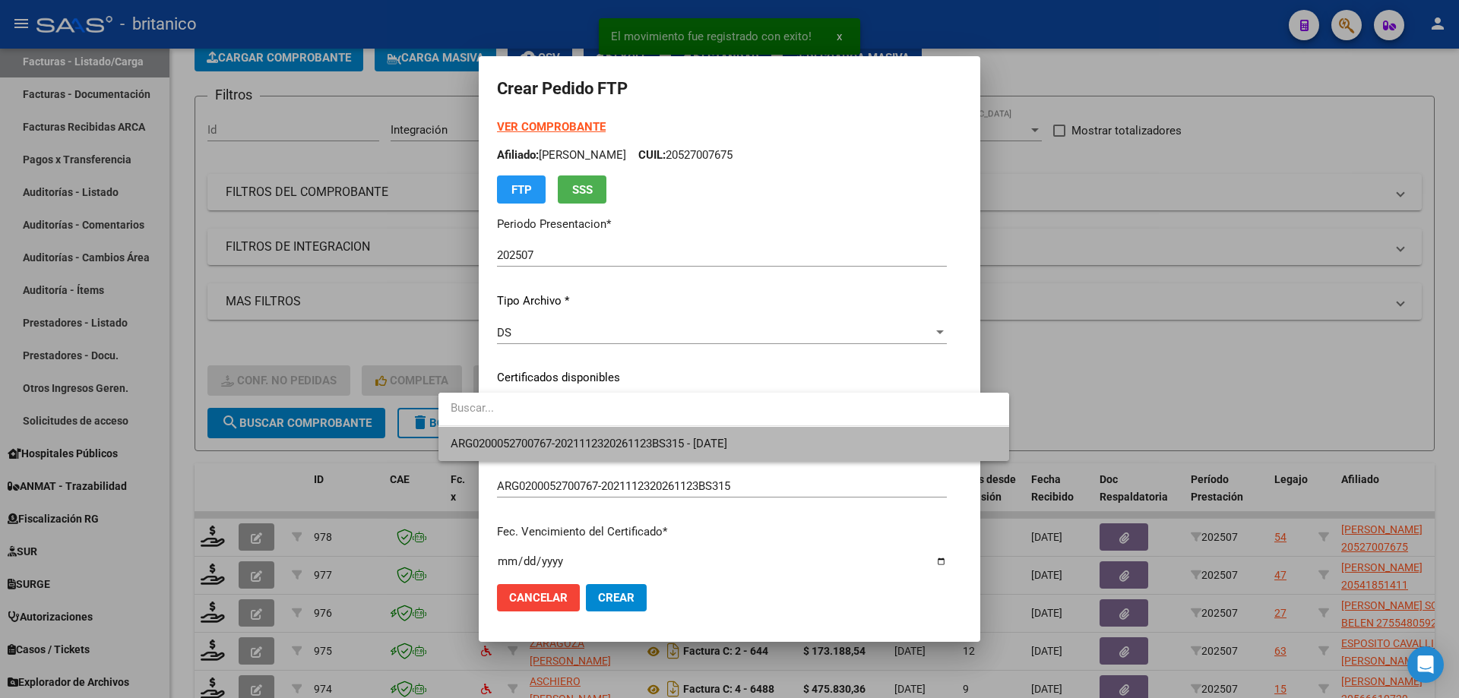
click at [568, 434] on span "ARG0200052700767-2021112320261123BS315 - [DATE]" at bounding box center [724, 444] width 546 height 34
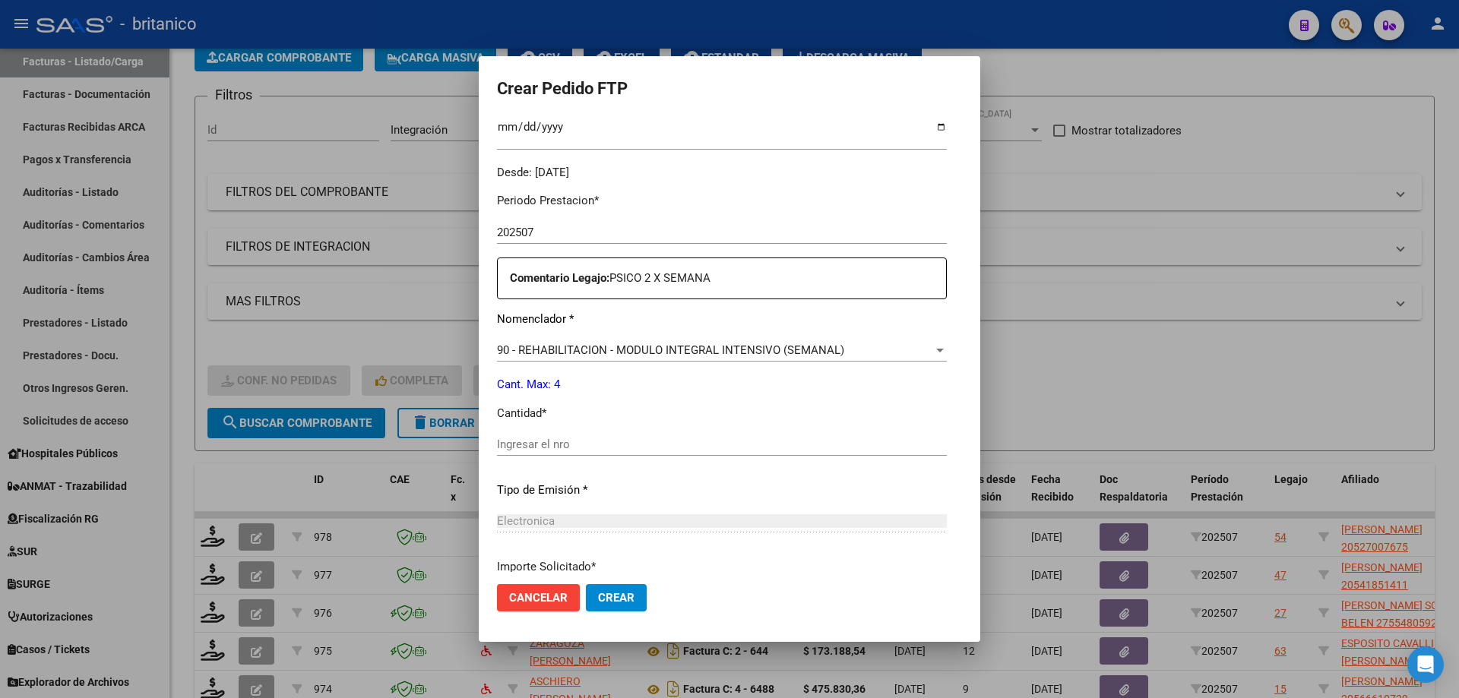
scroll to position [456, 0]
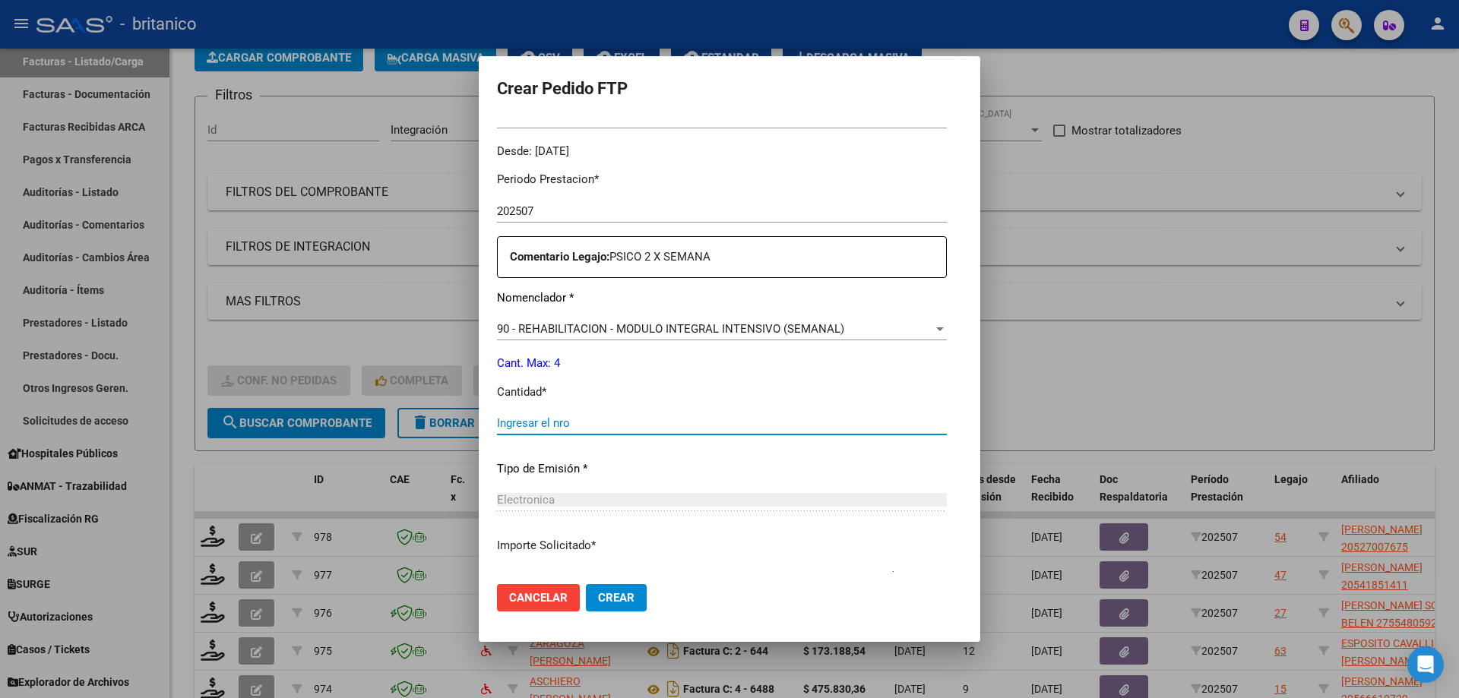
click at [497, 419] on input "Ingresar el nro" at bounding box center [722, 423] width 450 height 14
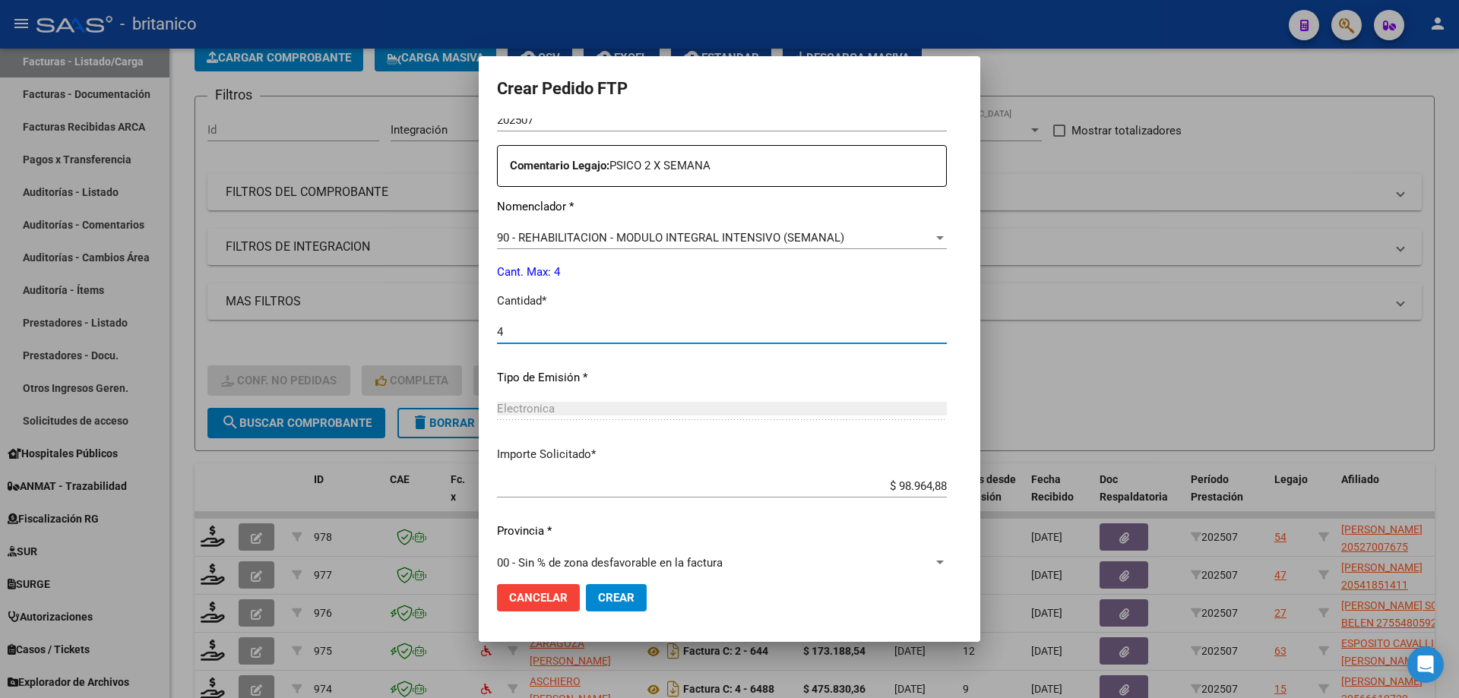
scroll to position [564, 0]
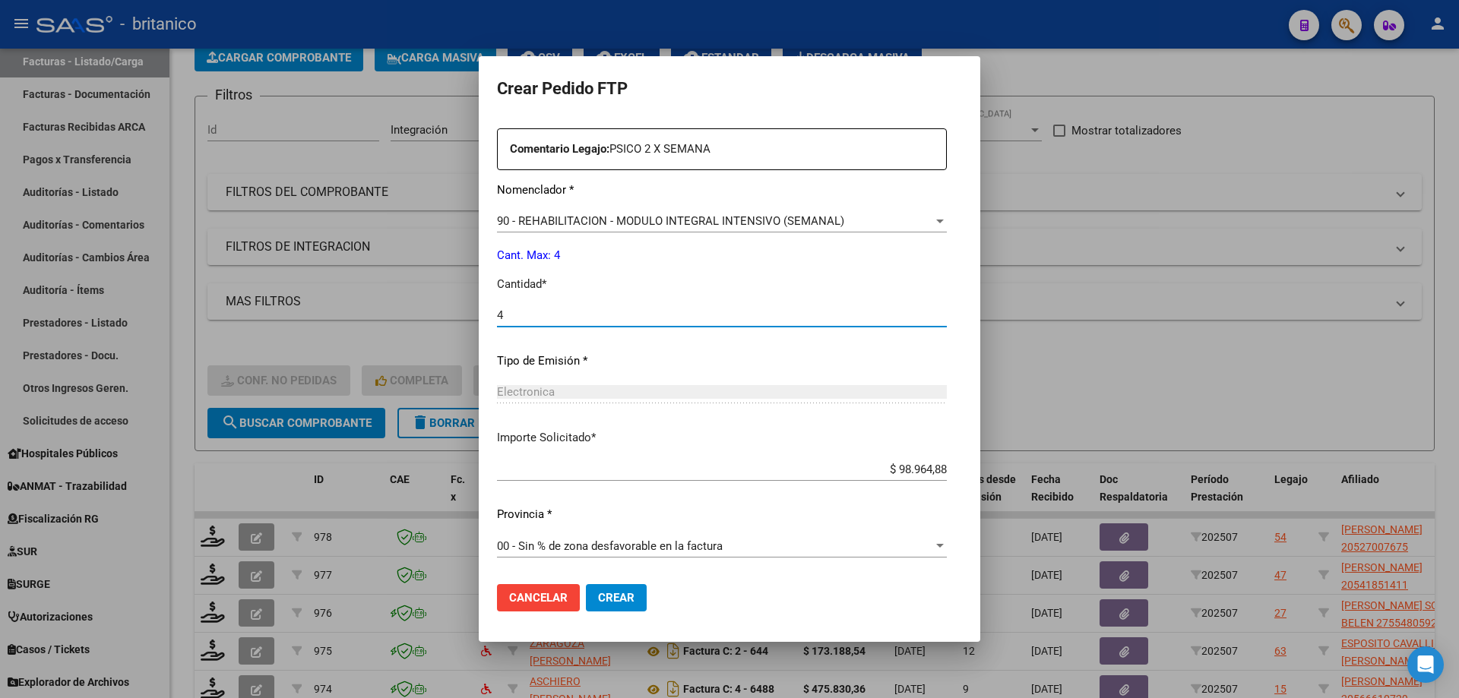
type input "4"
click at [598, 596] on span "Crear" at bounding box center [616, 598] width 36 height 14
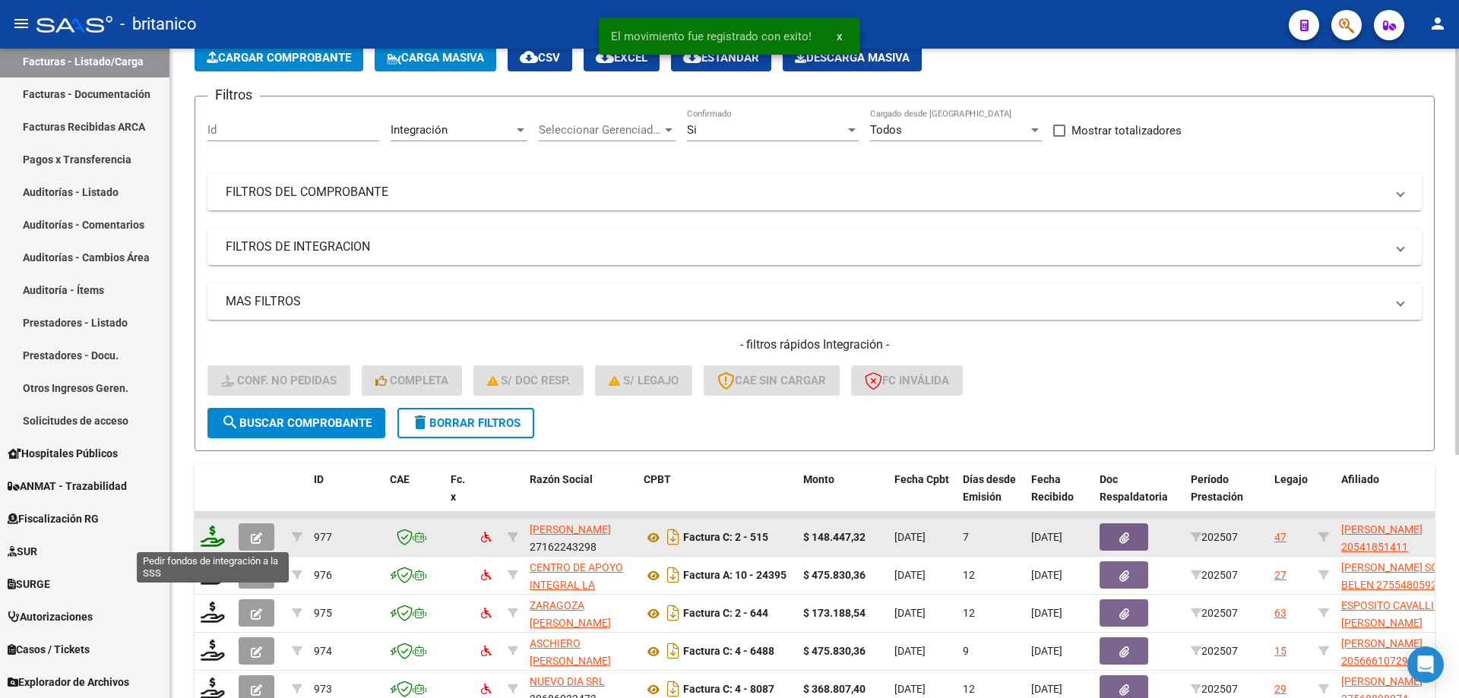
click at [220, 536] on icon at bounding box center [213, 536] width 24 height 21
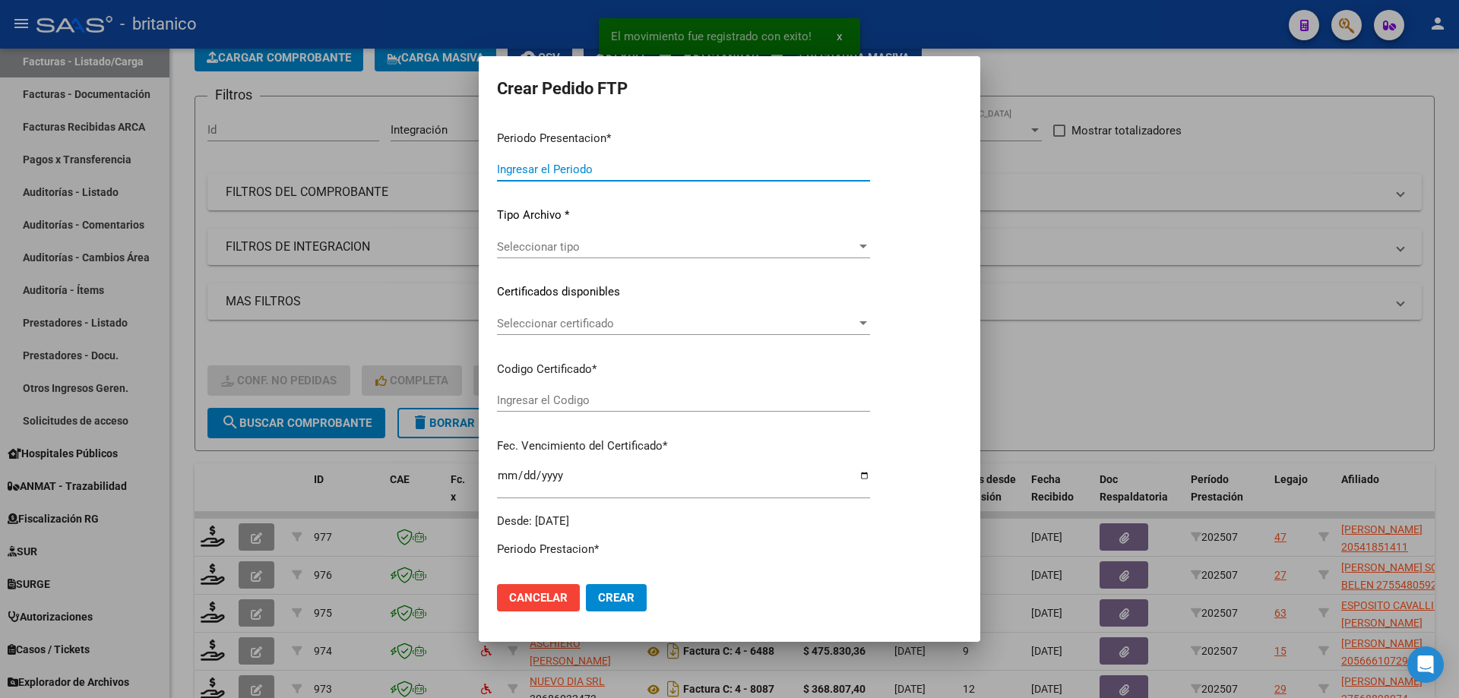
type input "202507"
type input "$ 148.447,32"
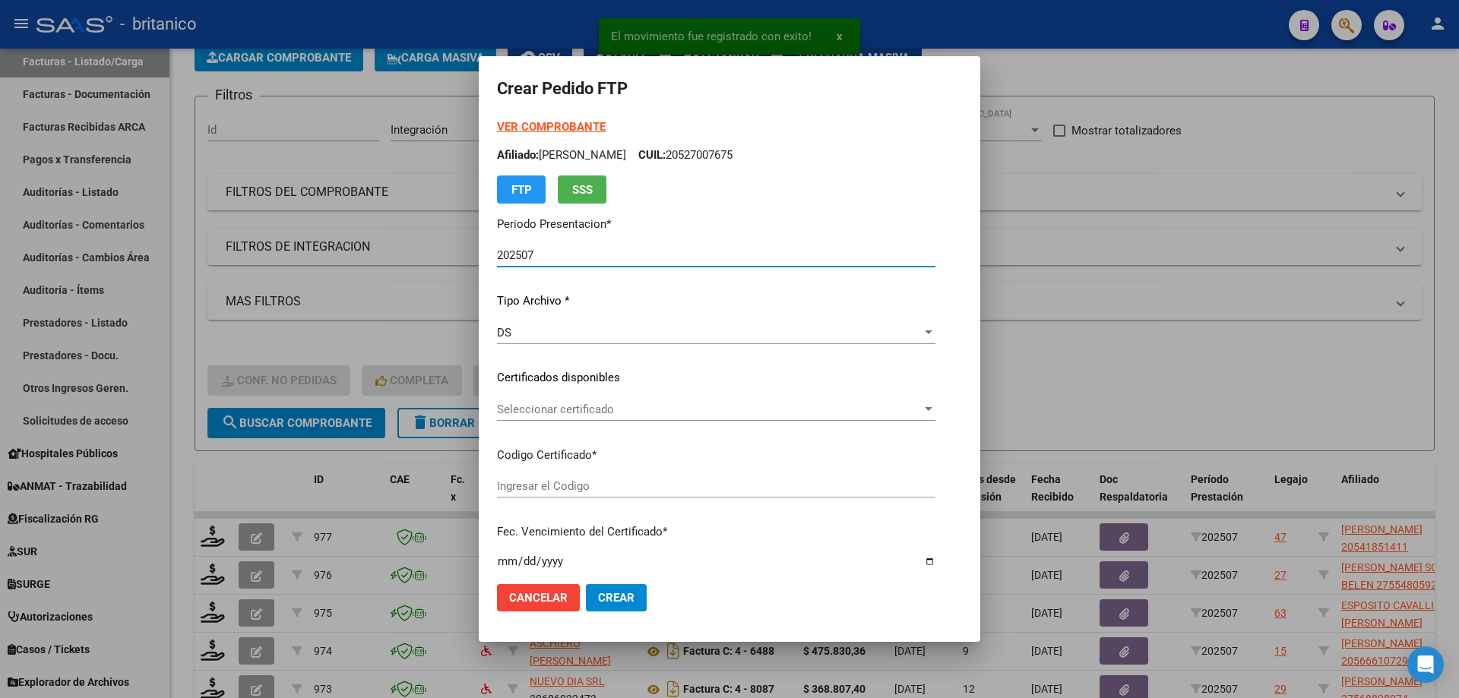
type input "ARG020005418514120230419-20260419CBA536"
type input "[DATE]"
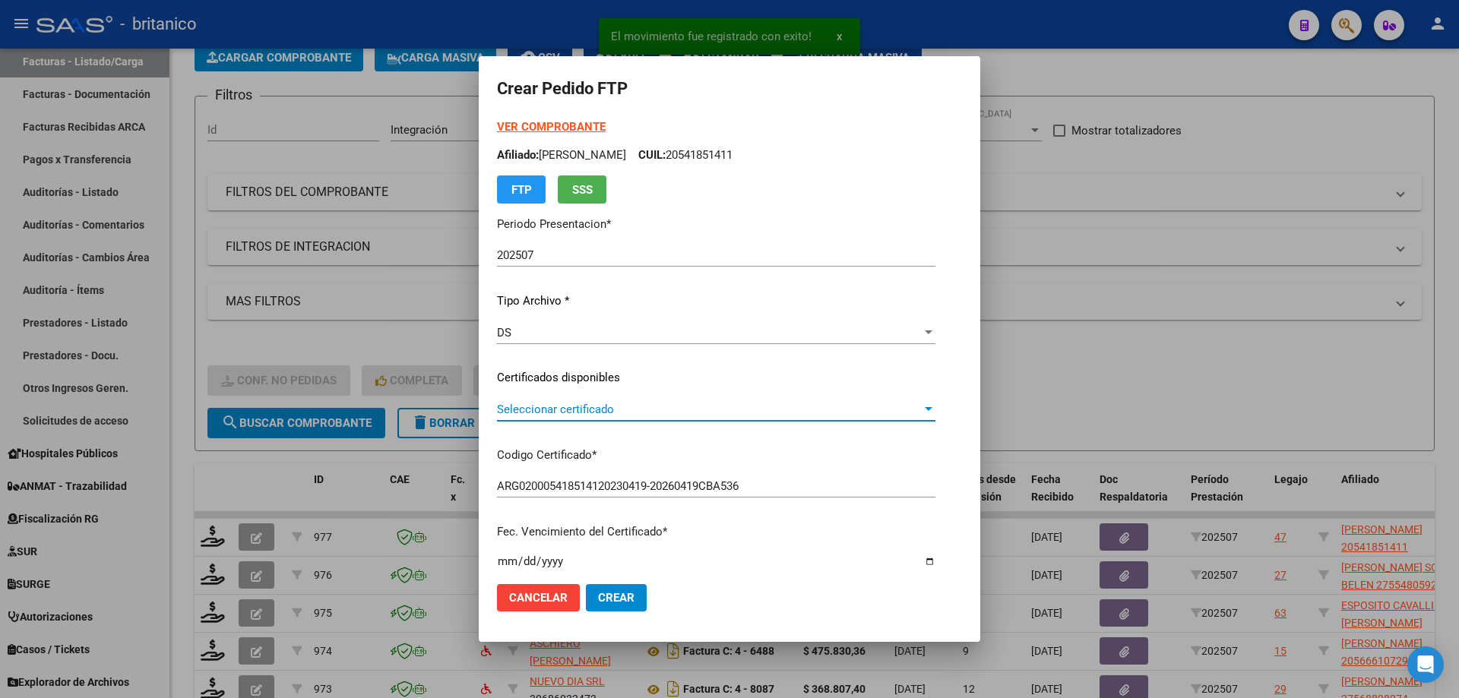
click at [547, 404] on span "Seleccionar certificado" at bounding box center [709, 410] width 425 height 14
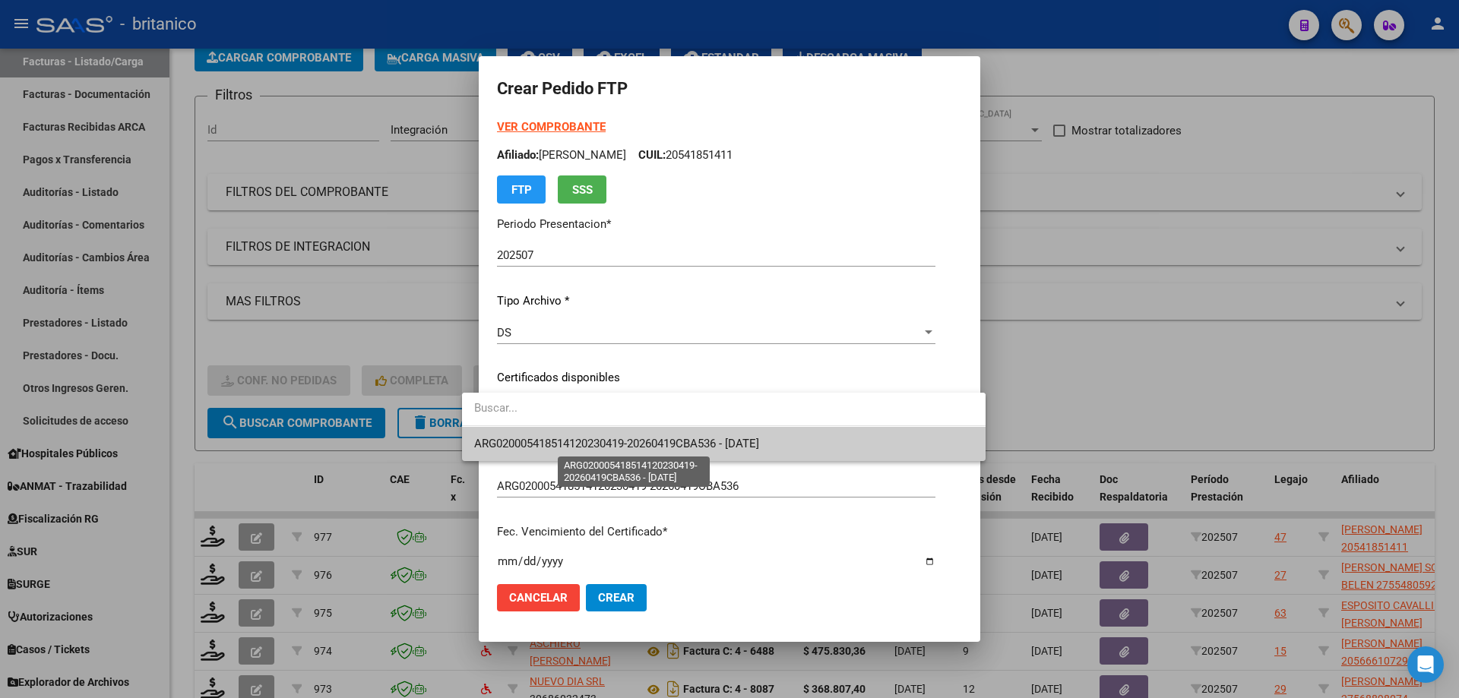
click at [571, 442] on span "ARG020005418514120230419-20260419CBA536 - [DATE]" at bounding box center [616, 444] width 285 height 14
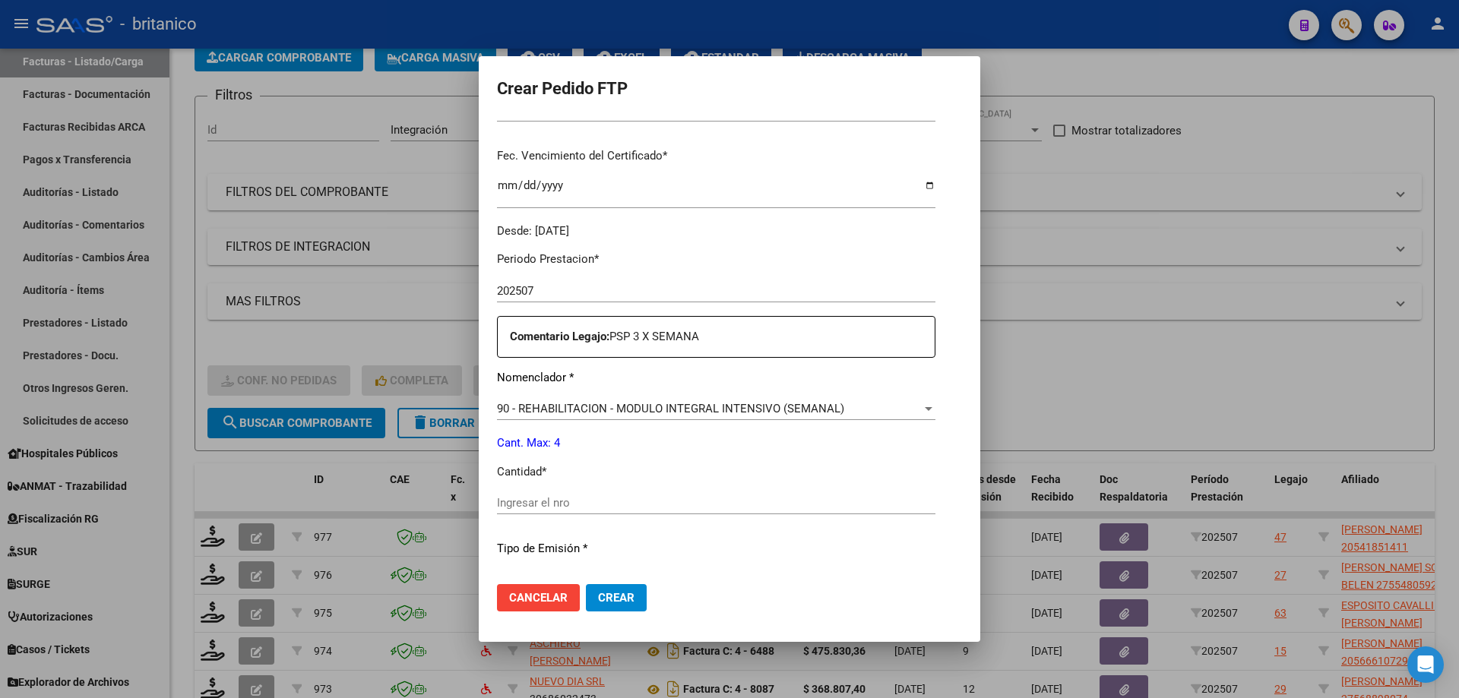
scroll to position [380, 0]
click at [610, 499] on input "Ingresar el nro" at bounding box center [716, 499] width 438 height 14
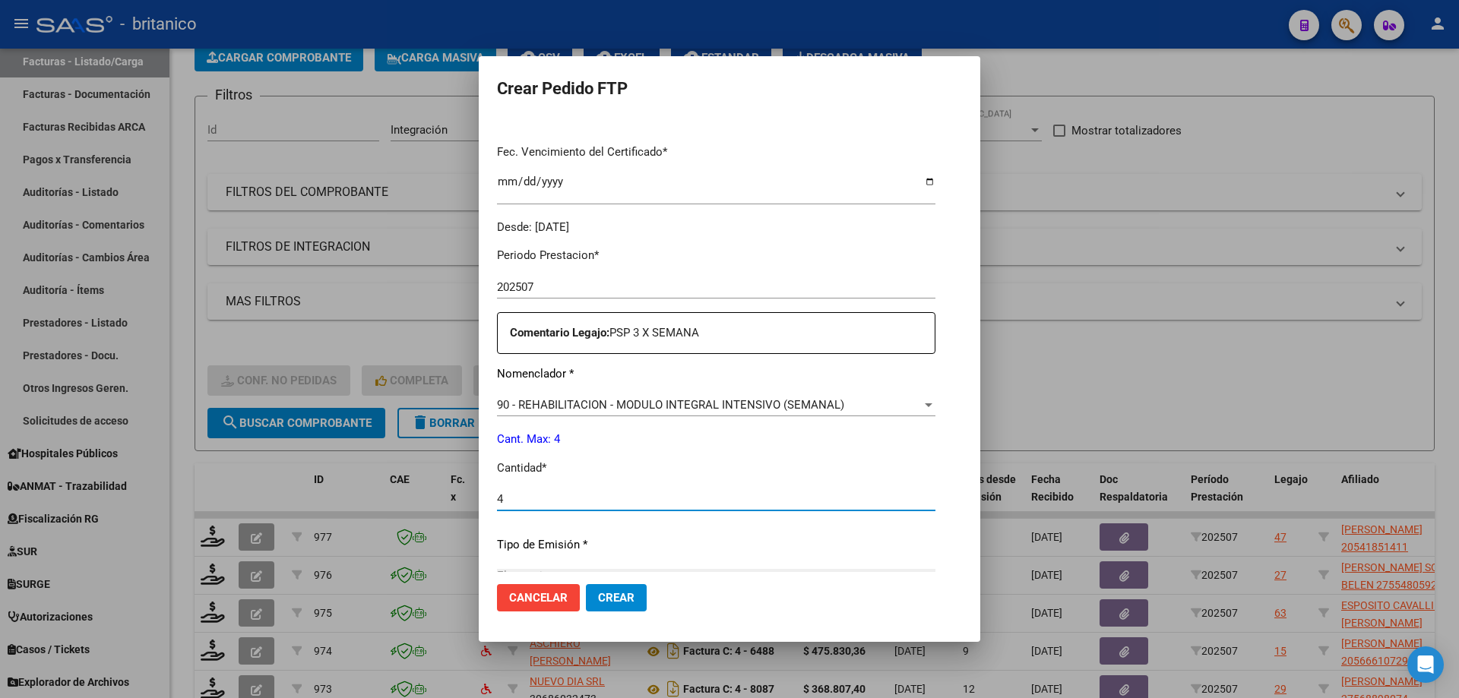
scroll to position [564, 0]
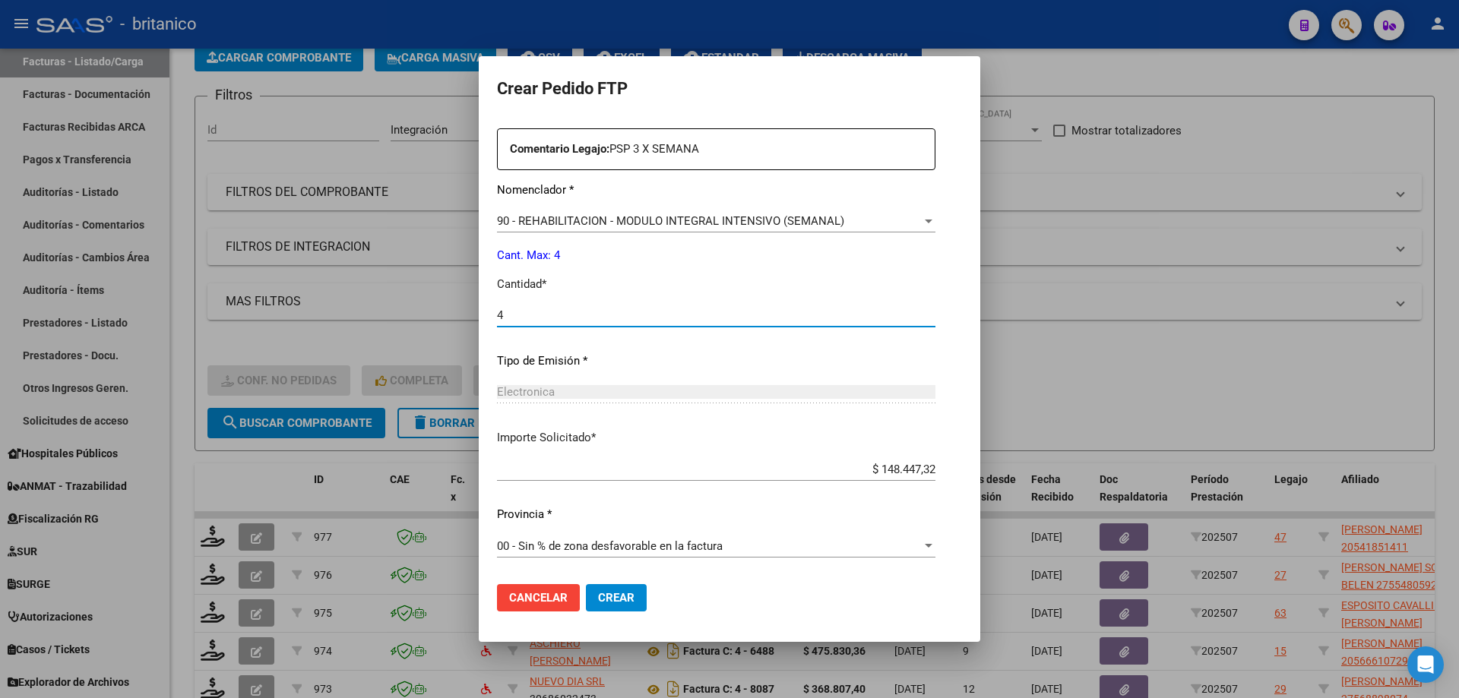
type input "4"
click at [608, 600] on span "Crear" at bounding box center [616, 598] width 36 height 14
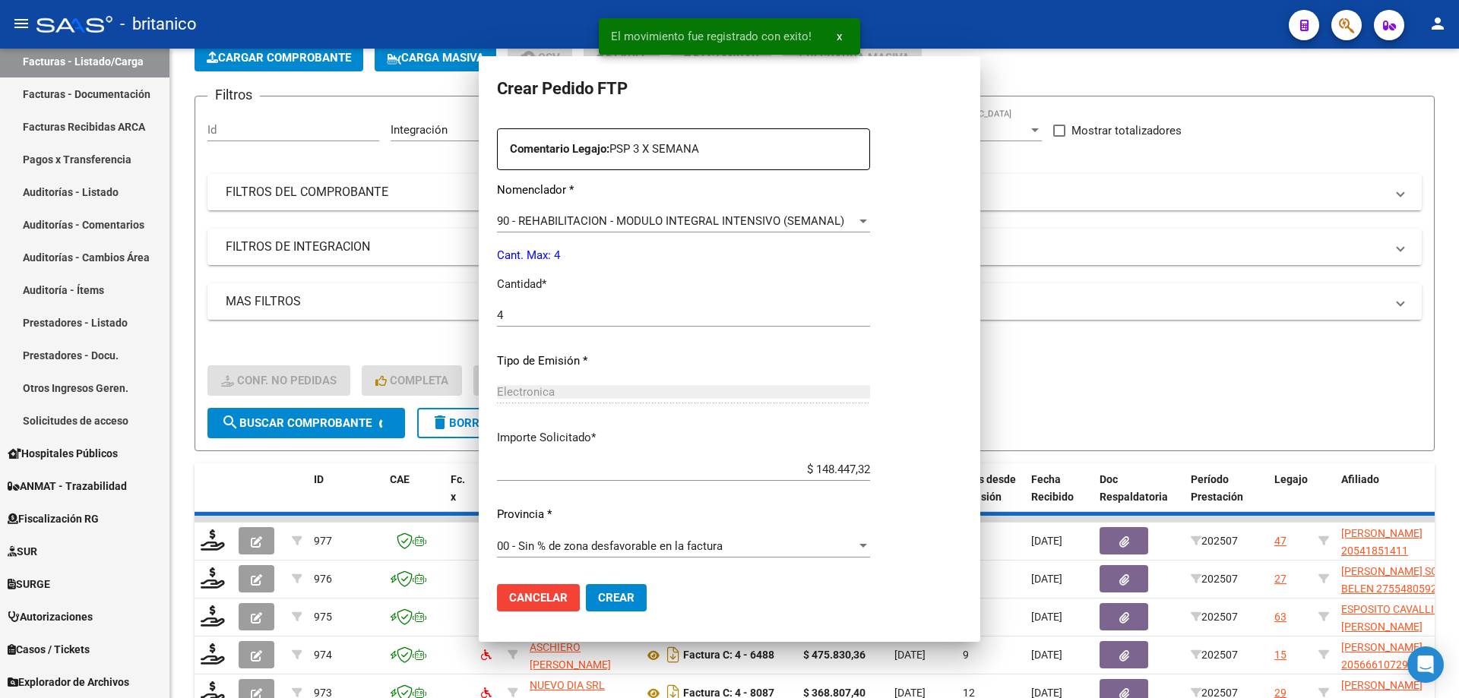
scroll to position [0, 0]
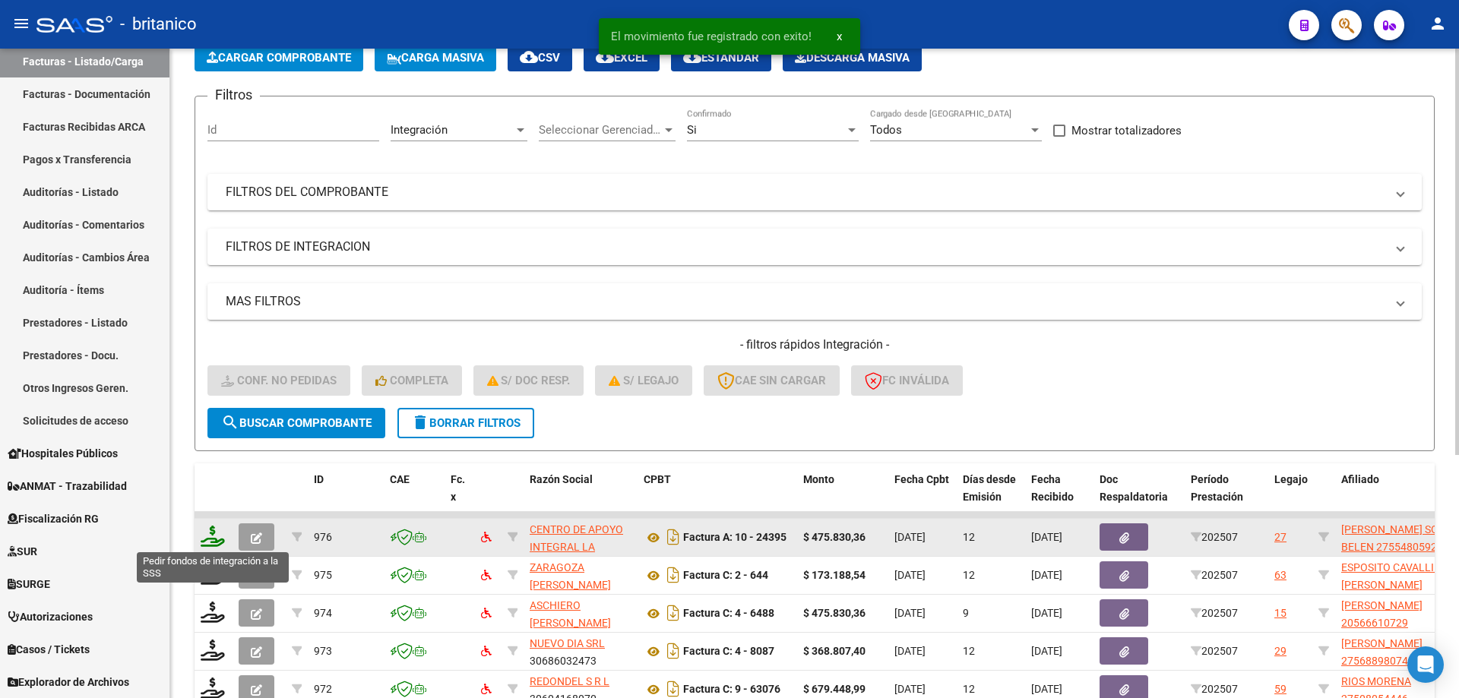
click at [208, 536] on icon at bounding box center [213, 536] width 24 height 21
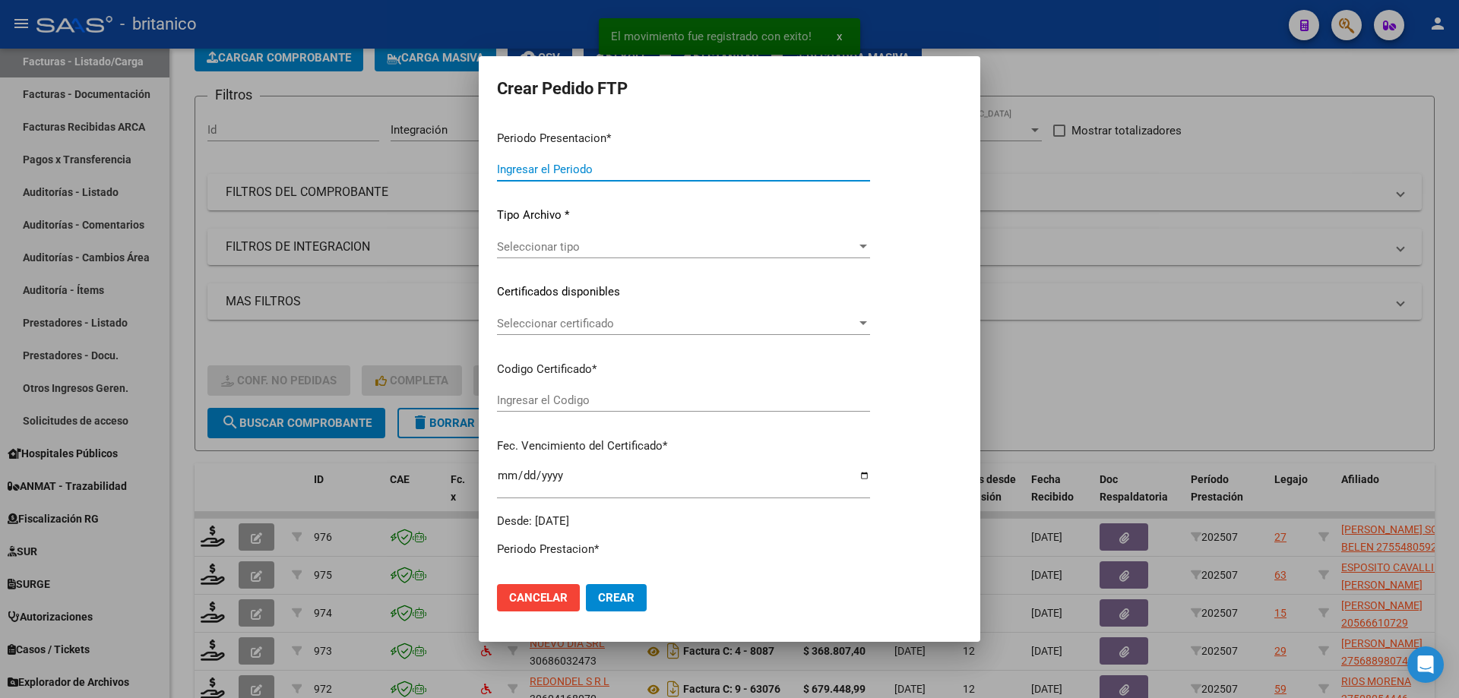
type input "202507"
type input "$ 475.830,36"
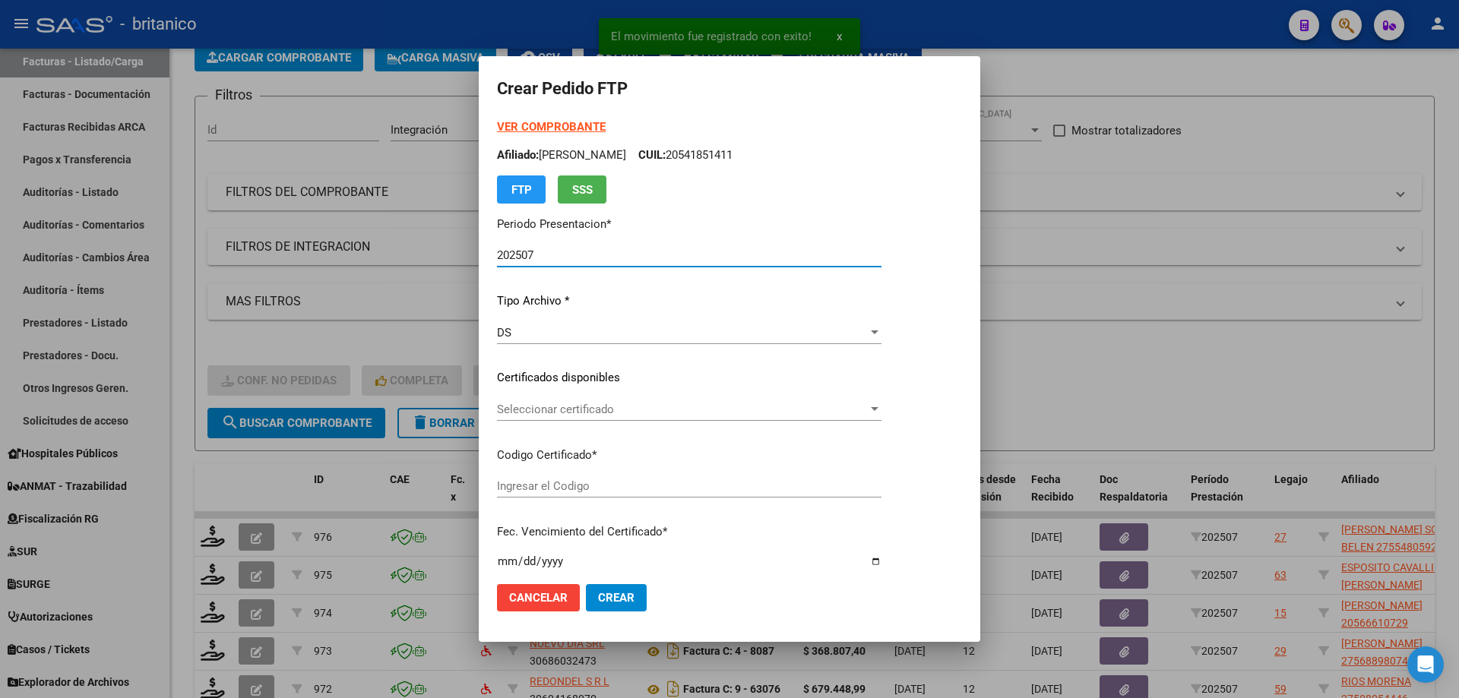
type input "ARG010055480592-20231020-20281020BUE430"
type input "[DATE]"
click at [572, 410] on span "Seleccionar certificado" at bounding box center [695, 410] width 396 height 14
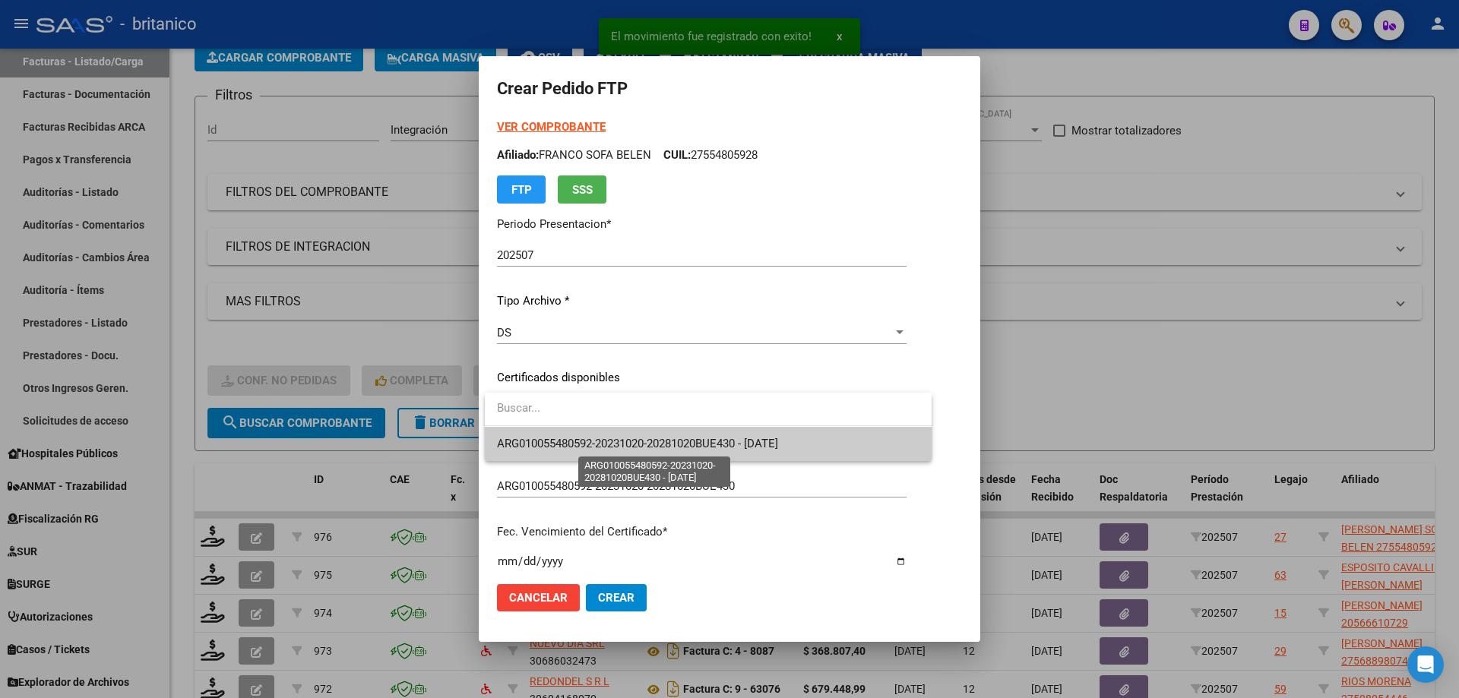
click at [582, 441] on span "ARG010055480592-20231020-20281020BUE430 - [DATE]" at bounding box center [637, 444] width 281 height 14
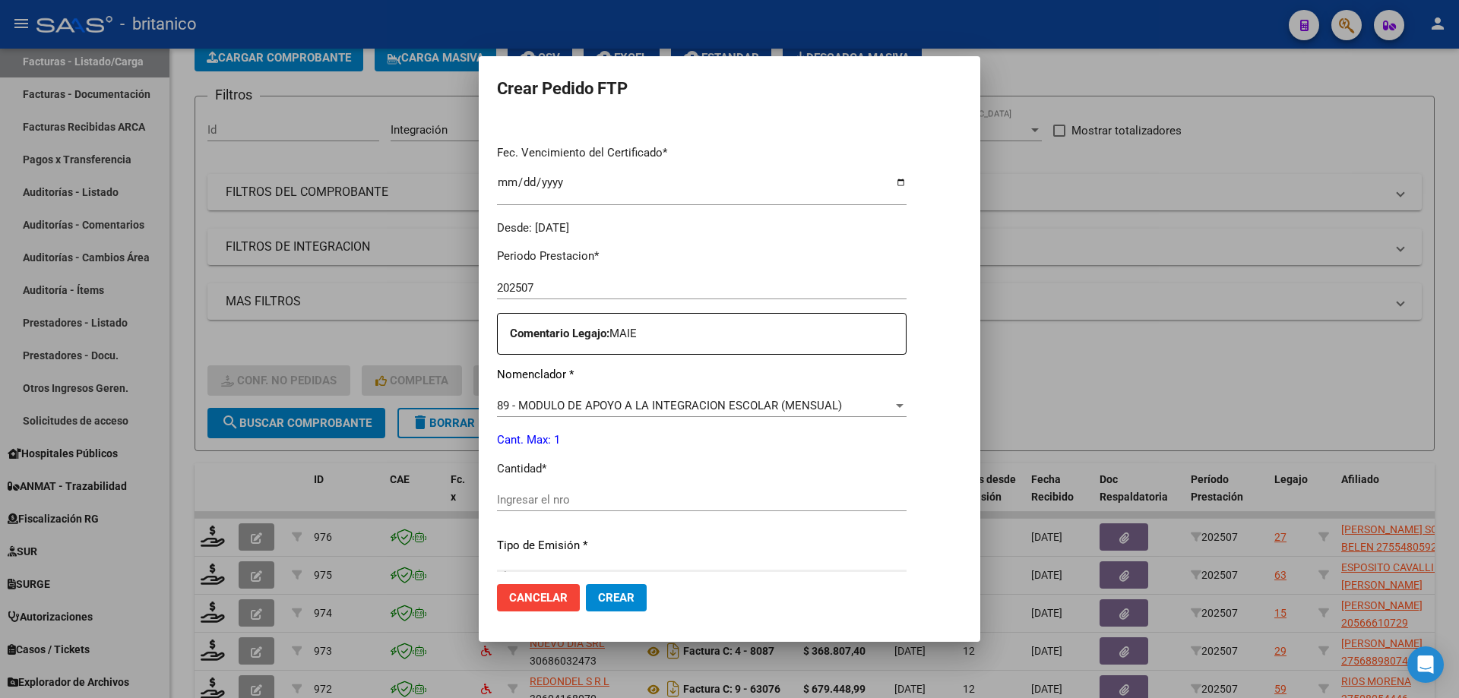
scroll to position [380, 0]
click at [614, 501] on input "Ingresar el nro" at bounding box center [702, 499] width 410 height 14
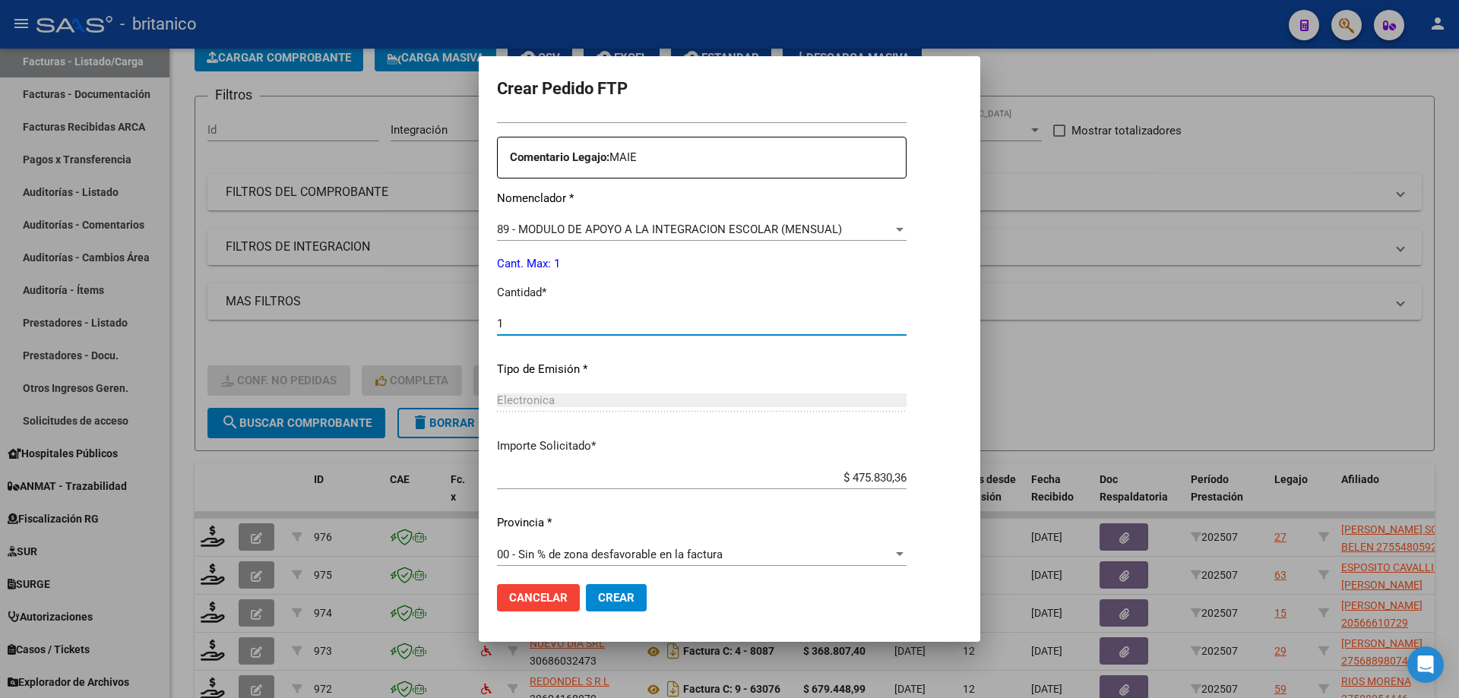
scroll to position [564, 0]
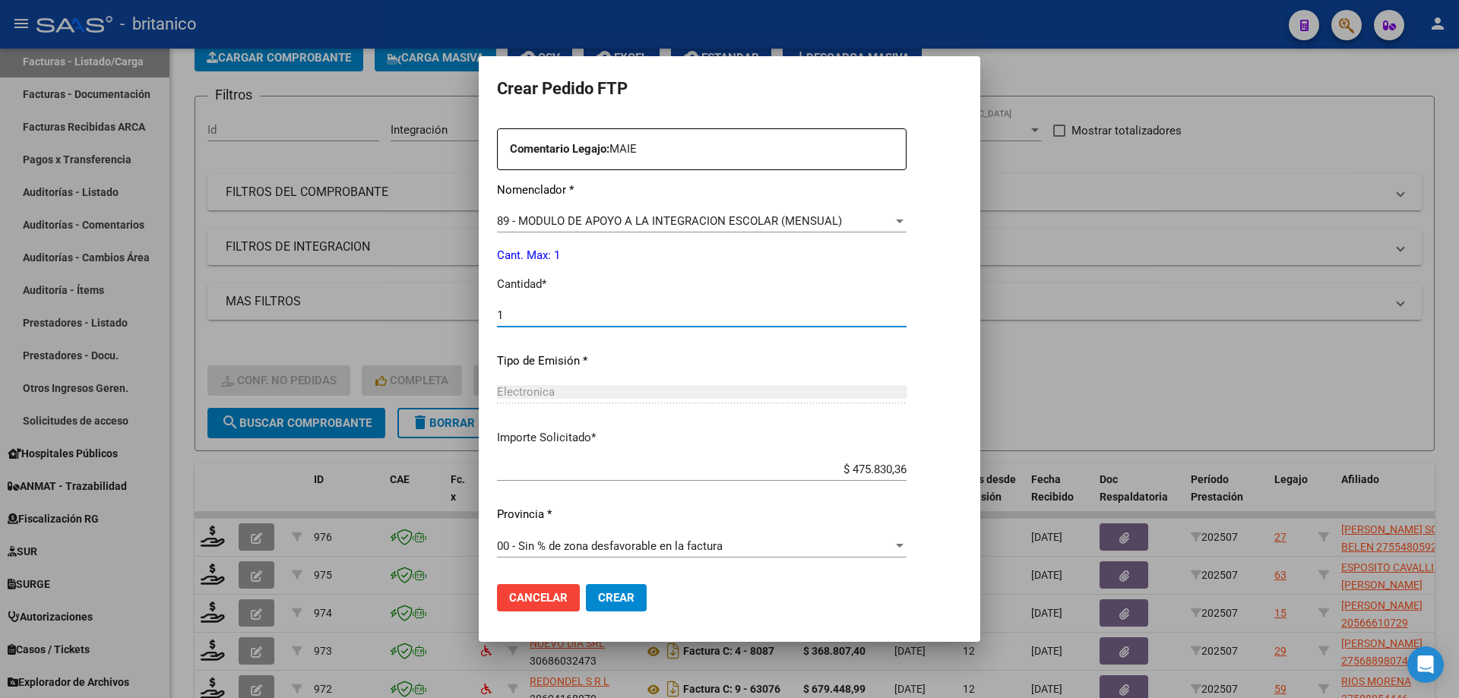
type input "1"
click at [627, 599] on span "Crear" at bounding box center [616, 598] width 36 height 14
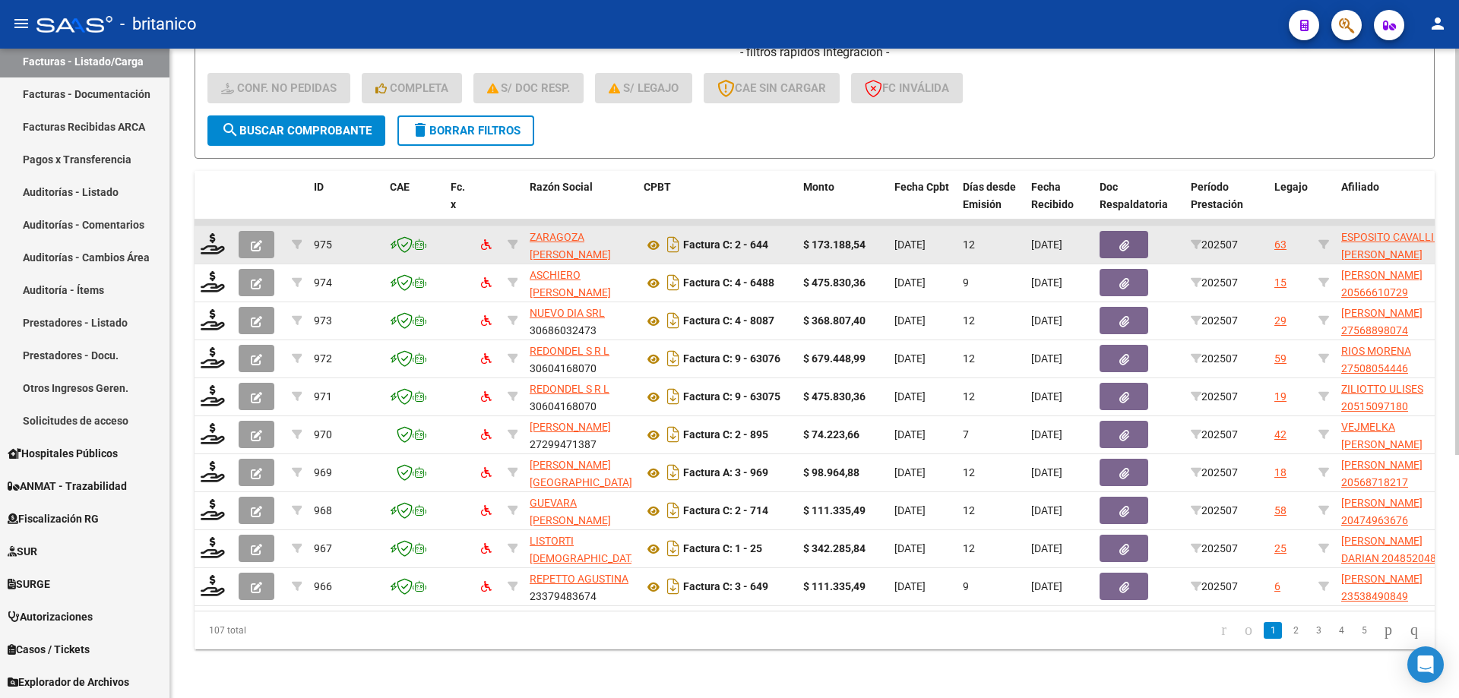
scroll to position [388, 0]
click at [205, 233] on icon at bounding box center [213, 243] width 24 height 21
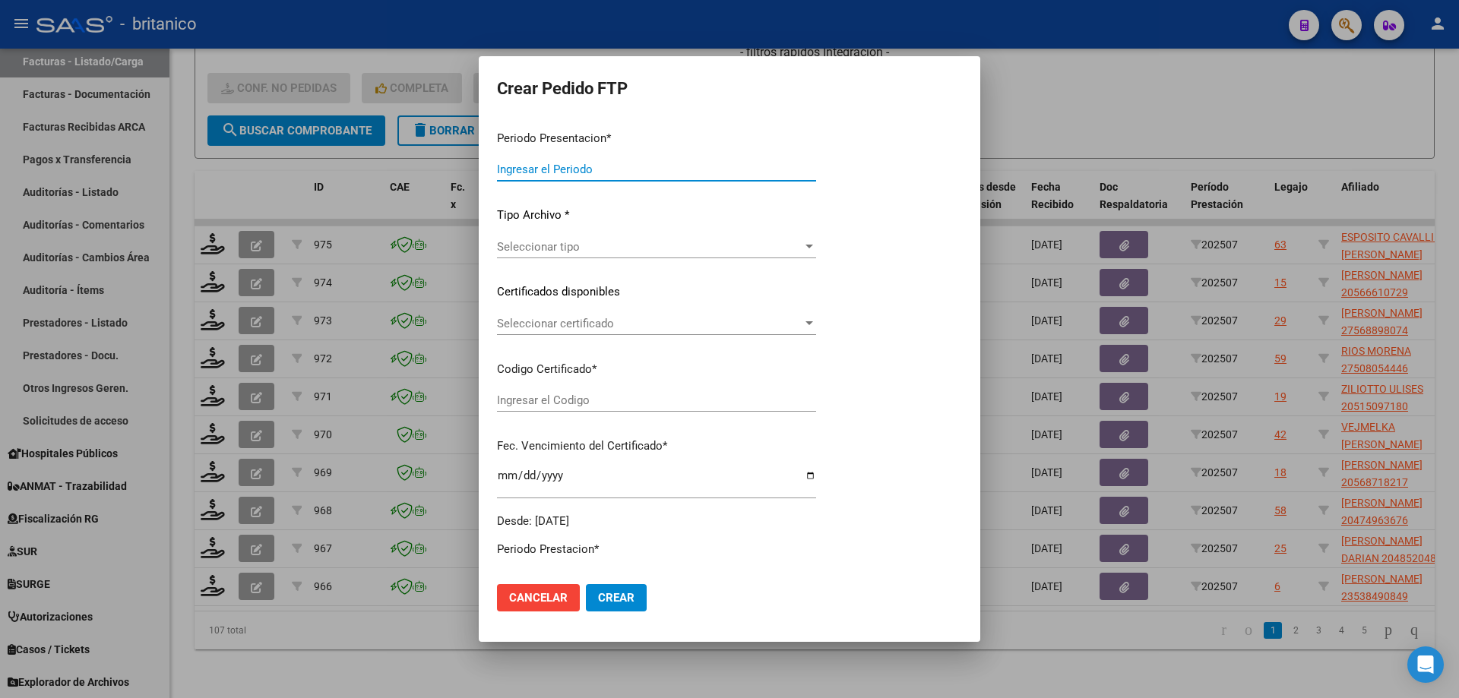
type input "202507"
type input "$ 173.188,54"
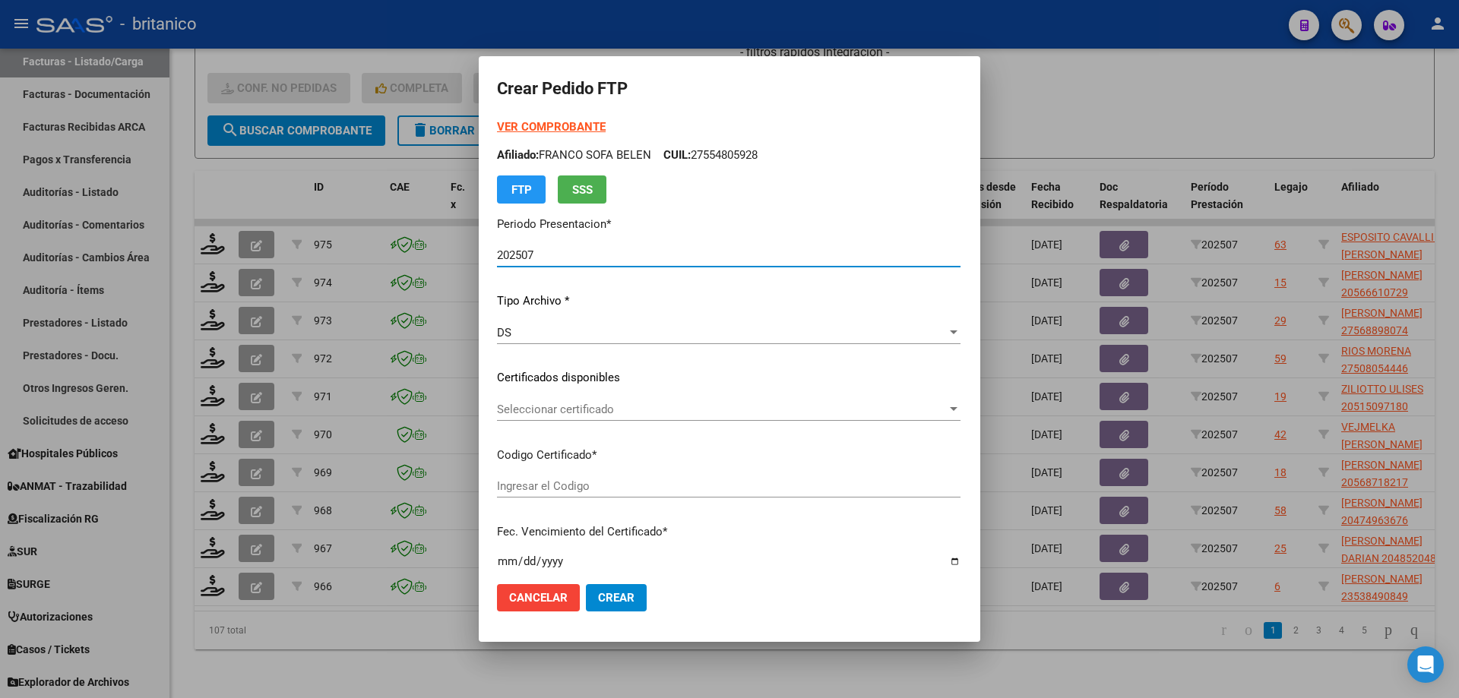
type input "ARG0200053416651-20211103-20231103BS530"
type input "[DATE]"
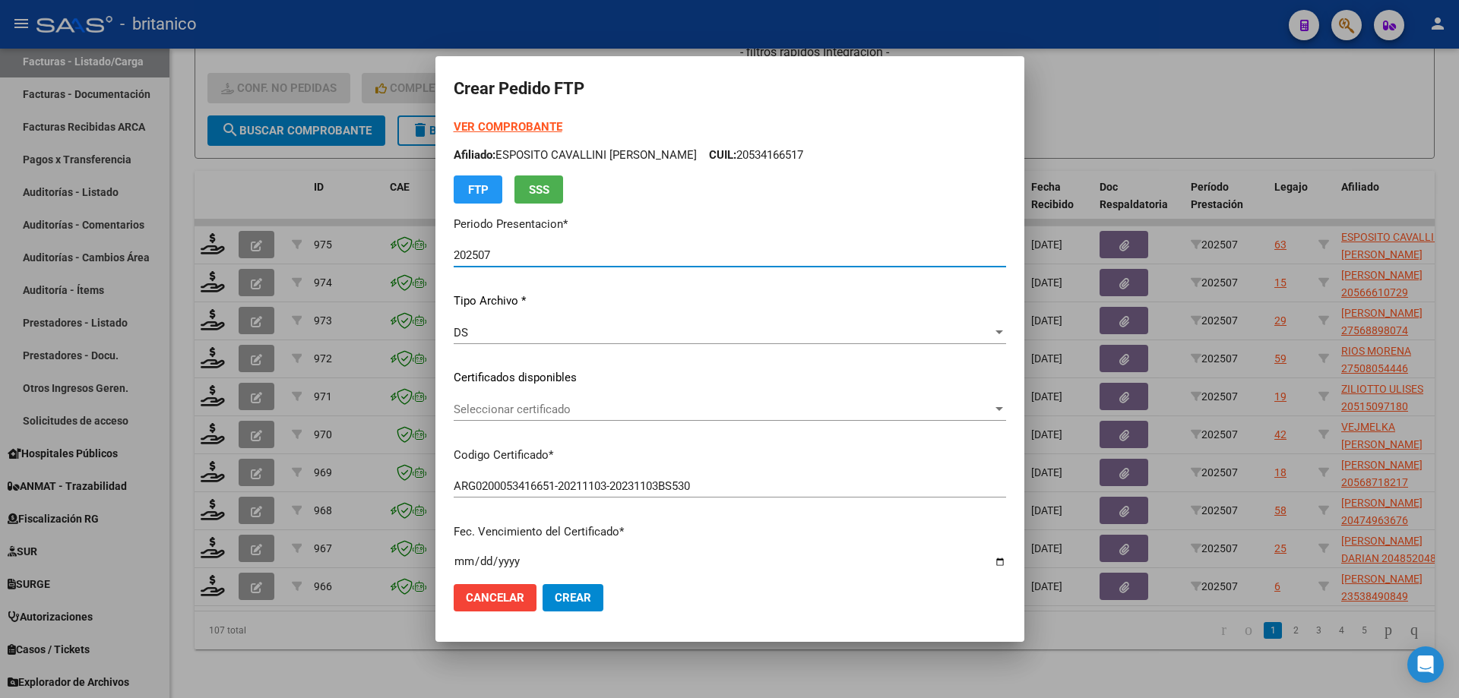
click at [587, 405] on span "Seleccionar certificado" at bounding box center [723, 410] width 539 height 14
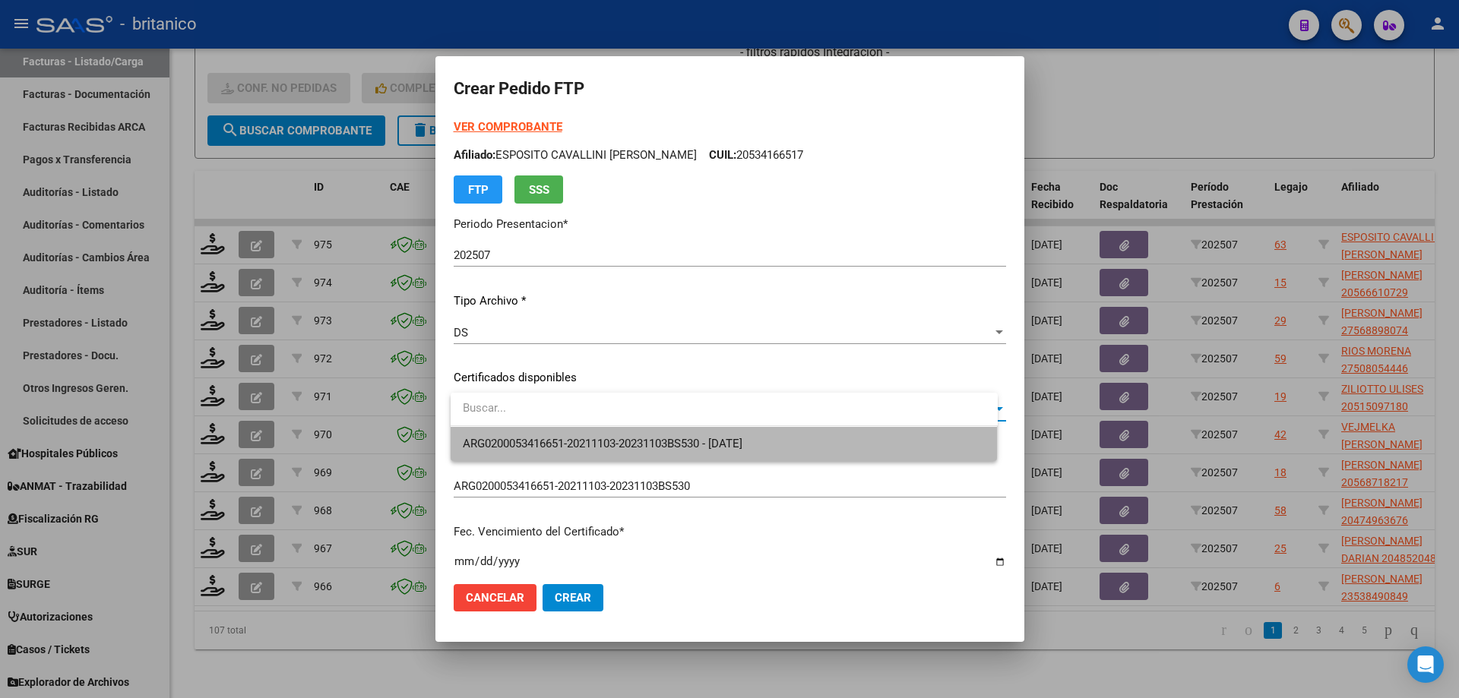
click at [597, 433] on span "ARG0200053416651-20211103-20231103BS530 - [DATE]" at bounding box center [724, 444] width 523 height 34
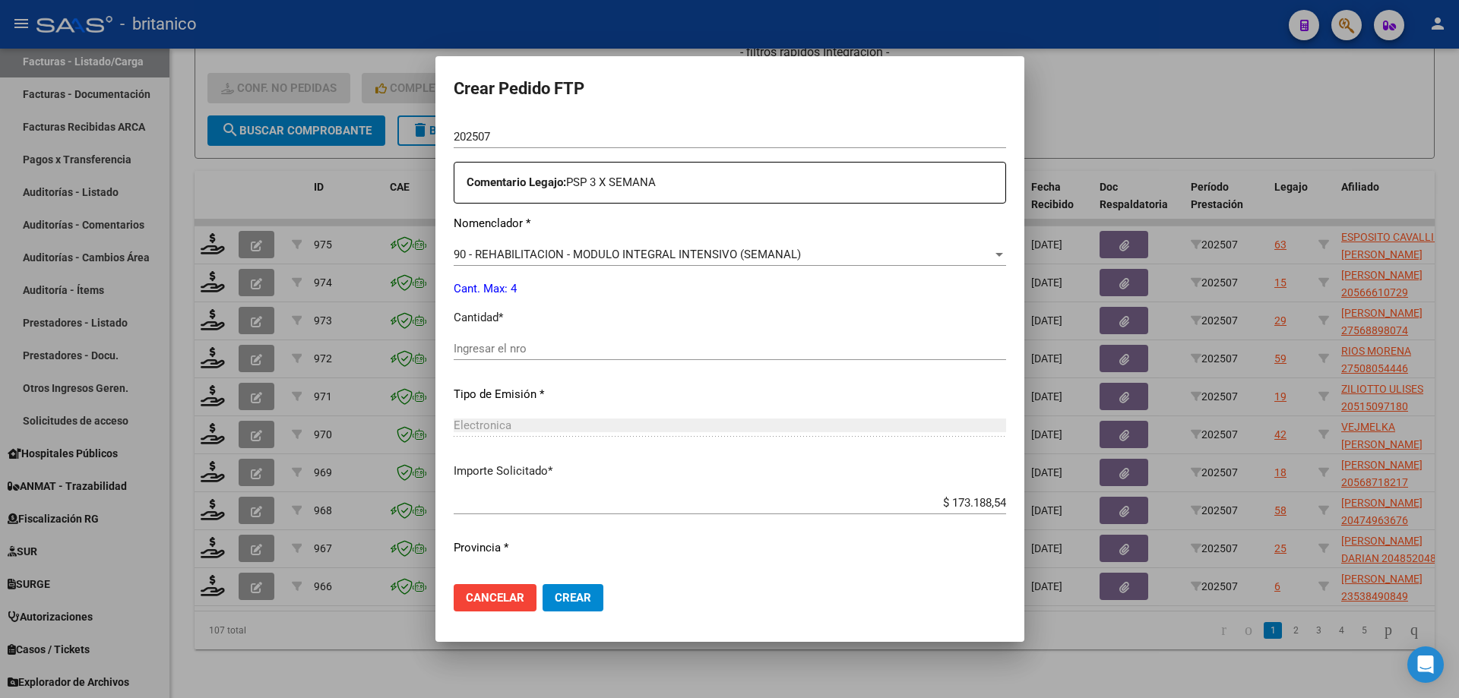
scroll to position [564, 0]
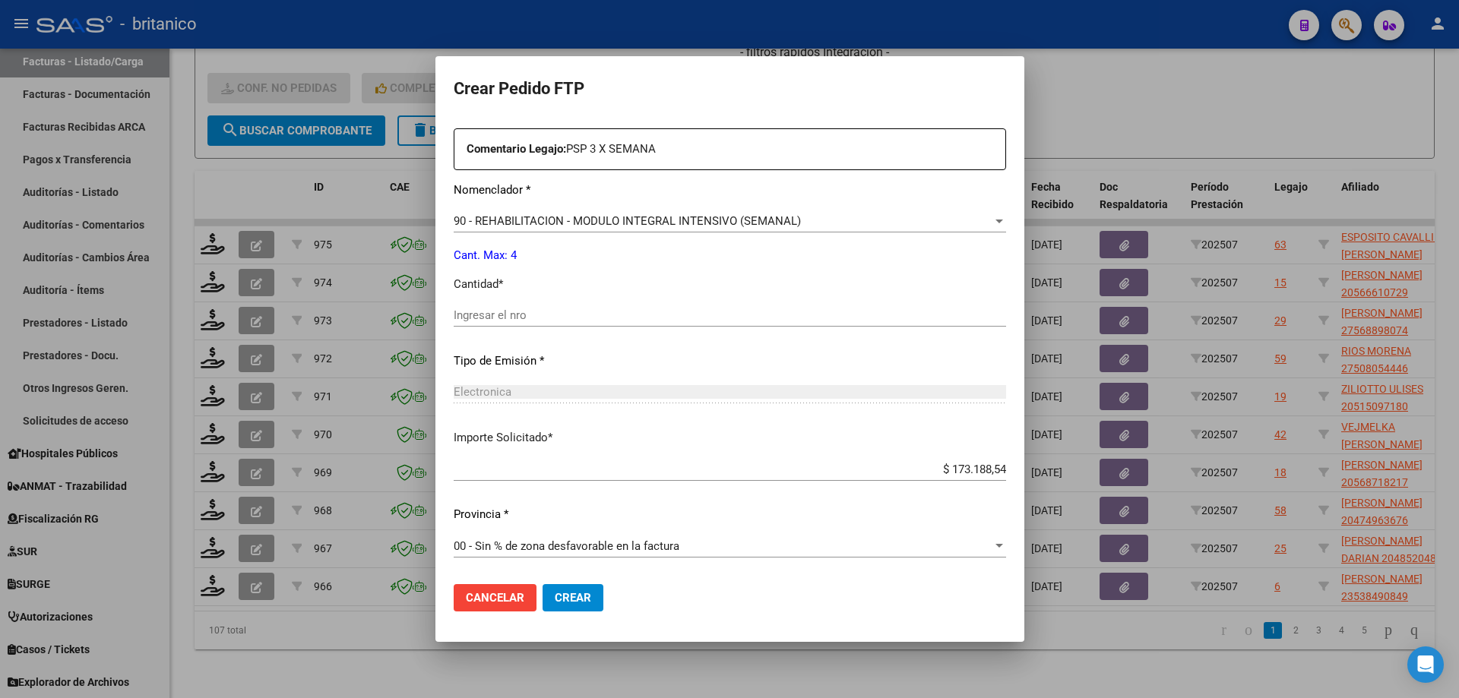
drag, startPoint x: 552, startPoint y: 307, endPoint x: 565, endPoint y: 308, distance: 12.2
click at [551, 307] on div "Ingresar el nro" at bounding box center [730, 315] width 552 height 23
type input "4"
click at [575, 596] on span "Crear" at bounding box center [573, 598] width 36 height 14
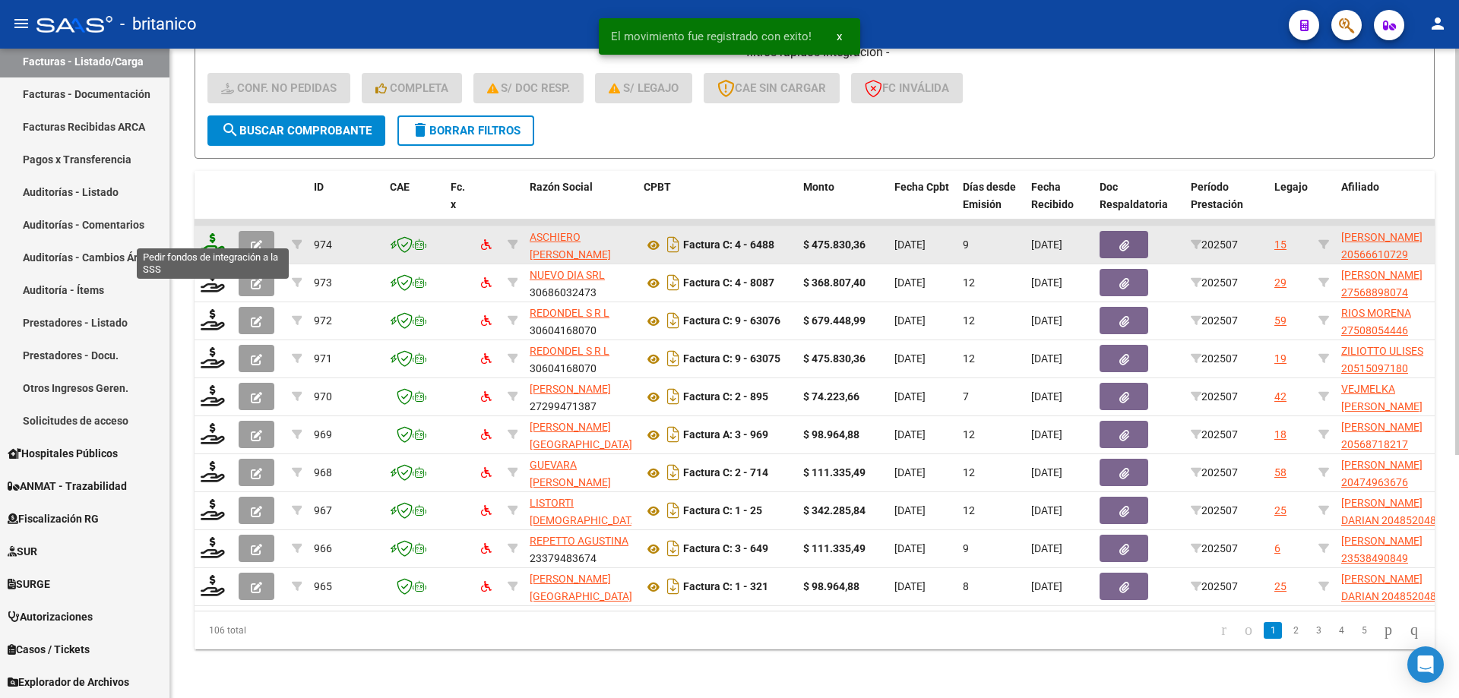
click at [220, 233] on icon at bounding box center [213, 243] width 24 height 21
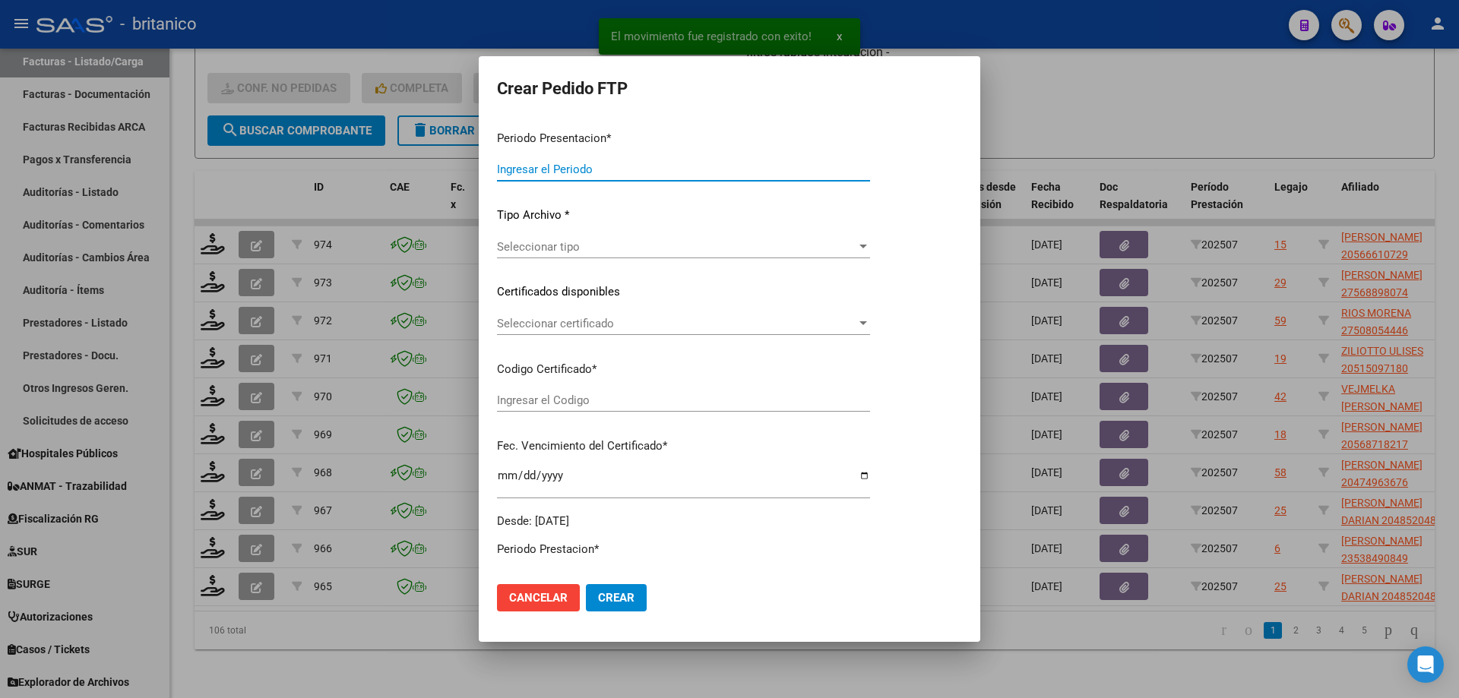
type input "202507"
type input "$ 475.830,36"
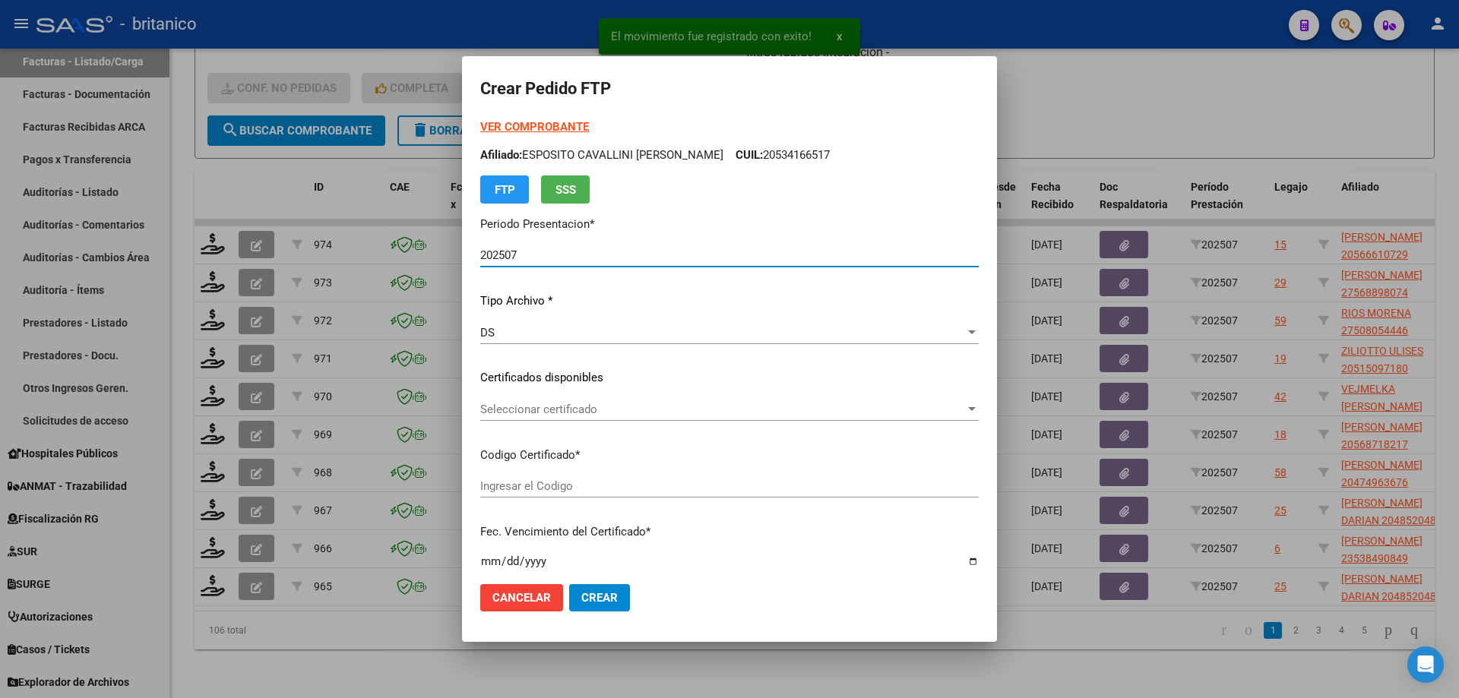
type input "ARG02000566610722021050720260507BS315"
type input "[DATE]"
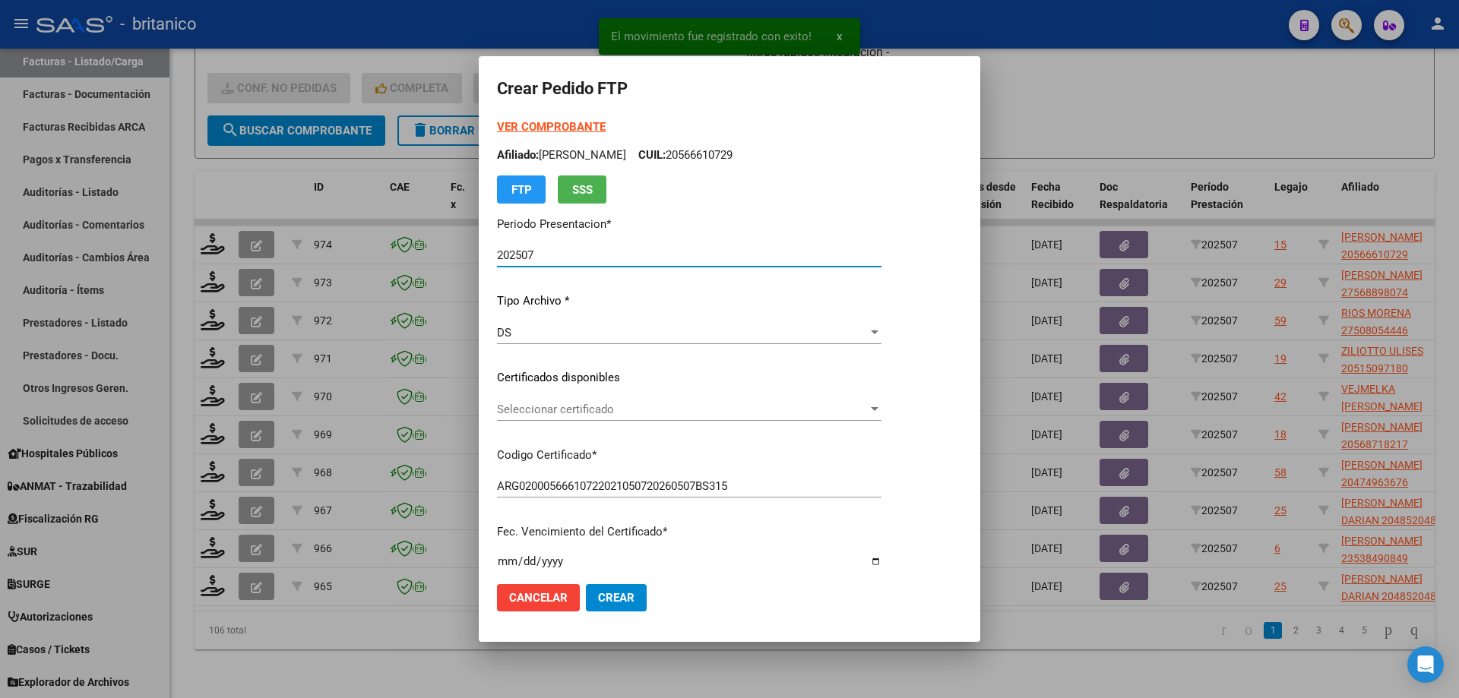
click at [600, 405] on span "Seleccionar certificado" at bounding box center [682, 410] width 371 height 14
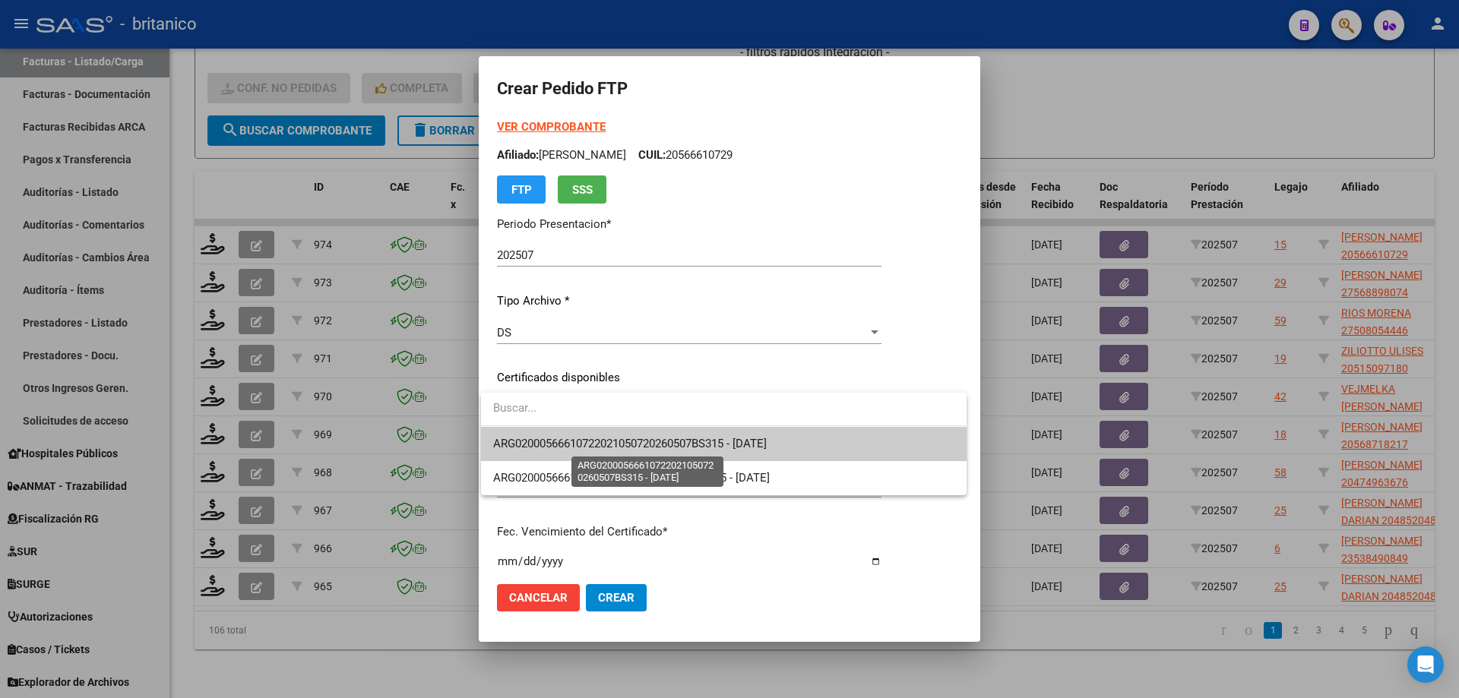
click at [602, 442] on span "ARG02000566610722021050720260507BS315 - [DATE]" at bounding box center [630, 444] width 274 height 14
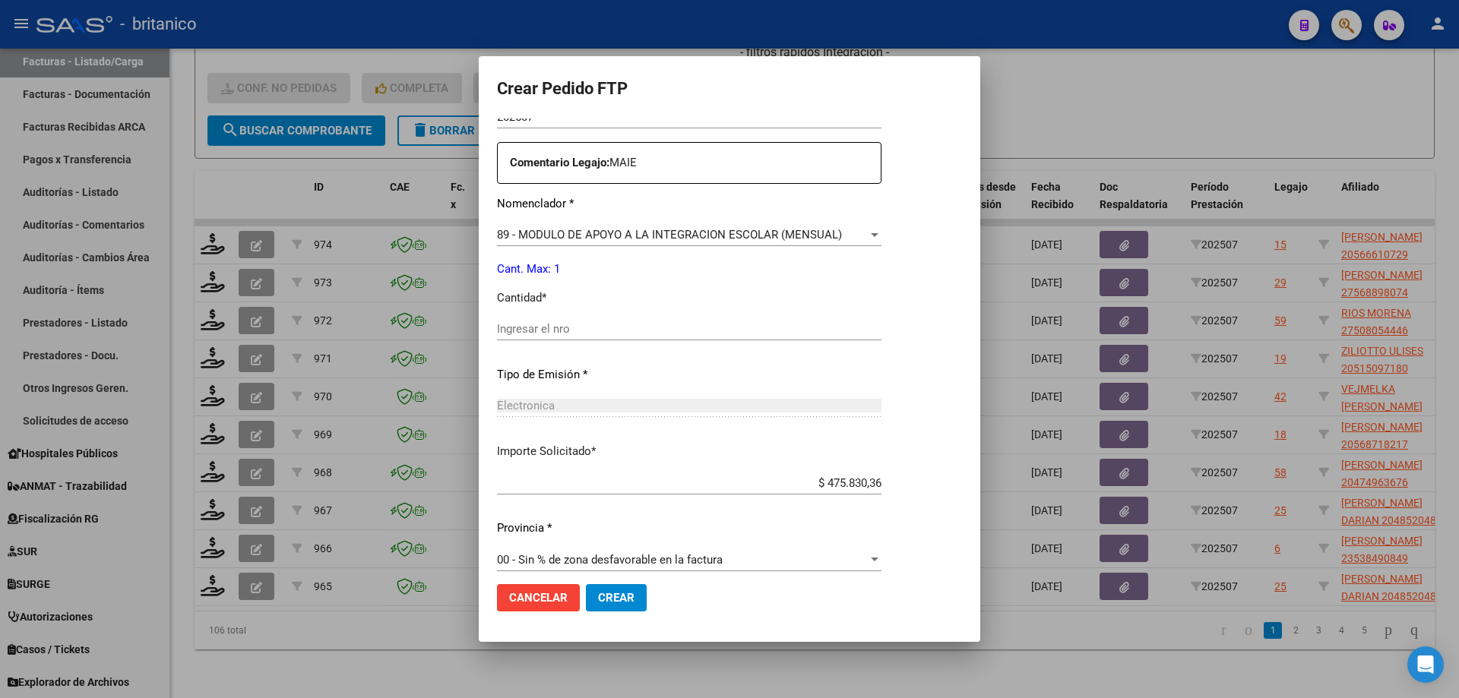
scroll to position [564, 0]
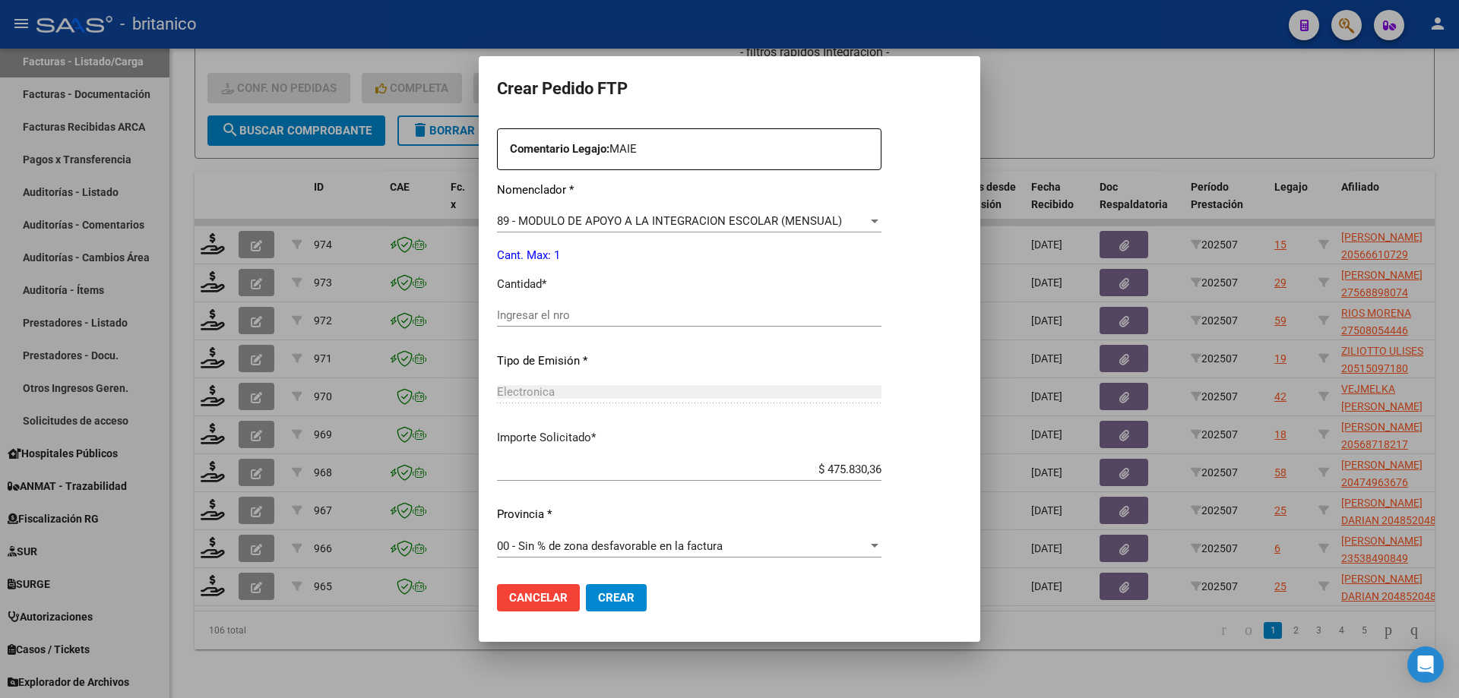
drag, startPoint x: 568, startPoint y: 313, endPoint x: 582, endPoint y: 316, distance: 14.0
click at [570, 314] on input "Ingresar el nro" at bounding box center [689, 316] width 385 height 14
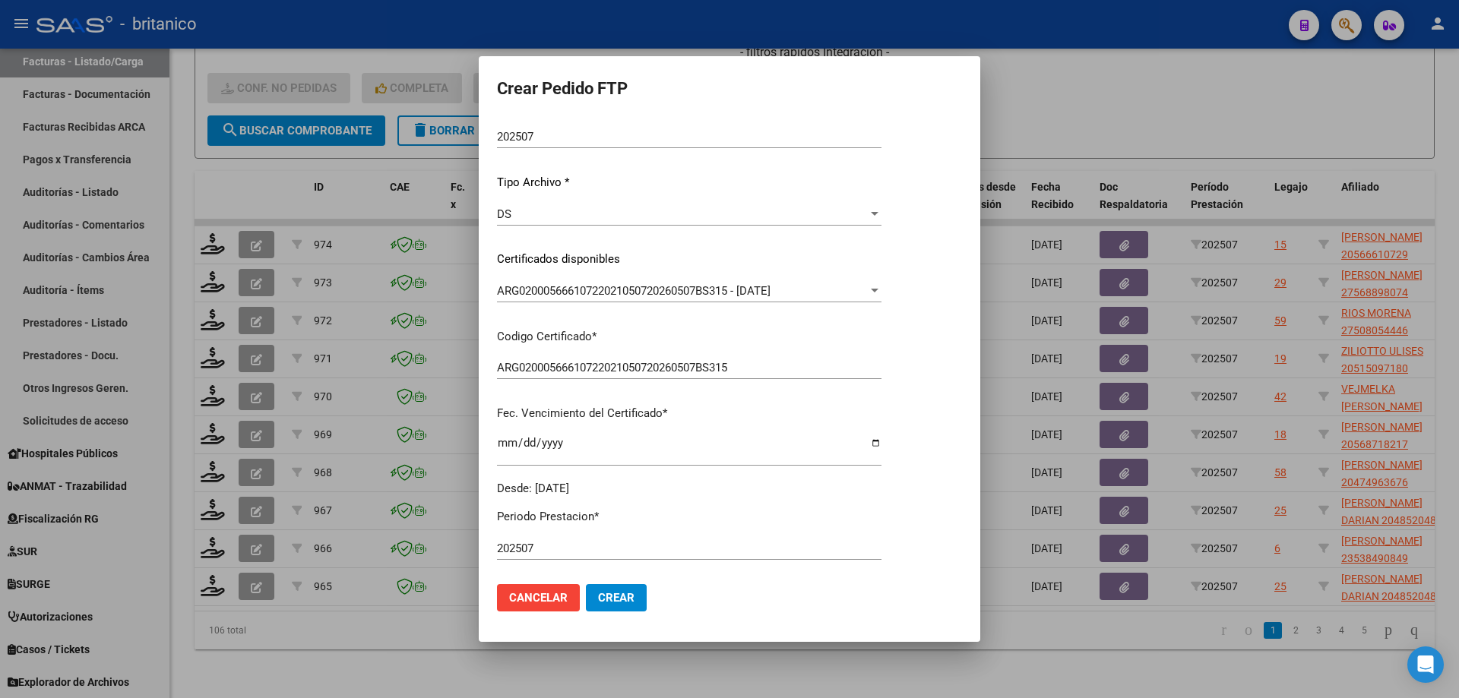
scroll to position [304, 0]
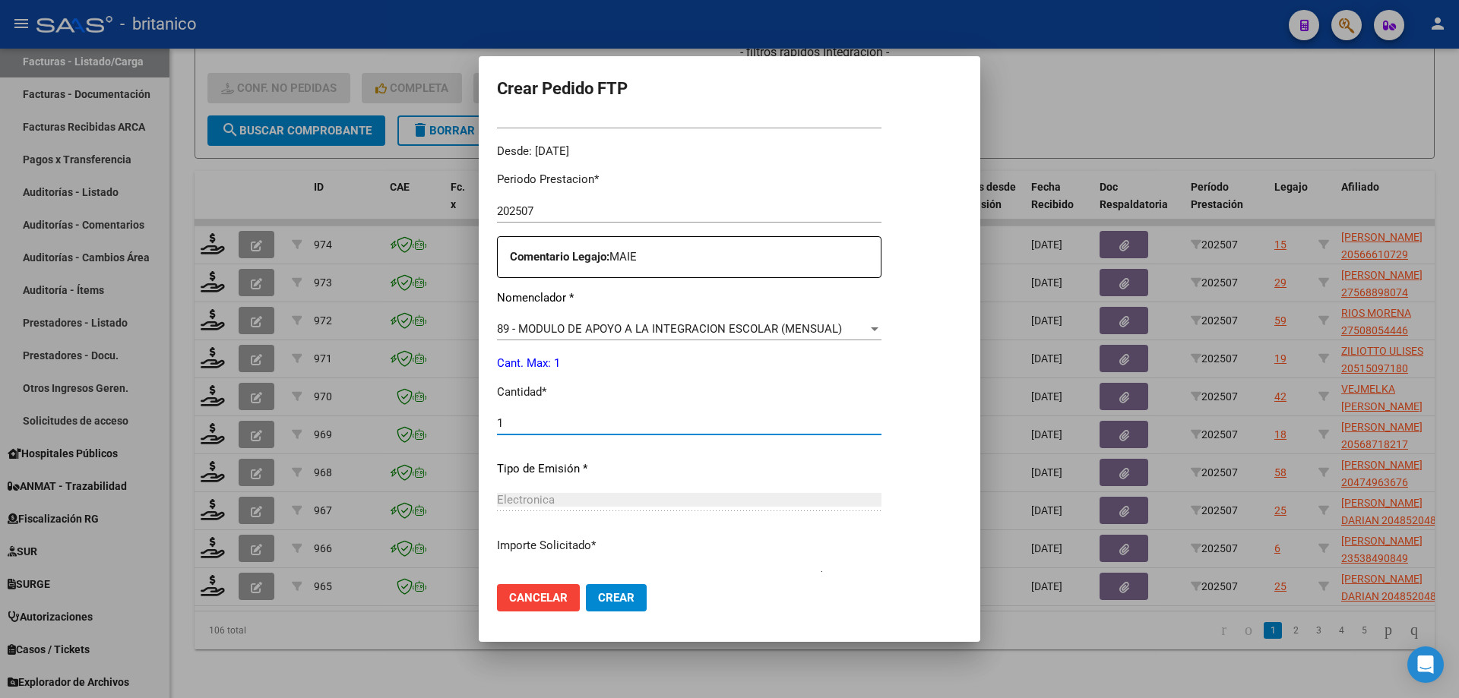
type input "1"
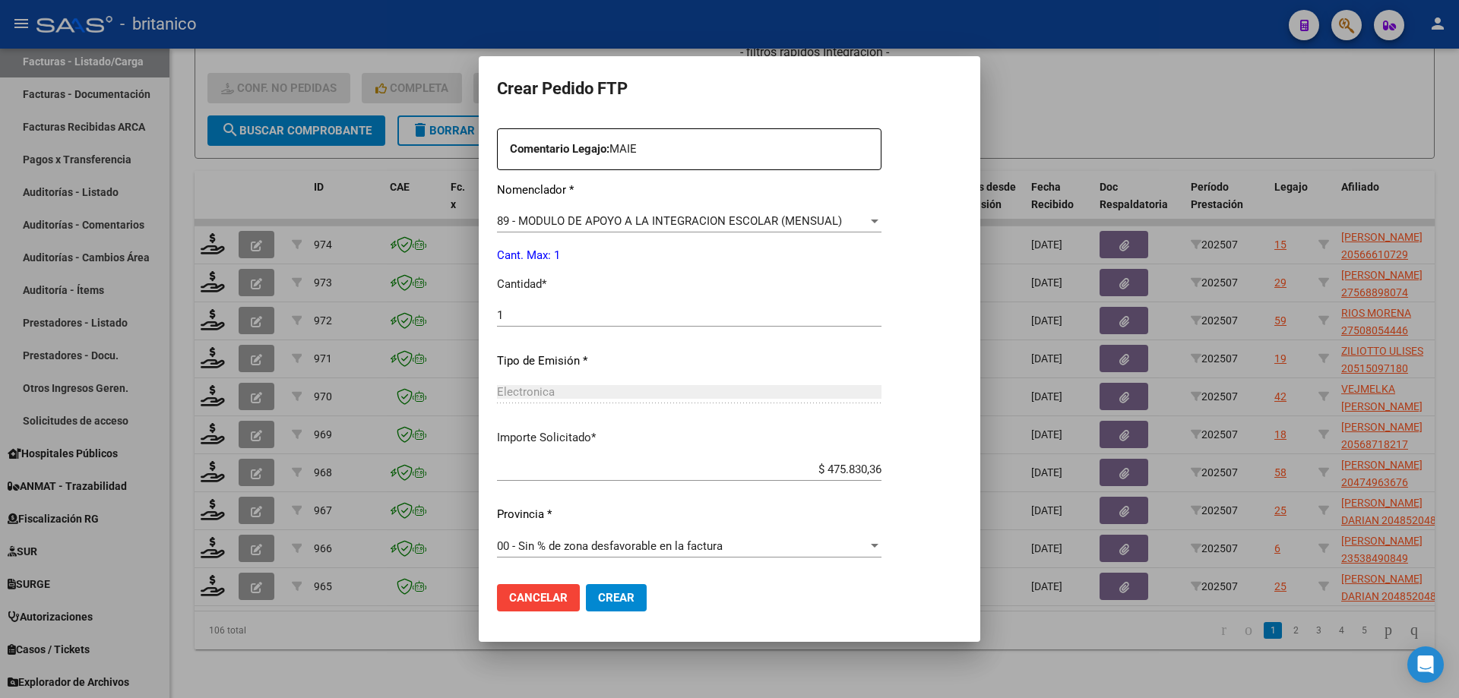
click at [626, 591] on span "Crear" at bounding box center [616, 598] width 36 height 14
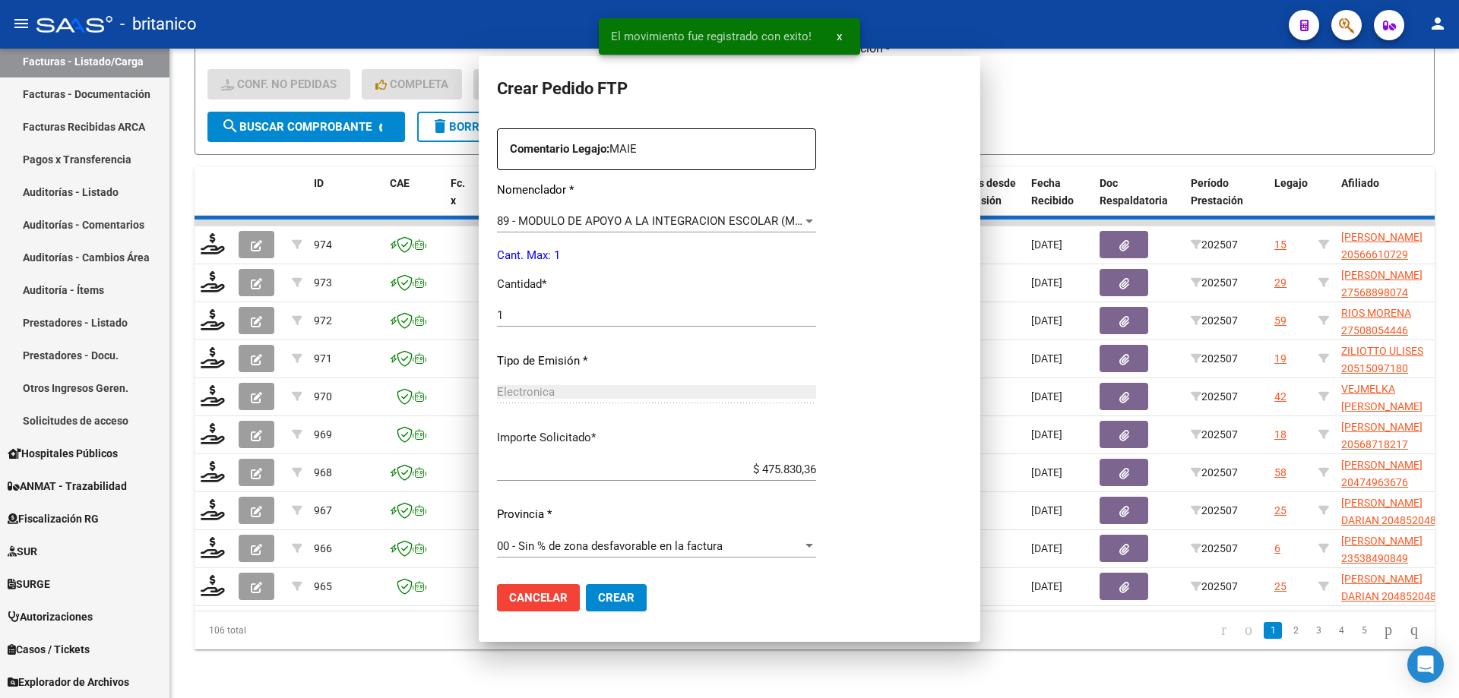
scroll to position [478, 0]
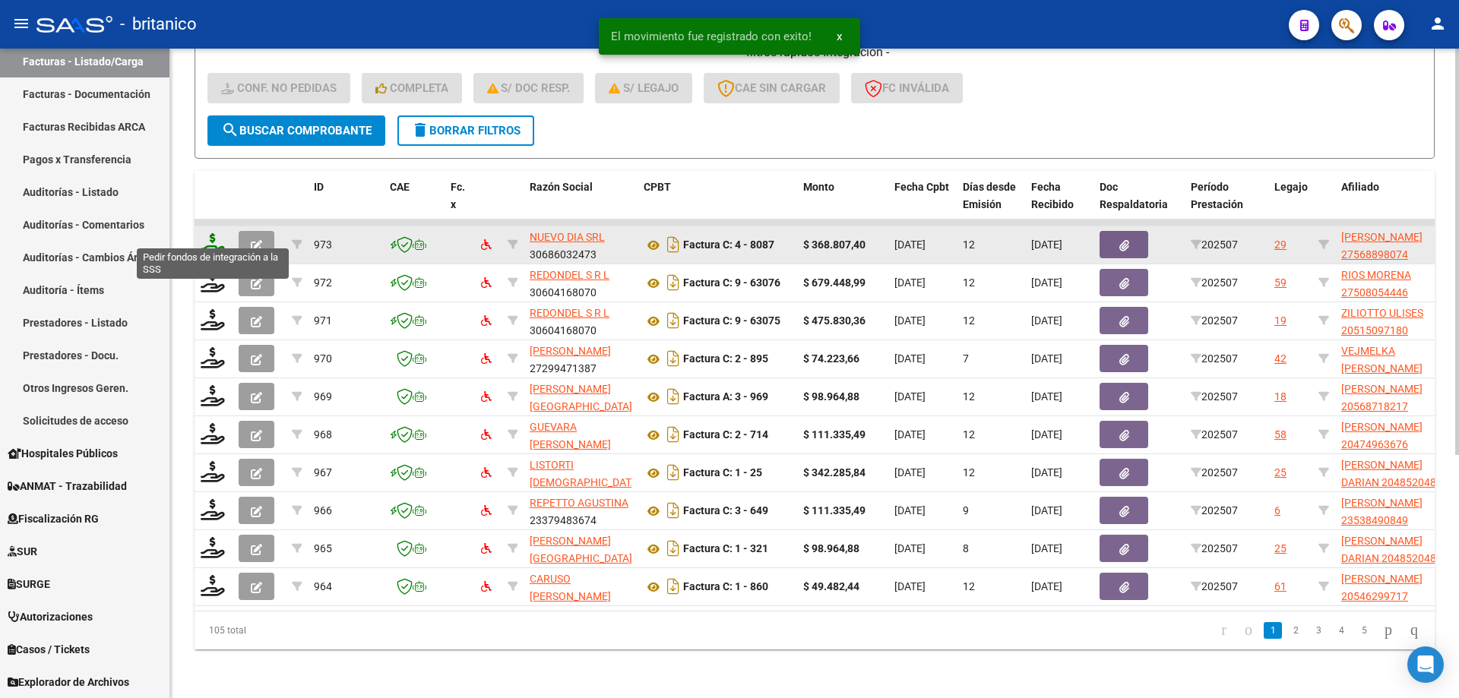
click at [207, 233] on icon at bounding box center [213, 243] width 24 height 21
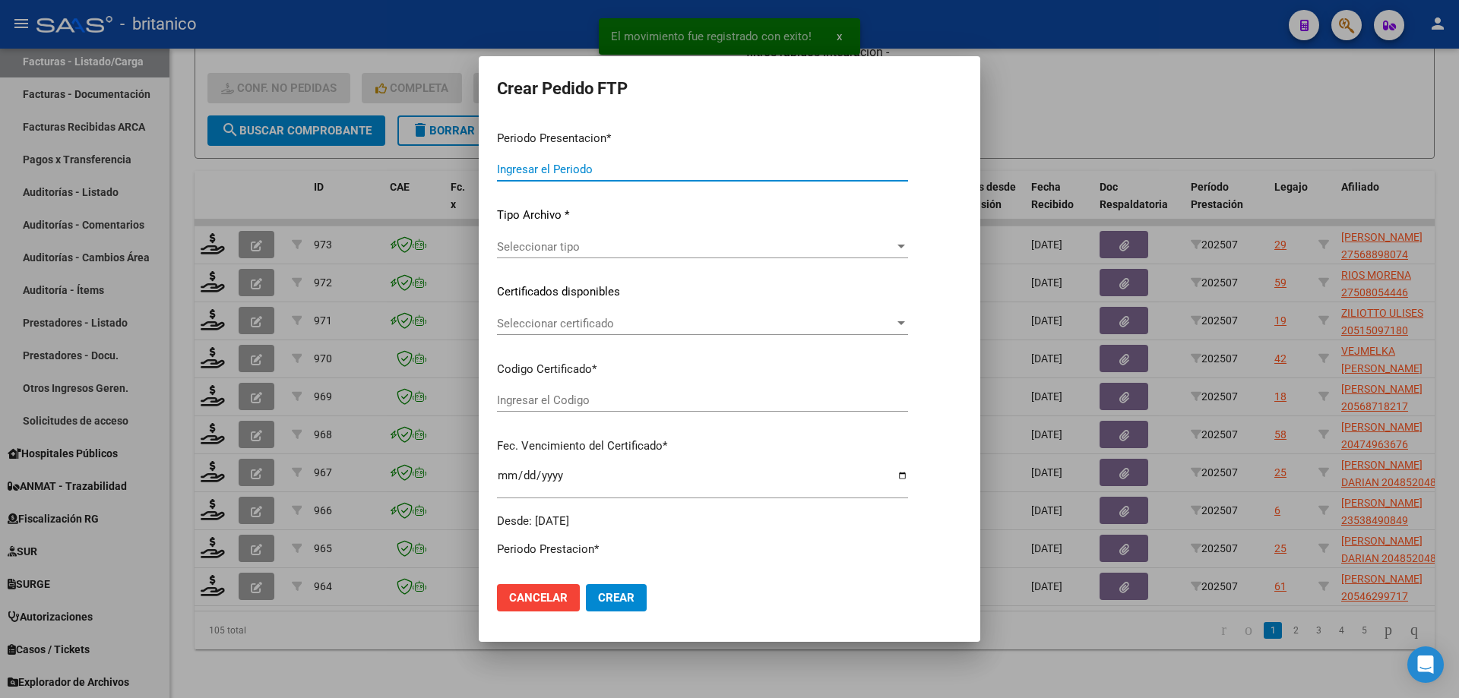
type input "202507"
type input "$ 368.807,40"
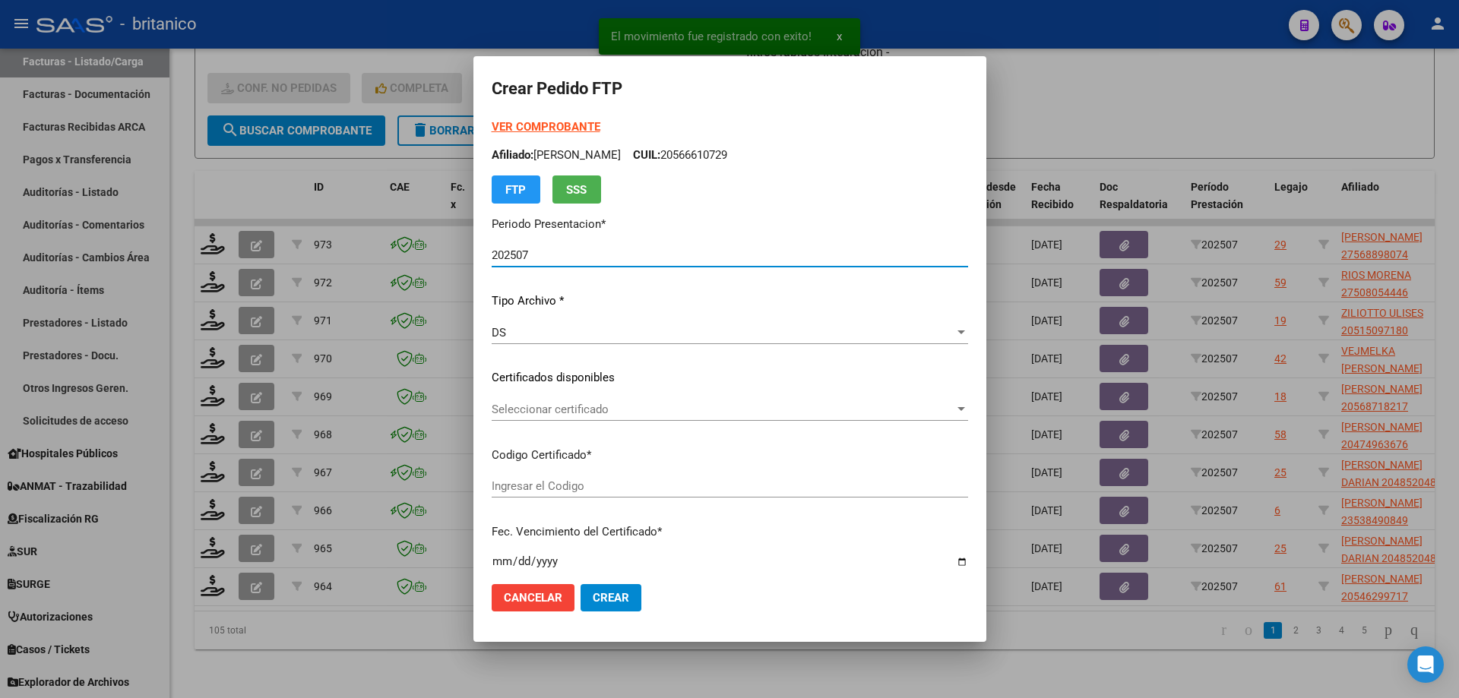
type input "ARG01000568898072024112620341126CIU13650"
type input "[DATE]"
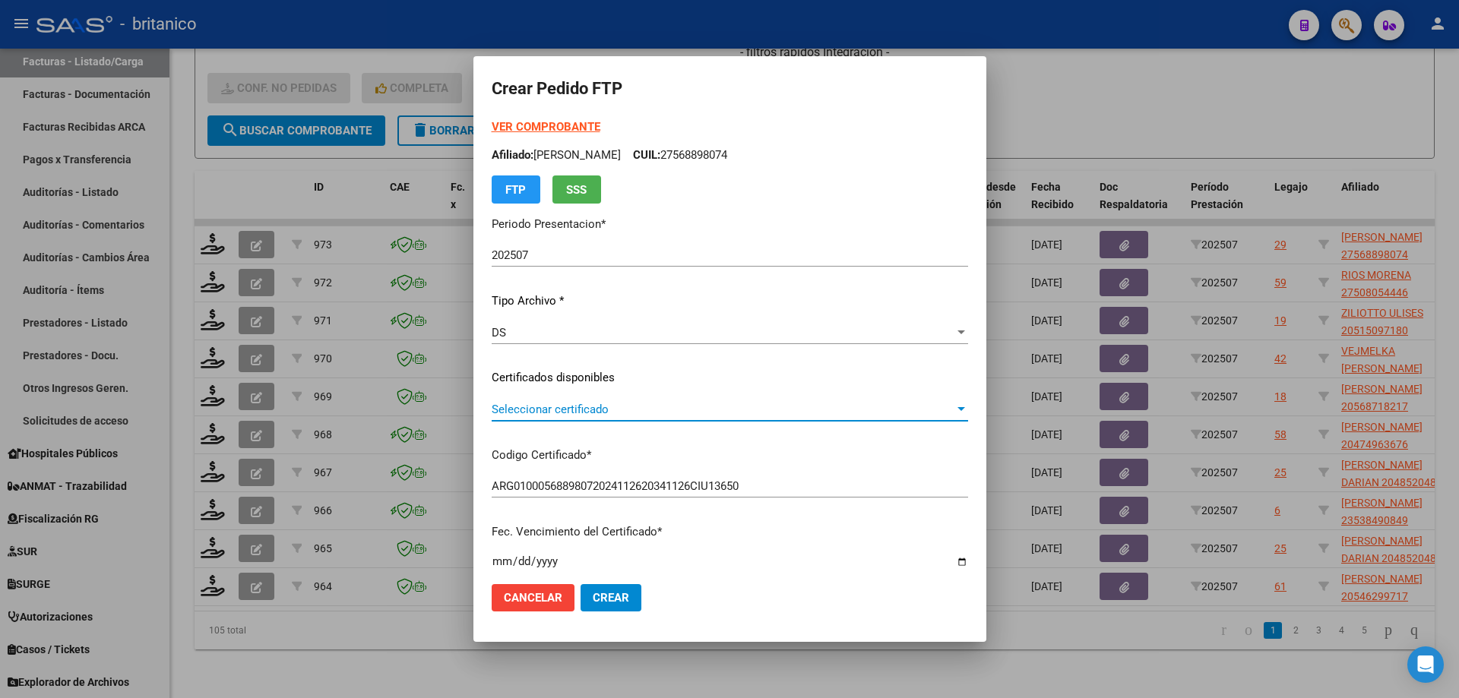
click at [504, 405] on span "Seleccionar certificado" at bounding box center [723, 410] width 463 height 14
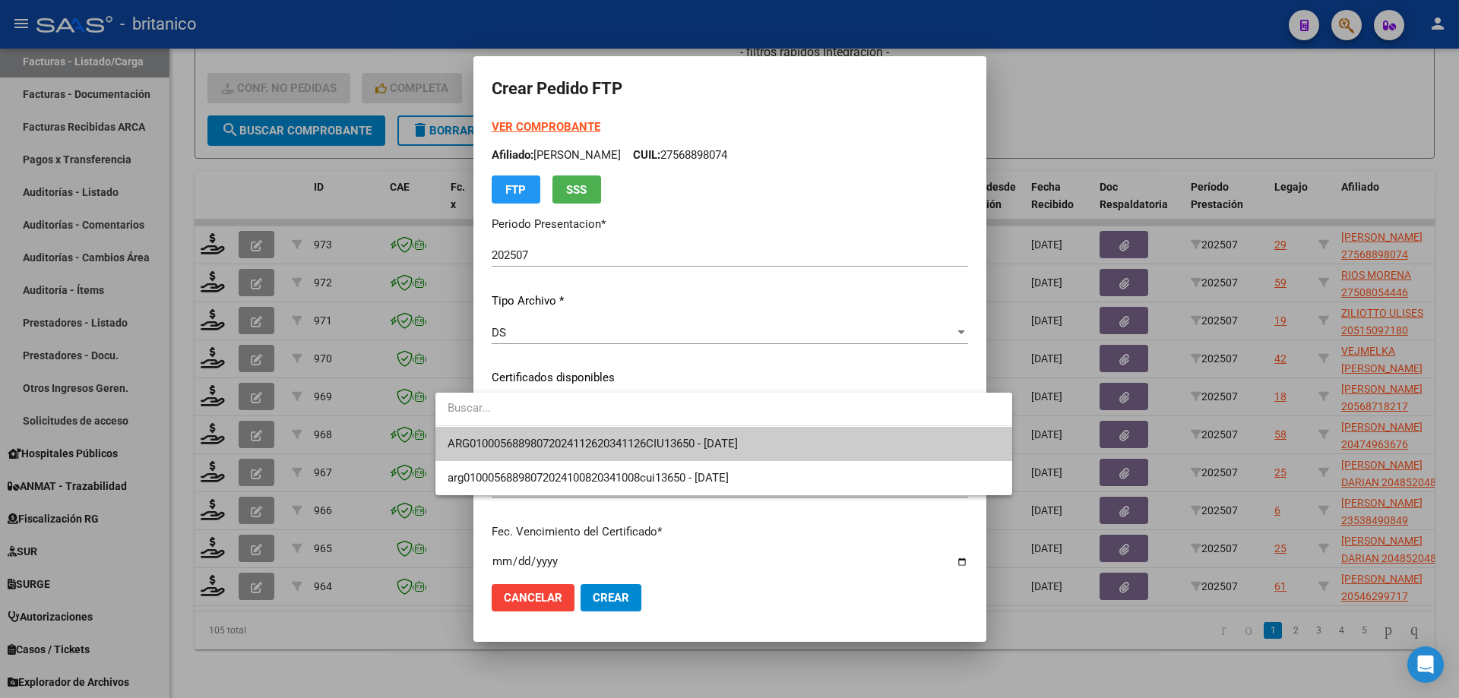
click at [509, 432] on span "ARG01000568898072024112620341126CIU13650 - [DATE]" at bounding box center [724, 444] width 552 height 34
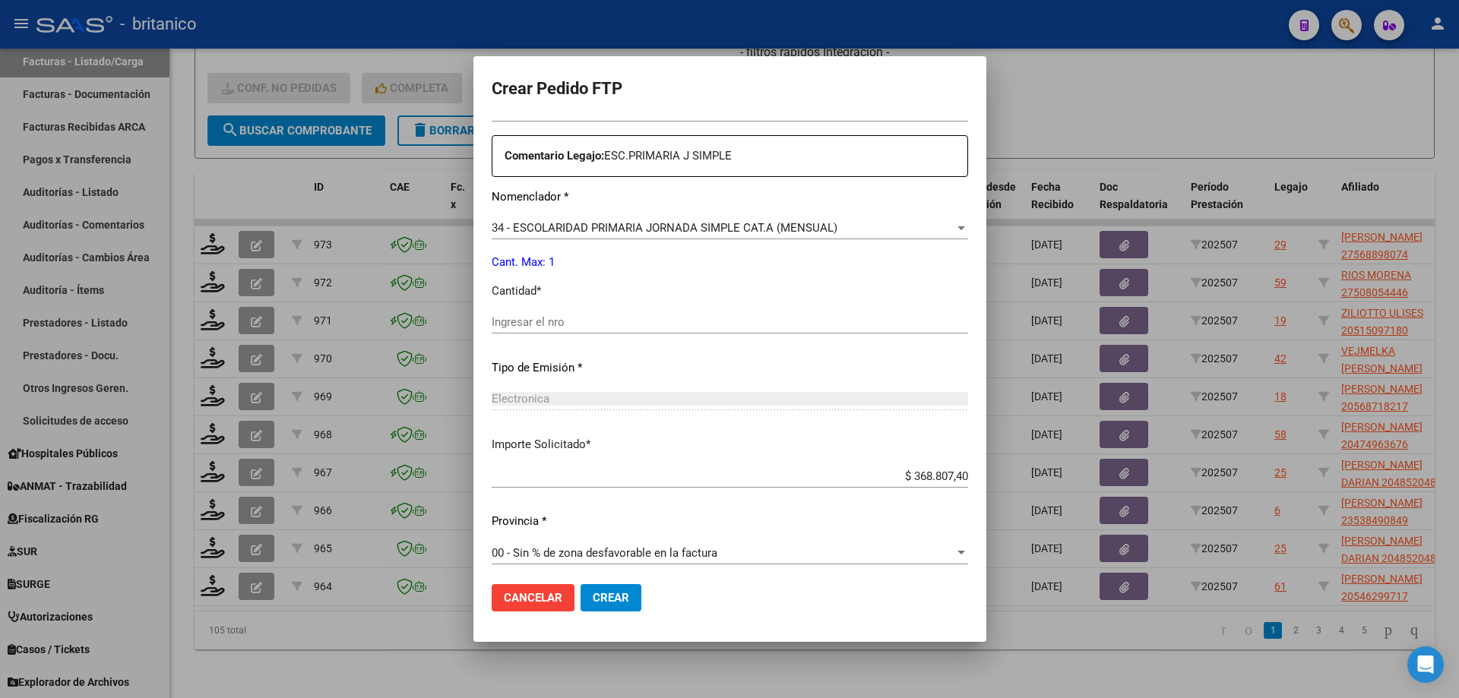
scroll to position [564, 0]
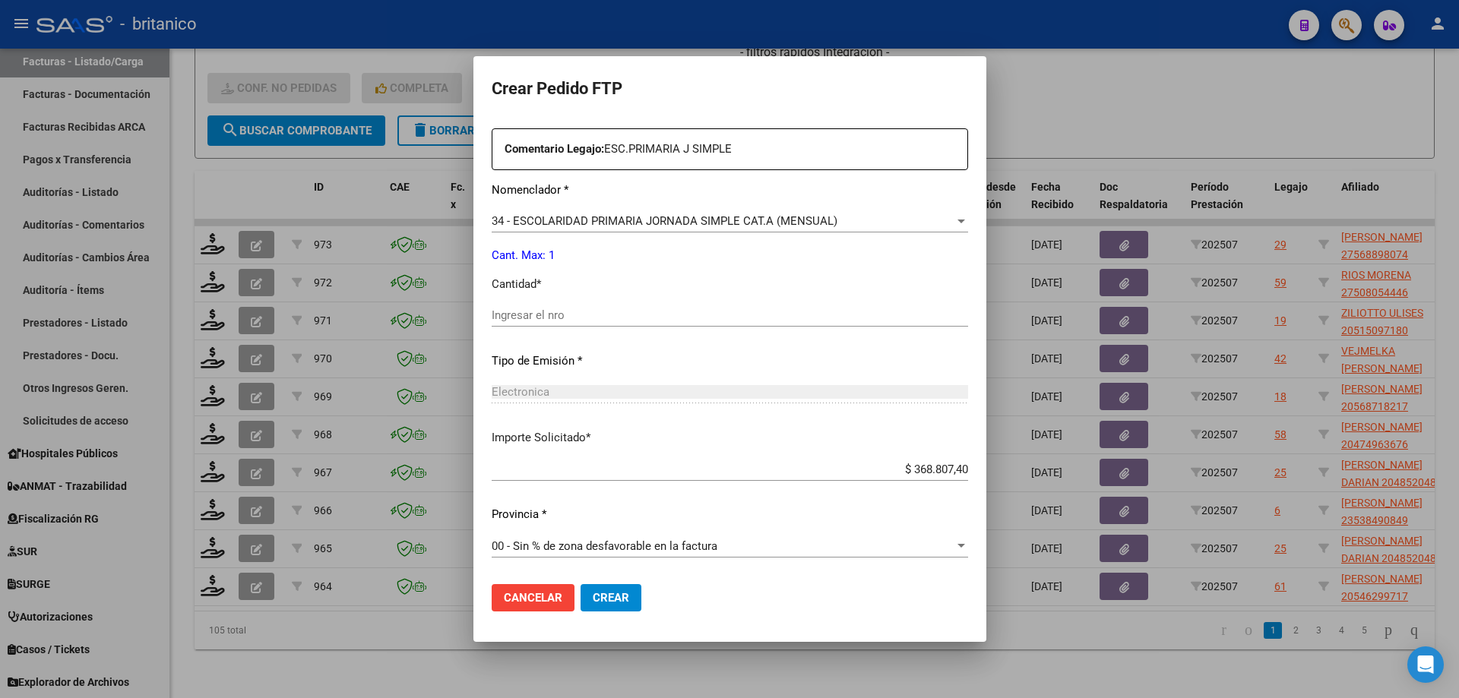
click at [543, 312] on input "Ingresar el nro" at bounding box center [730, 316] width 476 height 14
type input "1"
click at [586, 594] on button "Crear" at bounding box center [611, 597] width 61 height 27
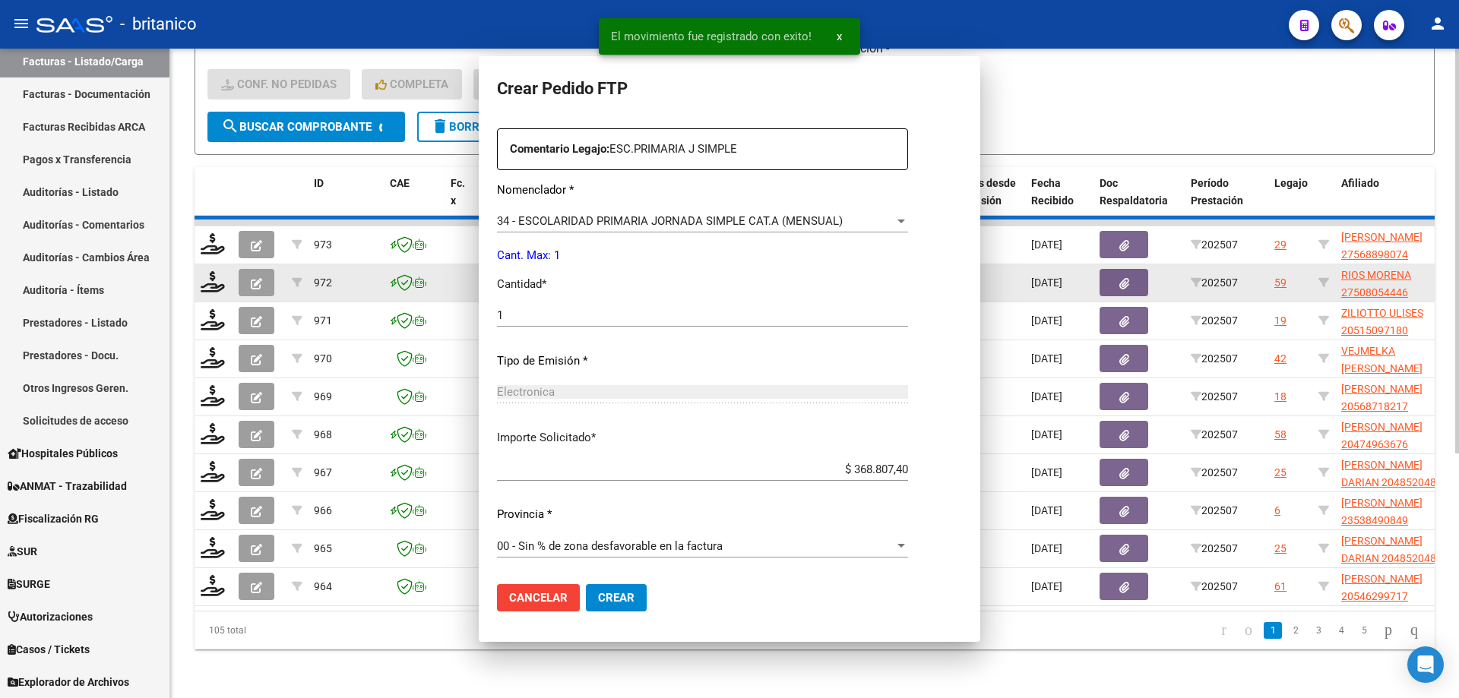
scroll to position [0, 0]
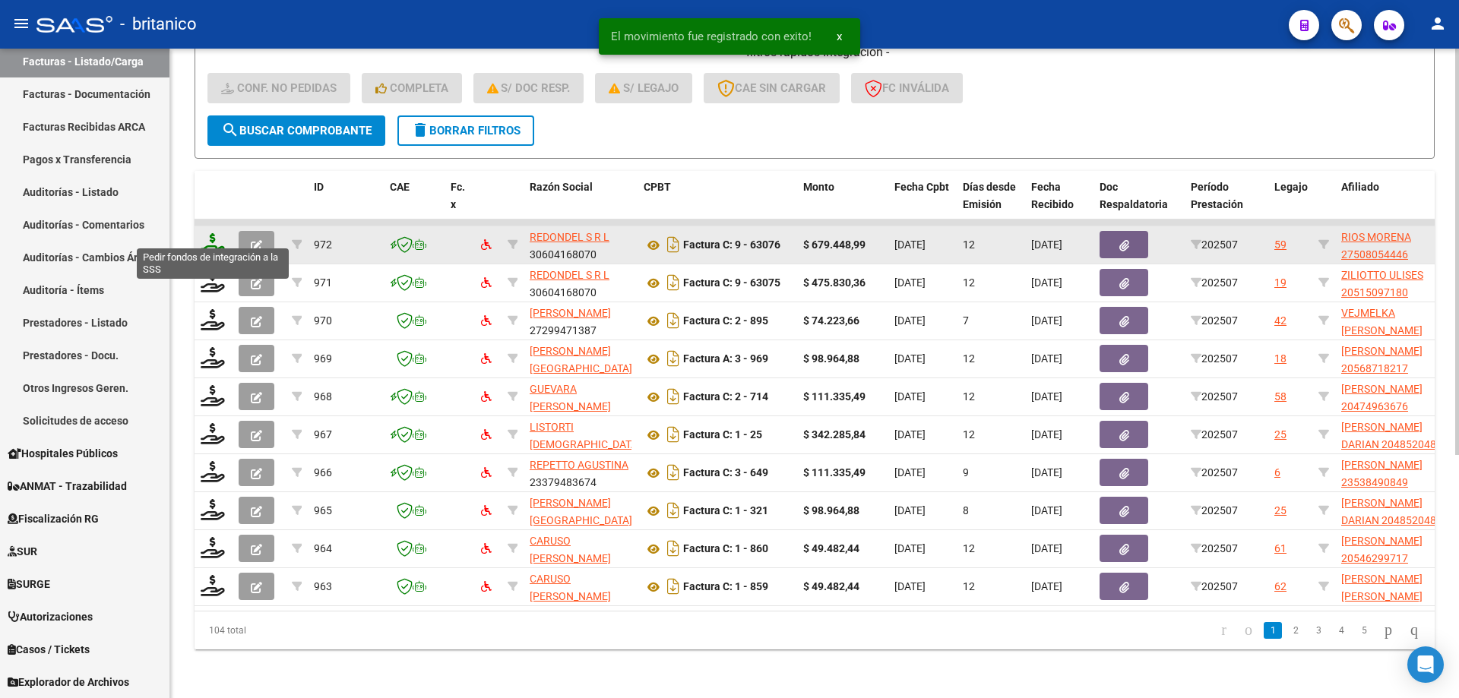
click at [205, 233] on icon at bounding box center [213, 243] width 24 height 21
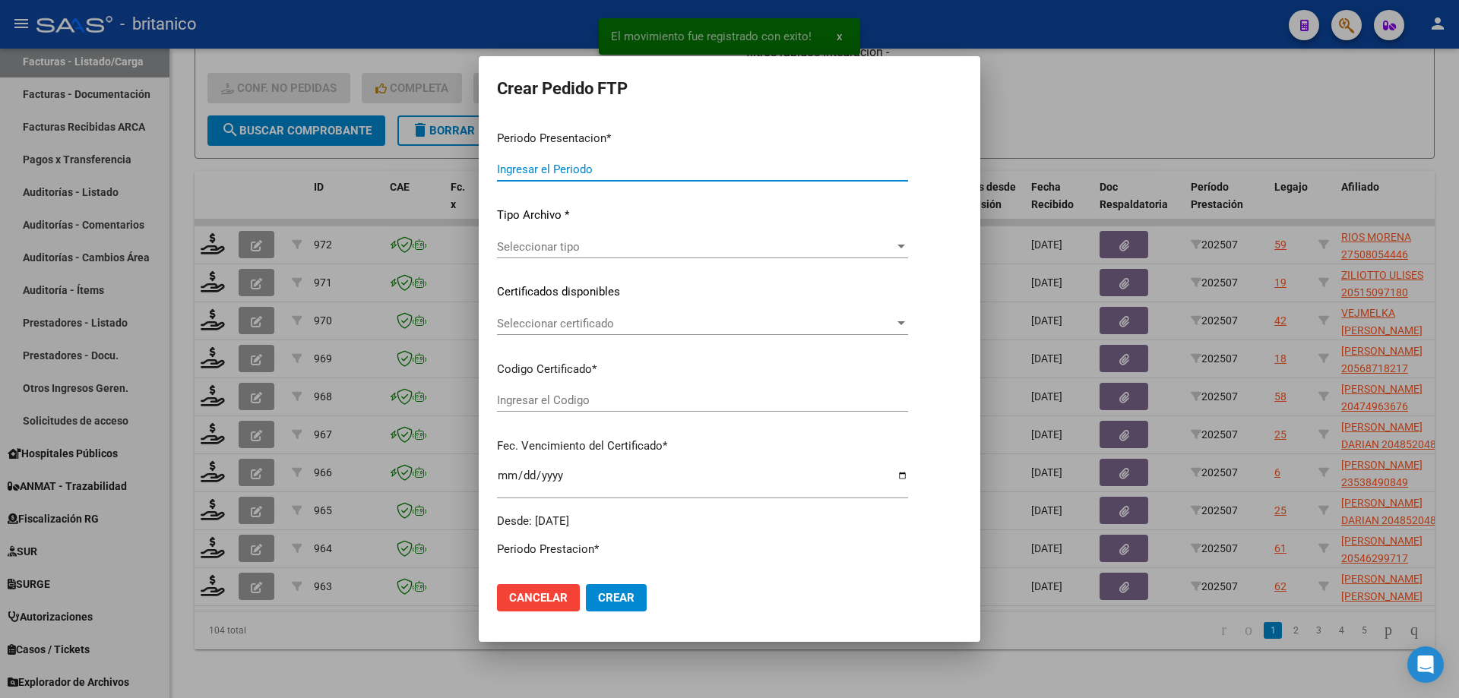
type input "202507"
type input "$ 679.448,99"
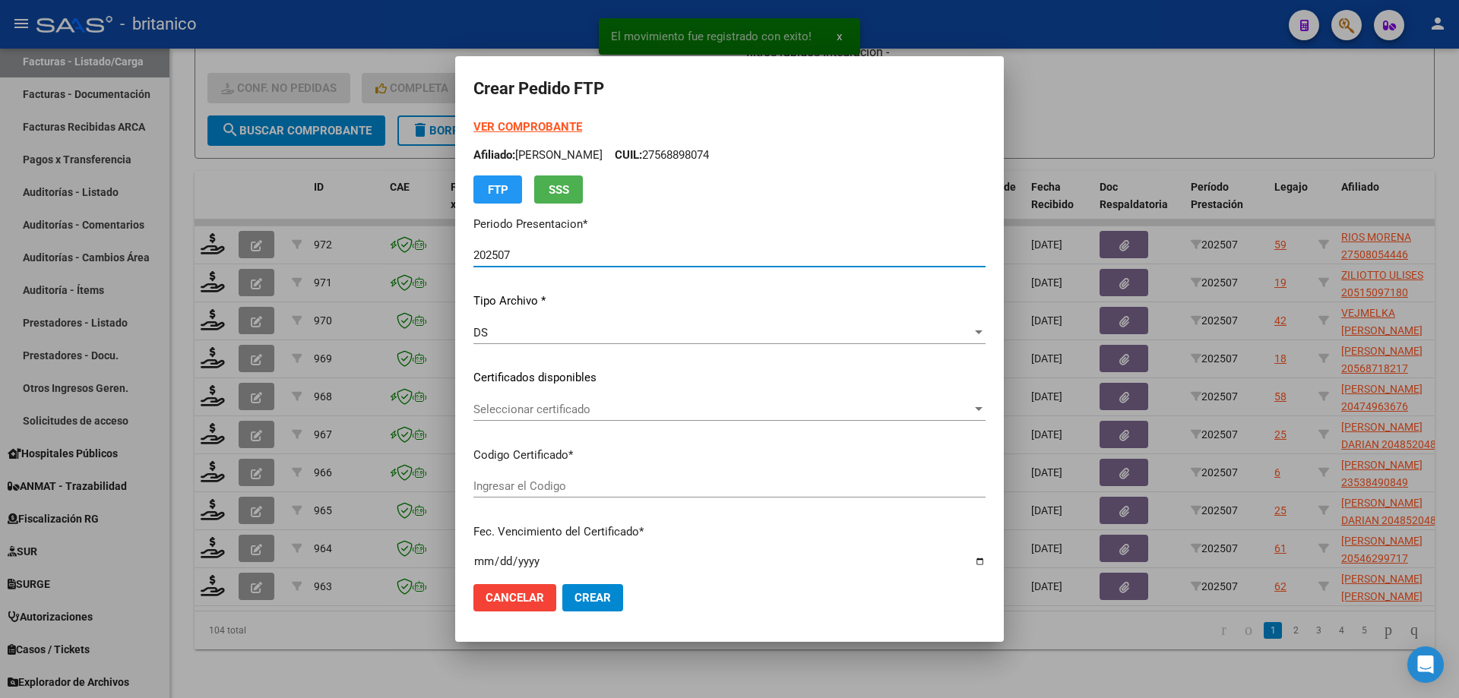
type input "ARG01-00050805444-2022050620320506BS430"
type input "[DATE]"
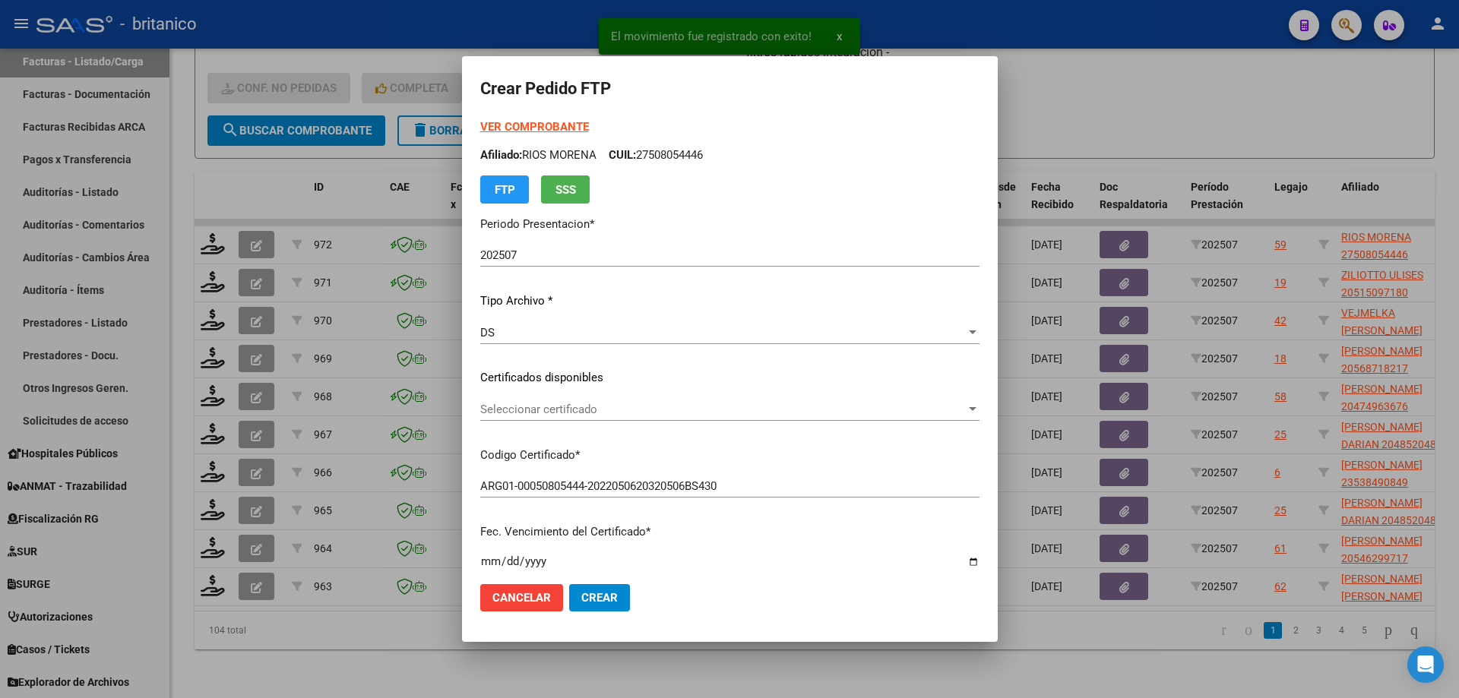
click at [568, 416] on div "Seleccionar certificado Seleccionar certificado" at bounding box center [729, 409] width 499 height 23
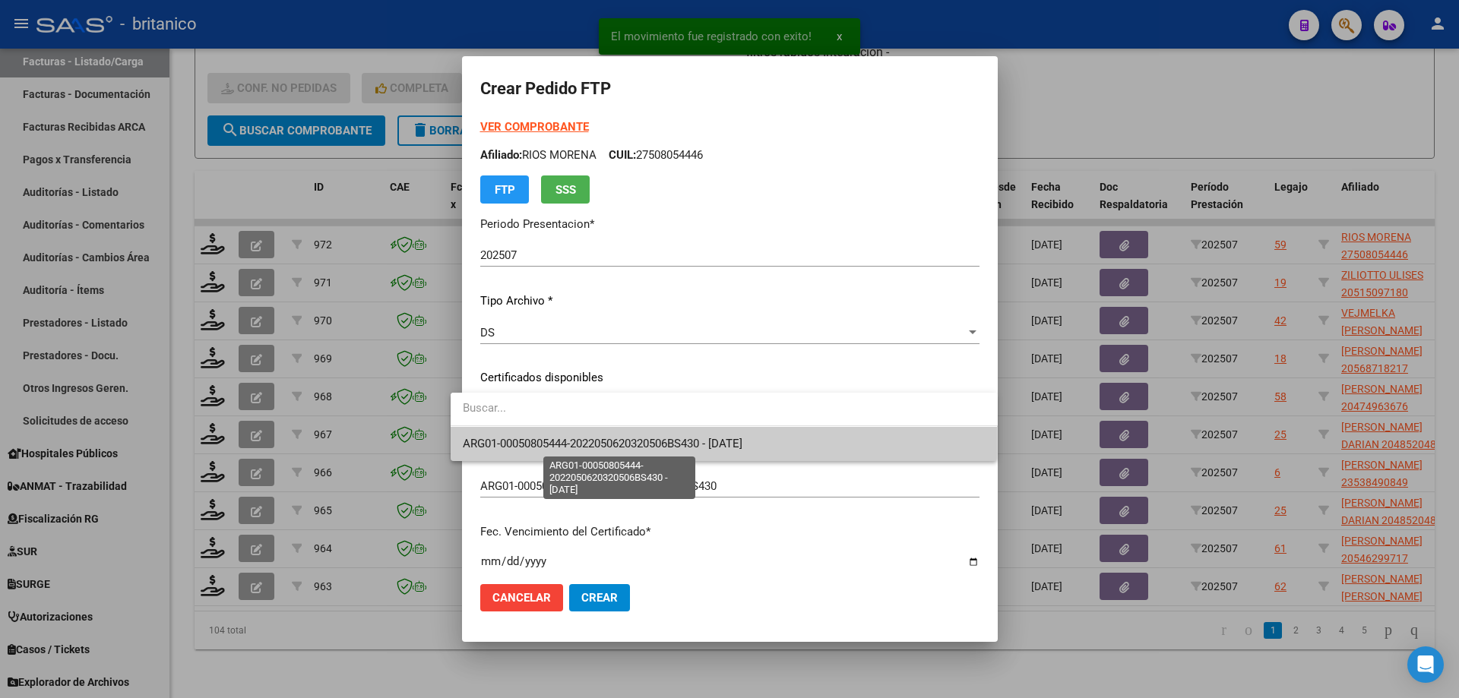
click at [588, 448] on span "ARG01-00050805444-2022050620320506BS430 - [DATE]" at bounding box center [603, 444] width 280 height 14
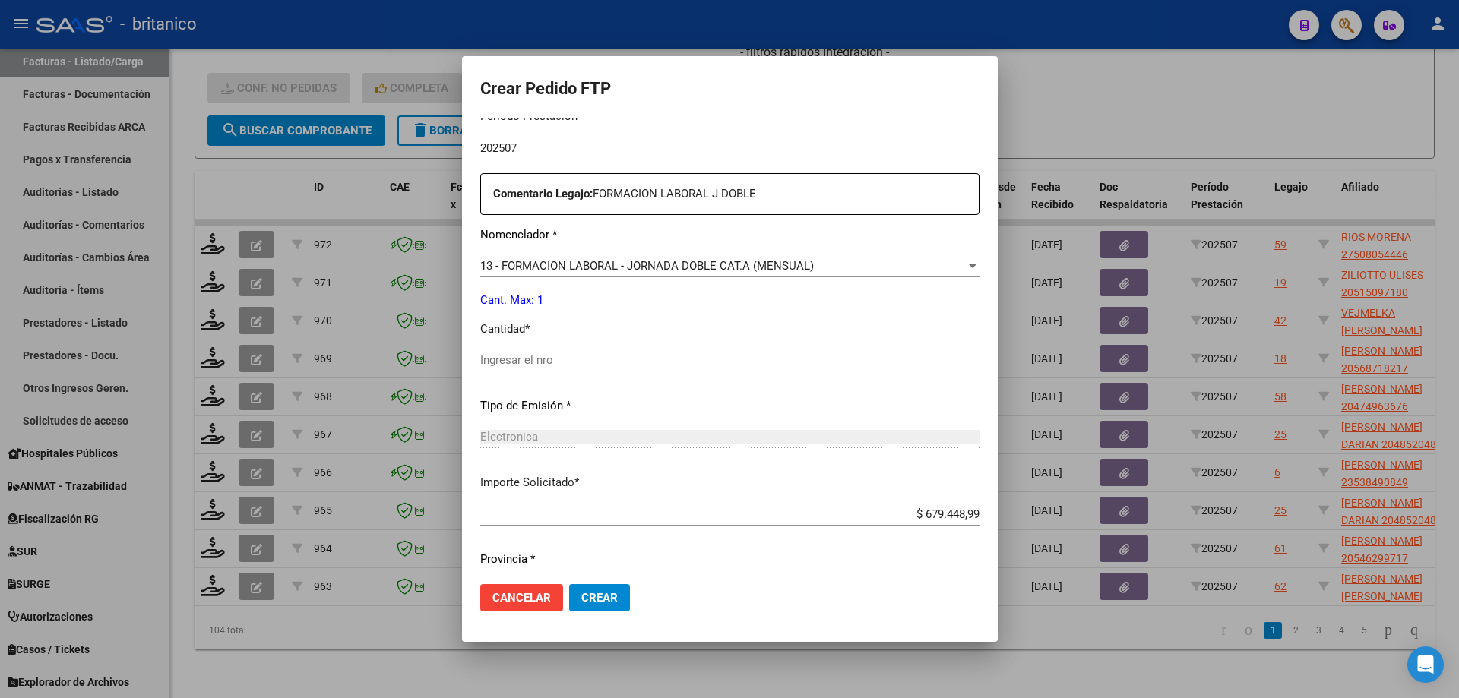
scroll to position [564, 0]
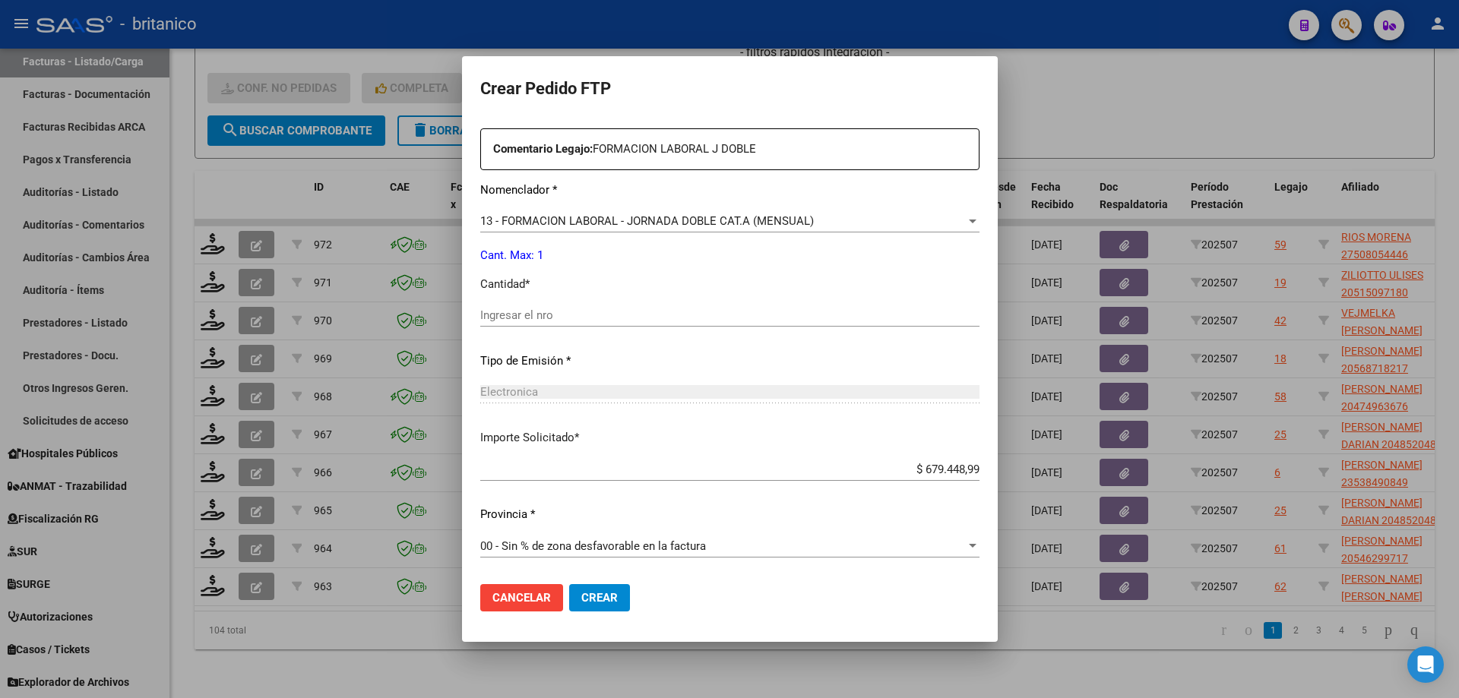
click at [554, 322] on input "Ingresar el nro" at bounding box center [729, 316] width 499 height 14
type input "1"
click at [584, 594] on span "Crear" at bounding box center [599, 598] width 36 height 14
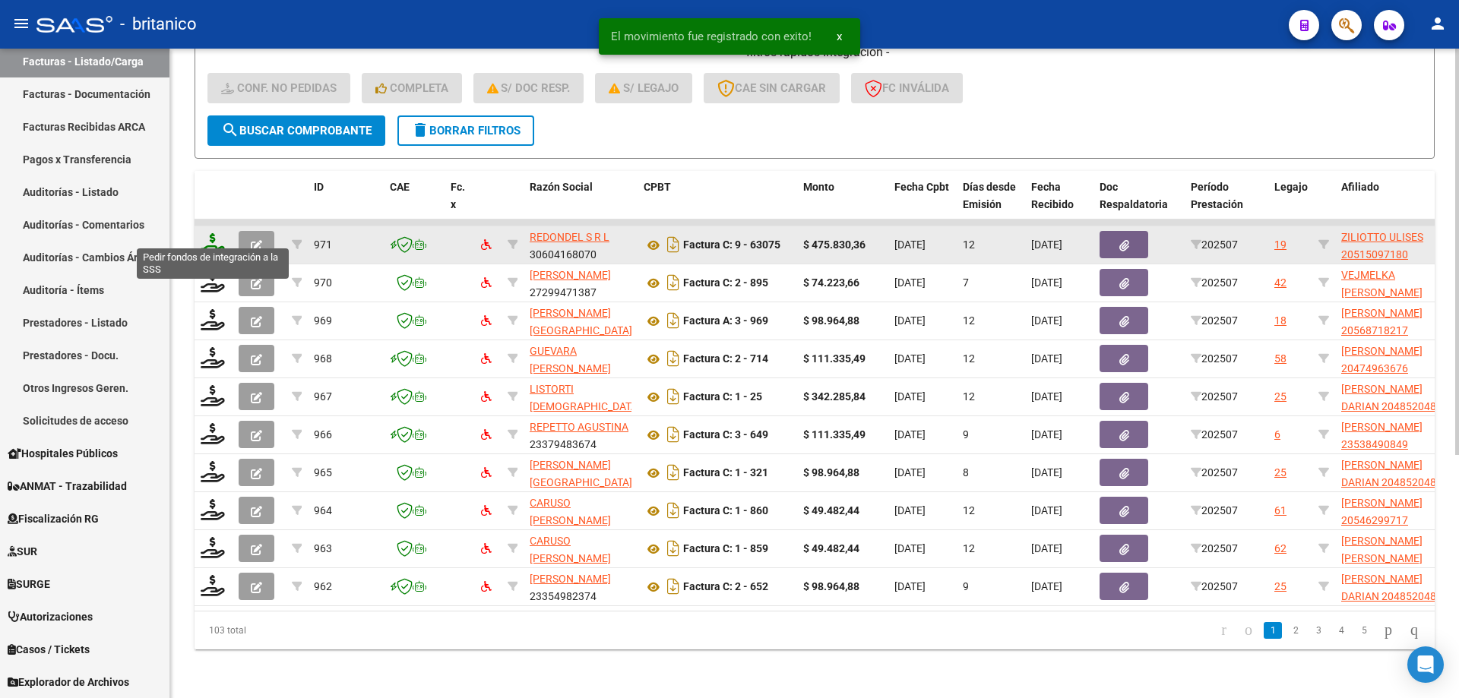
click at [222, 233] on icon at bounding box center [213, 243] width 24 height 21
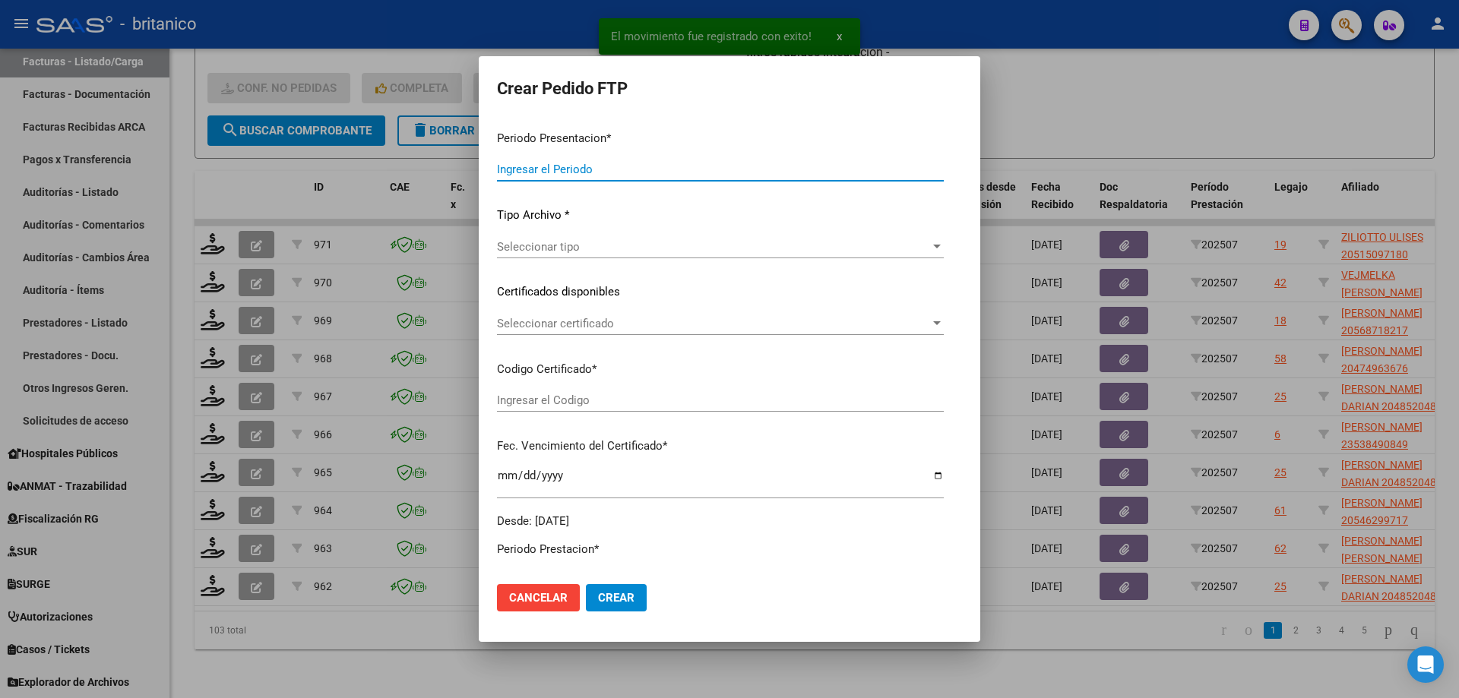
type input "202507"
type input "$ 475.830,36"
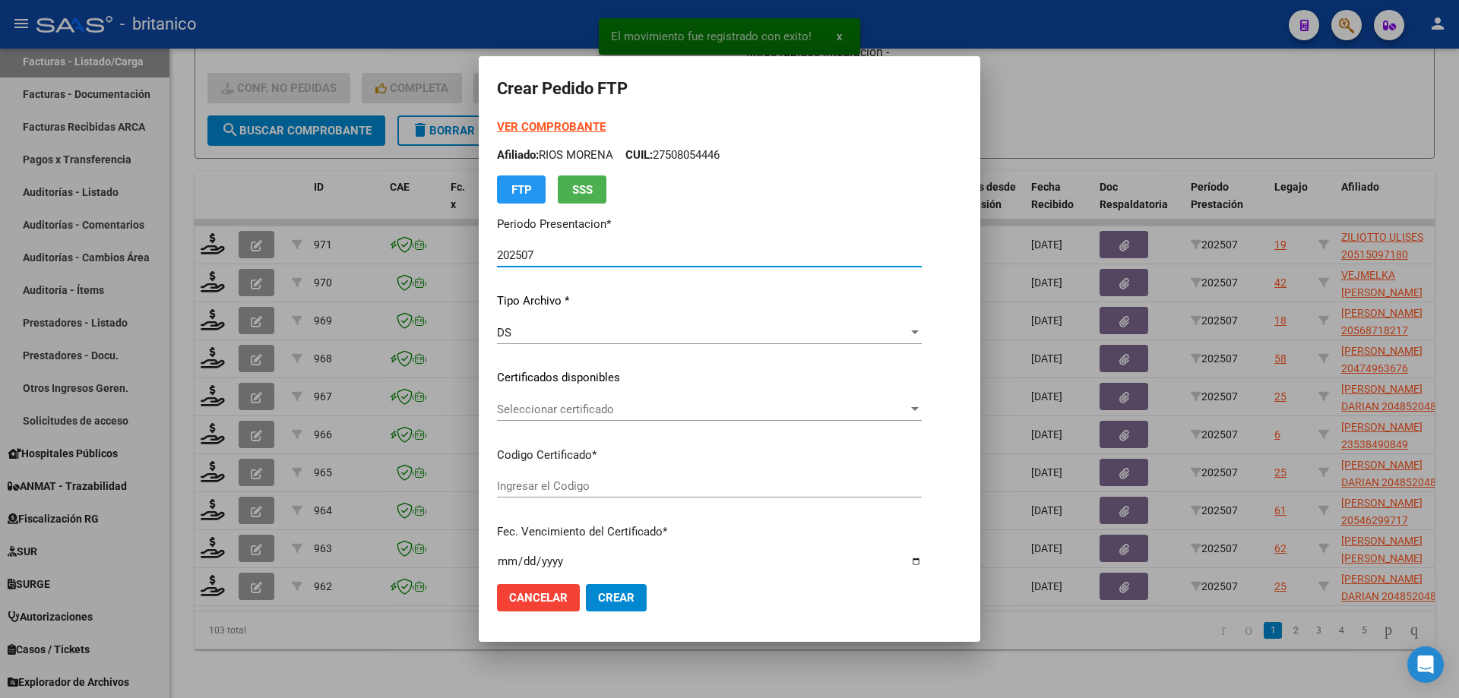
type input "ARG02000515097182019041120240411BS413"
type input "[DATE]"
click at [535, 400] on div "Seleccionar certificado Seleccionar certificado" at bounding box center [716, 409] width 438 height 23
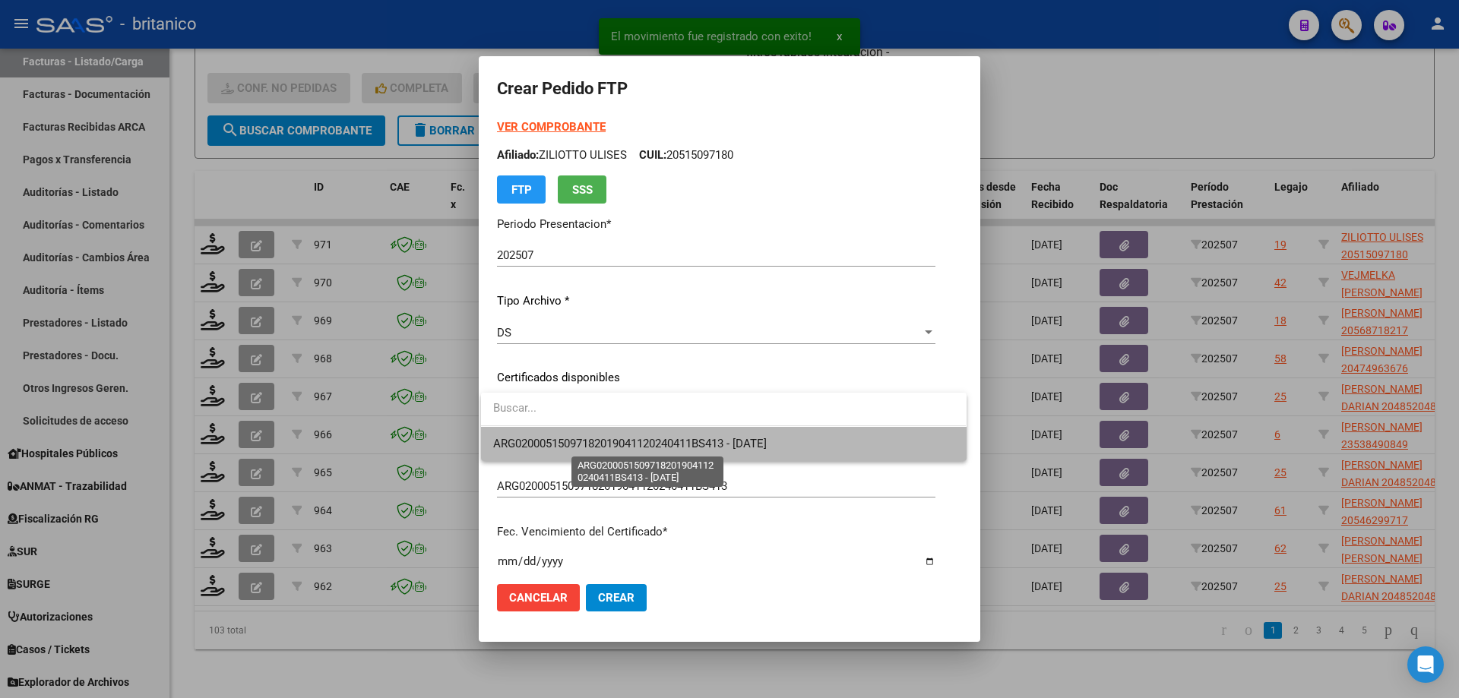
click at [581, 437] on span "ARG02000515097182019041120240411BS413 - [DATE]" at bounding box center [630, 444] width 274 height 14
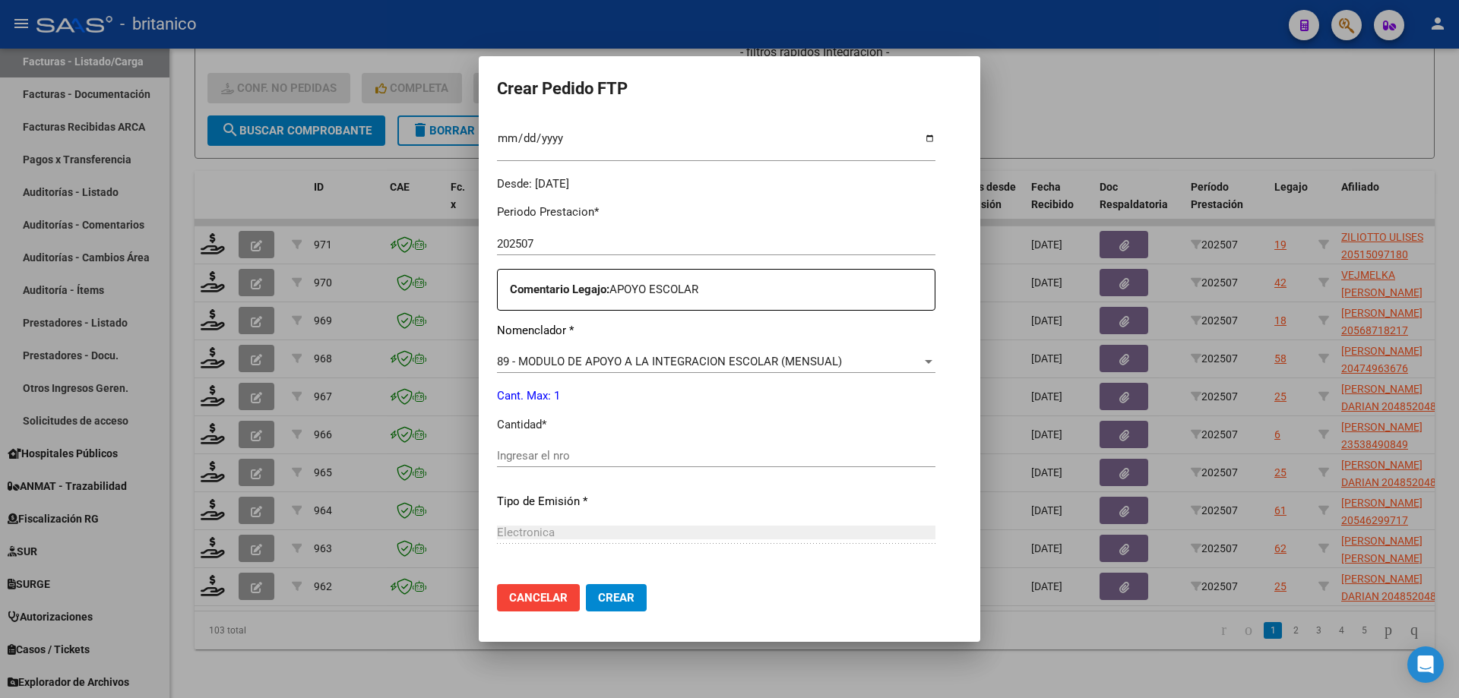
scroll to position [532, 0]
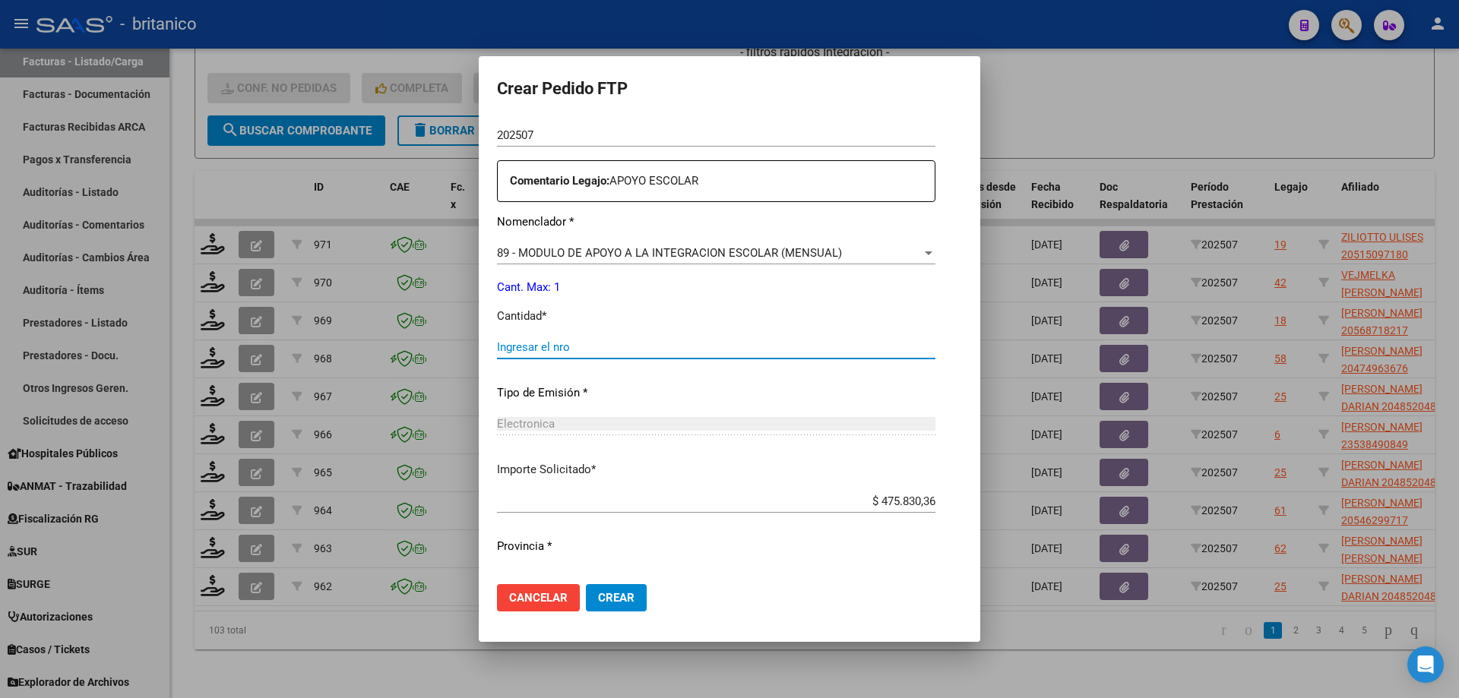
drag, startPoint x: 567, startPoint y: 347, endPoint x: 581, endPoint y: 326, distance: 25.3
click at [568, 347] on input "Ingresar el nro" at bounding box center [716, 347] width 438 height 14
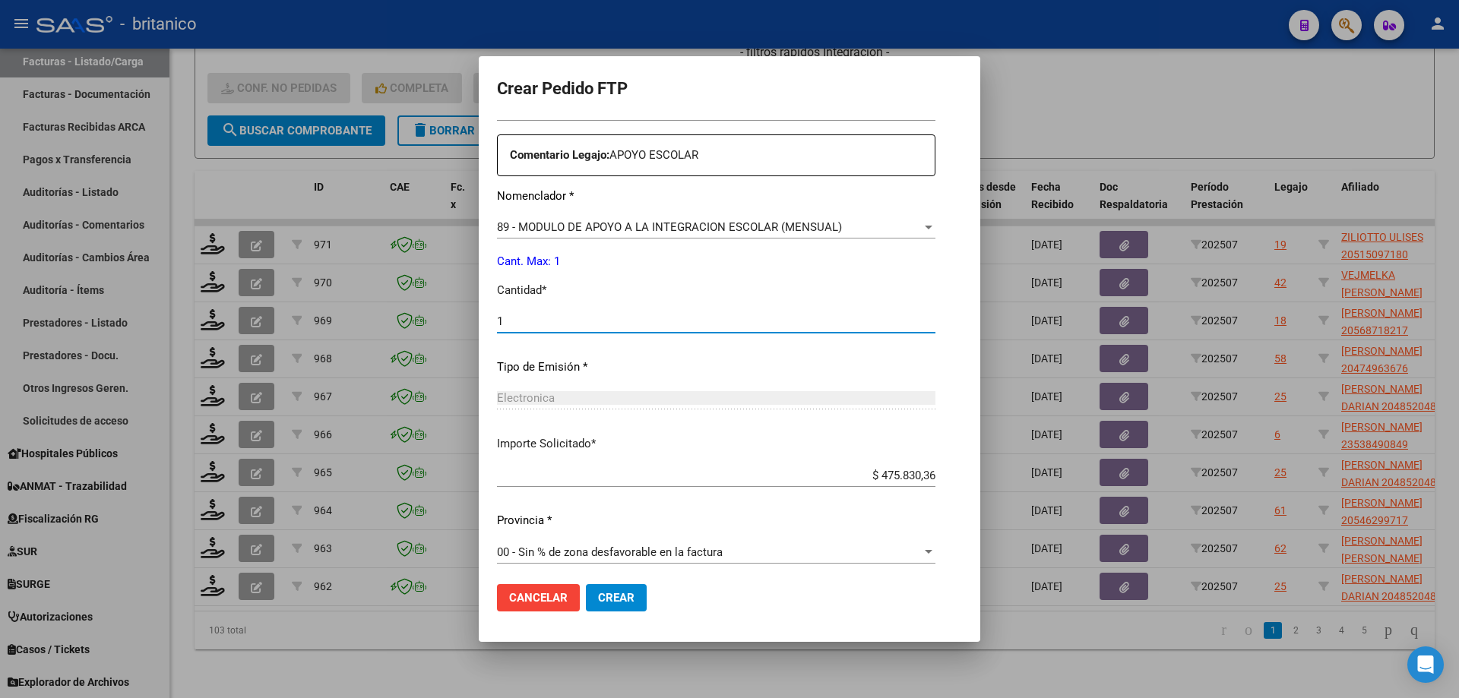
scroll to position [564, 0]
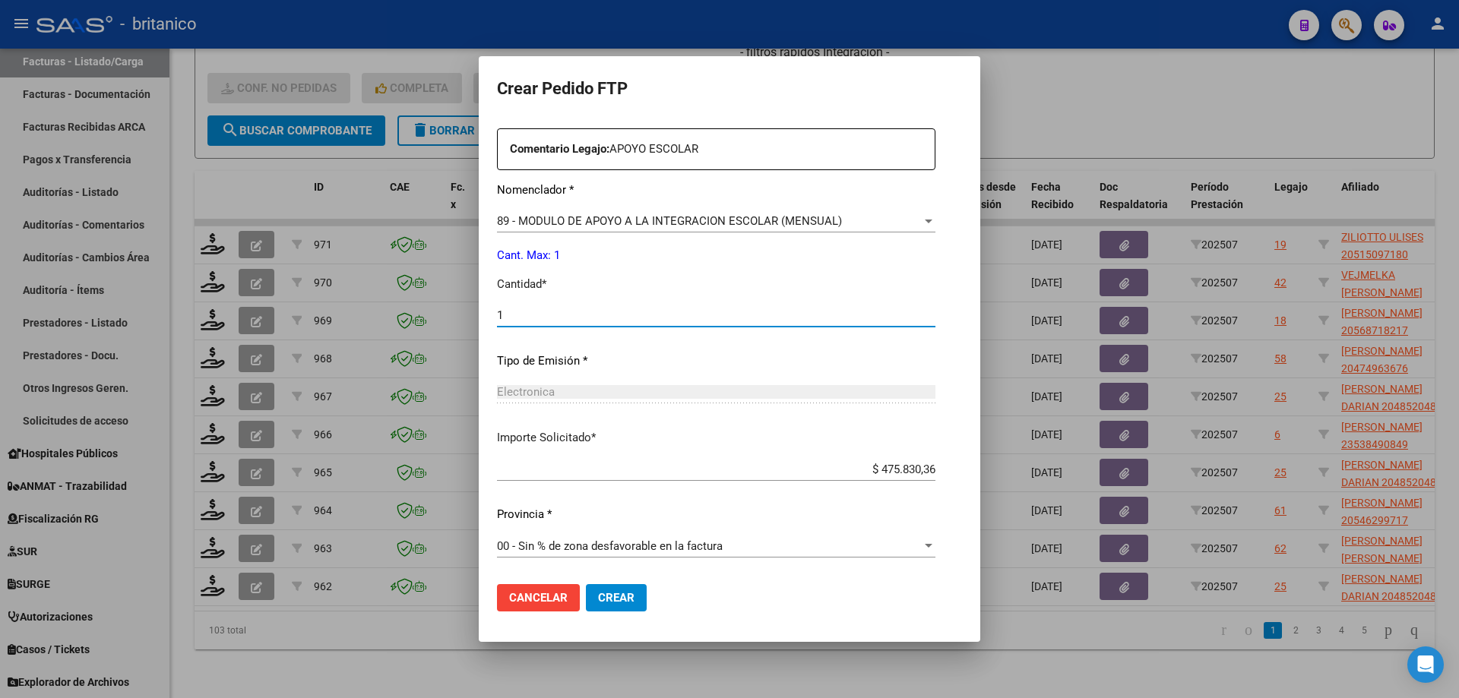
type input "1"
click at [622, 590] on button "Crear" at bounding box center [616, 597] width 61 height 27
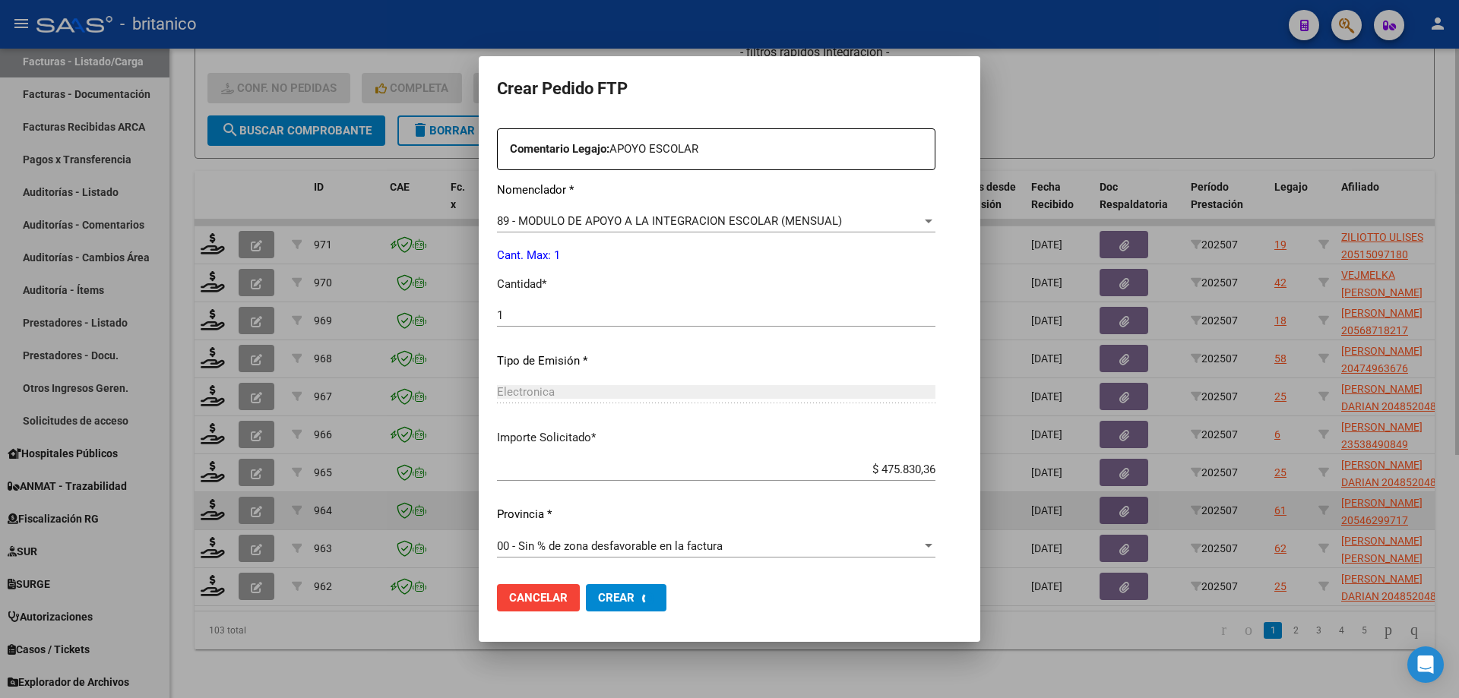
scroll to position [0, 0]
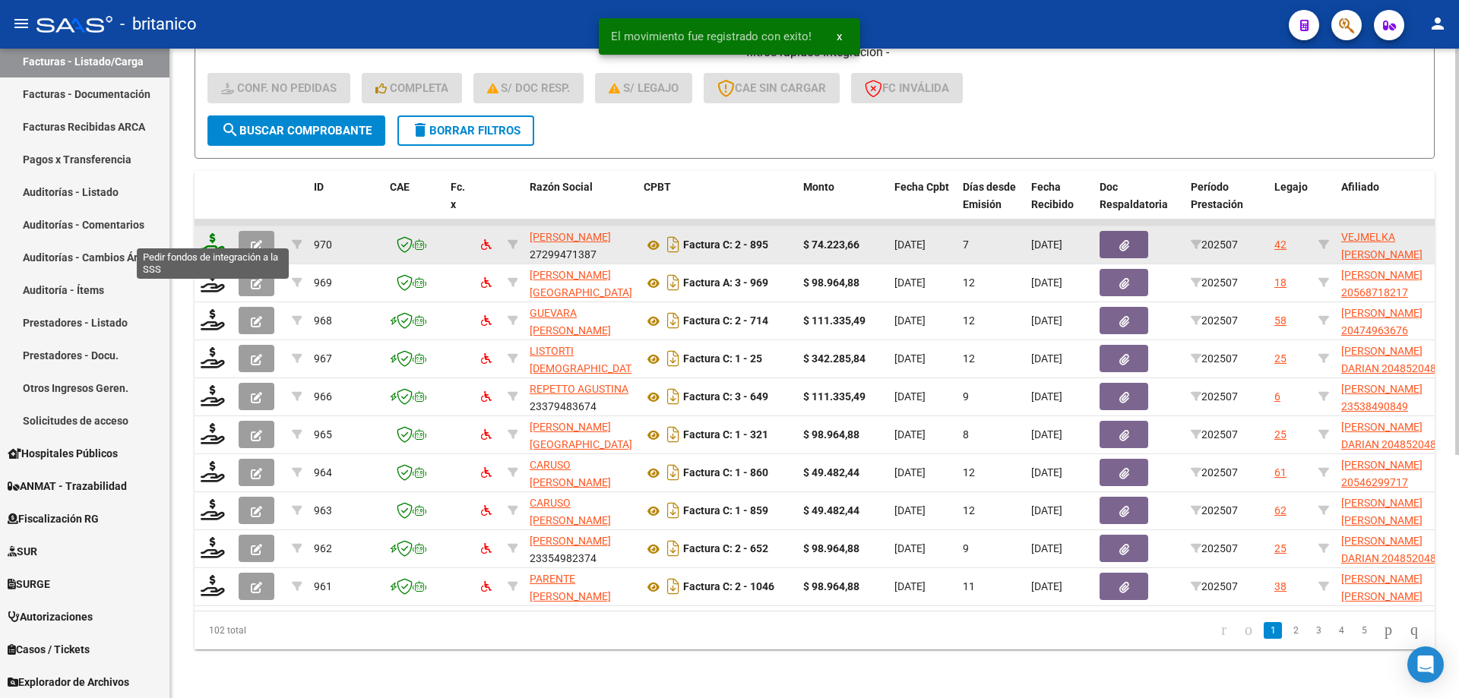
click at [221, 233] on icon at bounding box center [213, 243] width 24 height 21
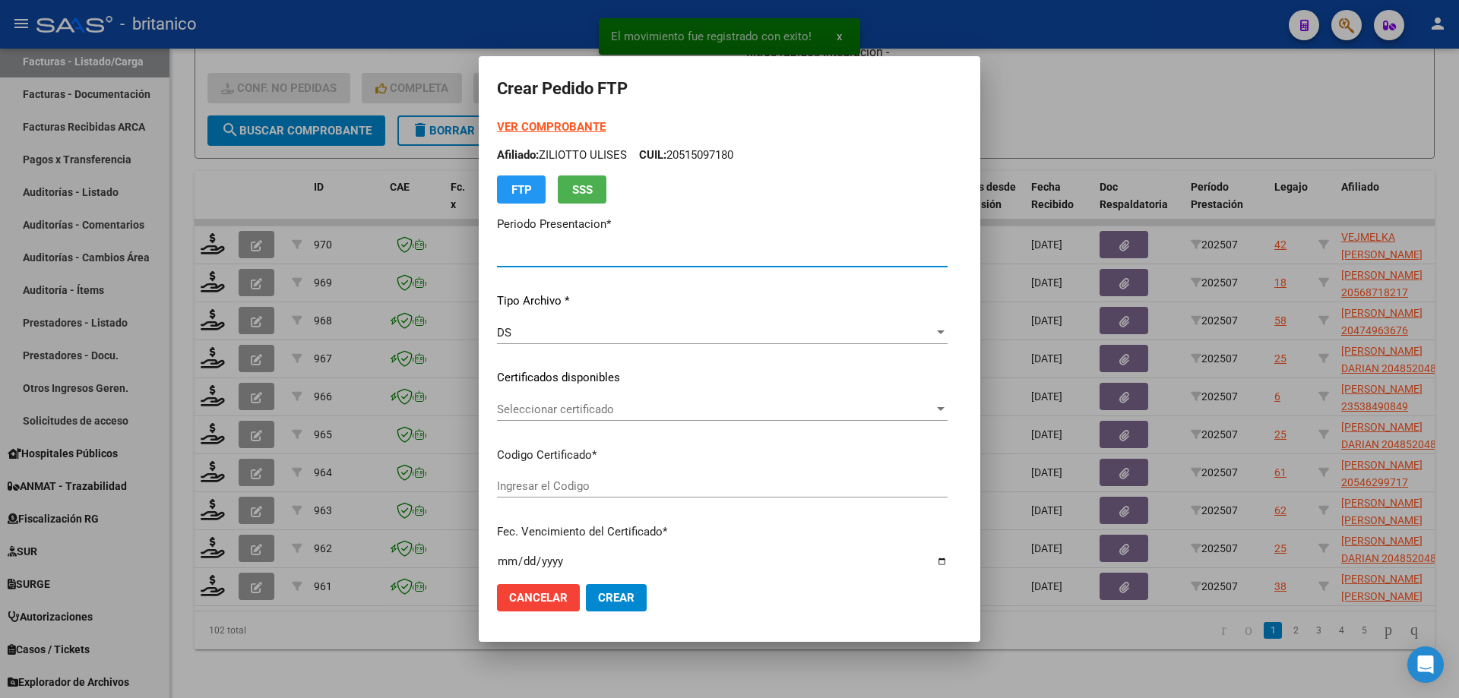
type input "202507"
type input "$ 74.223,66"
type input "ARG0200052766493-2024070520290705BUE315"
type input "[DATE]"
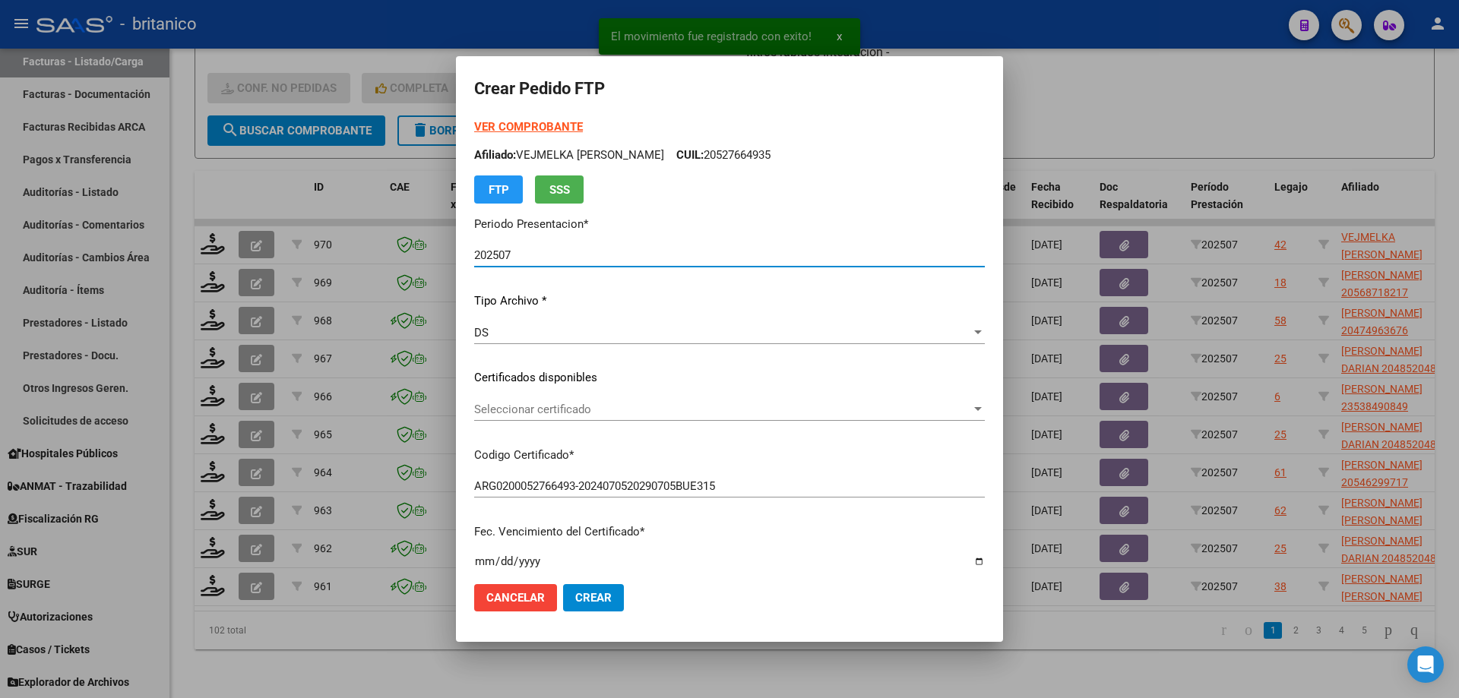
click at [564, 409] on span "Seleccionar certificado" at bounding box center [722, 410] width 497 height 14
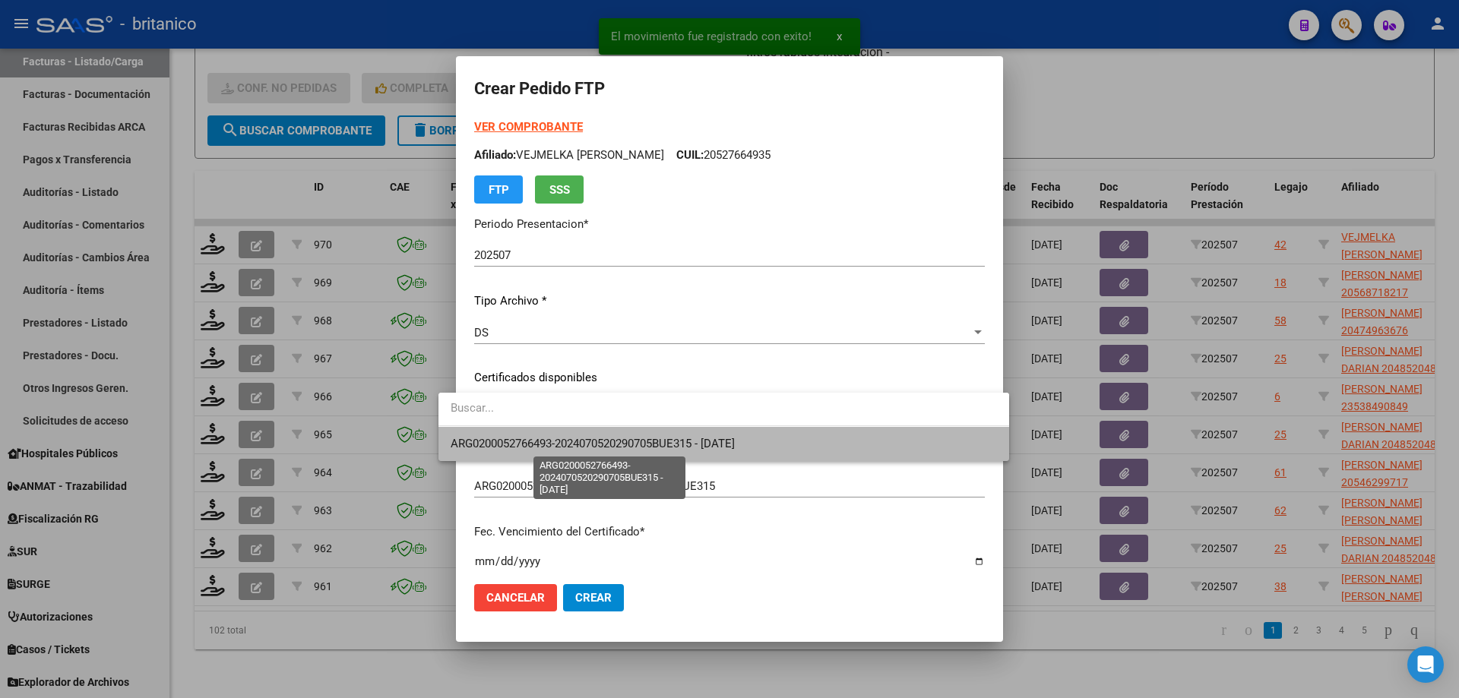
drag, startPoint x: 597, startPoint y: 439, endPoint x: 614, endPoint y: 436, distance: 17.7
click at [597, 439] on span "ARG0200052766493-2024070520290705BUE315 - [DATE]" at bounding box center [593, 444] width 284 height 14
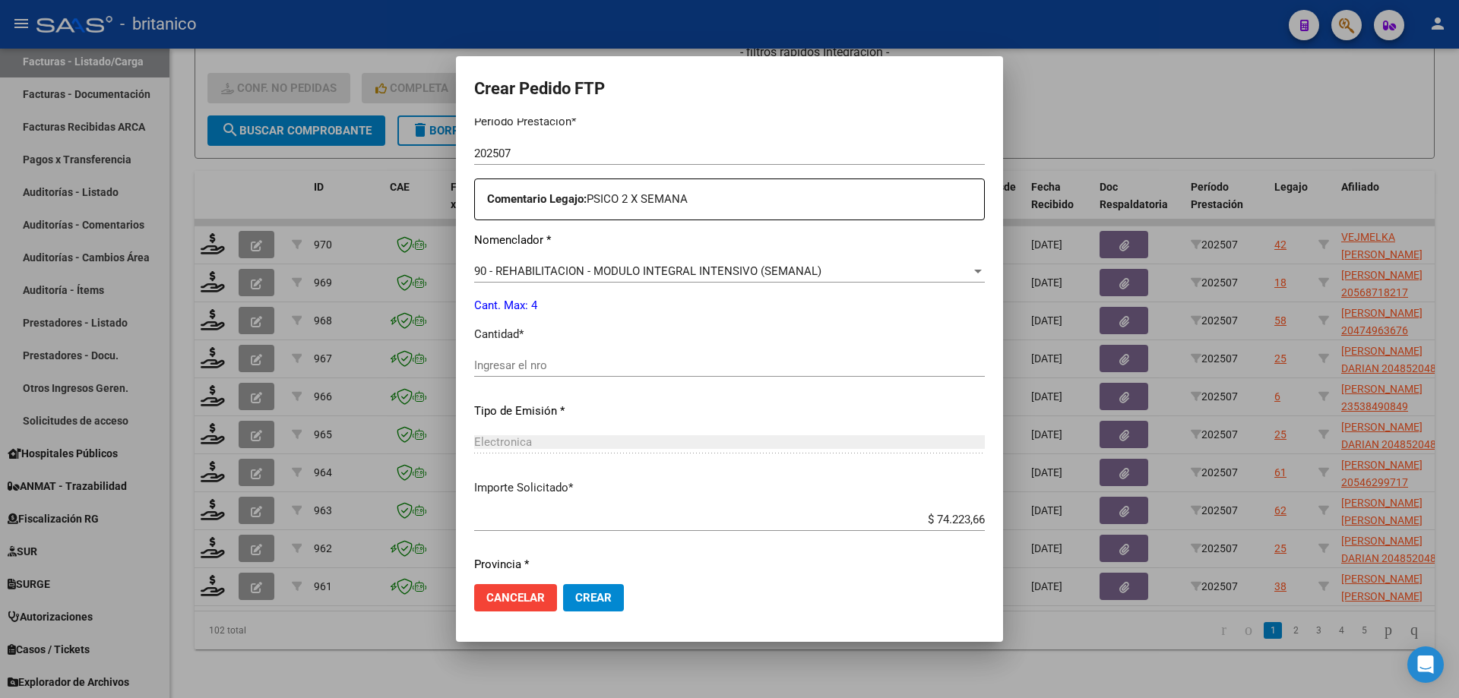
scroll to position [532, 0]
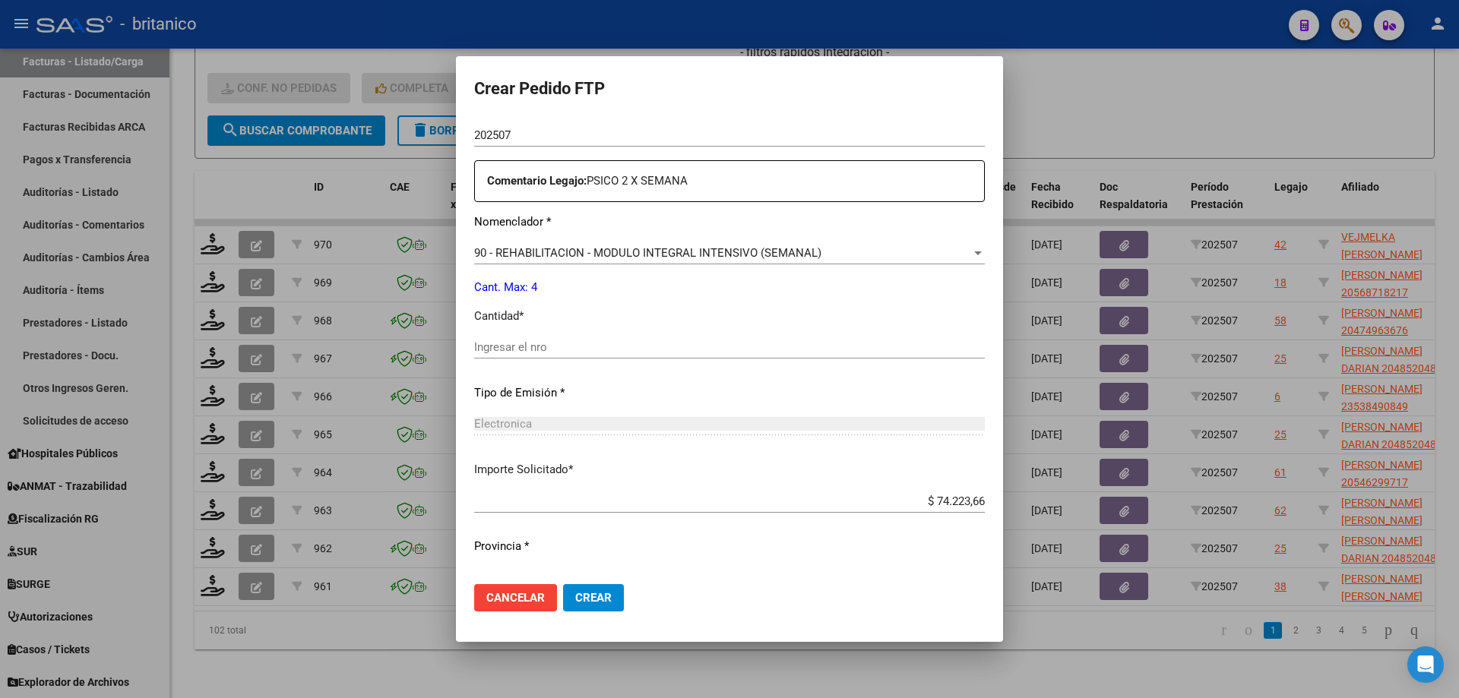
click at [549, 350] on input "Ingresar el nro" at bounding box center [729, 347] width 511 height 14
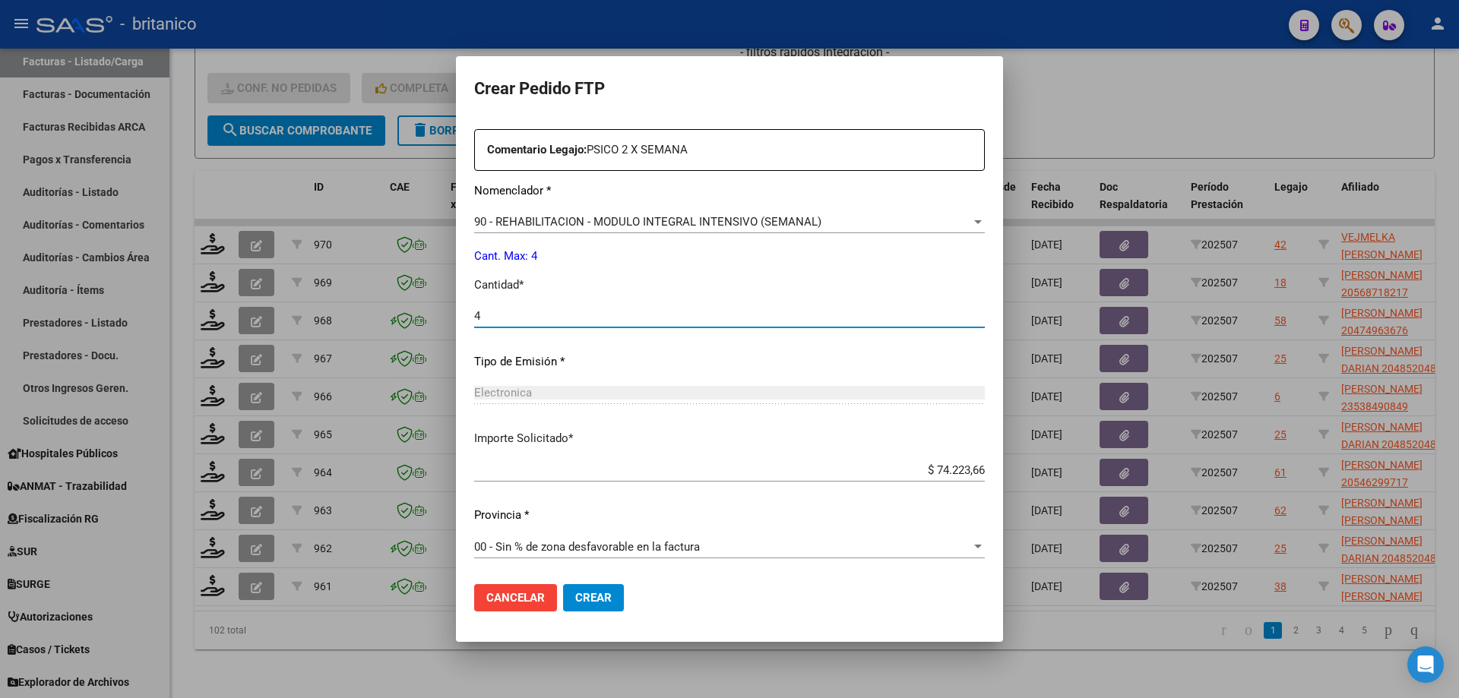
scroll to position [564, 0]
type input "4"
click at [582, 601] on span "Crear" at bounding box center [593, 598] width 36 height 14
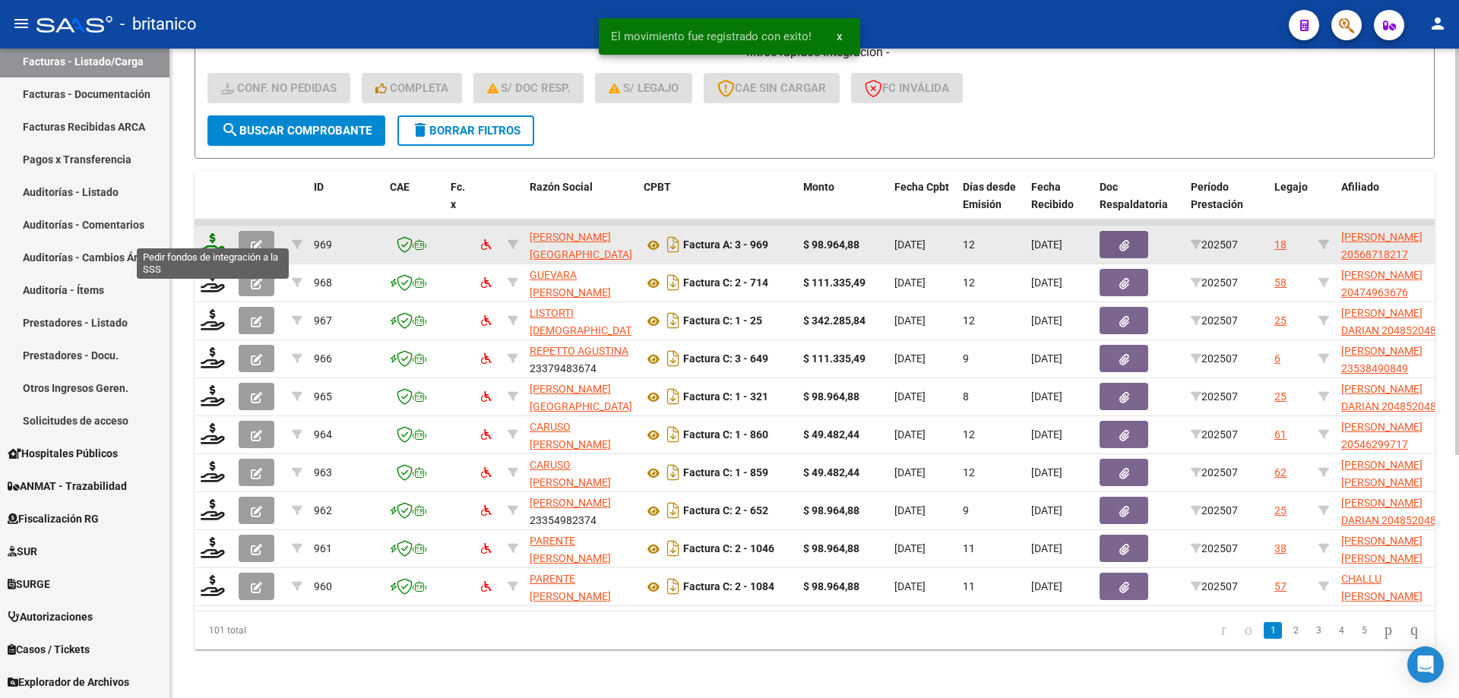
click at [214, 233] on icon at bounding box center [213, 243] width 24 height 21
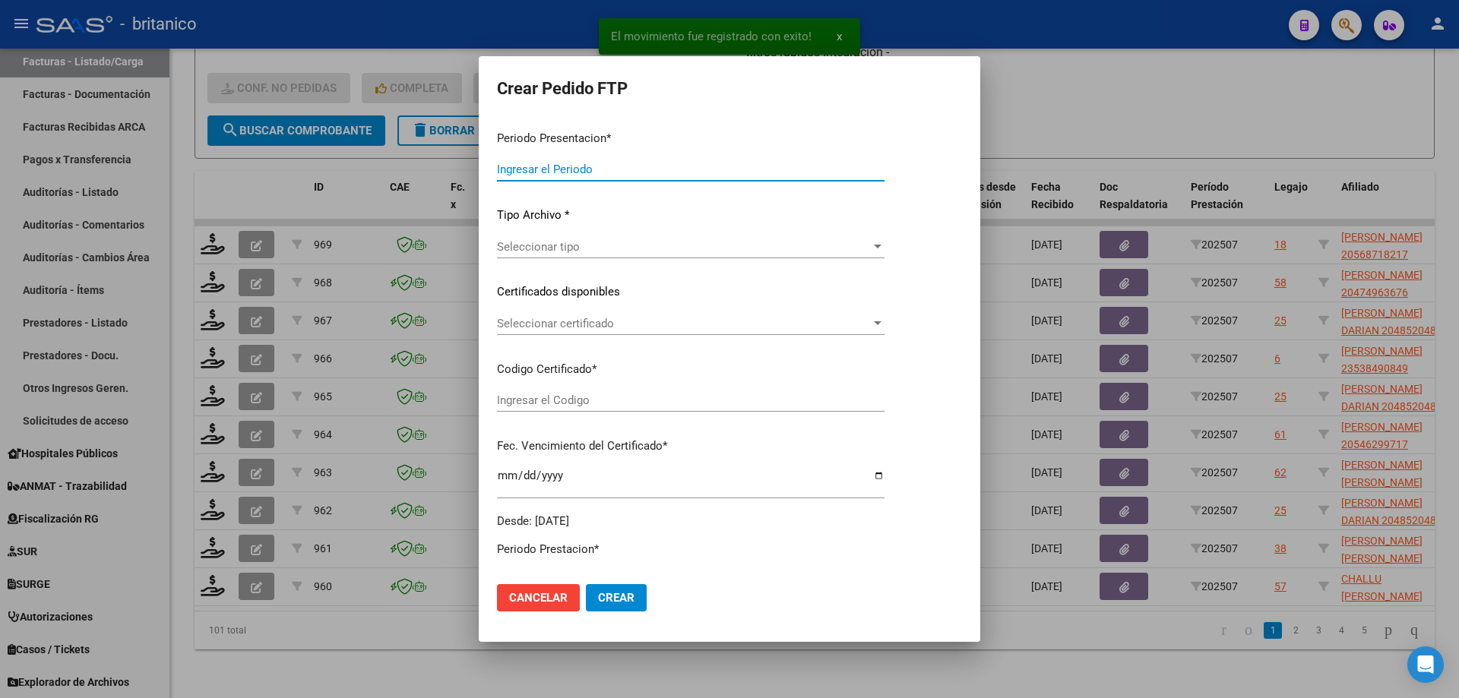
type input "202507"
type input "$ 98.964,88"
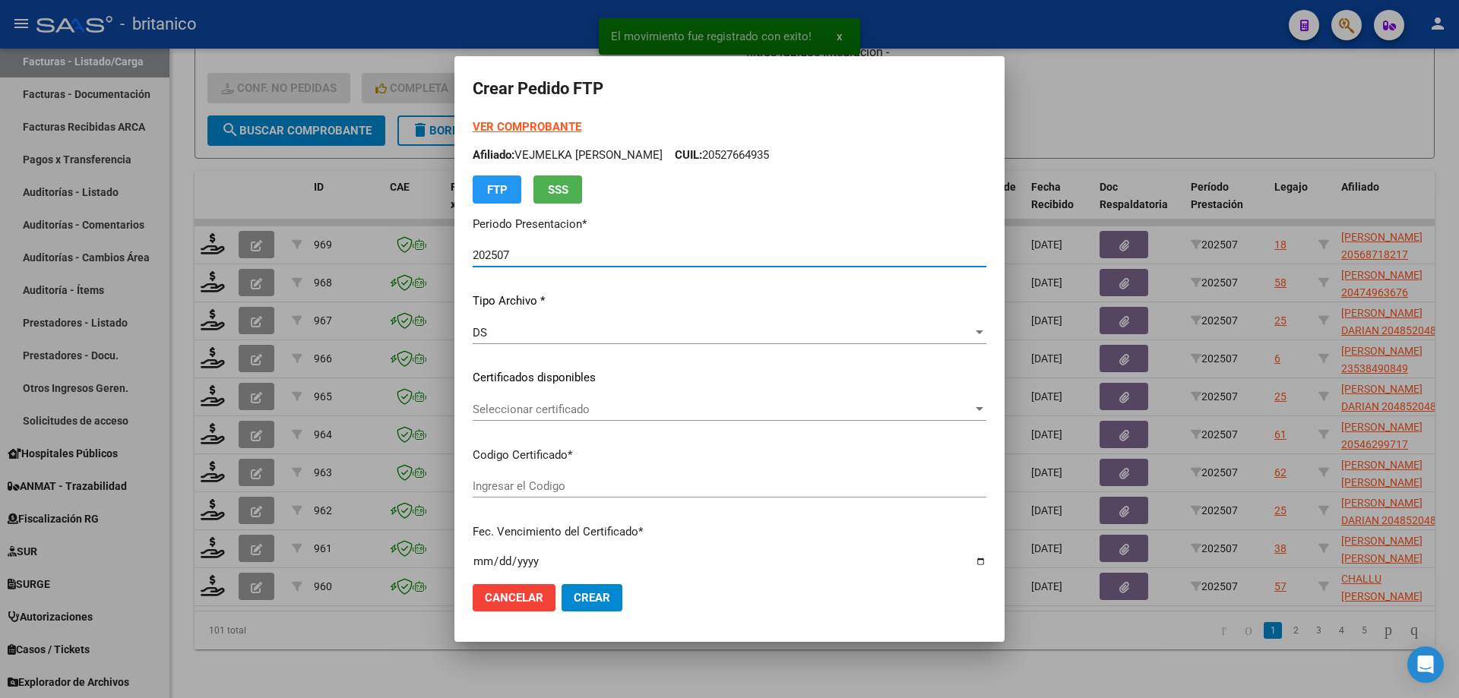
type input "ARG02000568718212023032920260329BS415"
type input "[DATE]"
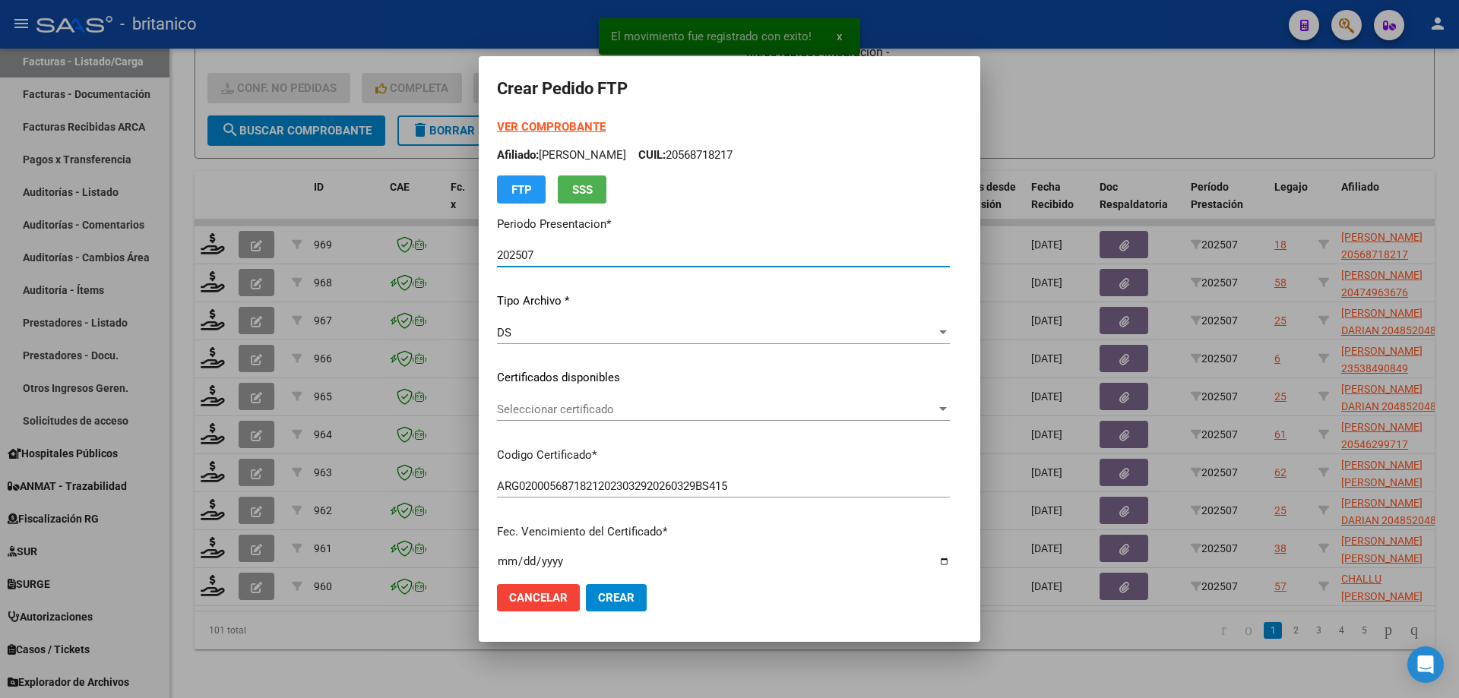
click at [497, 405] on span "Seleccionar certificado" at bounding box center [716, 410] width 439 height 14
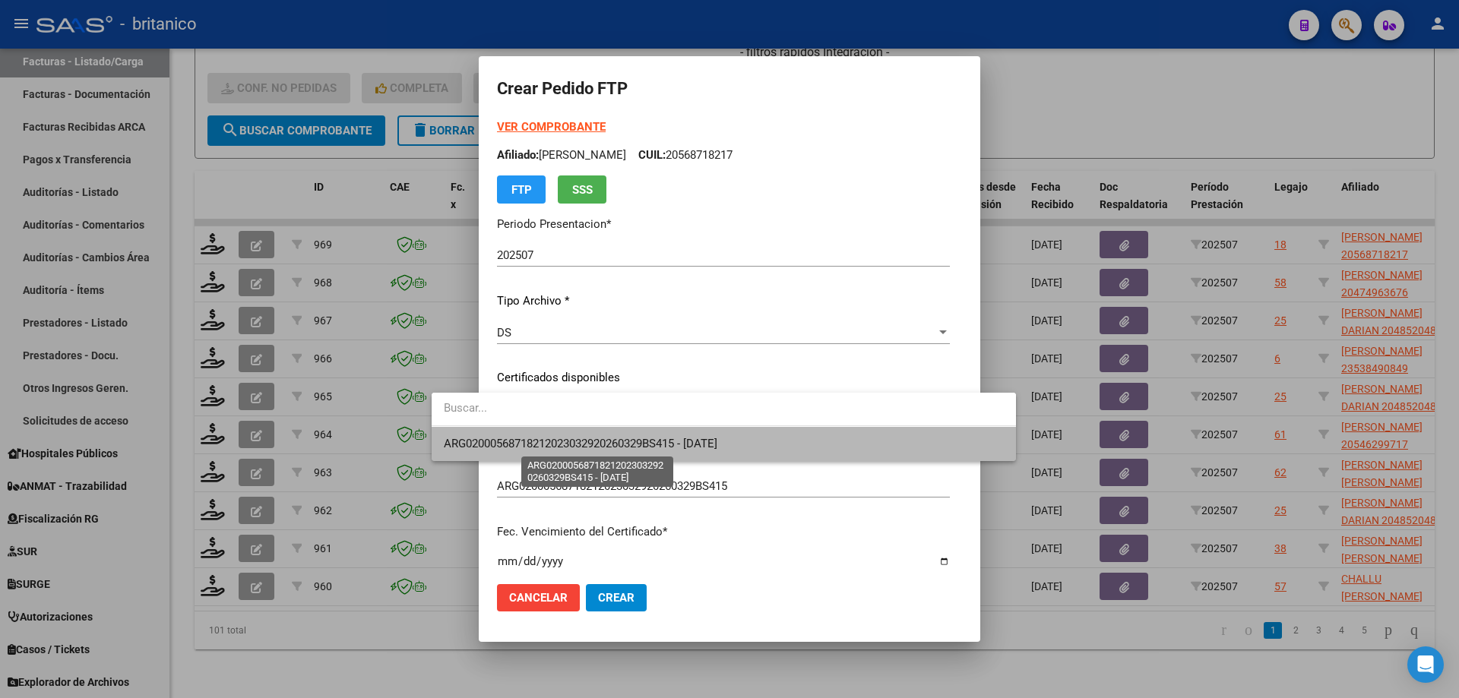
click at [511, 441] on span "ARG02000568718212023032920260329BS415 - [DATE]" at bounding box center [581, 444] width 274 height 14
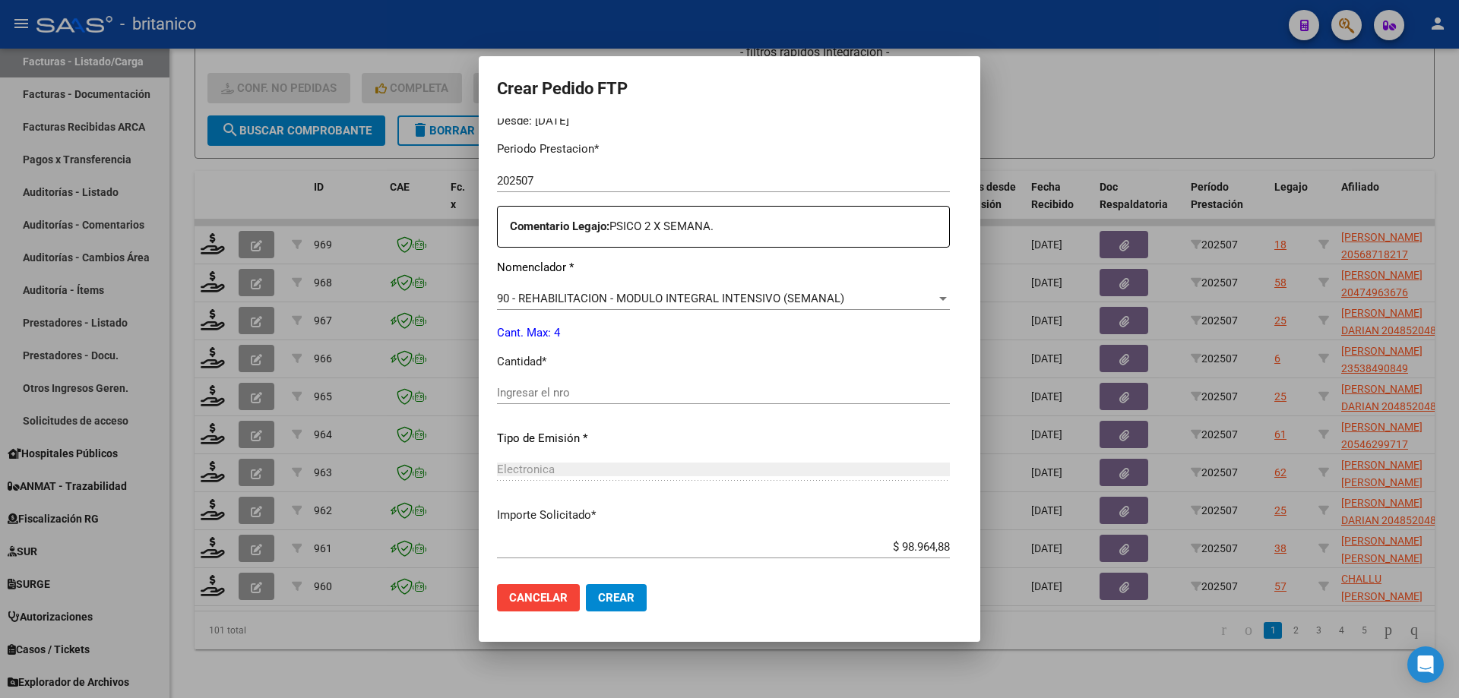
scroll to position [532, 0]
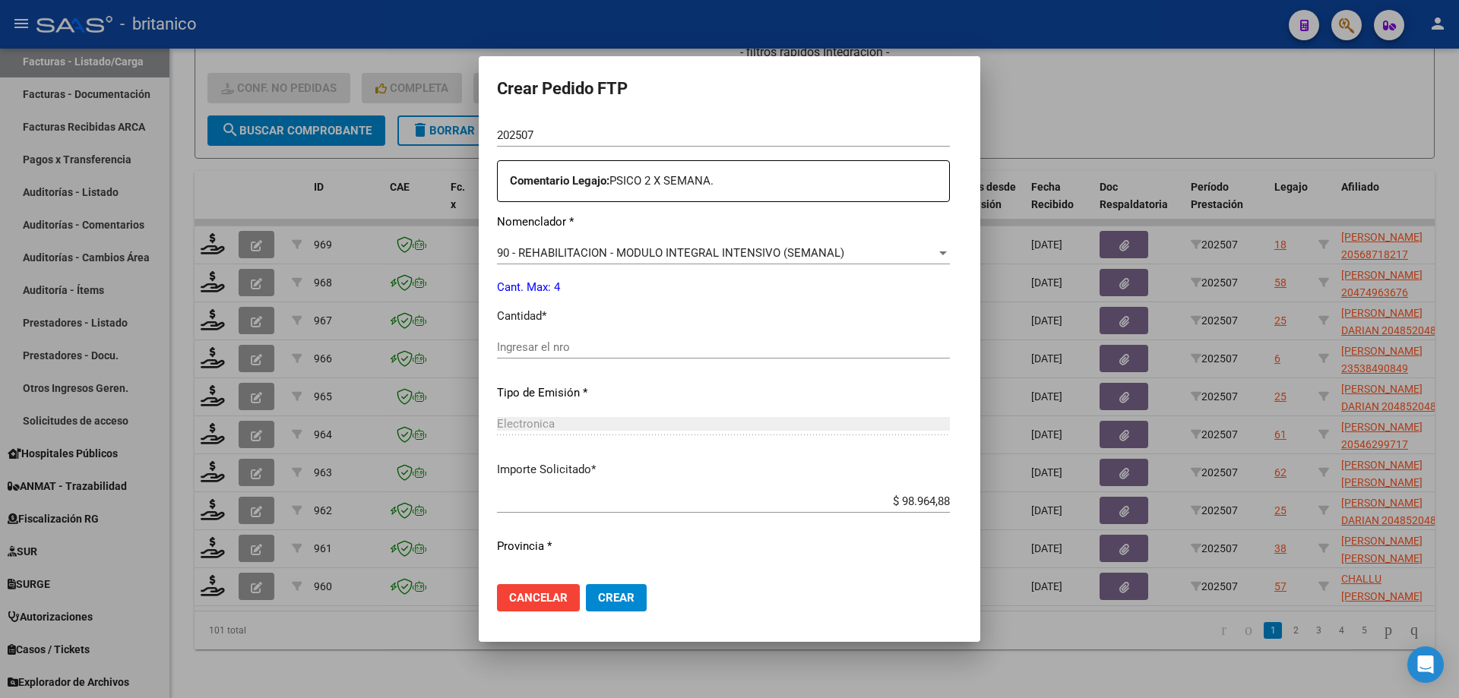
click at [499, 337] on div "Ingresar el nro" at bounding box center [723, 347] width 453 height 23
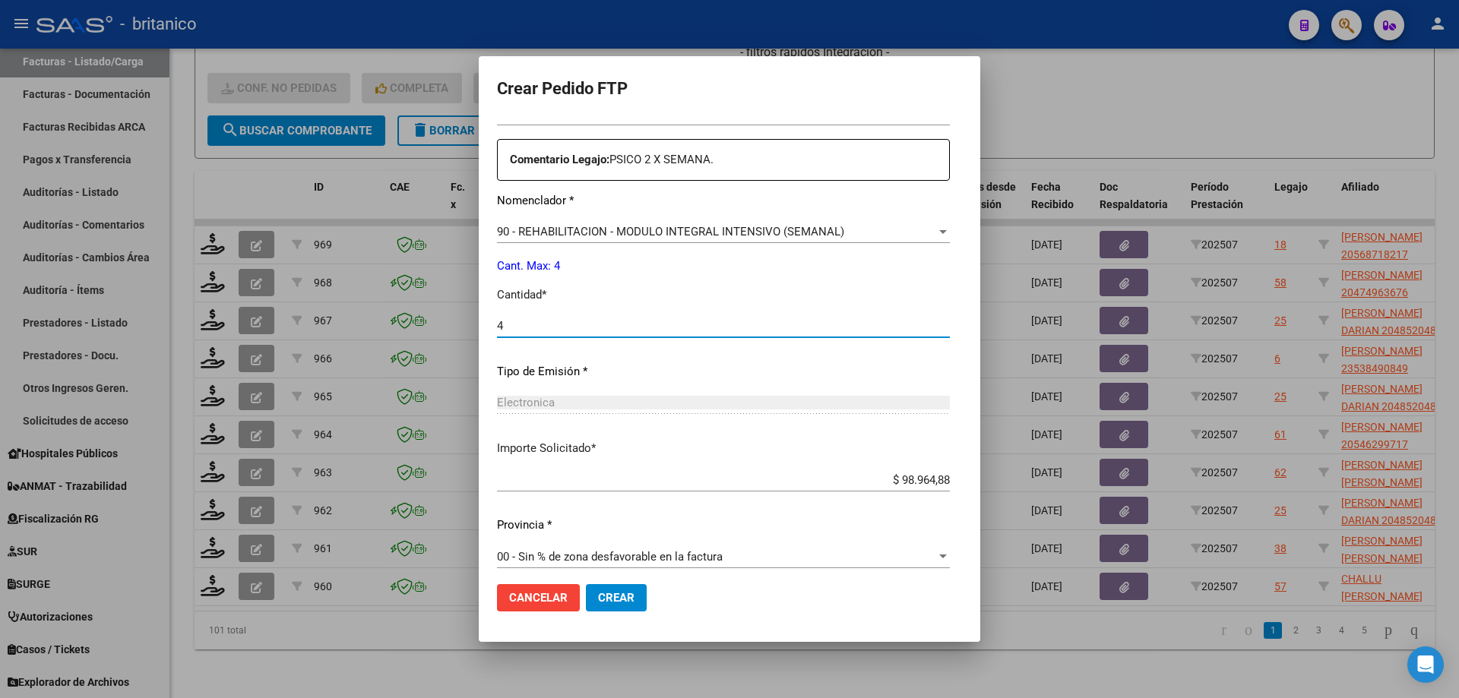
scroll to position [564, 0]
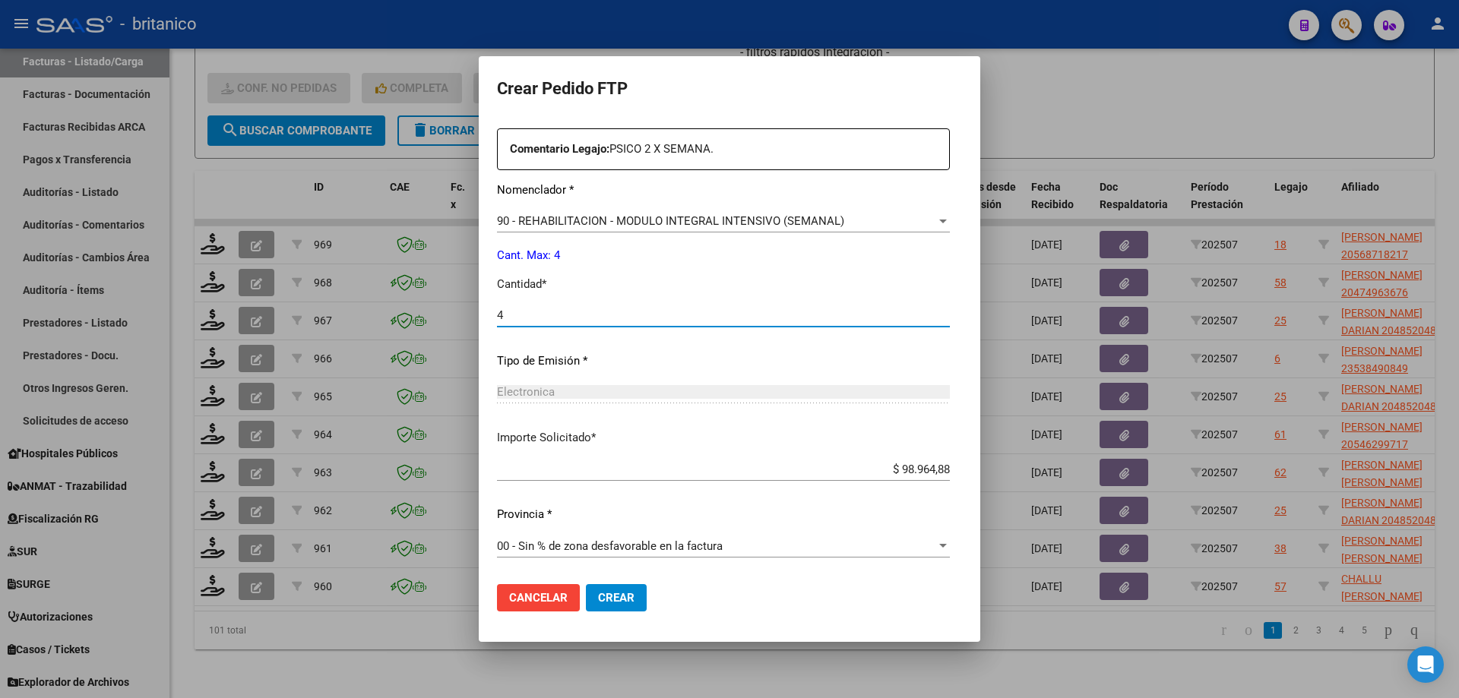
type input "4"
click at [586, 590] on button "Crear" at bounding box center [616, 597] width 61 height 27
